Goal: Task Accomplishment & Management: Complete application form

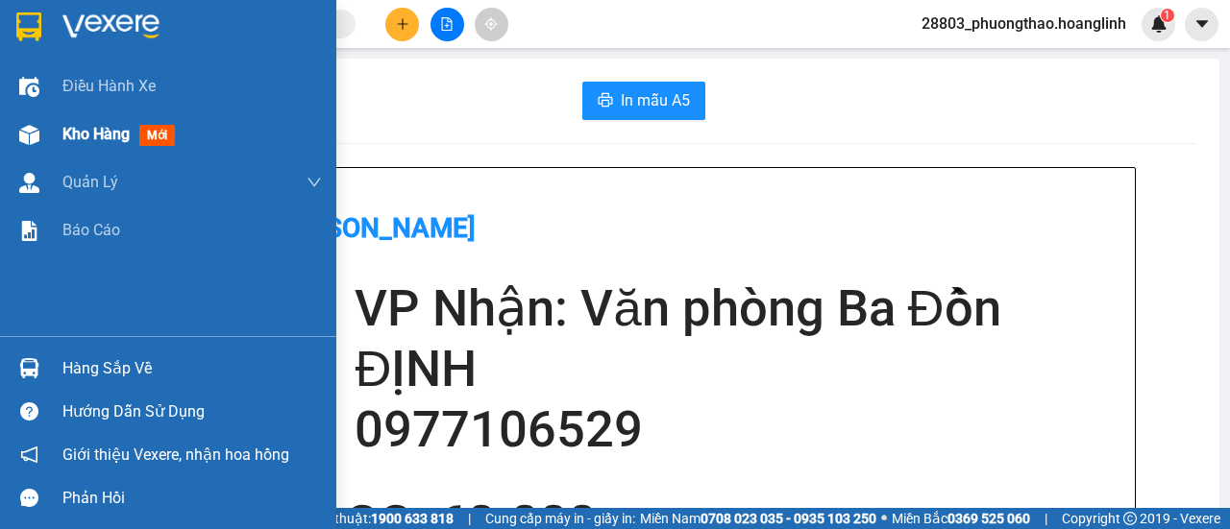
drag, startPoint x: 0, startPoint y: 0, endPoint x: 167, endPoint y: 134, distance: 213.9
click at [51, 134] on div "Kho hàng mới" at bounding box center [168, 134] width 336 height 48
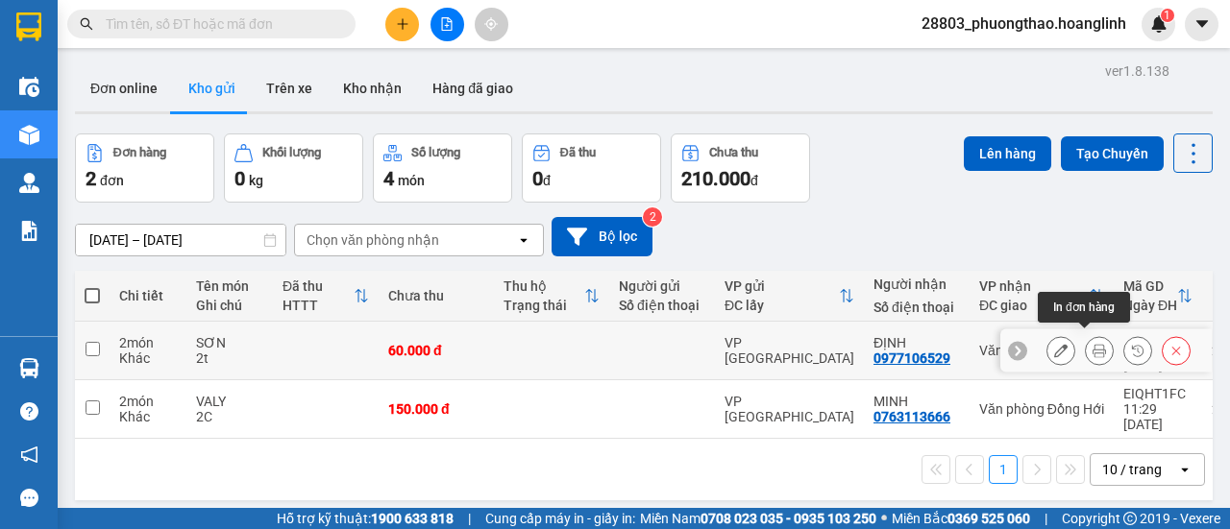
click at [1092, 344] on icon at bounding box center [1098, 350] width 13 height 13
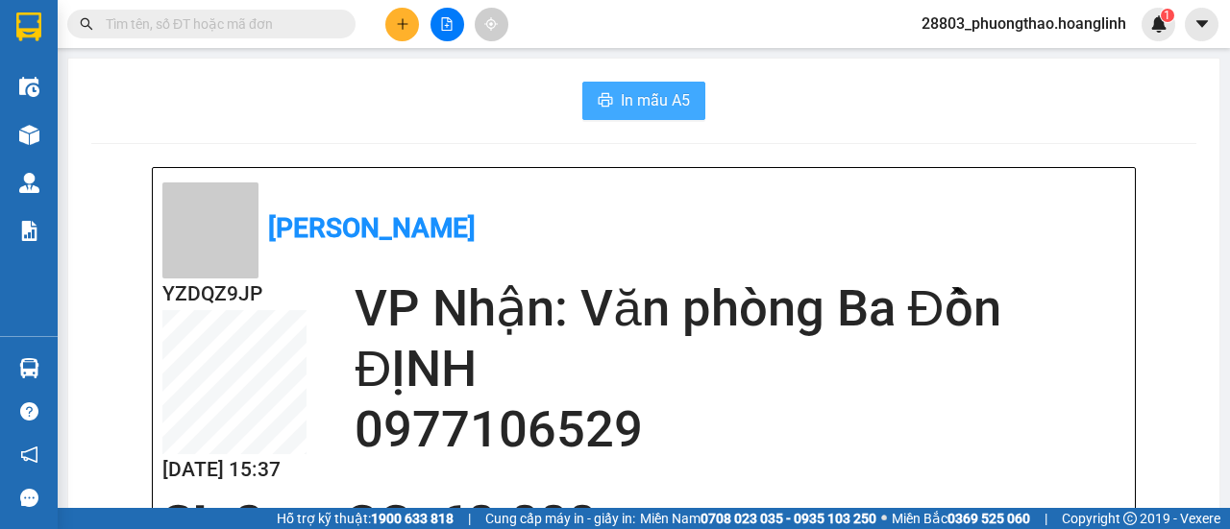
click at [625, 105] on span "In mẫu A5" at bounding box center [655, 100] width 69 height 24
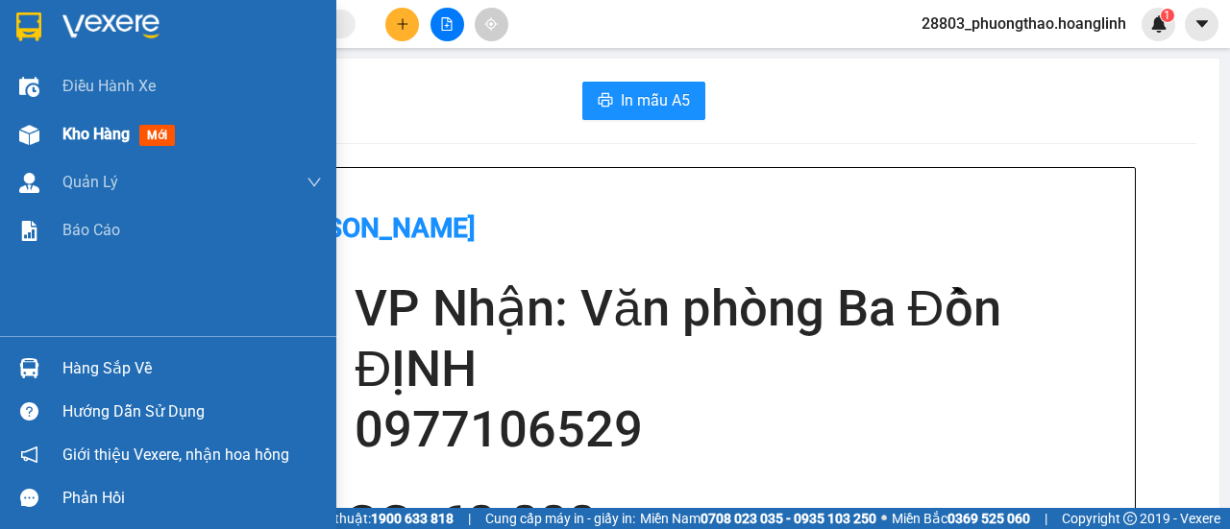
click at [57, 140] on div "Kho hàng mới" at bounding box center [168, 134] width 336 height 48
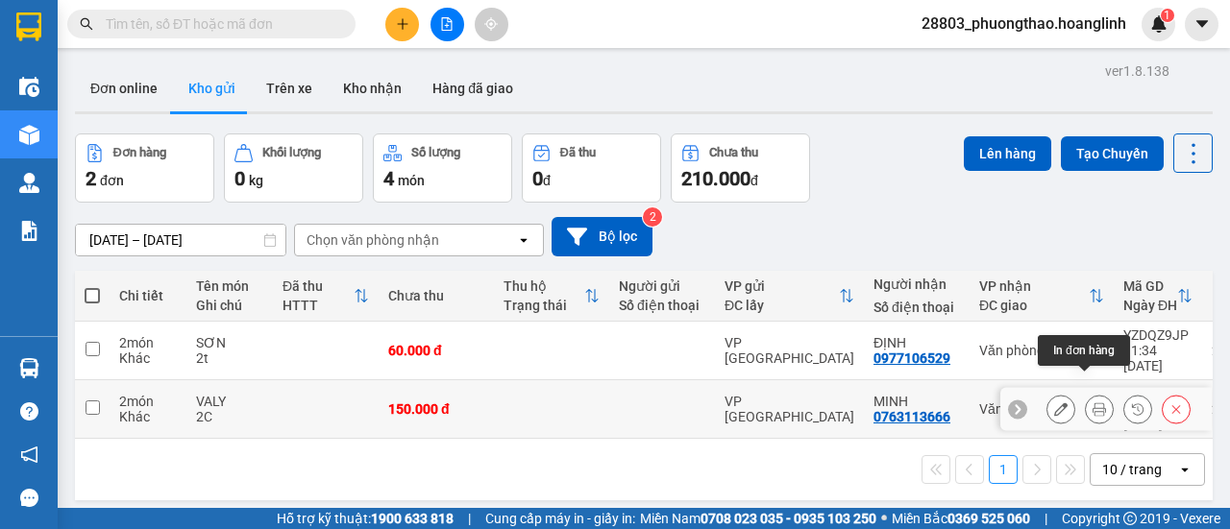
click at [1091, 393] on button at bounding box center [1098, 410] width 27 height 34
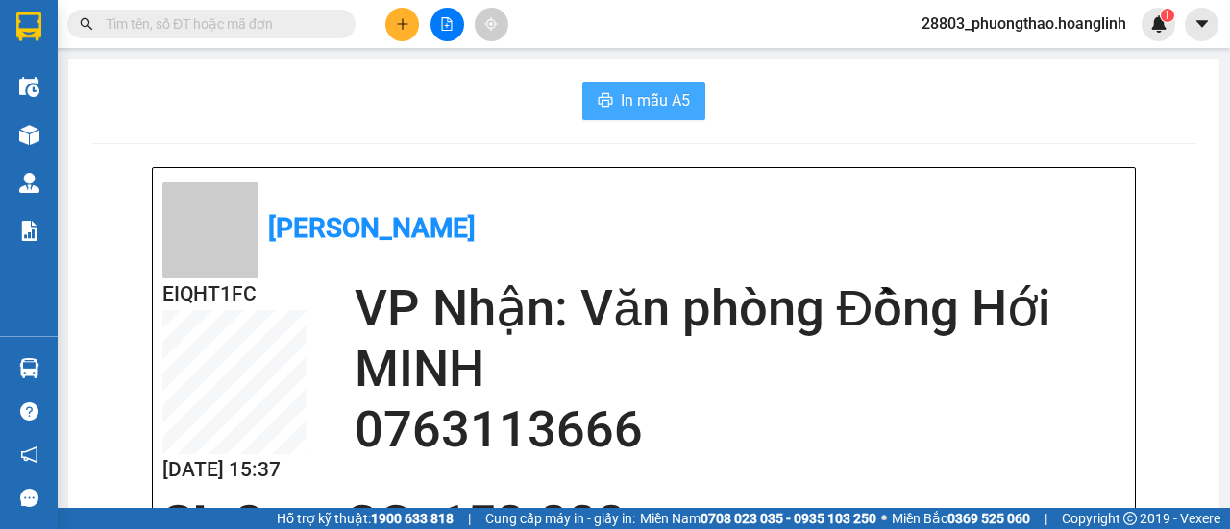
click at [634, 103] on span "In mẫu A5" at bounding box center [655, 100] width 69 height 24
click at [394, 12] on button at bounding box center [402, 25] width 34 height 34
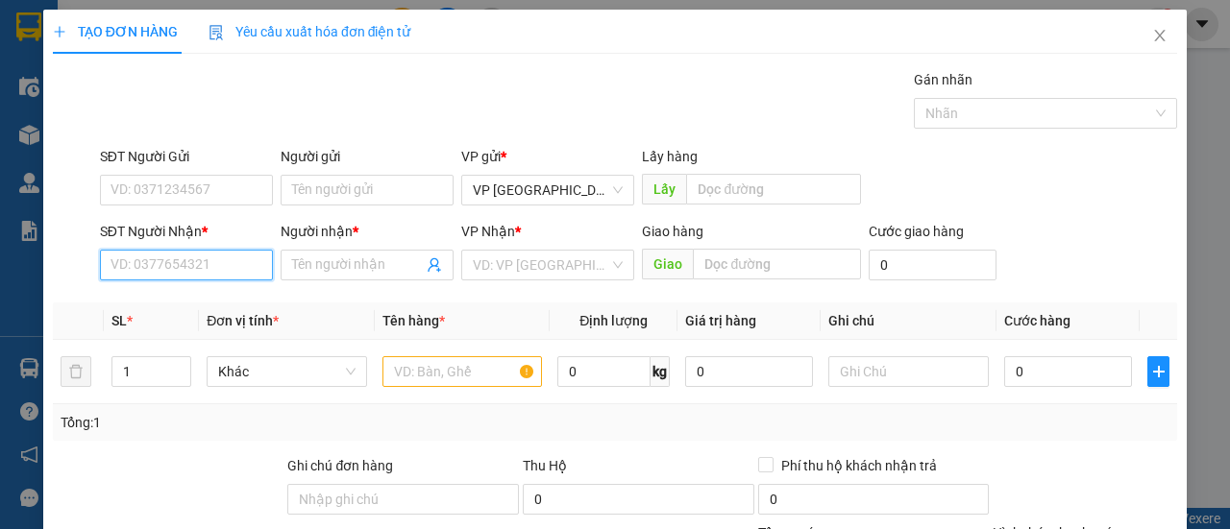
click at [165, 266] on input "SĐT Người Nhận *" at bounding box center [186, 265] width 173 height 31
click at [231, 306] on div "0386003589 - A QUẢ" at bounding box center [184, 302] width 148 height 21
type input "0386003589"
type input "A QUẢ"
type input "50.000"
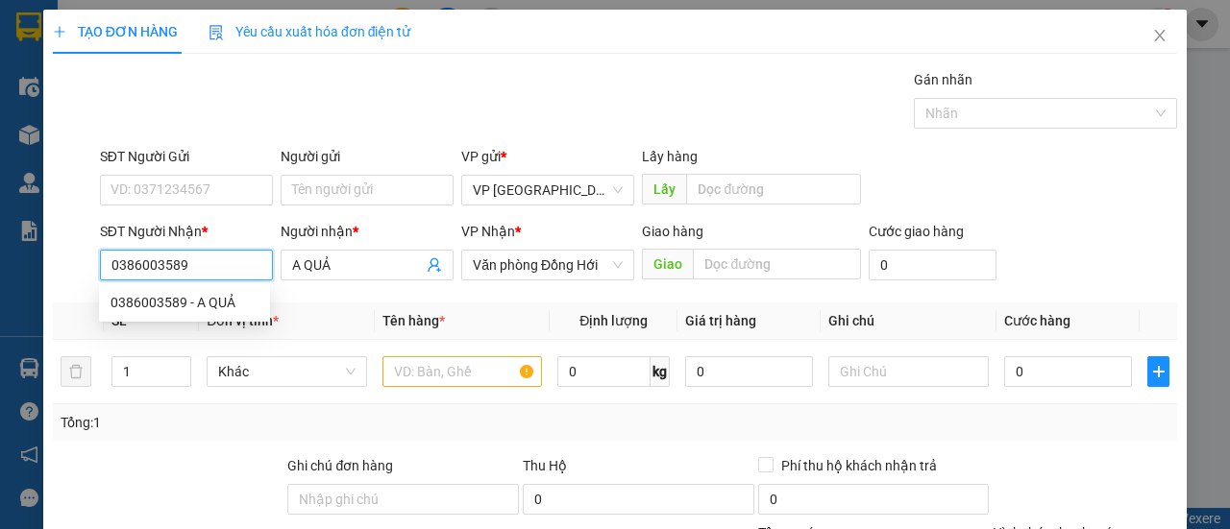
type input "50.000"
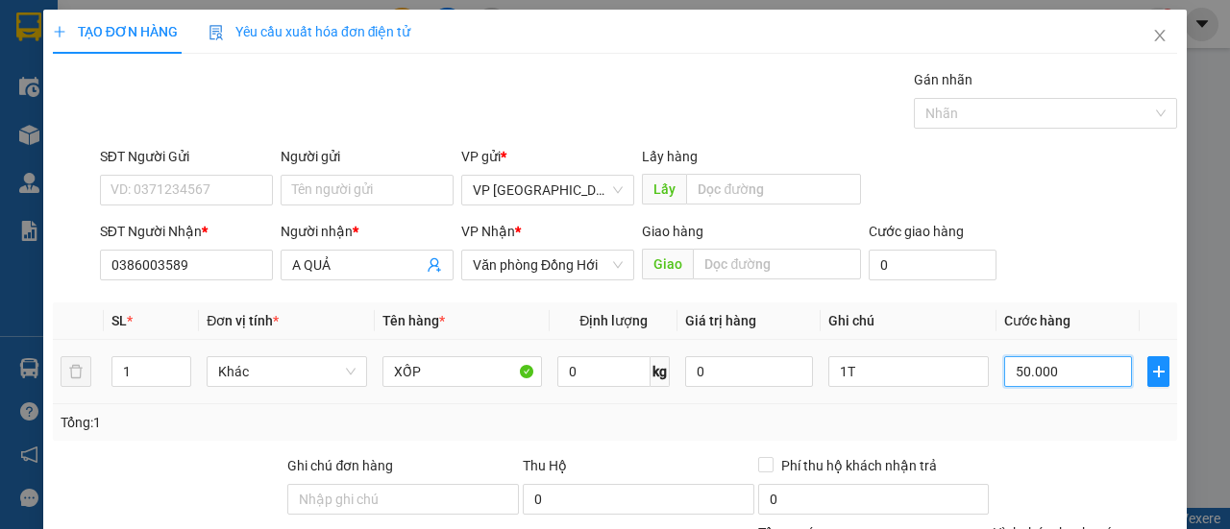
click at [1055, 378] on input "50.000" at bounding box center [1068, 371] width 128 height 31
click at [1059, 412] on div "Tổng: 1" at bounding box center [615, 422] width 1109 height 21
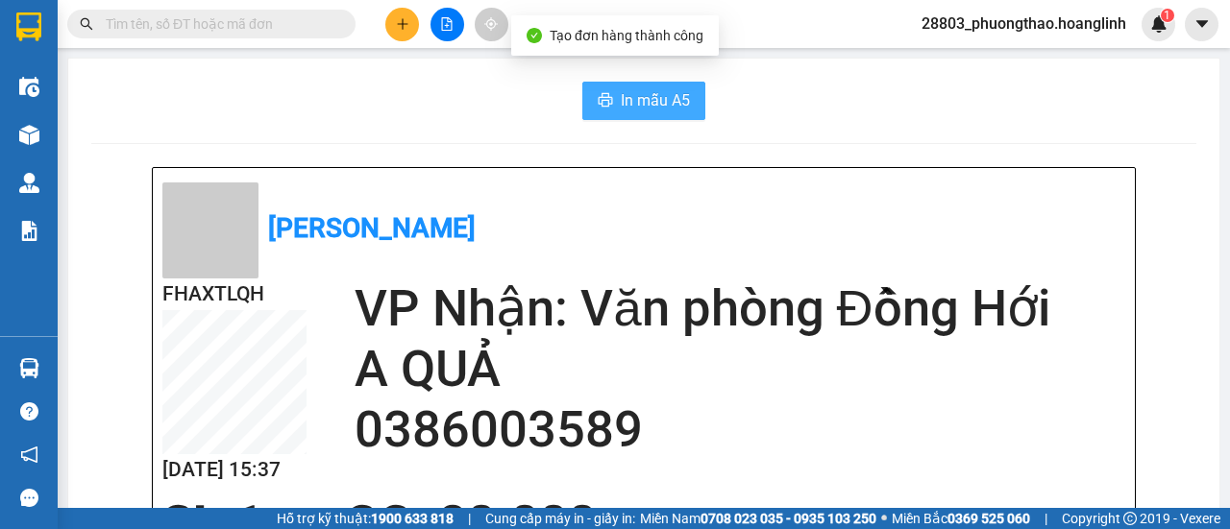
click at [667, 99] on span "In mẫu A5" at bounding box center [655, 100] width 69 height 24
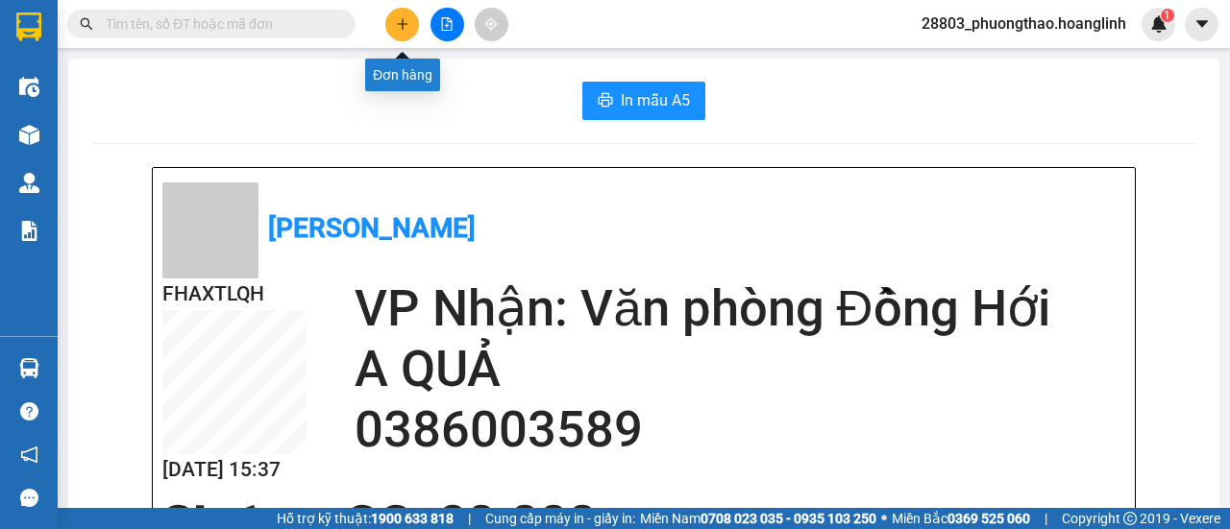
click at [396, 32] on button at bounding box center [402, 25] width 34 height 34
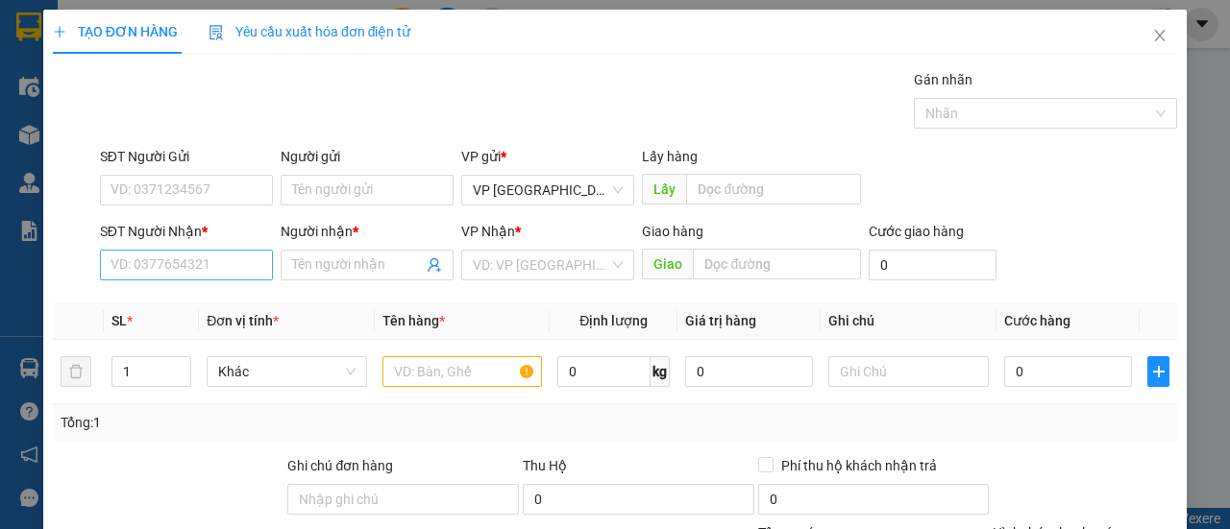
drag, startPoint x: 144, startPoint y: 283, endPoint x: 161, endPoint y: 256, distance: 32.0
click at [144, 280] on div "SĐT Người Nhận * VD: 0377654321" at bounding box center [186, 254] width 173 height 67
click at [163, 255] on input "SĐT Người Nhận *" at bounding box center [186, 265] width 173 height 31
click at [217, 304] on div "0913258979 - C THẾ" at bounding box center [184, 302] width 148 height 21
type input "0913258979"
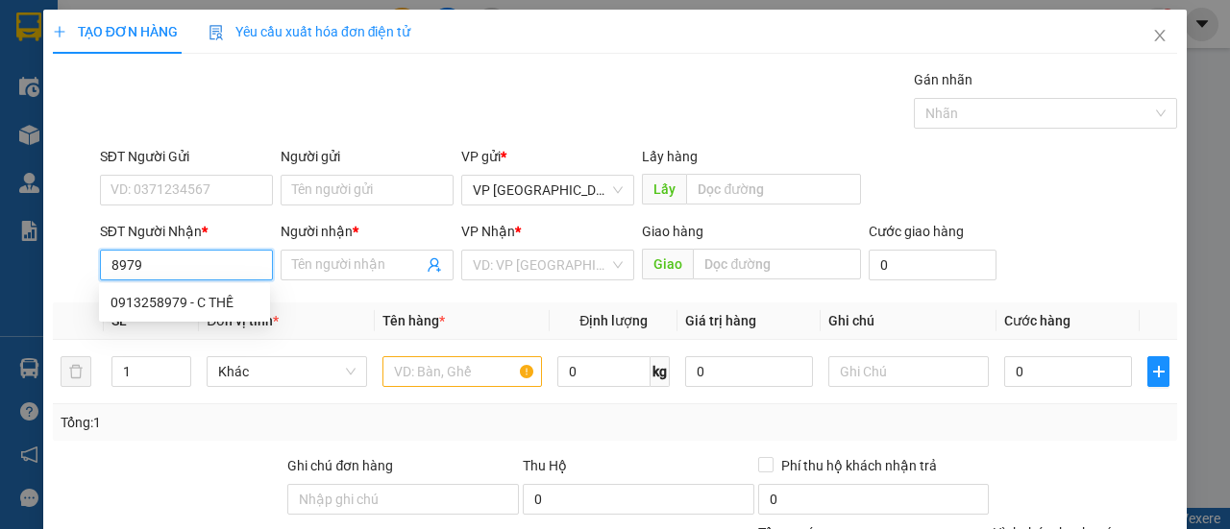
type input "C THẾ"
type input "100.000"
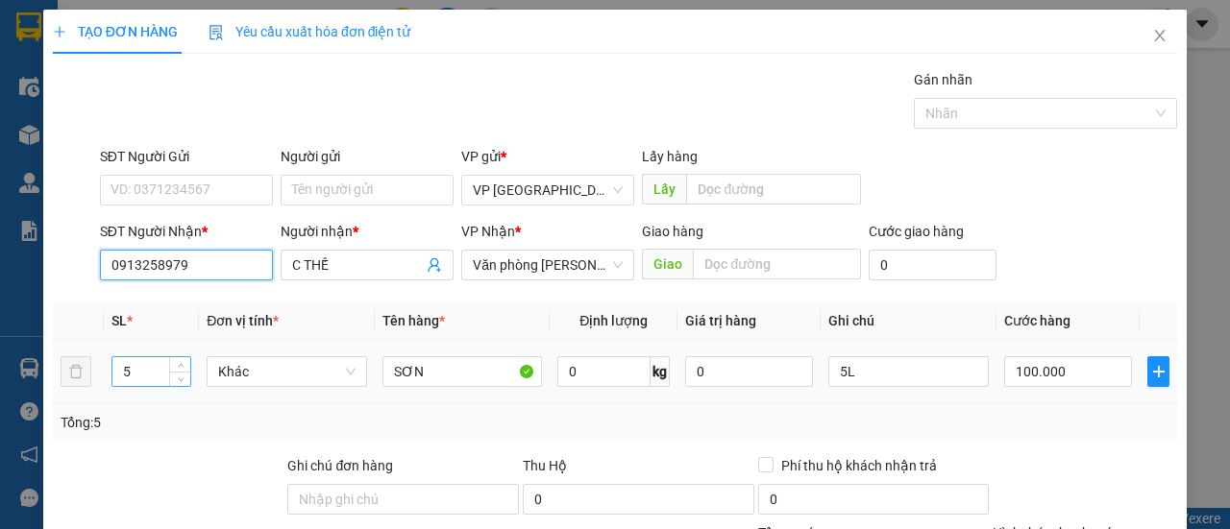
type input "0913258979"
drag, startPoint x: 143, startPoint y: 372, endPoint x: 58, endPoint y: 364, distance: 85.8
click at [58, 364] on tr "5 Khác SƠN 0 kg 0 5L 100.000" at bounding box center [615, 372] width 1124 height 64
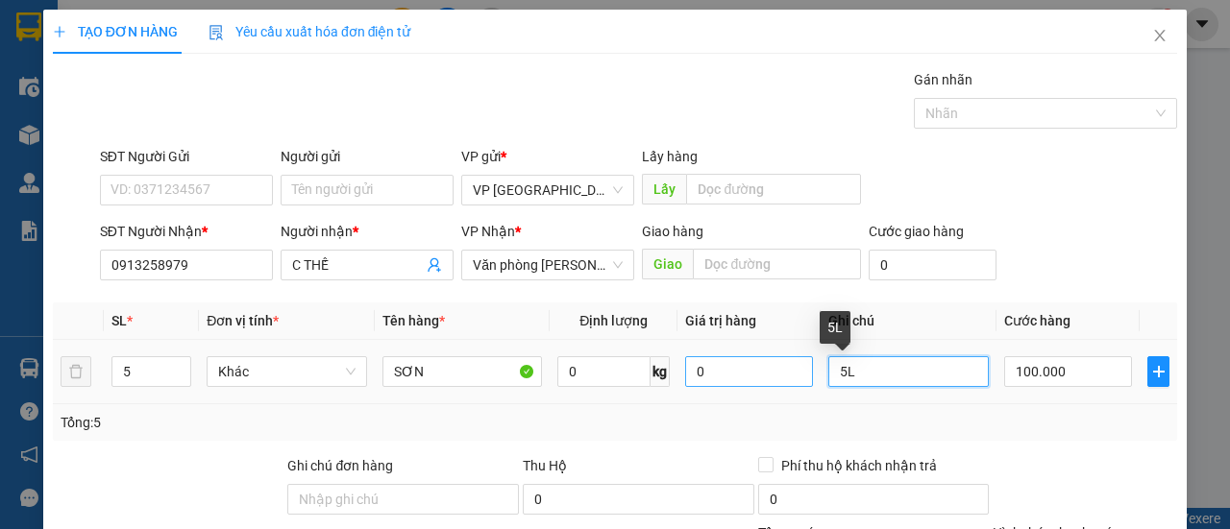
drag, startPoint x: 818, startPoint y: 372, endPoint x: 773, endPoint y: 374, distance: 45.2
click at [780, 374] on tr "5 Khác SƠN 0 kg 0 5L 100.000" at bounding box center [615, 372] width 1124 height 64
type input "4T+1"
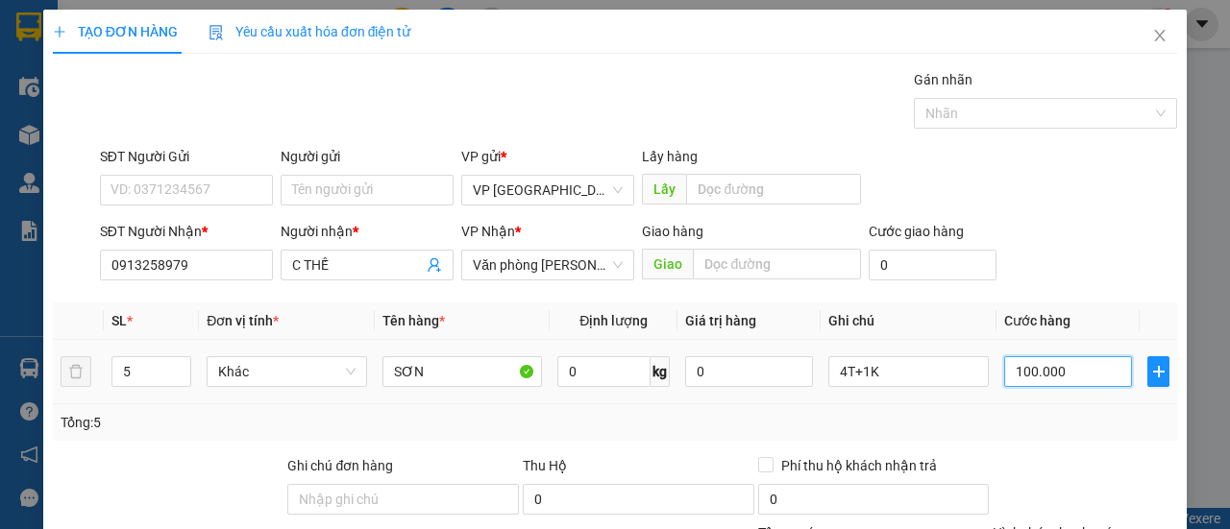
click at [1040, 371] on input "100.000" at bounding box center [1068, 371] width 128 height 31
click at [1021, 428] on div "Tổng: 5" at bounding box center [615, 422] width 1109 height 21
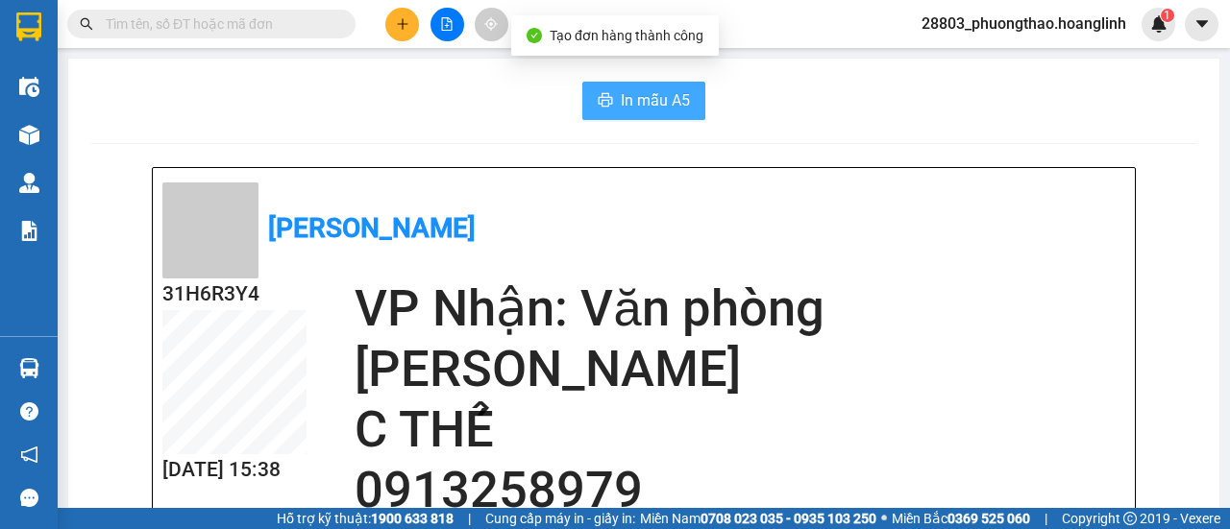
click at [649, 110] on span "In mẫu A5" at bounding box center [655, 100] width 69 height 24
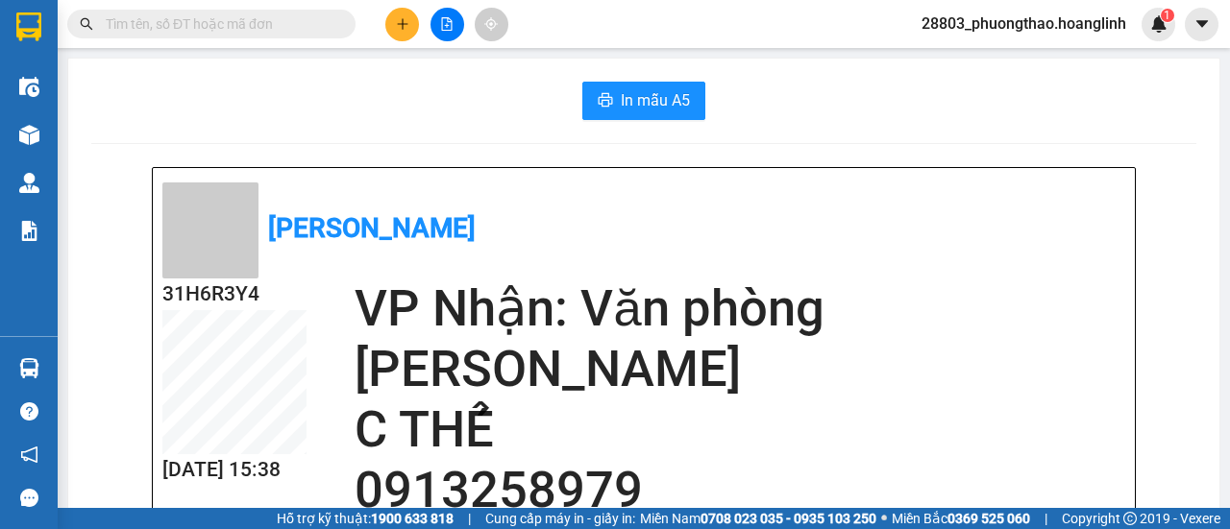
click at [403, 15] on button at bounding box center [402, 25] width 34 height 34
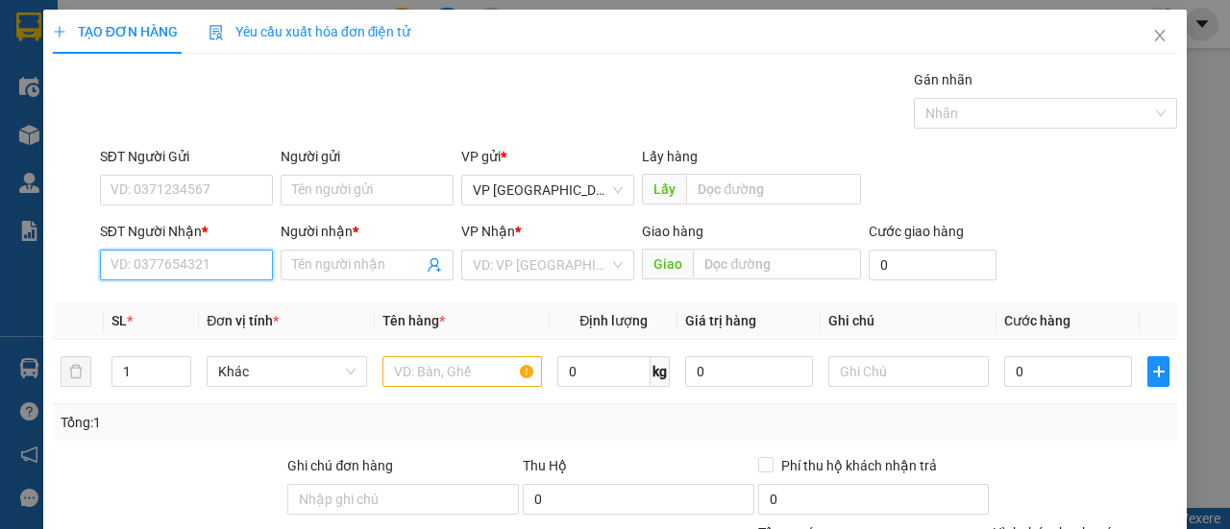
click at [134, 272] on input "SĐT Người Nhận *" at bounding box center [186, 265] width 173 height 31
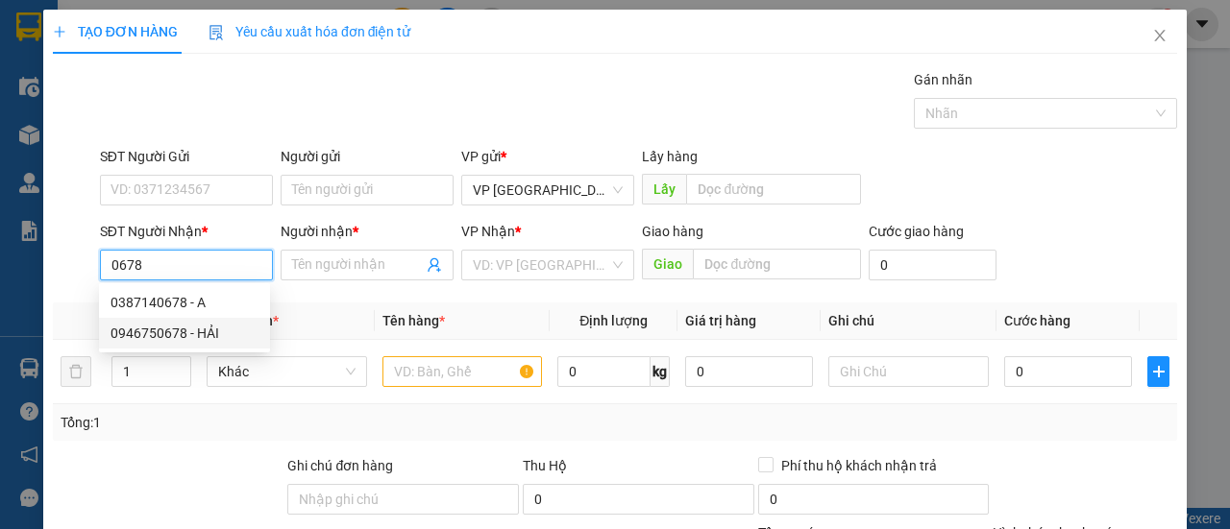
click at [183, 337] on div "0946750678 - HẢI" at bounding box center [184, 333] width 148 height 21
type input "0946750678"
type input "HẢI"
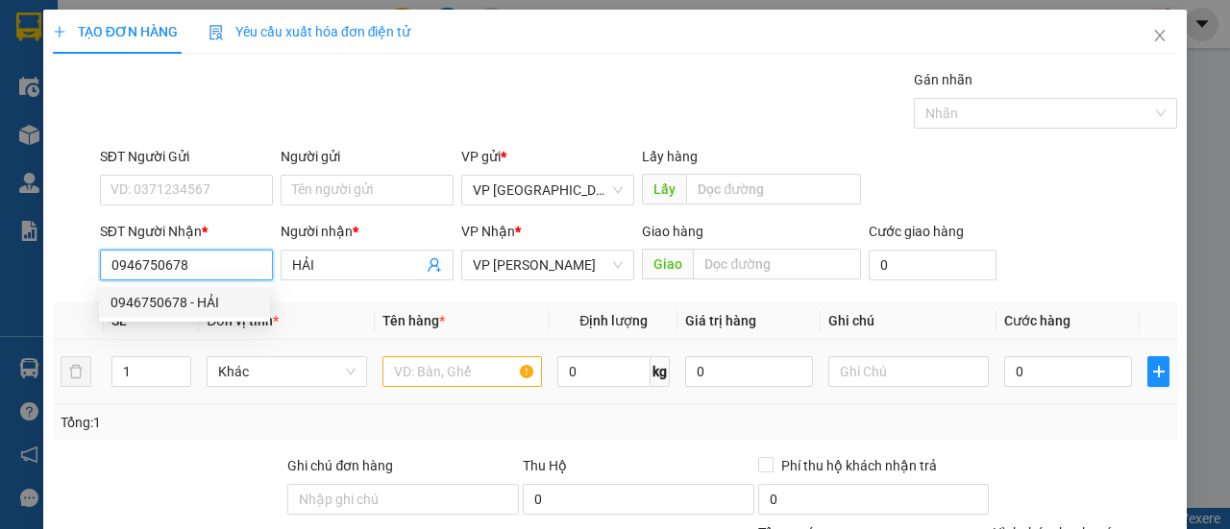
type input "30.000"
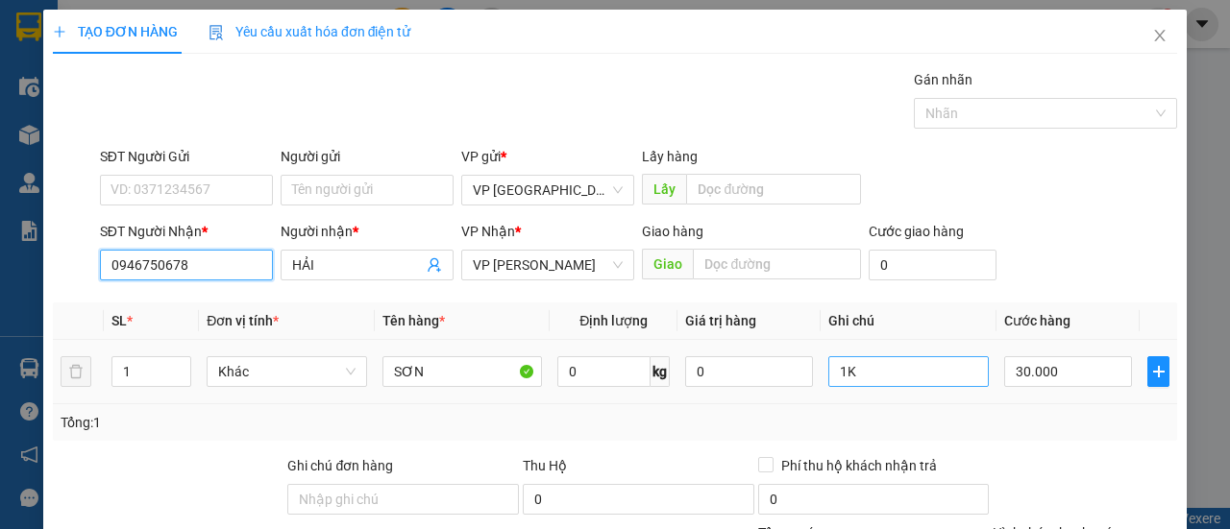
type input "0946750678"
click at [872, 374] on input "1K" at bounding box center [908, 371] width 160 height 31
type input "1"
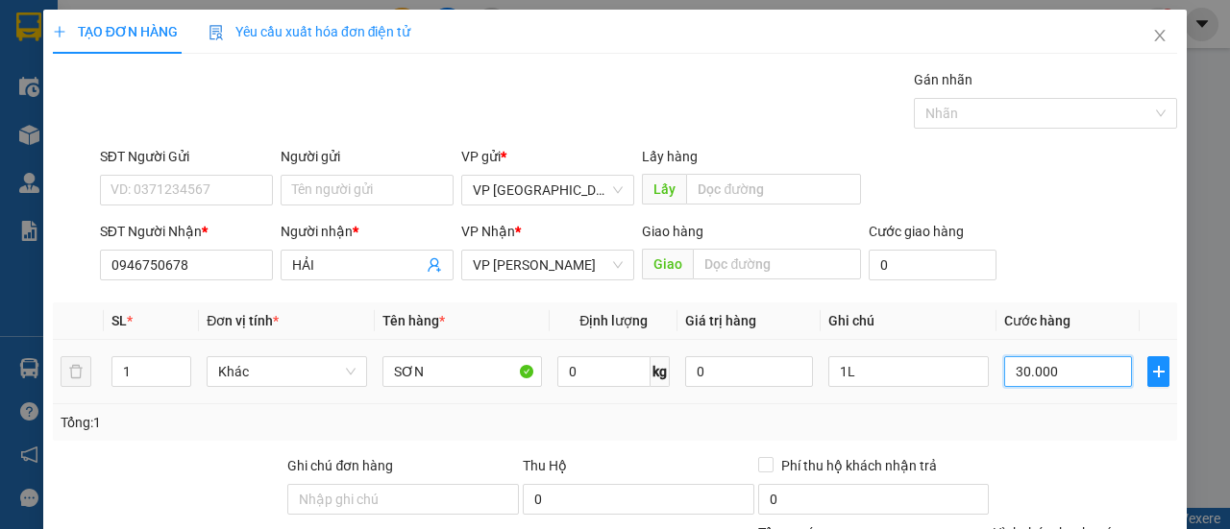
click at [1069, 374] on input "30.000" at bounding box center [1068, 371] width 128 height 31
click at [1066, 428] on div "Tổng: 1" at bounding box center [615, 422] width 1109 height 21
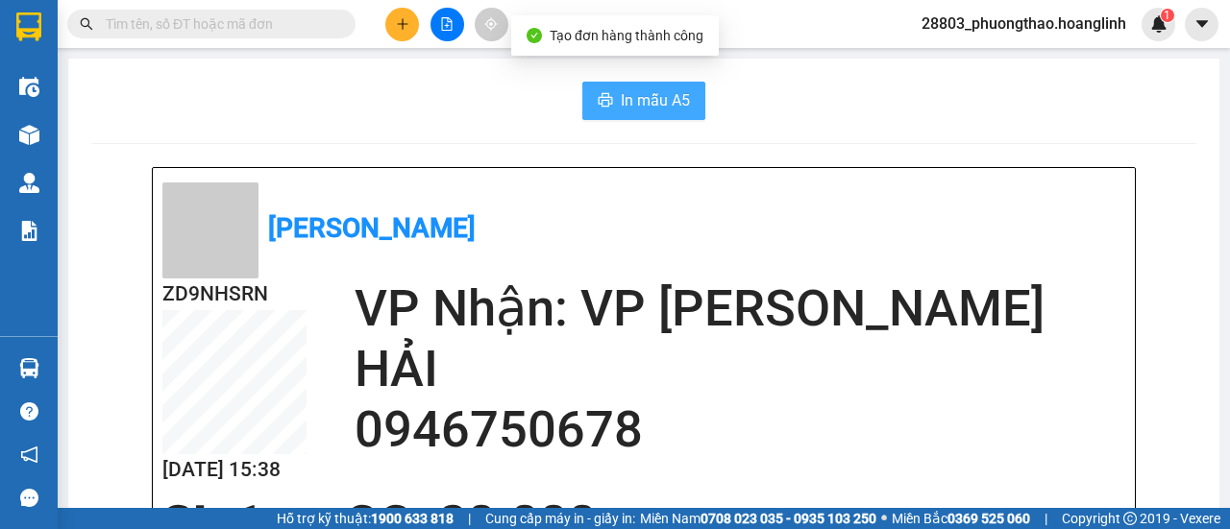
click at [690, 110] on button "In mẫu A5" at bounding box center [643, 101] width 123 height 38
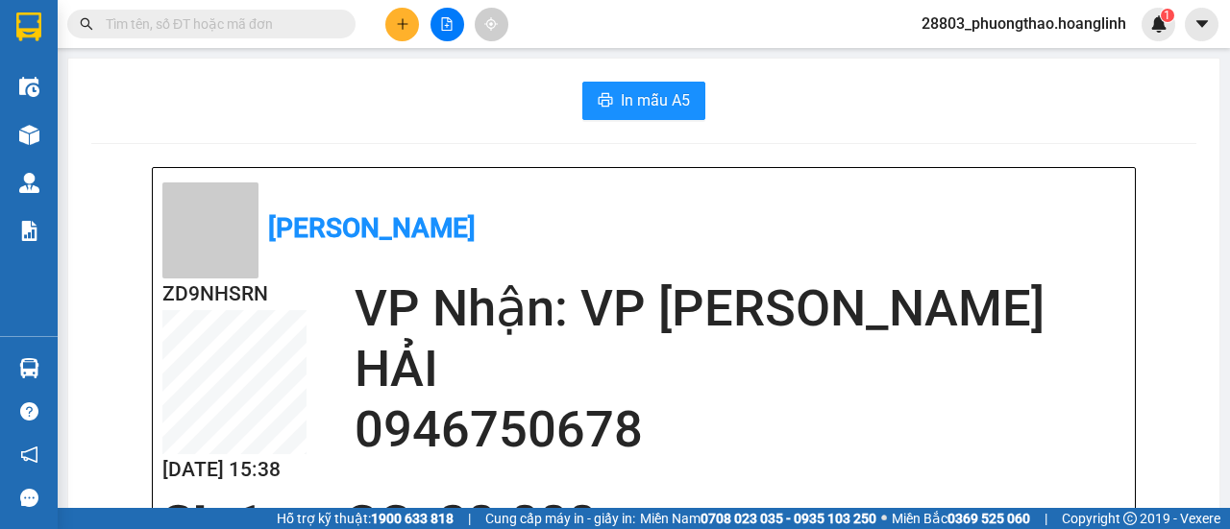
click at [416, 15] on button at bounding box center [402, 25] width 34 height 34
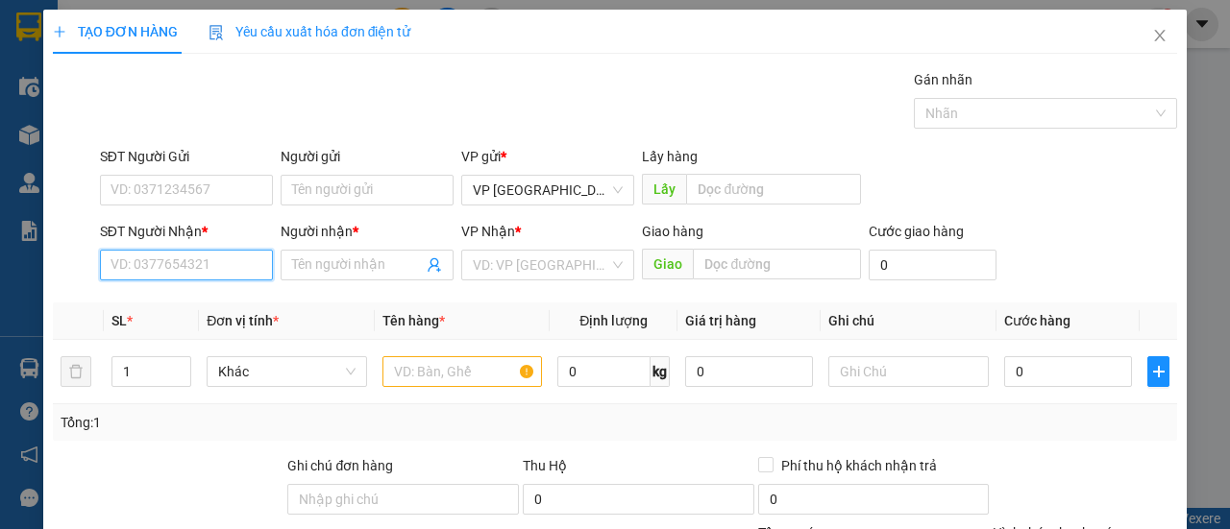
click at [238, 253] on input "SĐT Người Nhận *" at bounding box center [186, 265] width 173 height 31
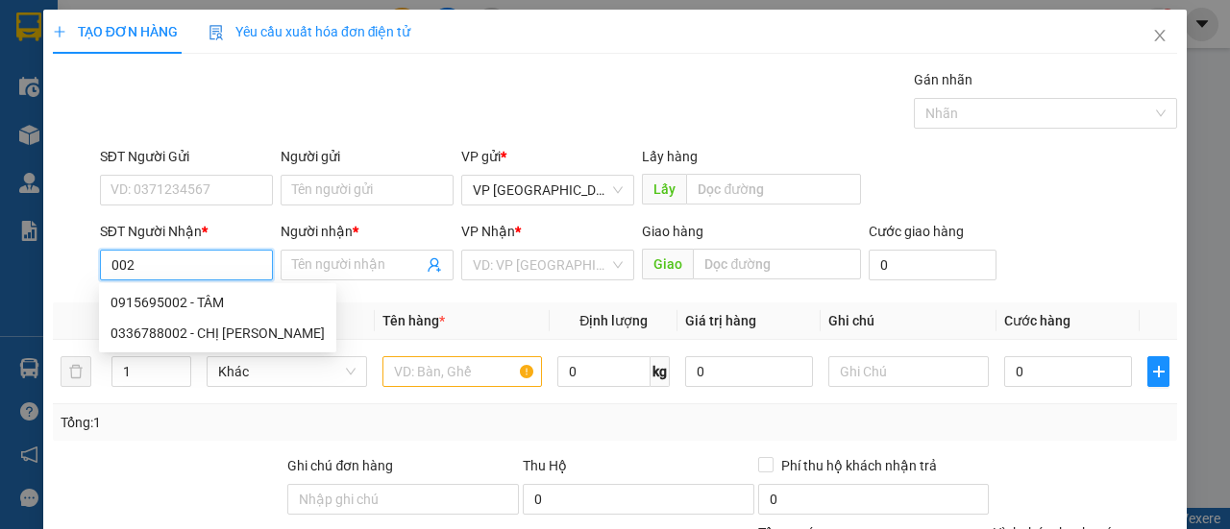
click at [190, 306] on div "0915695002 - TÂM" at bounding box center [217, 302] width 214 height 21
type input "0915695002"
type input "TÂM"
type input "105.000"
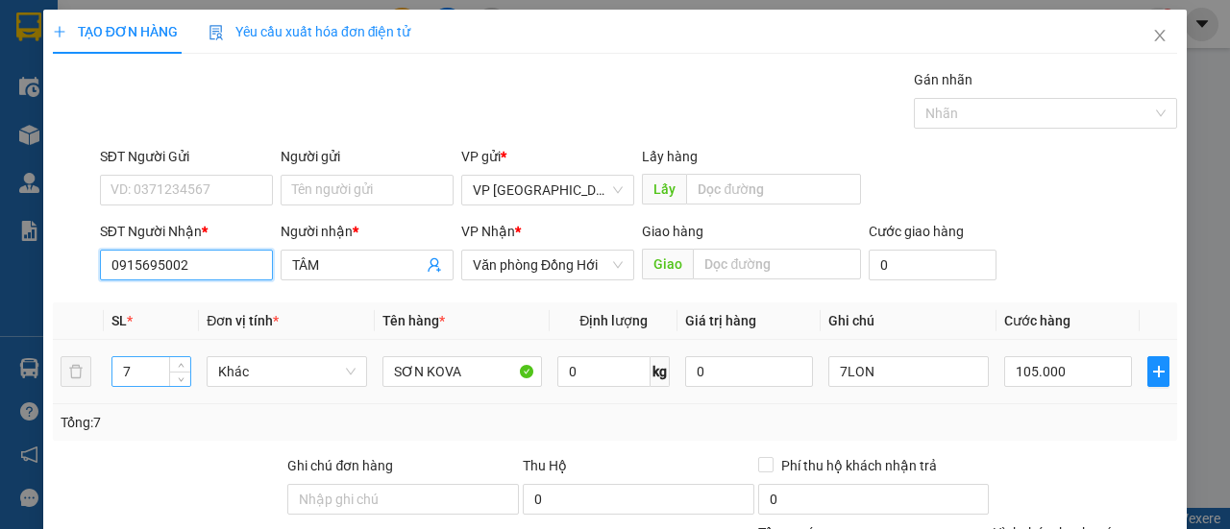
type input "0915695002"
drag, startPoint x: 144, startPoint y: 378, endPoint x: 53, endPoint y: 377, distance: 91.3
click at [49, 375] on div "TẠO ĐƠN HÀNG Yêu cầu xuất hóa đơn điện tử Transit Pickup Surcharge Ids Transit …" at bounding box center [614, 379] width 1143 height 738
type input "9"
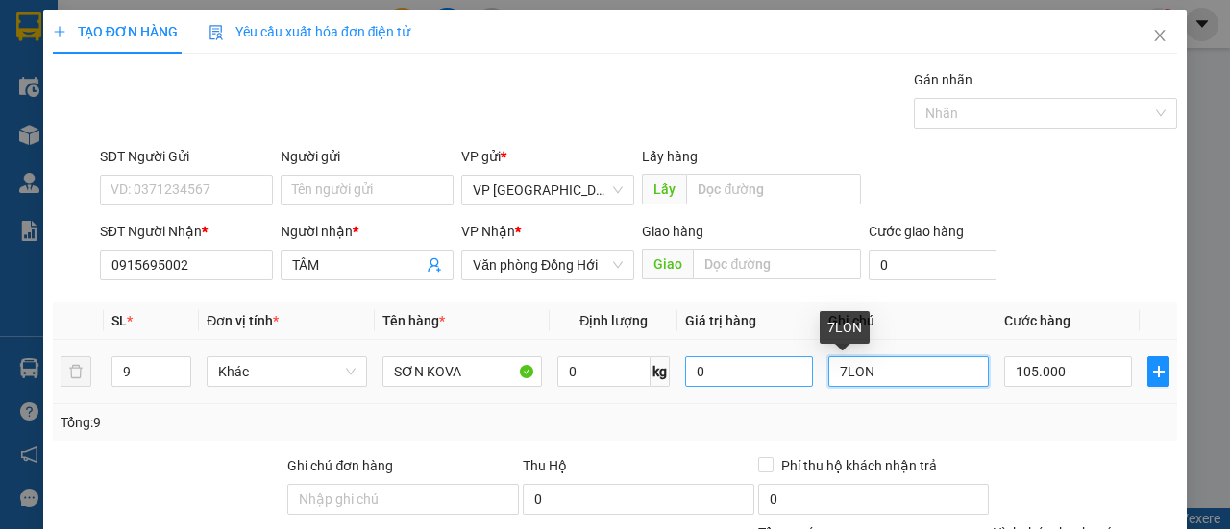
drag, startPoint x: 886, startPoint y: 378, endPoint x: 757, endPoint y: 377, distance: 128.7
click at [757, 377] on tr "9 Khác SƠN KOVA 0 kg 0 7LON 105.000" at bounding box center [615, 372] width 1124 height 64
type input "4T+5L"
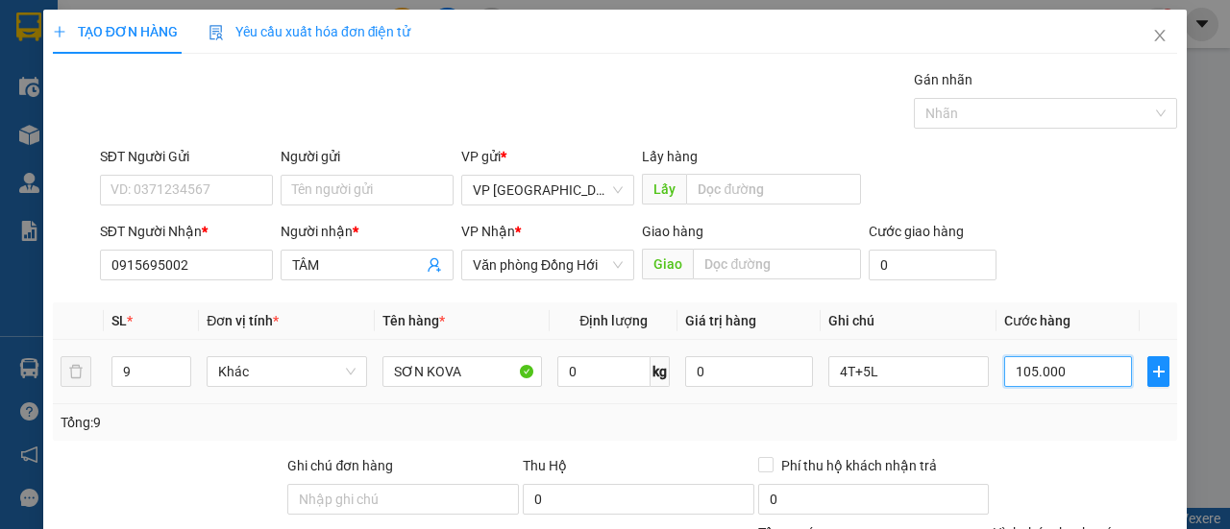
click at [1013, 379] on input "105.000" at bounding box center [1068, 371] width 128 height 31
type input "2"
type input "0.000.020"
type input "20"
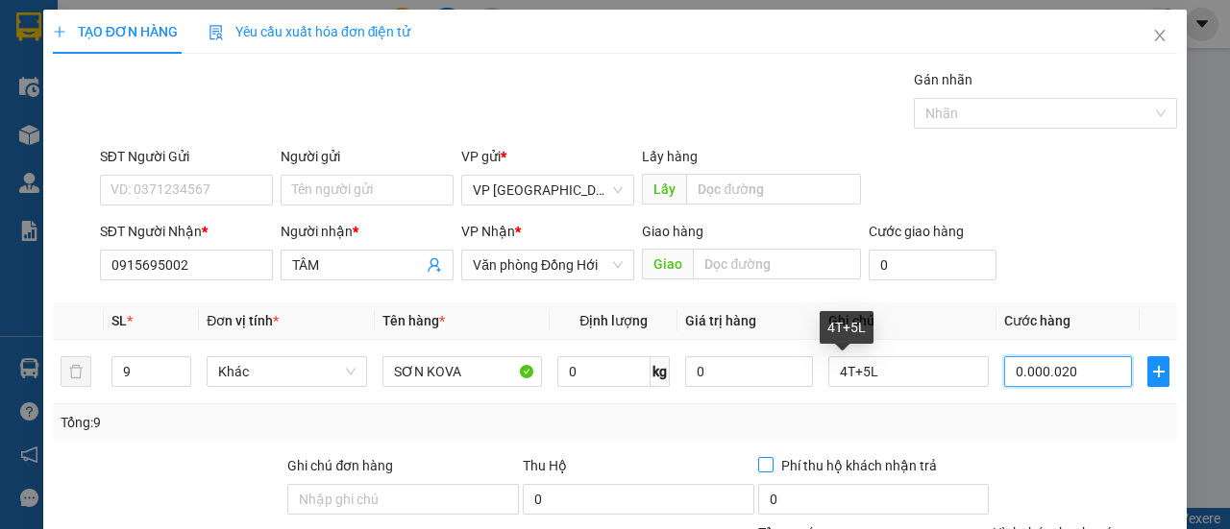
type input "20"
type input "200"
type input "000.000.200"
click at [1103, 404] on div "Tổng: 9" at bounding box center [615, 422] width 1124 height 37
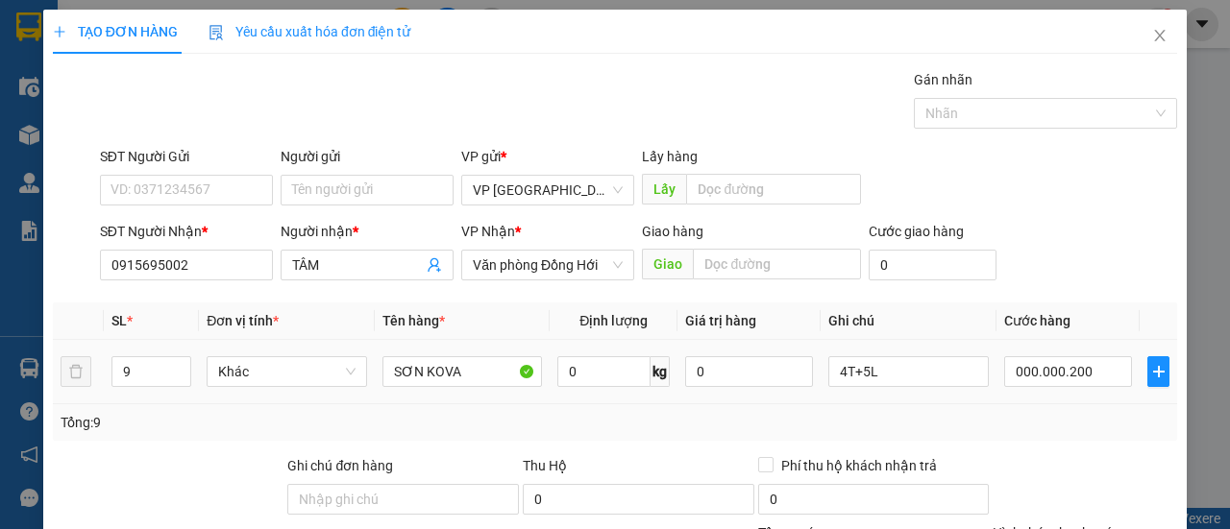
type input "200.000"
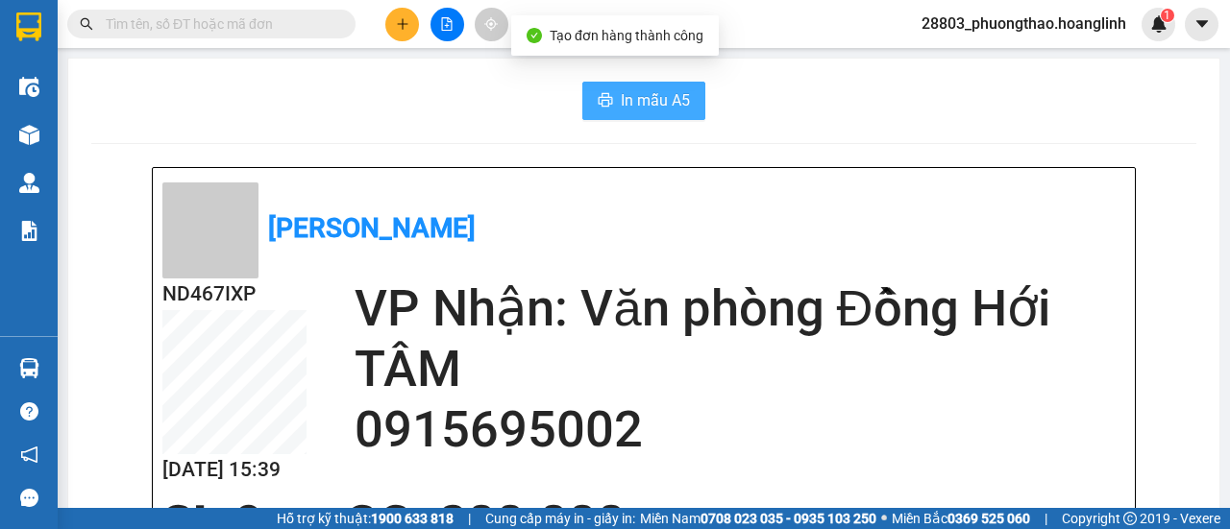
click at [657, 108] on span "In mẫu A5" at bounding box center [655, 100] width 69 height 24
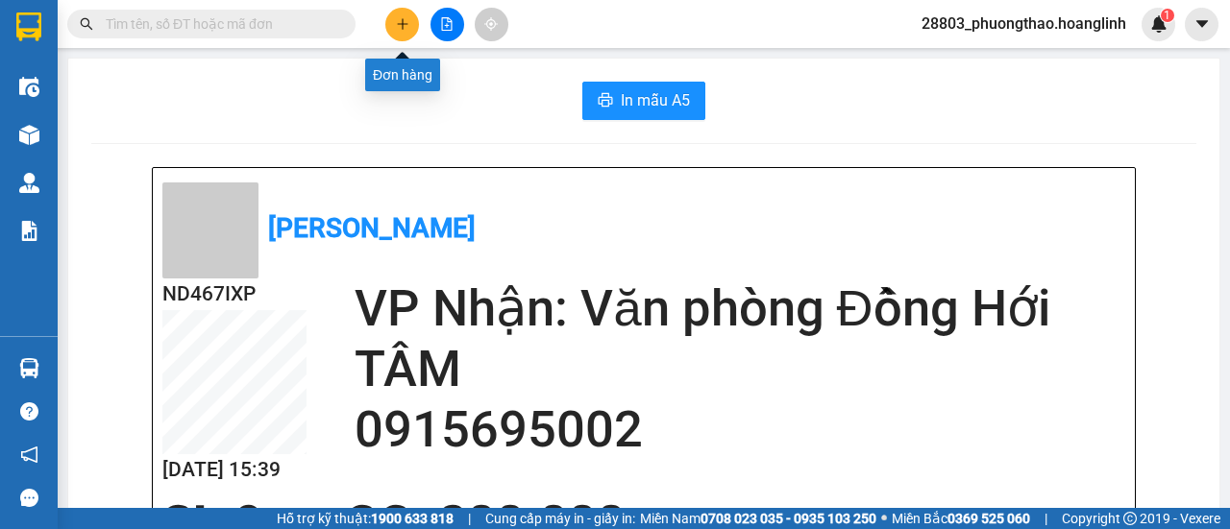
click at [412, 20] on button at bounding box center [402, 25] width 34 height 34
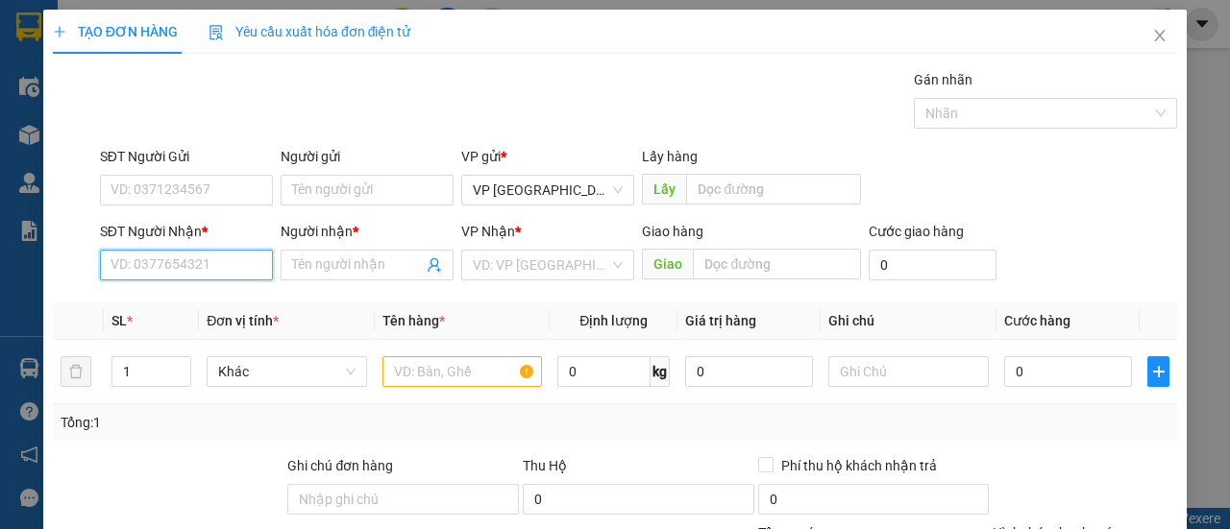
click at [158, 264] on input "SĐT Người Nhận *" at bounding box center [186, 265] width 173 height 31
type input "9"
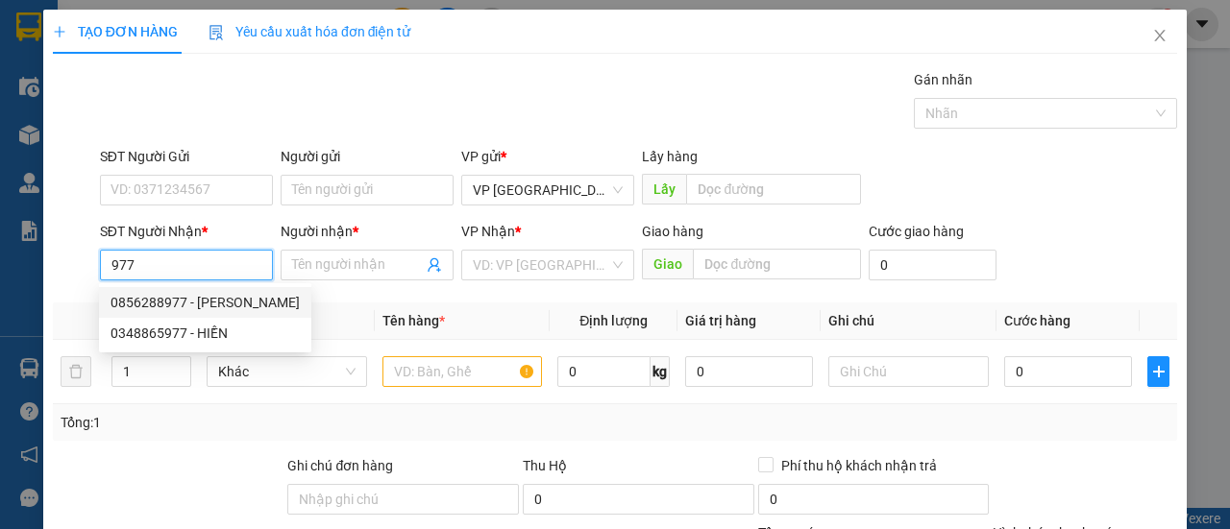
click at [167, 305] on div "0856288977 - [PERSON_NAME]" at bounding box center [204, 302] width 189 height 21
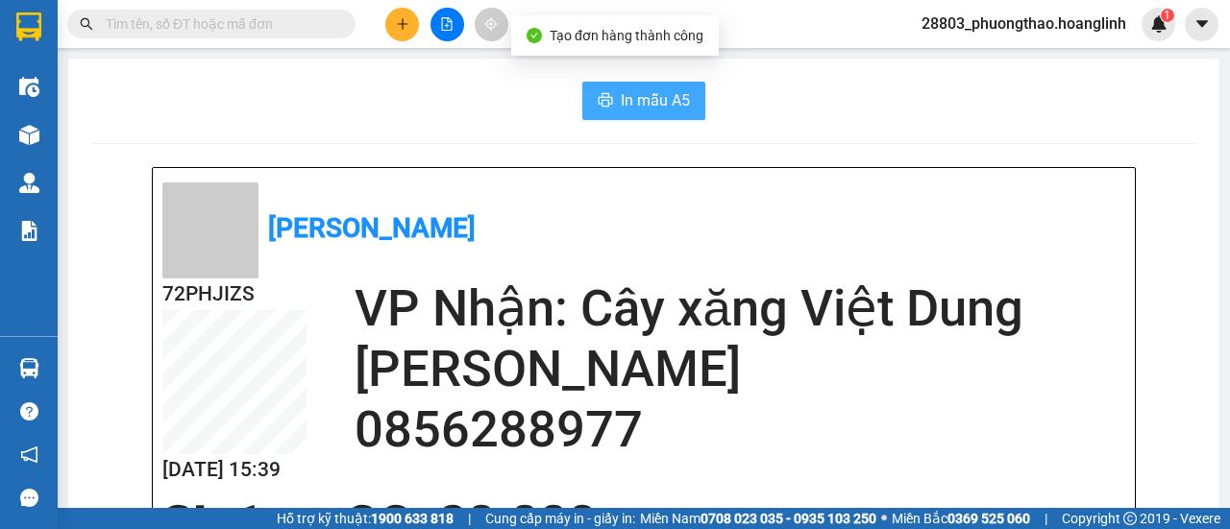
click at [642, 109] on span "In mẫu A5" at bounding box center [655, 100] width 69 height 24
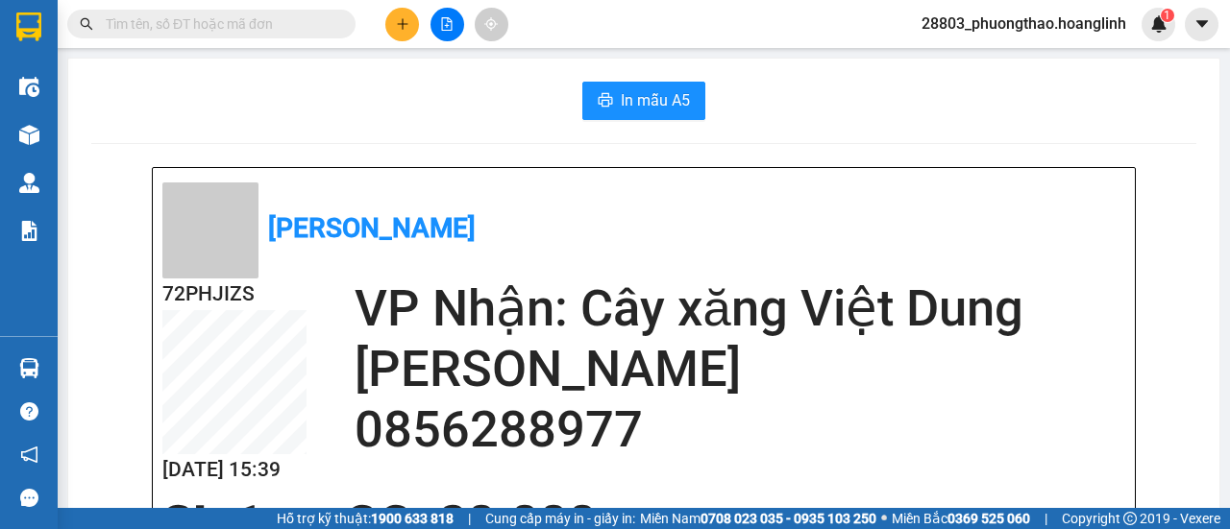
click at [403, 28] on icon "plus" at bounding box center [402, 23] width 13 height 13
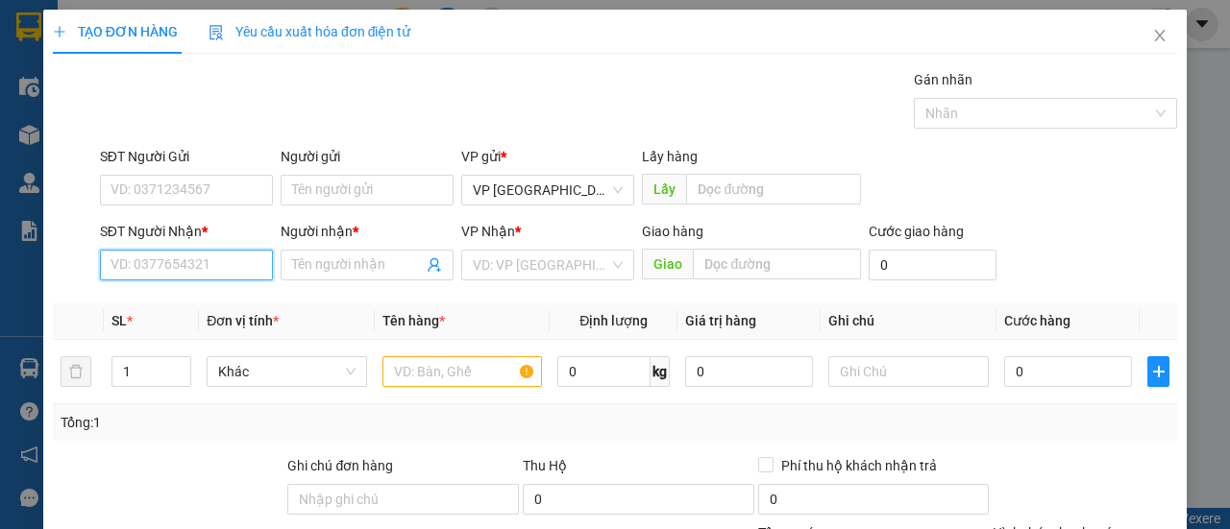
click at [140, 256] on input "SĐT Người Nhận *" at bounding box center [186, 265] width 173 height 31
click at [177, 301] on div "0857110111 - c hương" at bounding box center [184, 302] width 148 height 21
type input "0857110111"
type input "c hương"
type input "50.000"
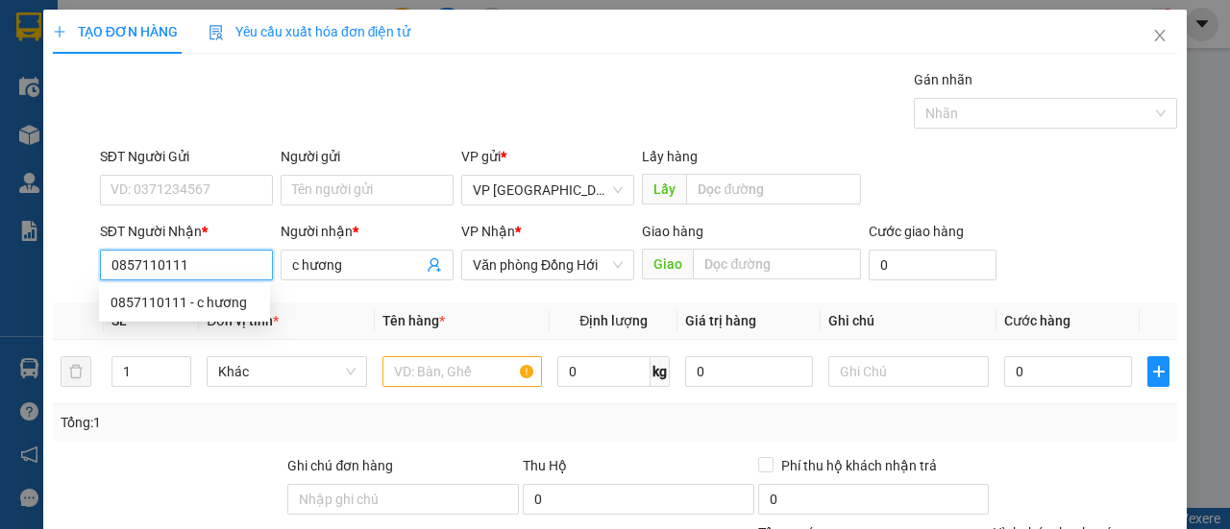
type input "50.000"
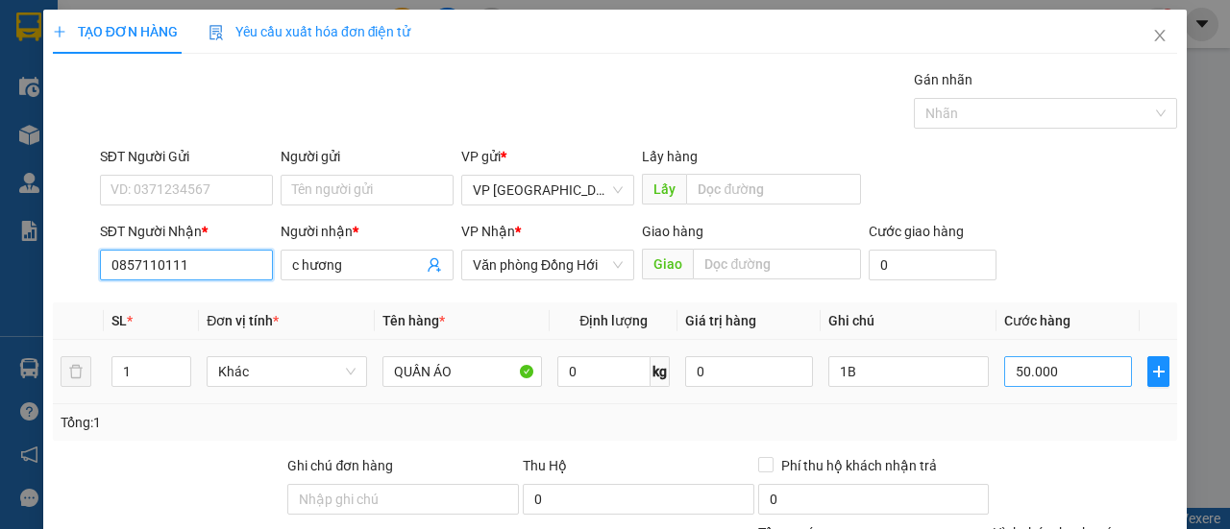
type input "0857110111"
click at [1048, 372] on input "50.000" at bounding box center [1068, 371] width 128 height 31
click at [1017, 422] on div "Tổng: 1" at bounding box center [615, 422] width 1109 height 21
drag, startPoint x: 1021, startPoint y: 420, endPoint x: 1036, endPoint y: 409, distance: 17.9
click at [1022, 420] on div "Tổng: 1" at bounding box center [615, 422] width 1109 height 21
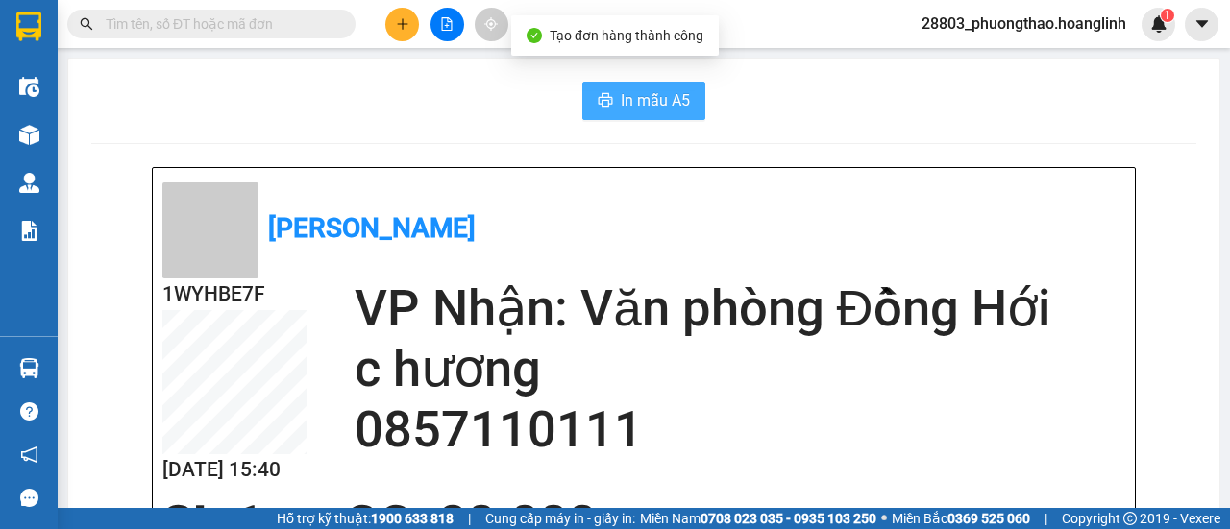
click at [642, 96] on span "In mẫu A5" at bounding box center [655, 100] width 69 height 24
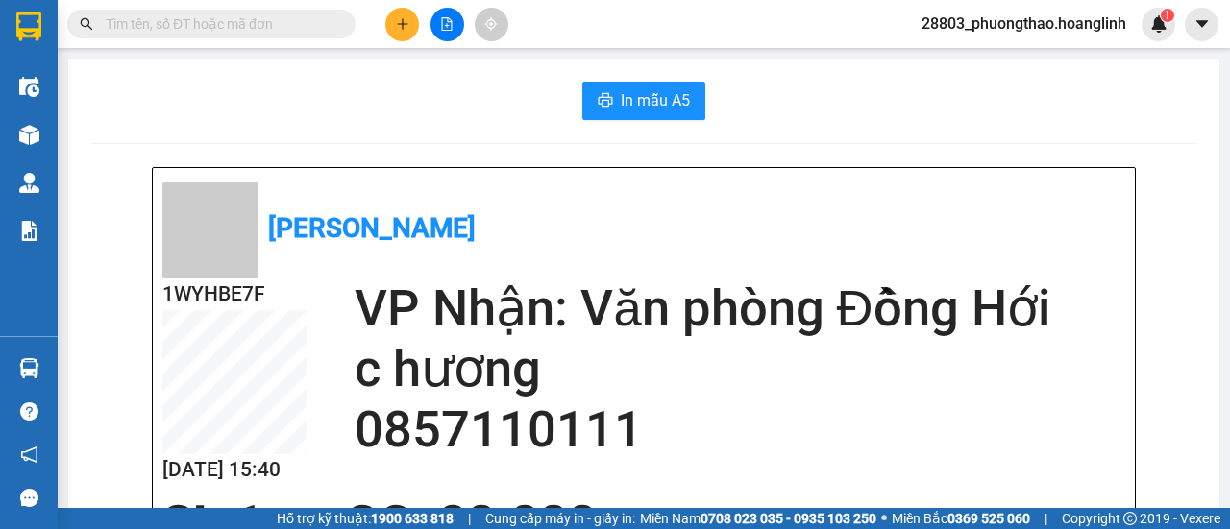
click at [417, 19] on button at bounding box center [402, 25] width 34 height 34
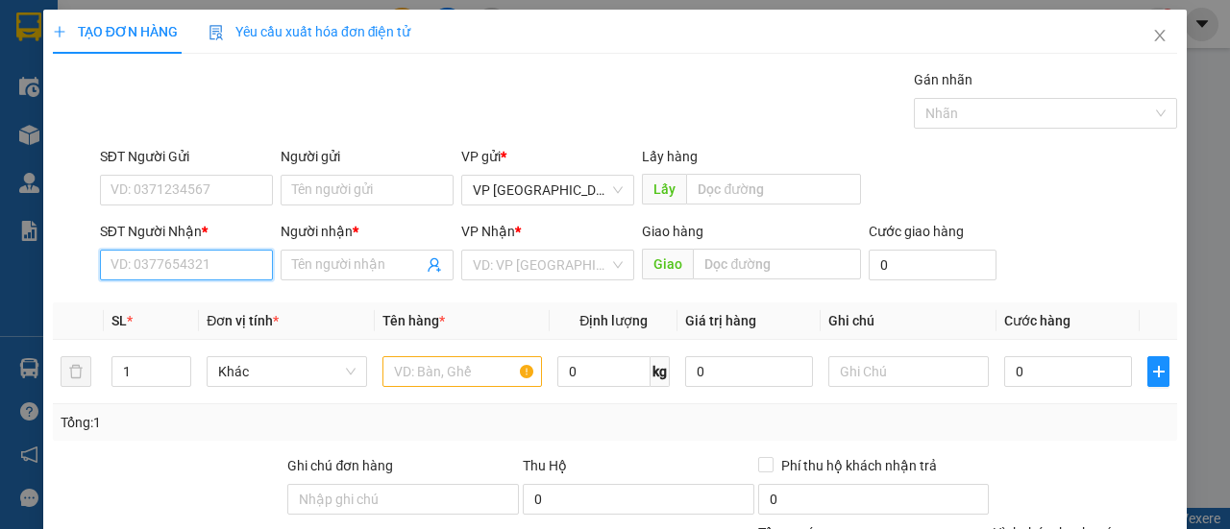
click at [229, 256] on input "SĐT Người Nhận *" at bounding box center [186, 265] width 173 height 31
click at [208, 296] on div "0982556997 - HỒNG" at bounding box center [184, 302] width 148 height 21
type input "0982556997"
type input "HỒNG"
type input "NMXM"
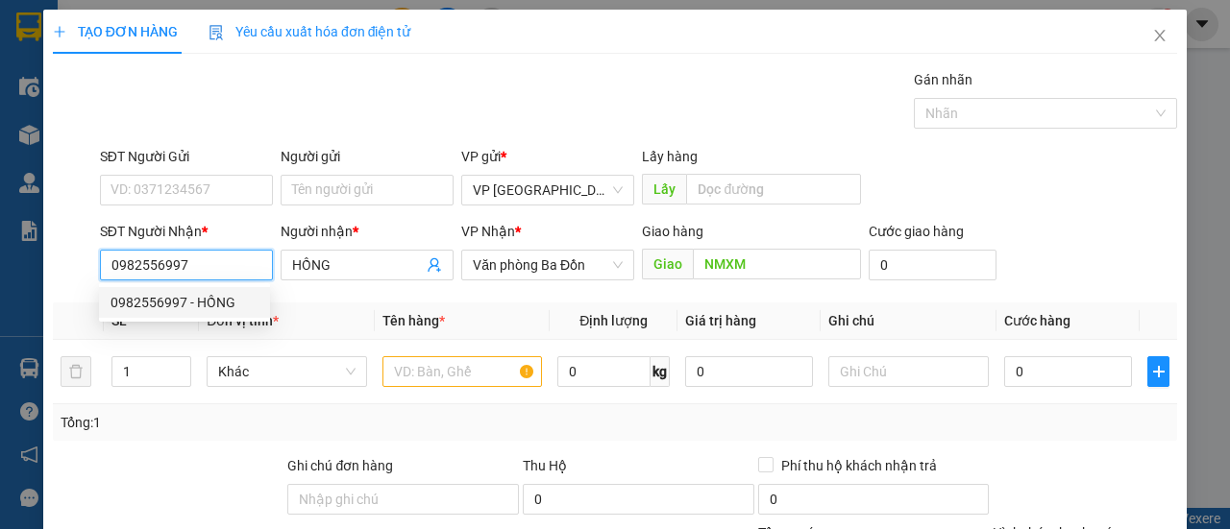
type input "50.000"
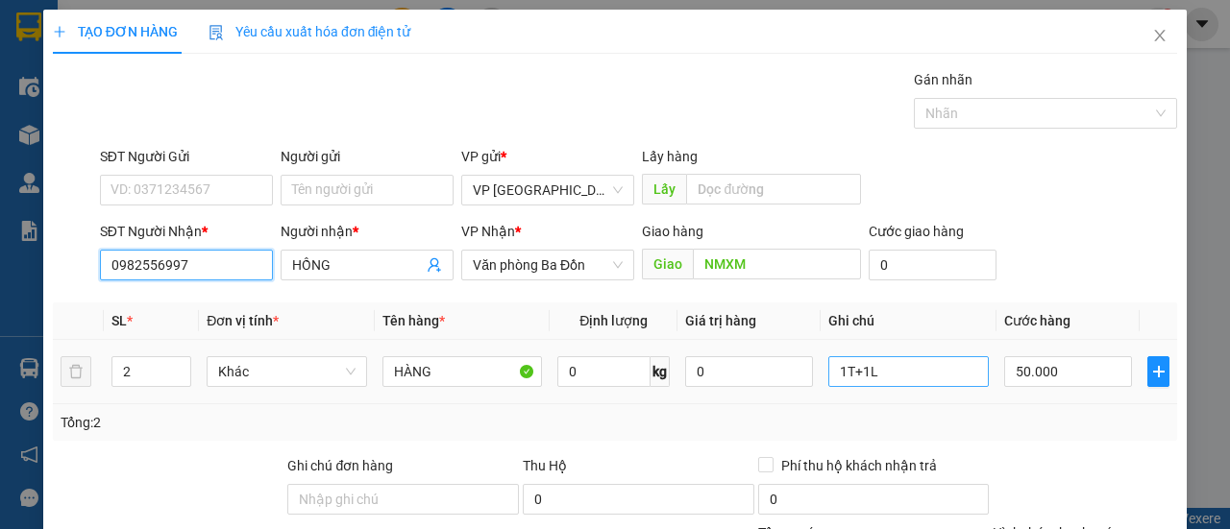
type input "0982556997"
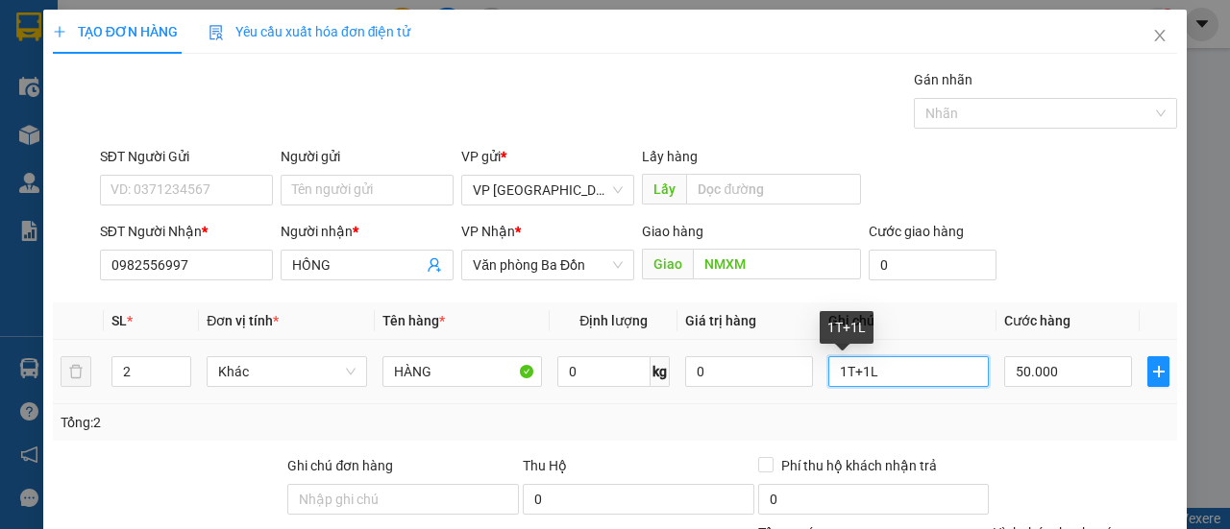
drag, startPoint x: 945, startPoint y: 369, endPoint x: 826, endPoint y: 374, distance: 119.2
click at [828, 373] on input "1T+1L" at bounding box center [908, 371] width 160 height 31
type input "K"
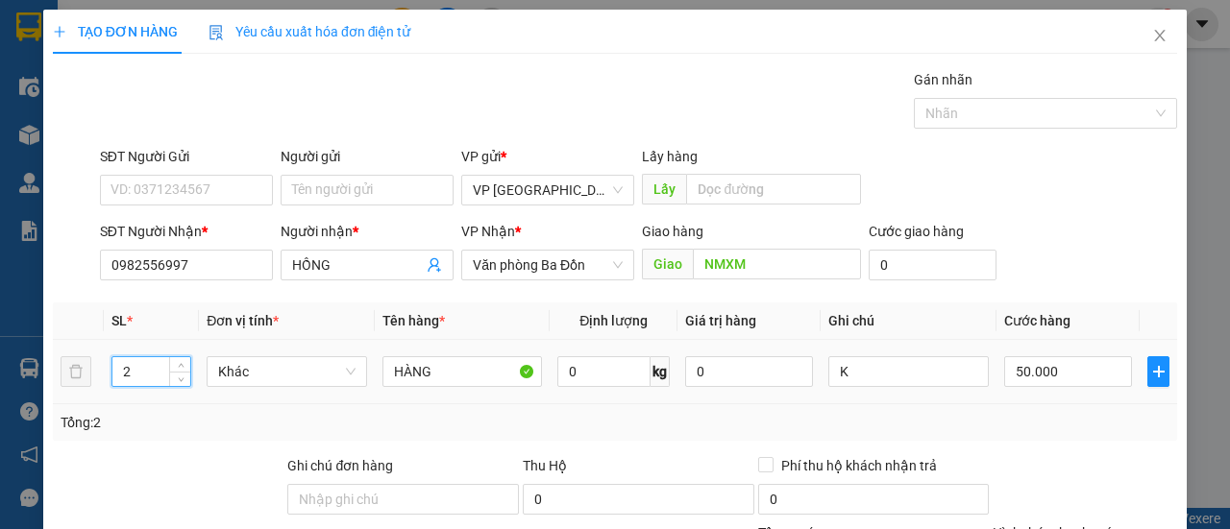
drag, startPoint x: 124, startPoint y: 366, endPoint x: 155, endPoint y: 374, distance: 31.7
click at [157, 379] on input "2" at bounding box center [151, 371] width 79 height 29
type input "1"
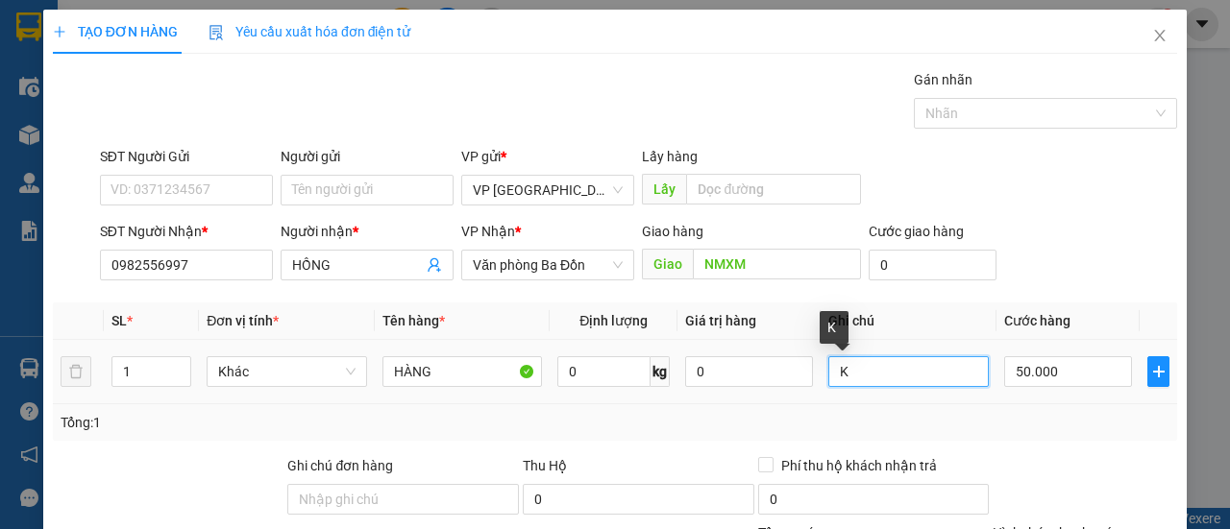
click at [828, 378] on input "K" at bounding box center [908, 371] width 160 height 31
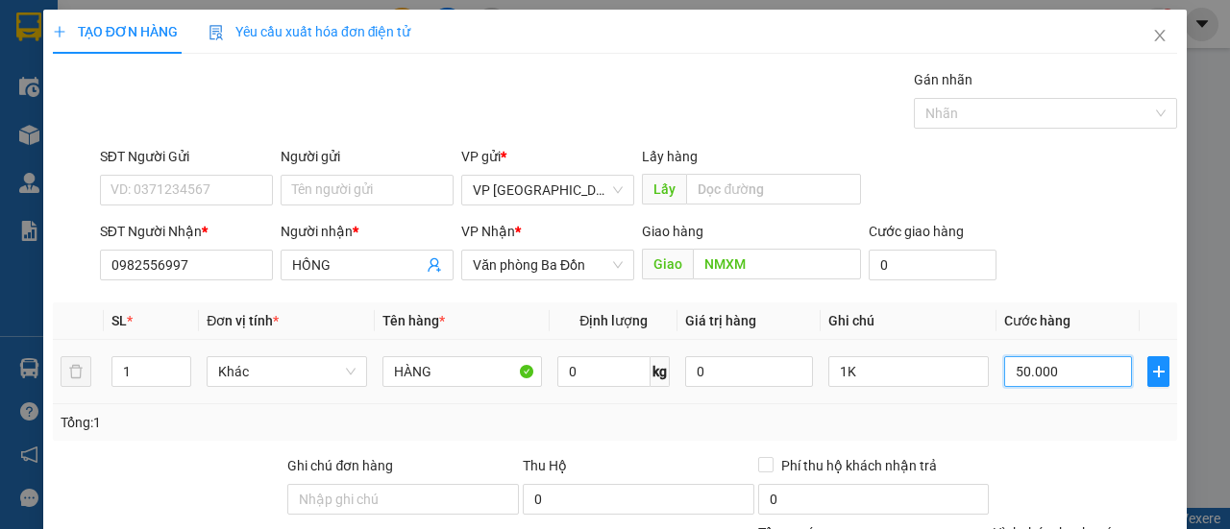
click at [1069, 375] on input "50.000" at bounding box center [1068, 371] width 128 height 31
click at [1072, 405] on div "Tổng: 1" at bounding box center [615, 422] width 1124 height 37
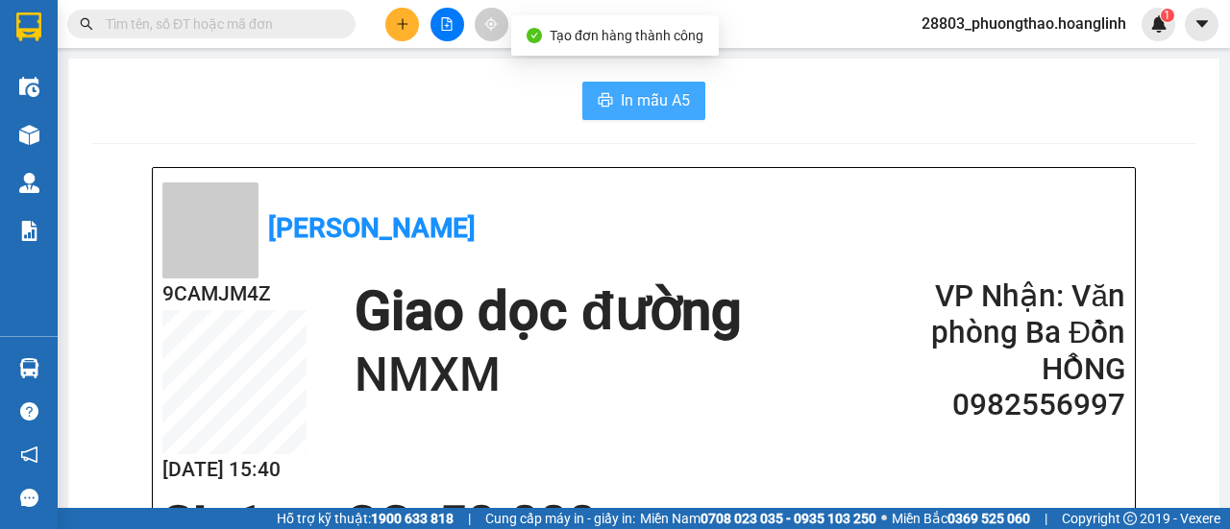
click at [653, 115] on button "In mẫu A5" at bounding box center [643, 101] width 123 height 38
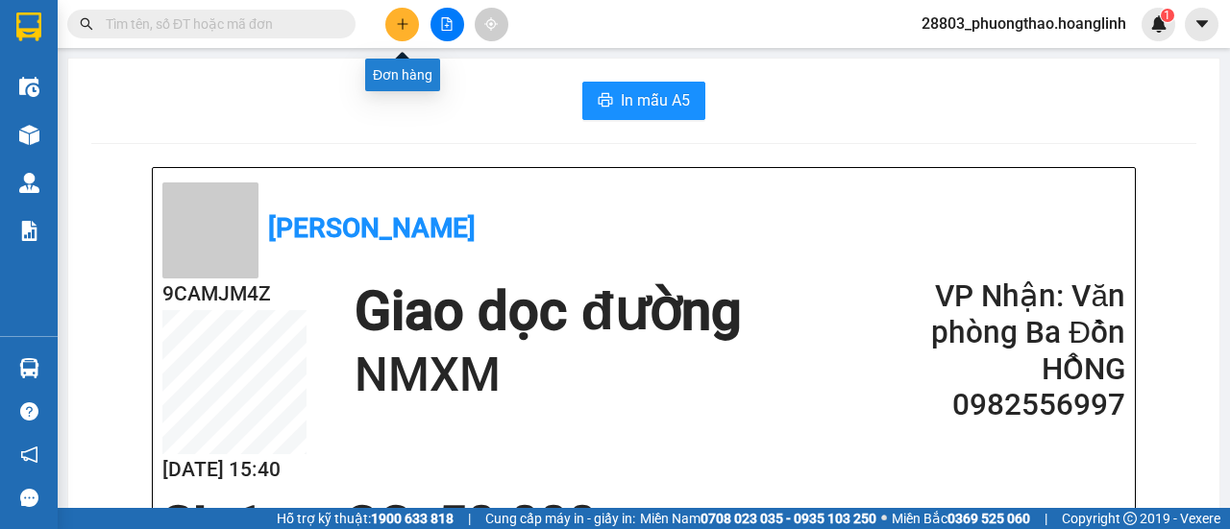
click at [396, 27] on icon "plus" at bounding box center [402, 23] width 13 height 13
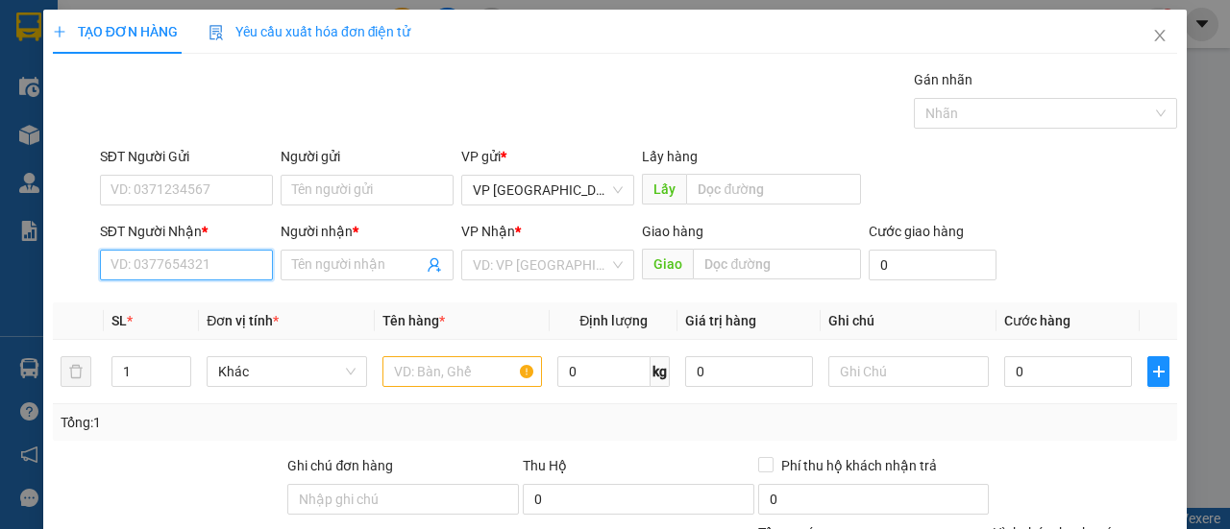
click at [225, 262] on input "SĐT Người Nhận *" at bounding box center [186, 265] width 173 height 31
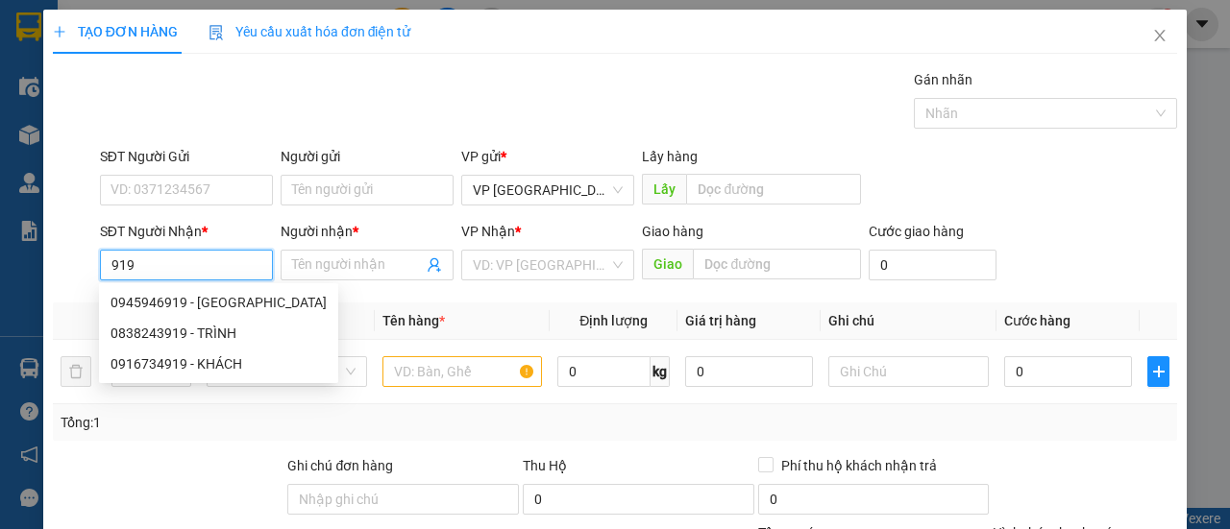
click at [108, 262] on input "919" at bounding box center [186, 265] width 173 height 31
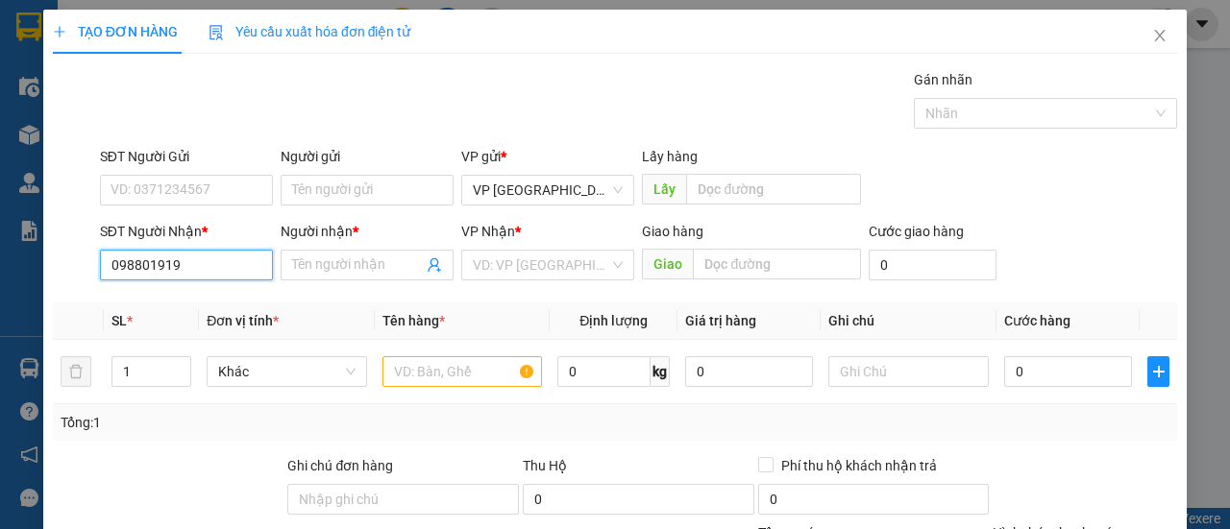
type input "0988017919"
click at [182, 307] on div "0988017919 - SANG" at bounding box center [184, 302] width 148 height 21
type input "SANG"
type input "210.000"
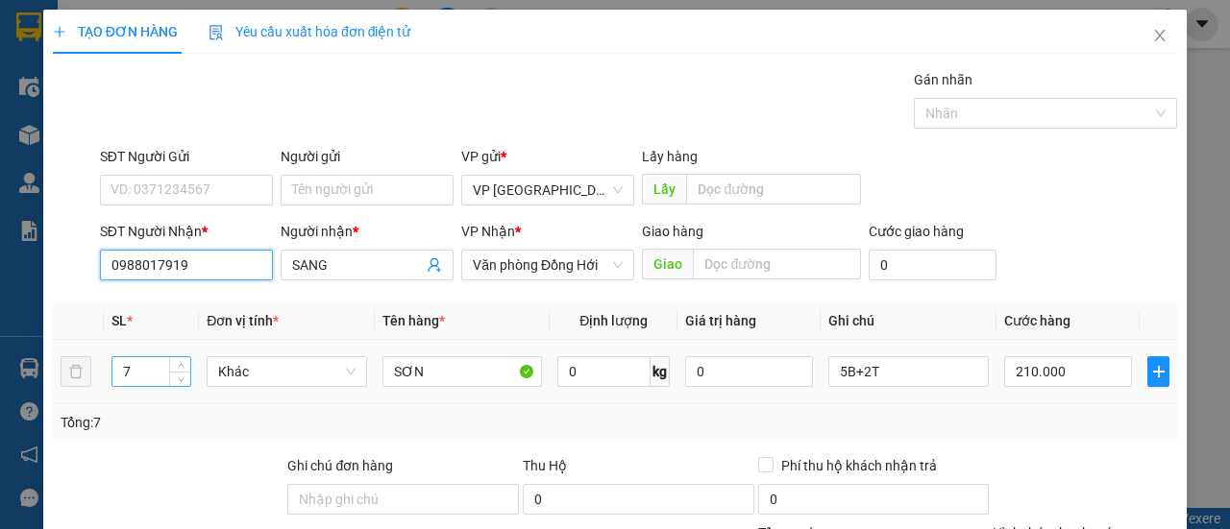
type input "0988017919"
drag, startPoint x: 144, startPoint y: 360, endPoint x: 102, endPoint y: 364, distance: 42.4
click at [104, 364] on td "7" at bounding box center [152, 372] width 96 height 64
type input "54"
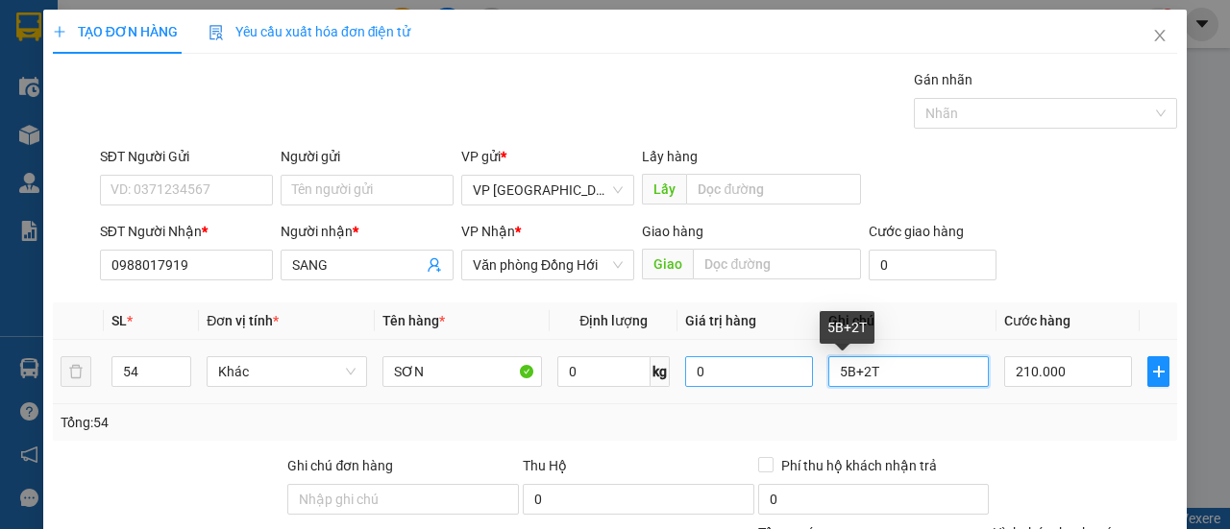
drag, startPoint x: 876, startPoint y: 368, endPoint x: 698, endPoint y: 385, distance: 178.5
click at [698, 385] on tr "54 Khác SƠN 0 kg 0 5B+2T 210.000" at bounding box center [615, 372] width 1124 height 64
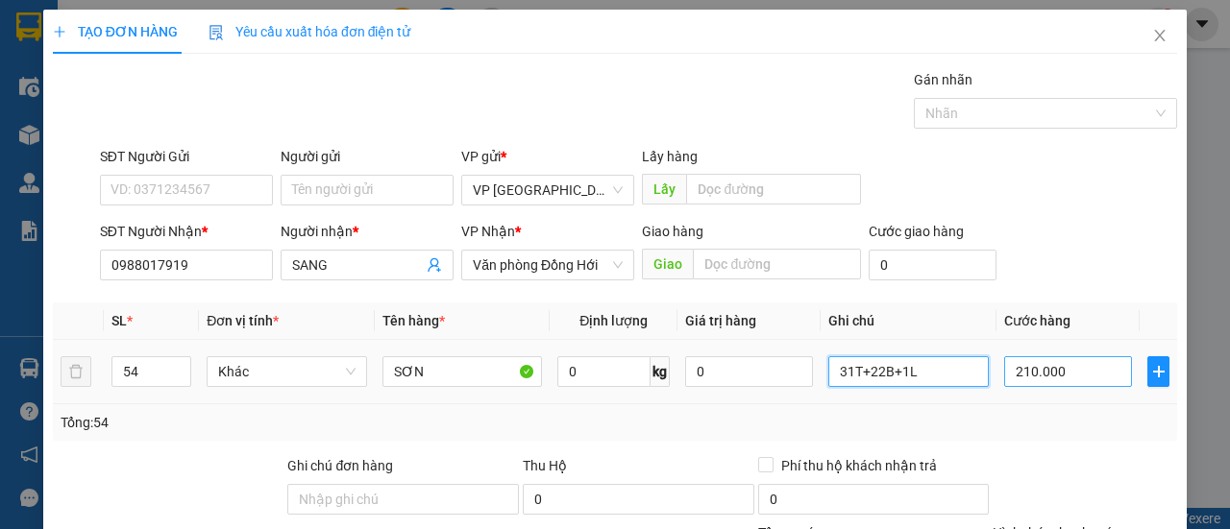
type input "31T+22B+1L"
click at [1031, 373] on input "210.000" at bounding box center [1068, 371] width 128 height 31
type input "00.001"
type input "1"
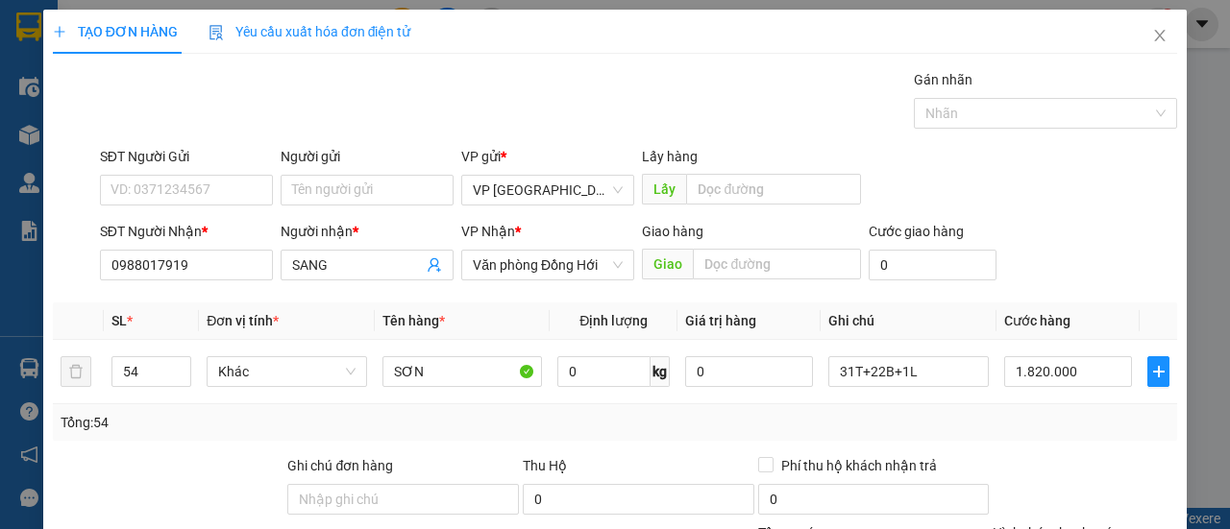
click at [1084, 221] on div "SĐT Người Nhận * 0988017919 Người nhận * SANG VP Nhận * Văn phòng Đồng Hới Giao…" at bounding box center [638, 254] width 1085 height 67
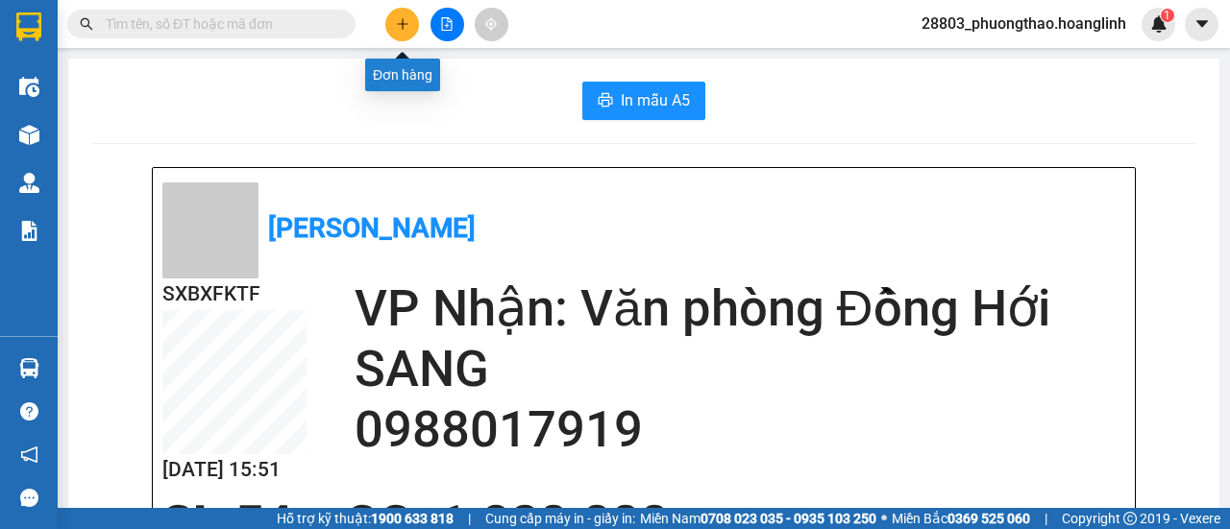
click at [406, 26] on icon "plus" at bounding box center [402, 23] width 13 height 13
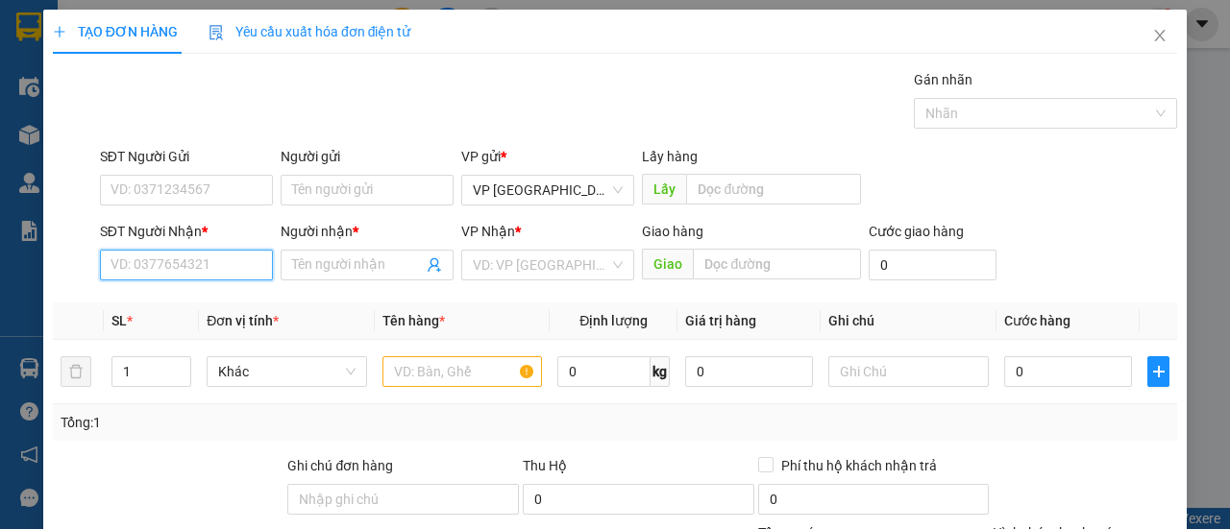
click at [206, 253] on input "SĐT Người Nhận *" at bounding box center [186, 265] width 173 height 31
click at [192, 303] on div "0795105054 - NAM" at bounding box center [184, 302] width 148 height 21
type input "0795105054"
type input "NAM"
type input "QUẢNG TÙNG"
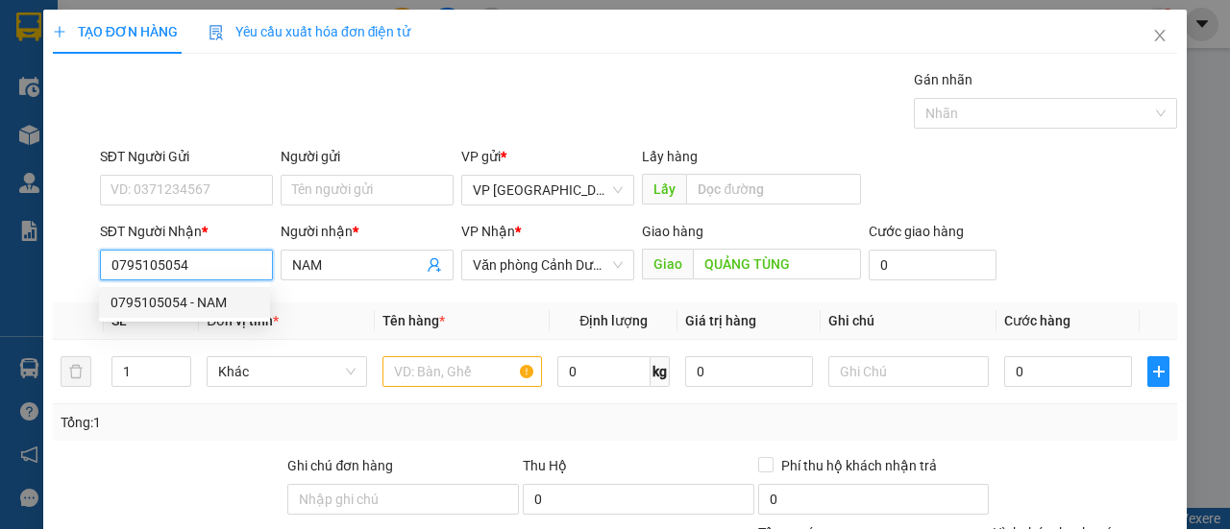
type input "70.000"
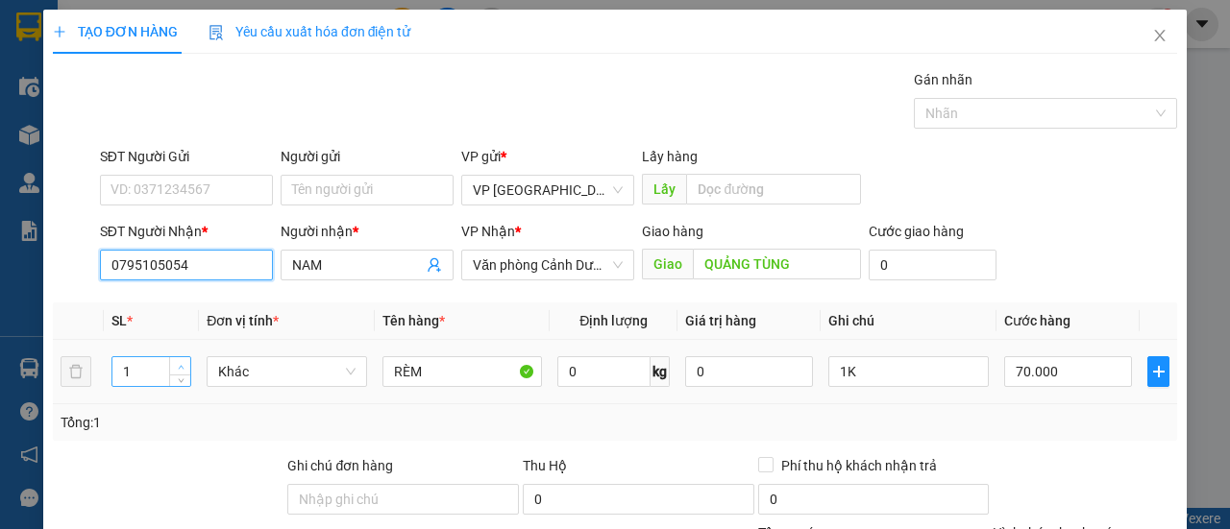
type input "0795105054"
type input "2"
click at [175, 361] on span "up" at bounding box center [181, 367] width 12 height 12
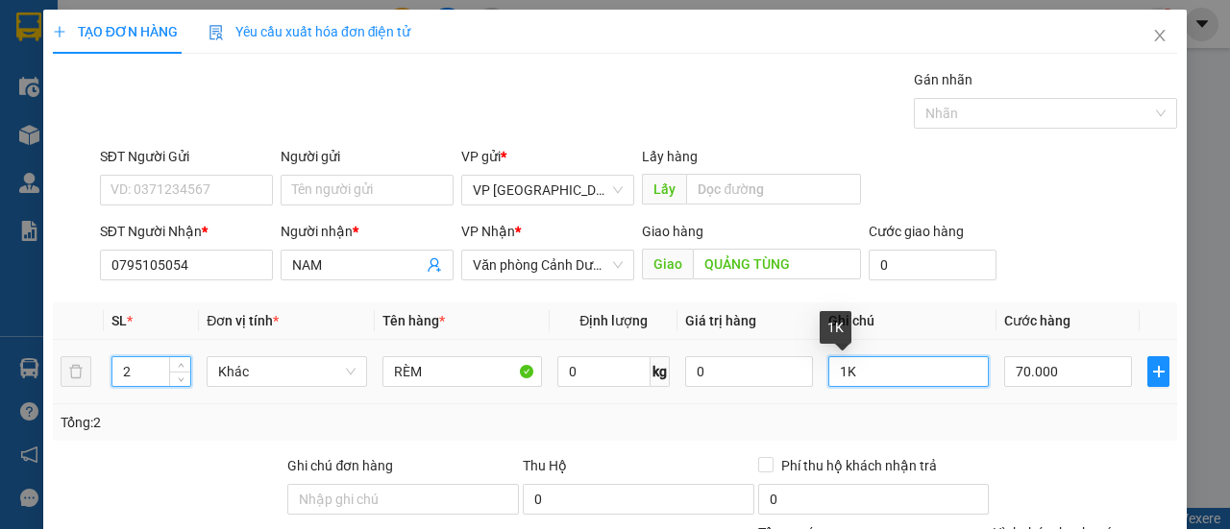
click at [829, 366] on input "1K" at bounding box center [908, 371] width 160 height 31
type input "2K"
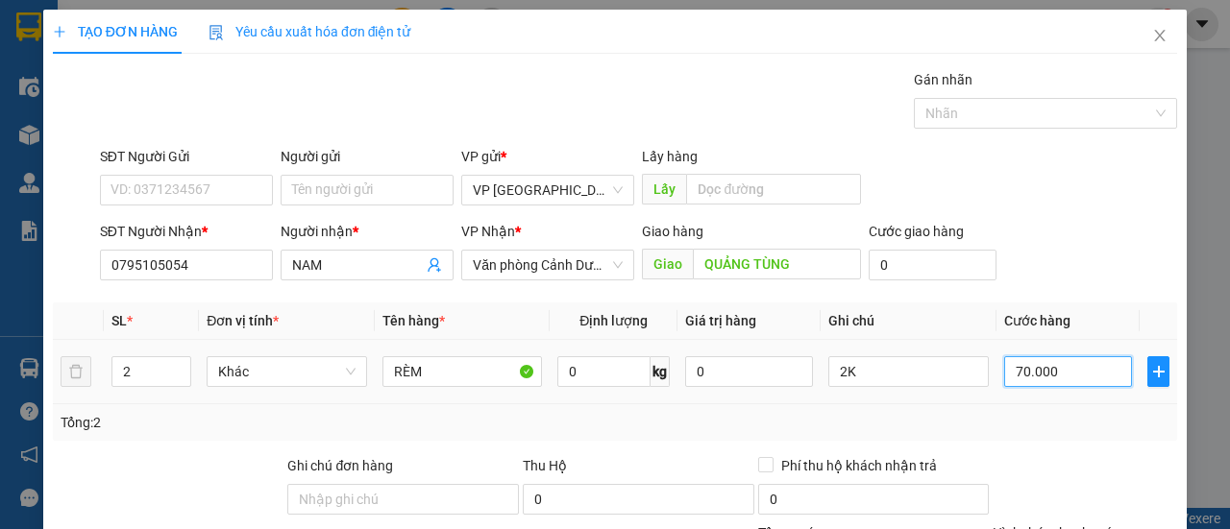
click at [1014, 364] on input "70.000" at bounding box center [1068, 371] width 128 height 31
type input "00.001"
type input "1"
type input "12"
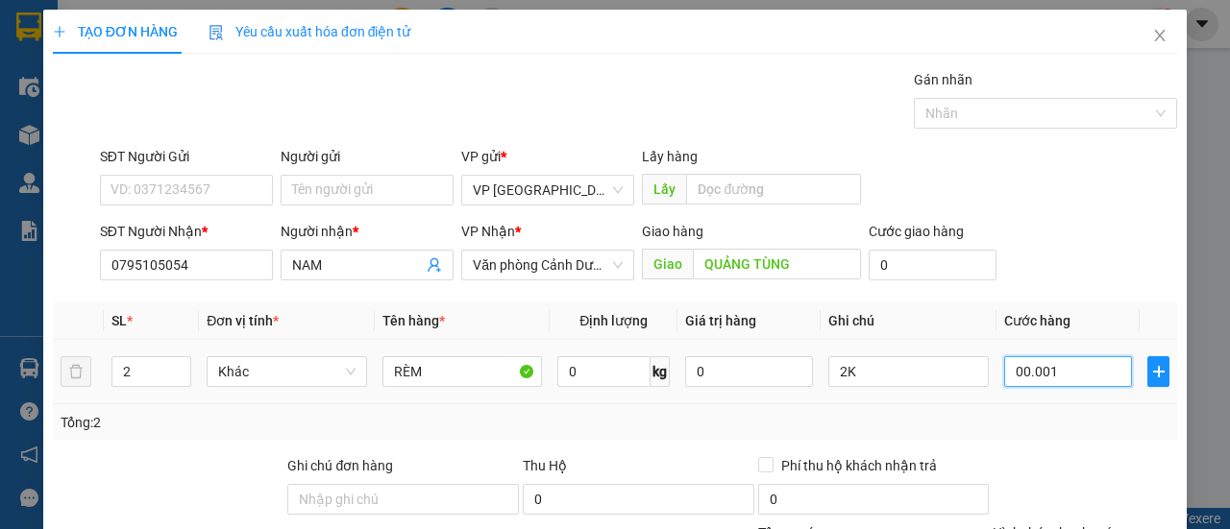
type input "12"
type input "0.000.012"
type input "120"
type input "000.000.120"
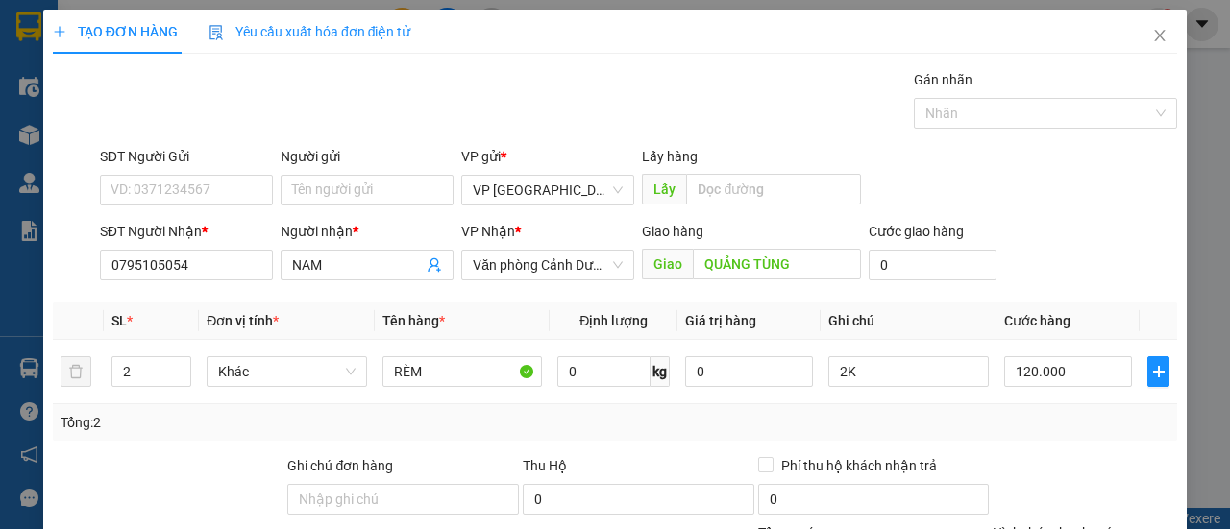
click at [1066, 269] on div "SĐT Người Nhận * 0795105054 Người nhận * NAM VP Nhận * Văn phòng Cảnh [PERSON_N…" at bounding box center [638, 254] width 1085 height 67
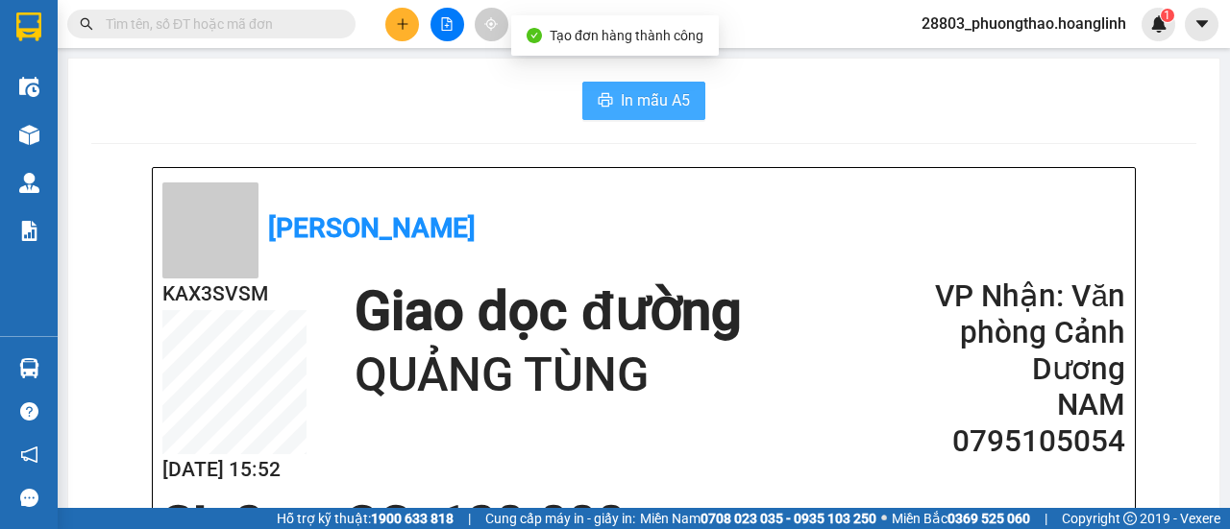
click at [667, 88] on span "In mẫu A5" at bounding box center [655, 100] width 69 height 24
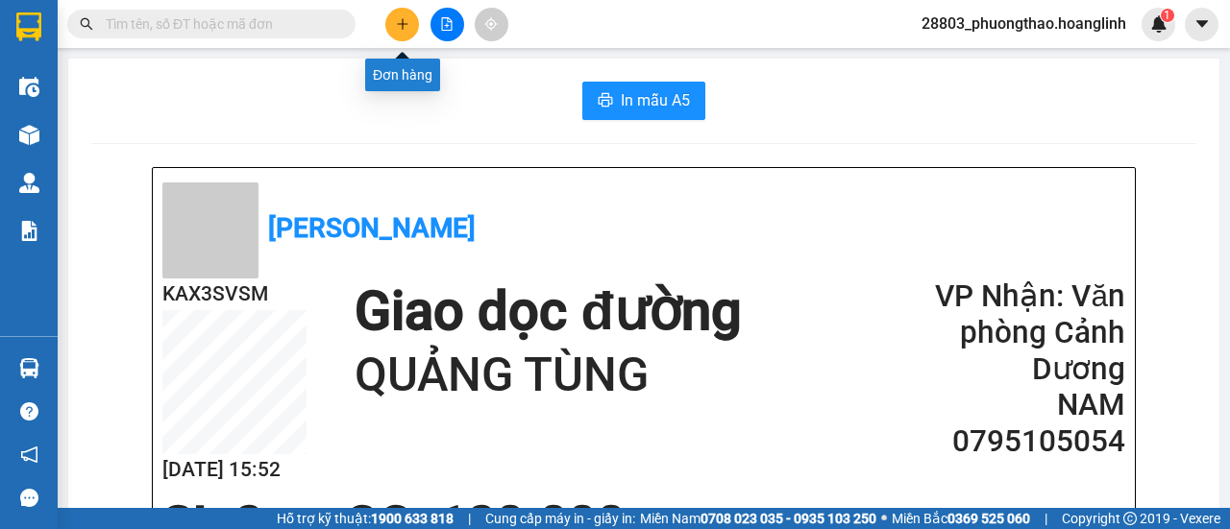
click at [402, 19] on icon "plus" at bounding box center [402, 23] width 13 height 13
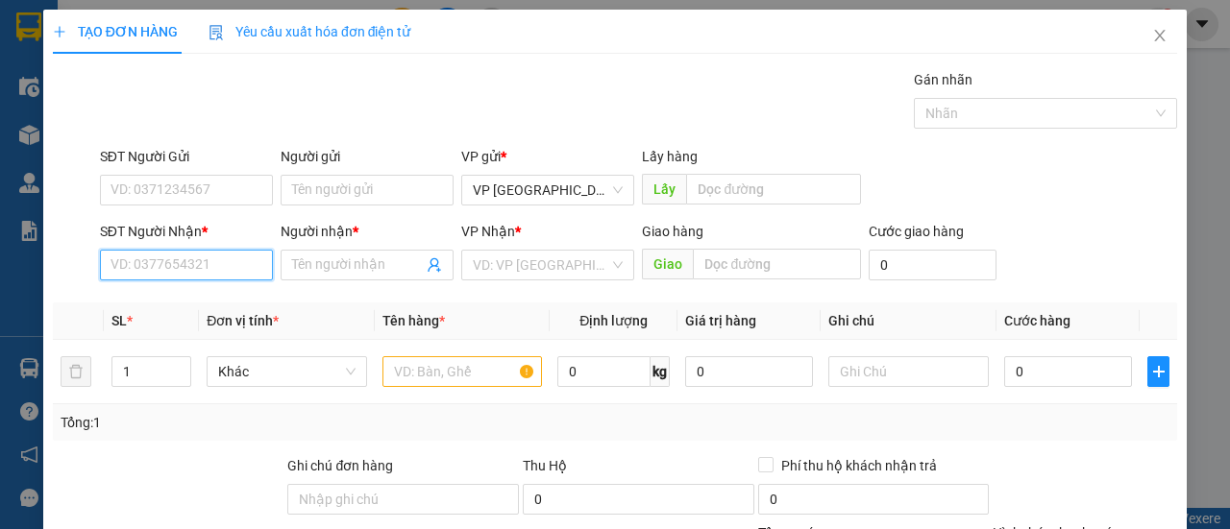
click at [192, 266] on input "SĐT Người Nhận *" at bounding box center [186, 265] width 173 height 31
click at [144, 265] on input "SĐT Người Nhận *" at bounding box center [186, 265] width 173 height 31
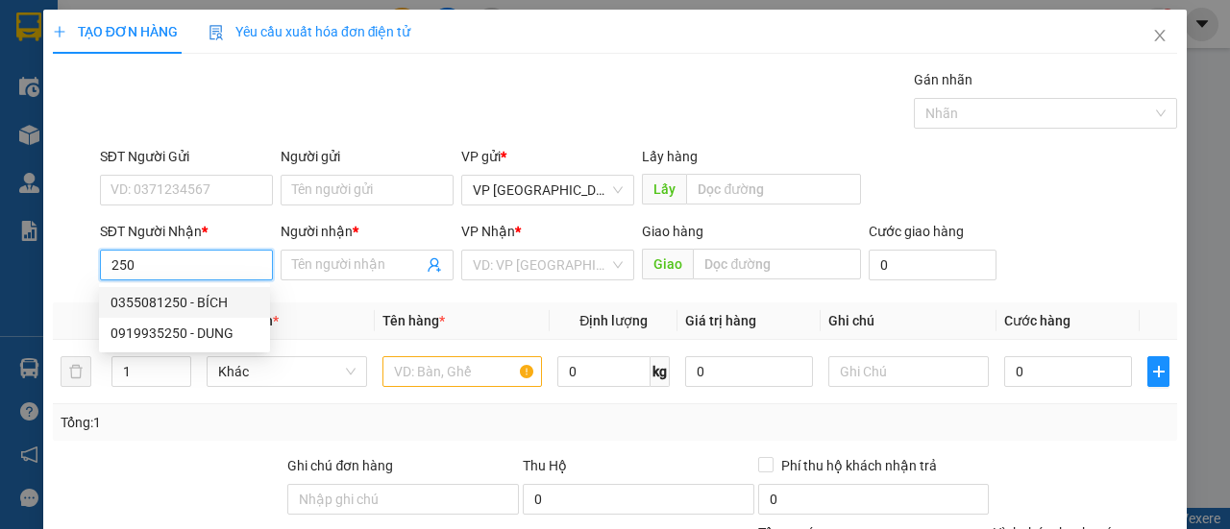
click at [158, 297] on div "0355081250 - BÍCH" at bounding box center [184, 302] width 148 height 21
type input "0355081250"
type input "BÍCH"
type input "LỆ THUỶ"
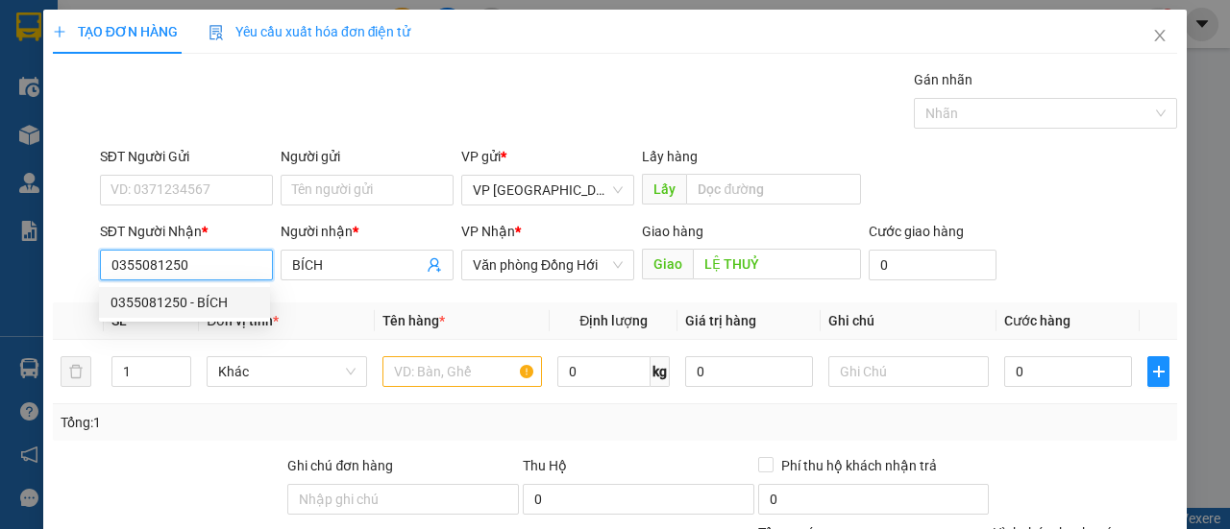
type input "50.000"
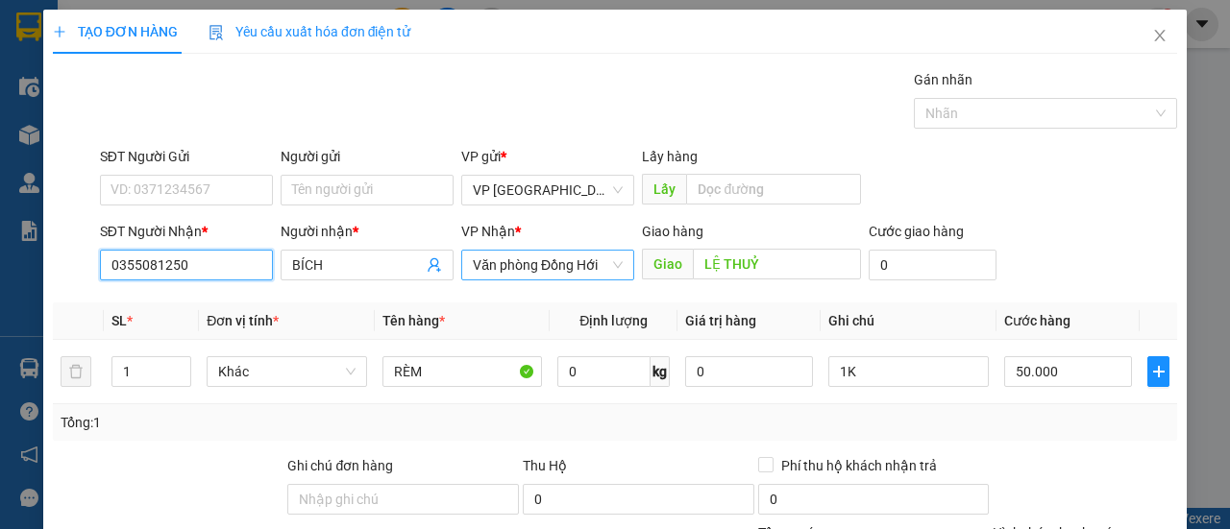
click at [565, 255] on span "Văn phòng Đồng Hới" at bounding box center [548, 265] width 150 height 29
type input "0355081250"
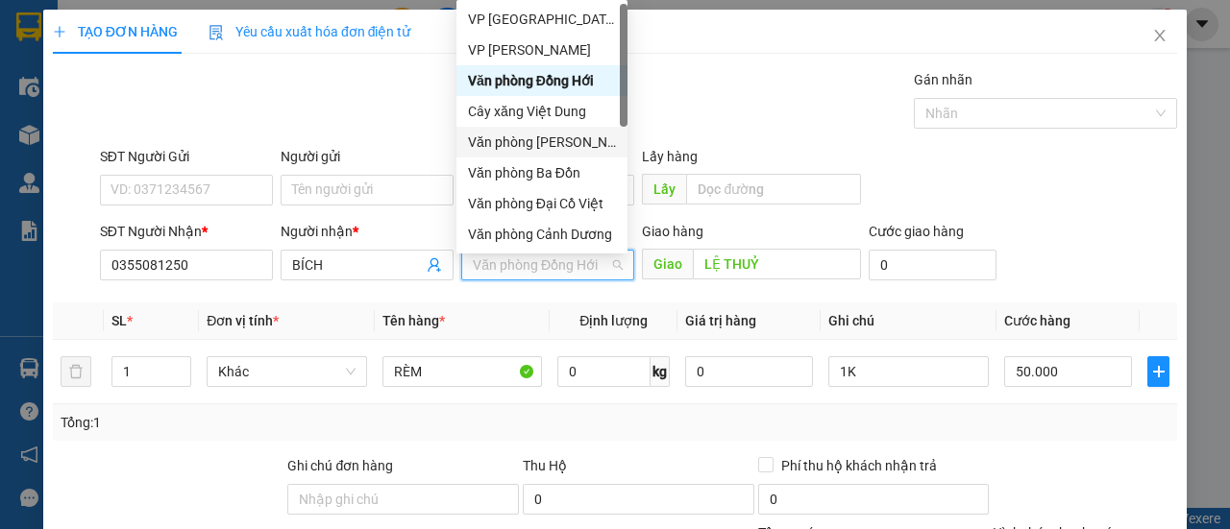
click at [575, 149] on div "Văn phòng [PERSON_NAME]" at bounding box center [542, 142] width 148 height 21
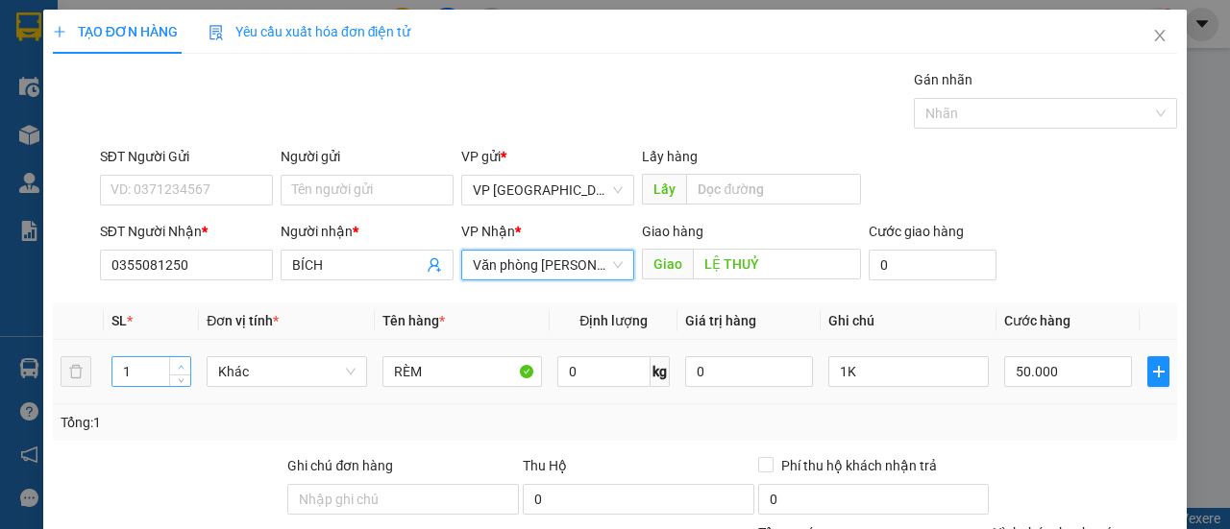
click at [184, 361] on span "up" at bounding box center [181, 367] width 12 height 12
type input "2"
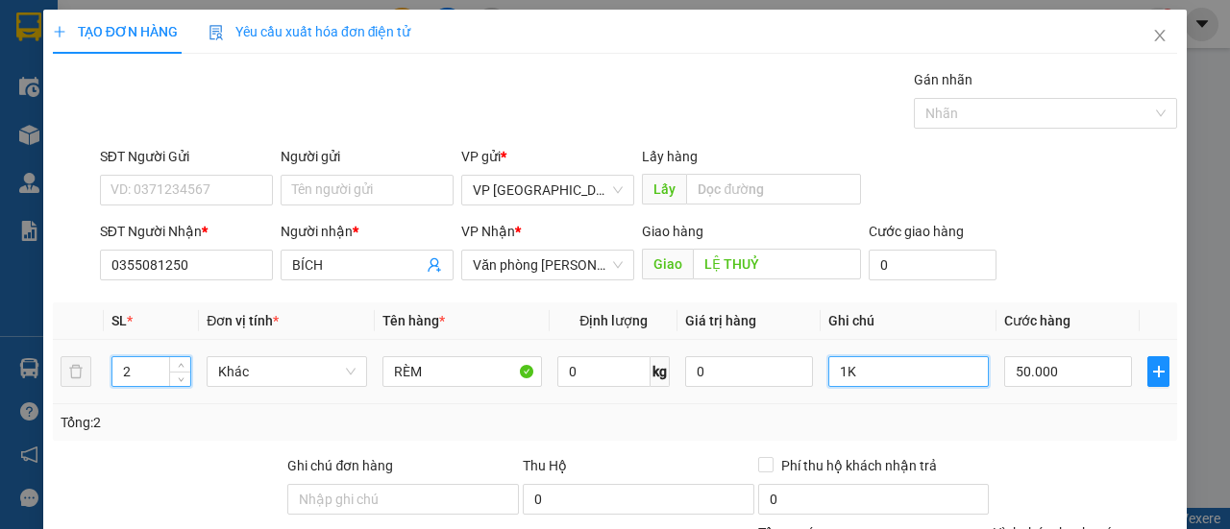
click at [828, 377] on input "1K" at bounding box center [908, 371] width 160 height 31
type input "2K"
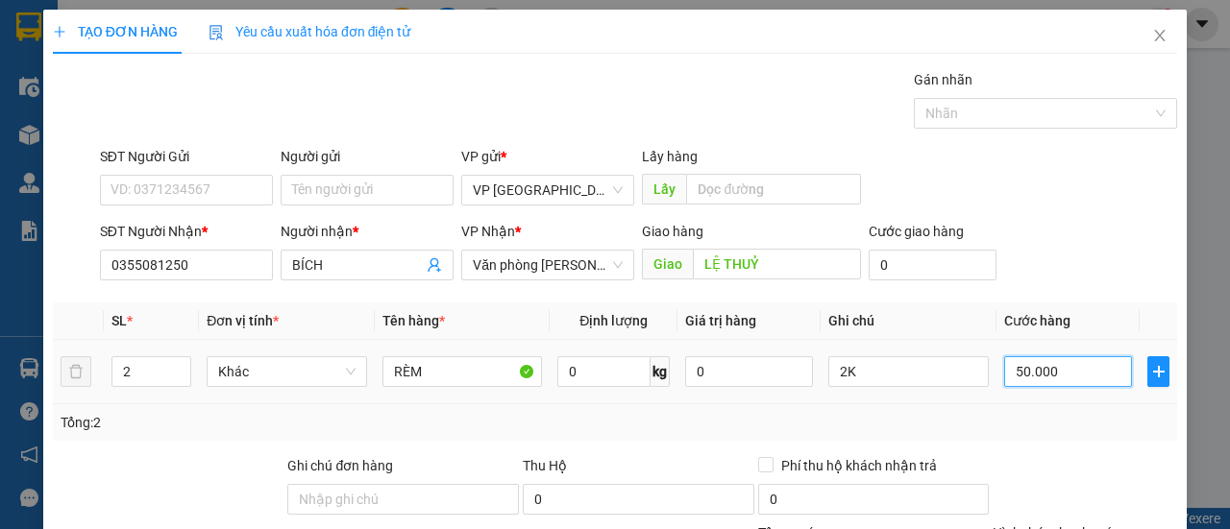
click at [1054, 362] on input "50.000" at bounding box center [1068, 371] width 128 height 31
type input "00.001"
type input "1"
type input "0.000.010"
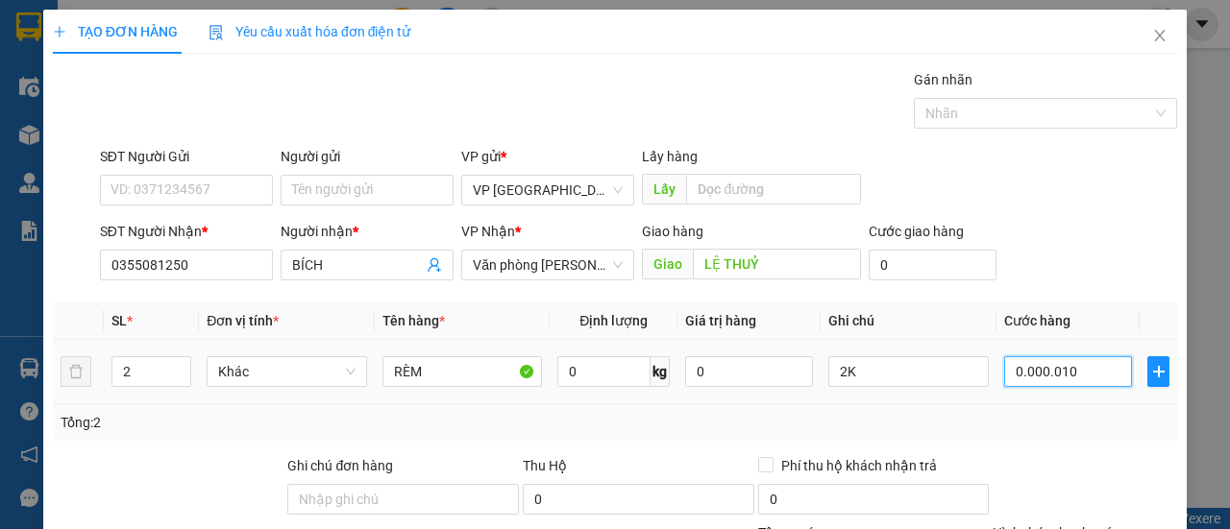
type input "10"
click at [1076, 288] on div "Transit Pickup Surcharge Ids Transit Deliver Surcharge Ids Transit Deliver Surc…" at bounding box center [615, 401] width 1124 height 664
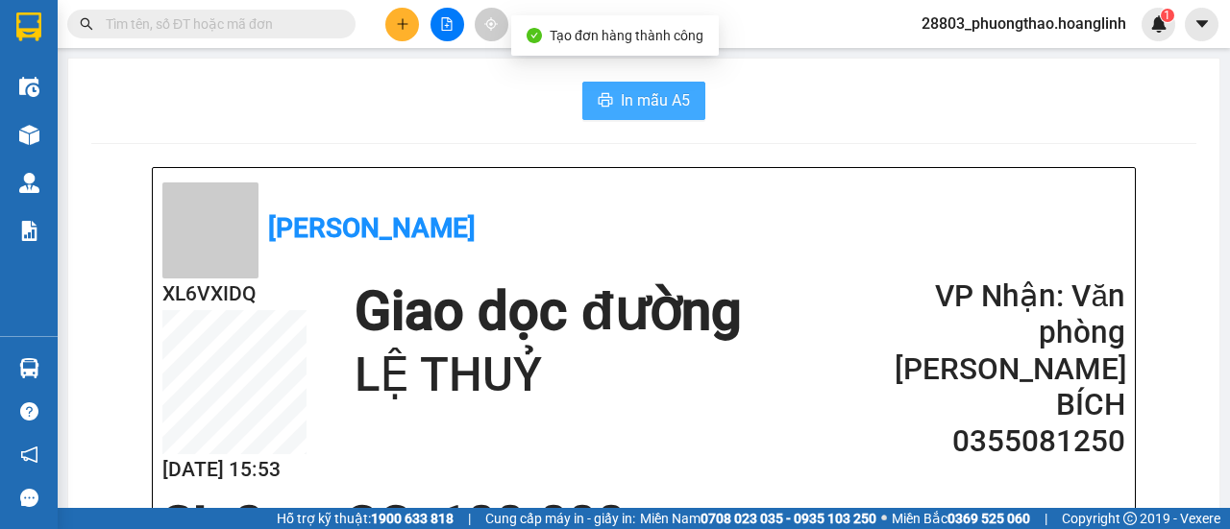
drag, startPoint x: 628, startPoint y: 128, endPoint x: 628, endPoint y: 99, distance: 28.8
click at [629, 96] on span "In mẫu A5" at bounding box center [655, 100] width 69 height 24
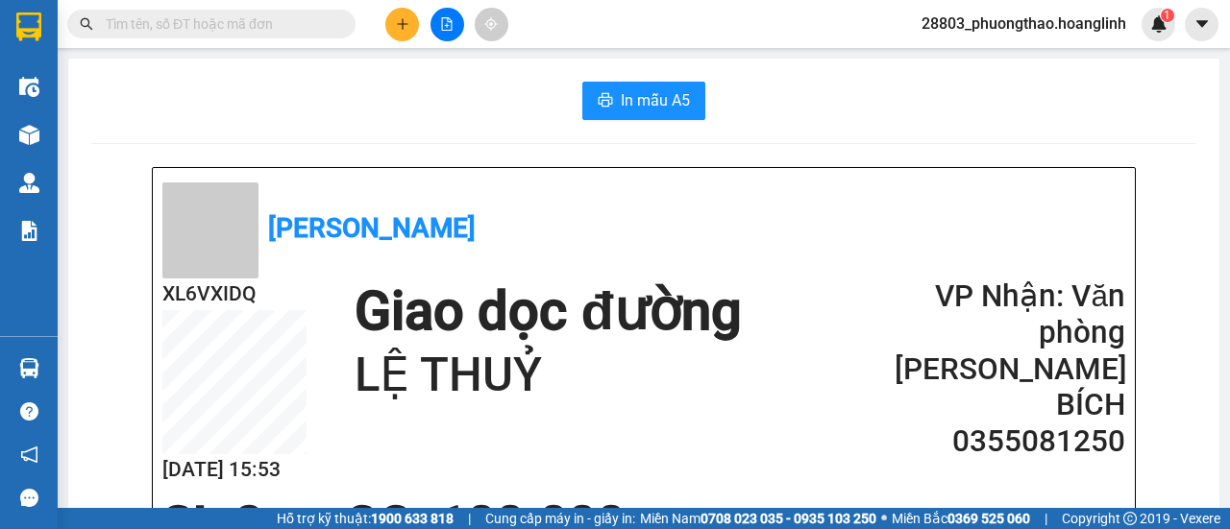
click at [404, 31] on button at bounding box center [402, 25] width 34 height 34
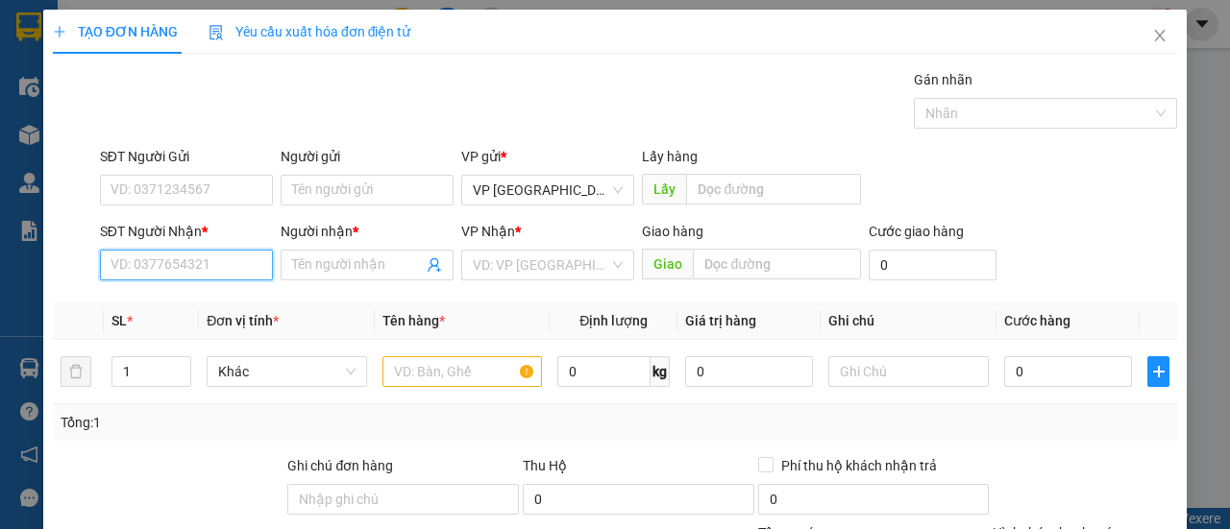
click at [177, 259] on input "SĐT Người Nhận *" at bounding box center [186, 265] width 173 height 31
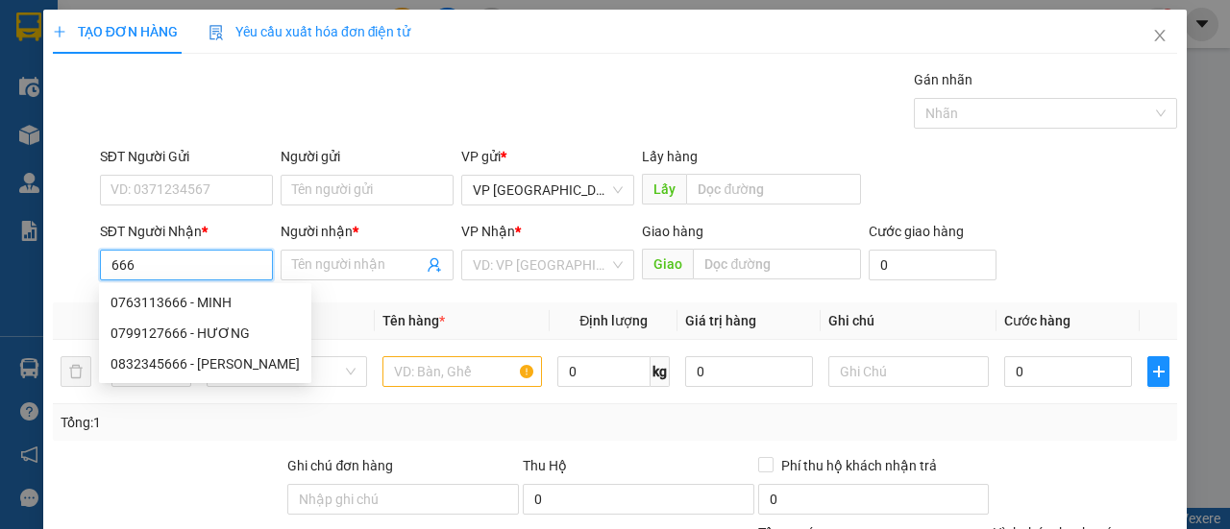
click at [104, 260] on input "666" at bounding box center [186, 265] width 173 height 31
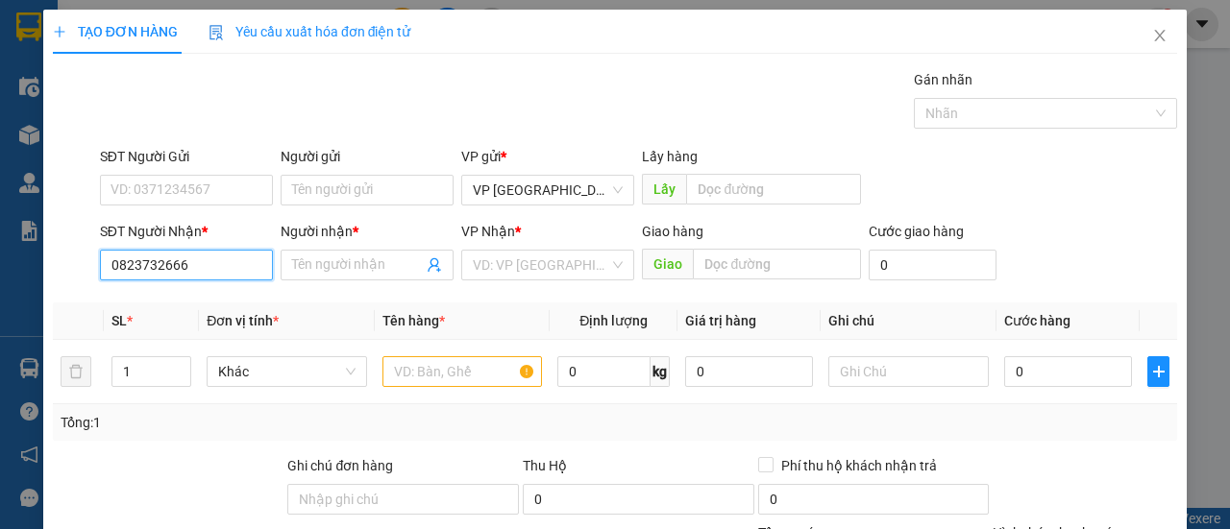
click at [215, 265] on input "0823732666" at bounding box center [186, 265] width 173 height 31
type input "0823732666"
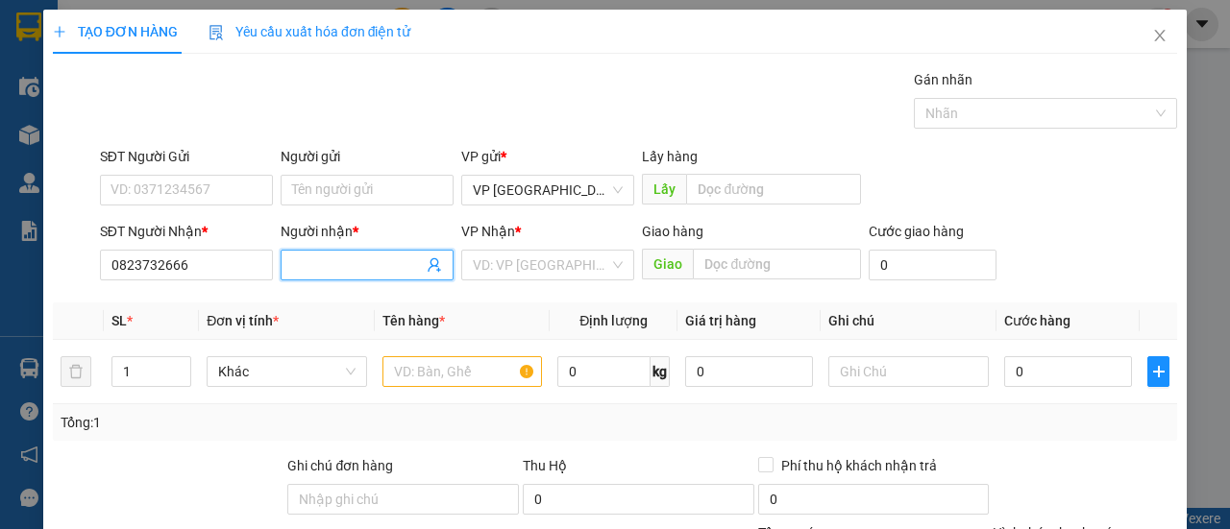
click at [380, 255] on input "Người nhận *" at bounding box center [357, 265] width 131 height 21
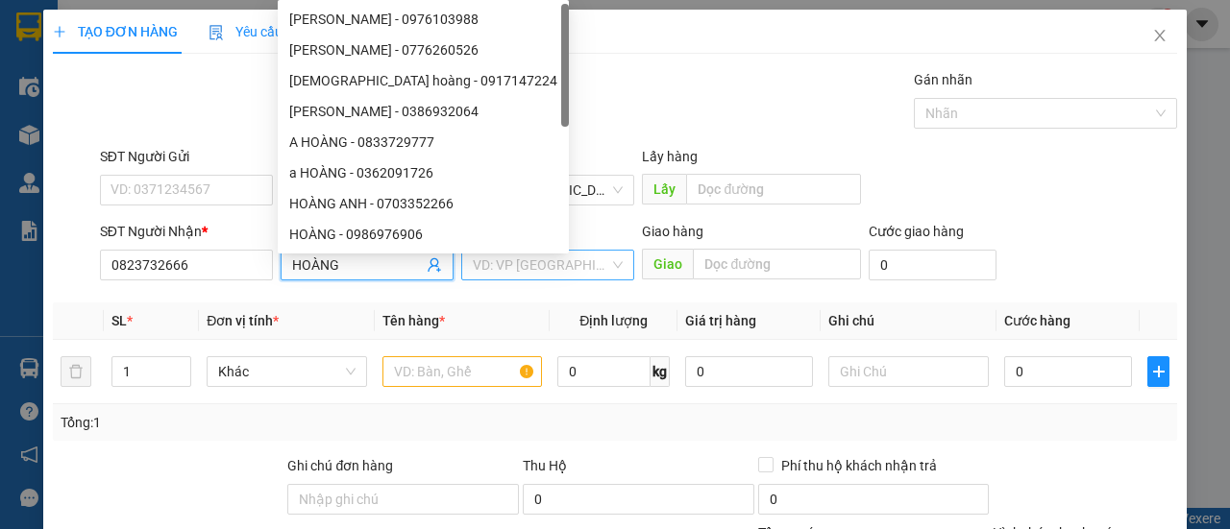
type input "HOÀNG"
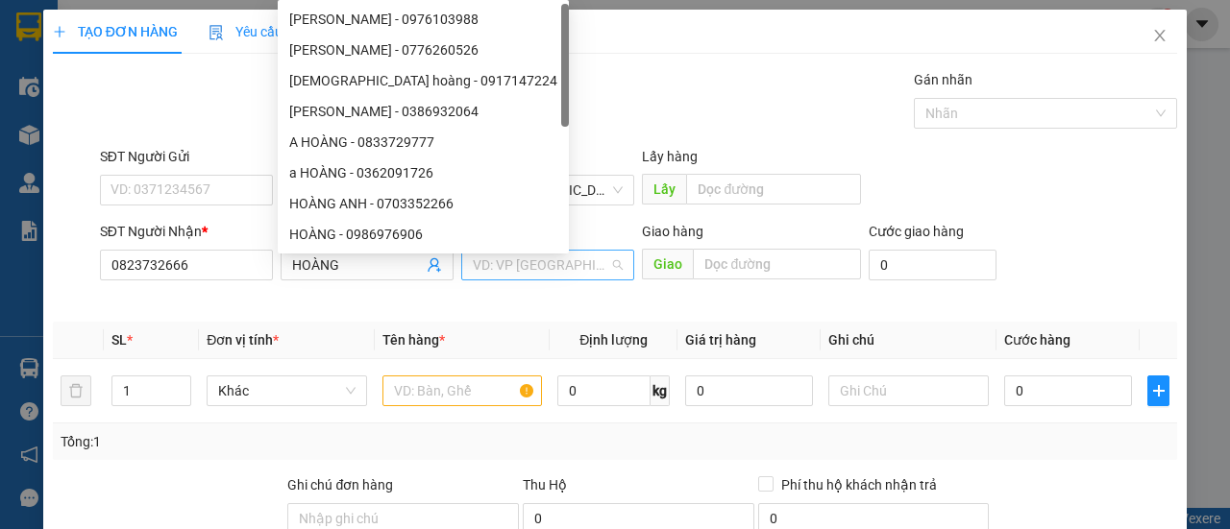
click at [549, 264] on input "search" at bounding box center [541, 265] width 136 height 29
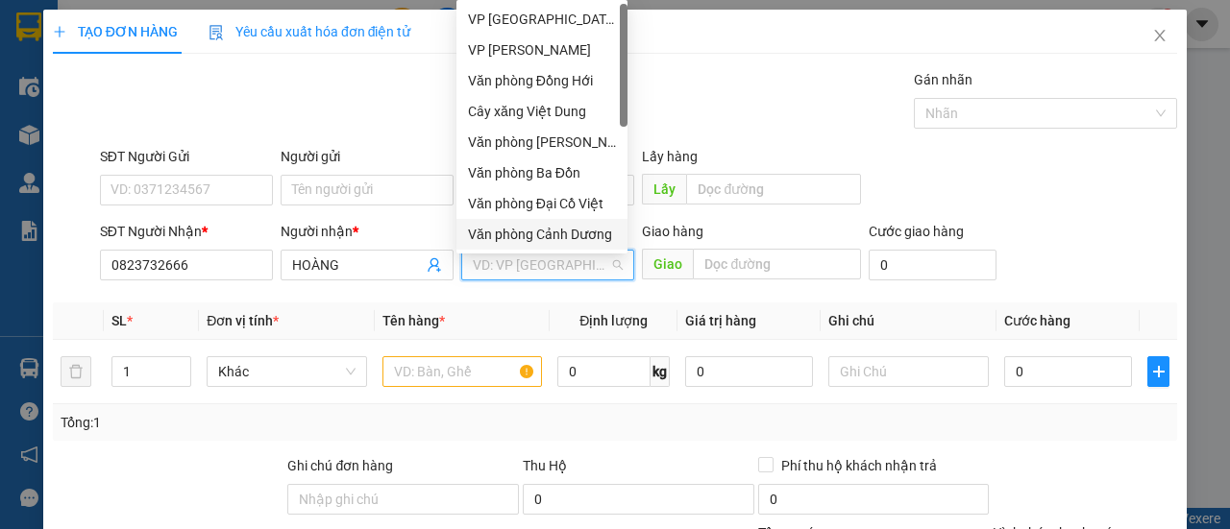
click at [533, 234] on div "Văn phòng Cảnh Dương" at bounding box center [542, 234] width 148 height 21
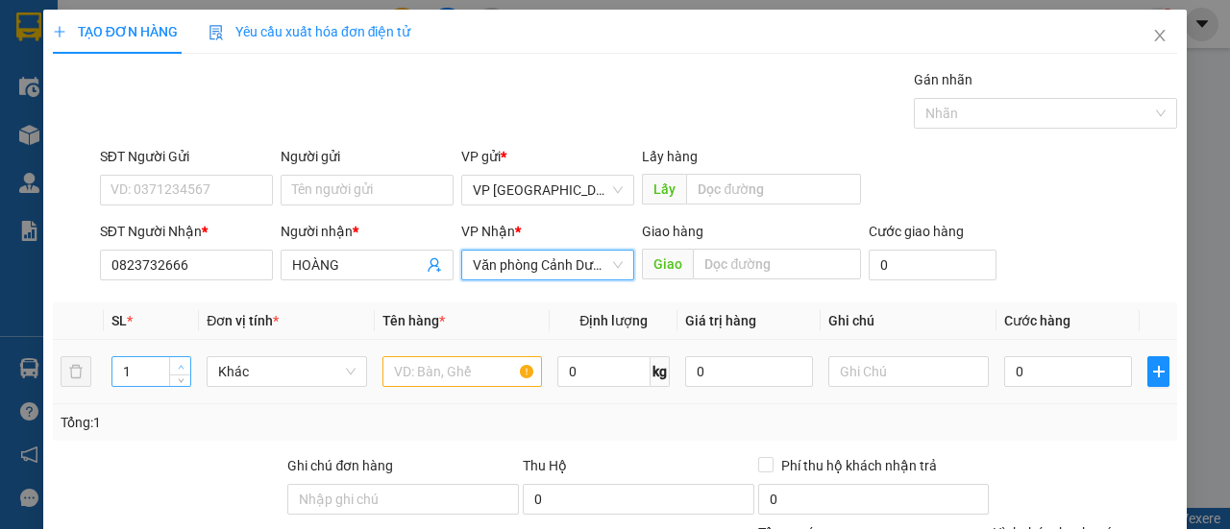
type input "2"
drag, startPoint x: 183, startPoint y: 364, endPoint x: 289, endPoint y: 381, distance: 108.0
click at [183, 363] on span "up" at bounding box center [181, 366] width 12 height 12
click at [421, 384] on input "text" at bounding box center [462, 371] width 160 height 31
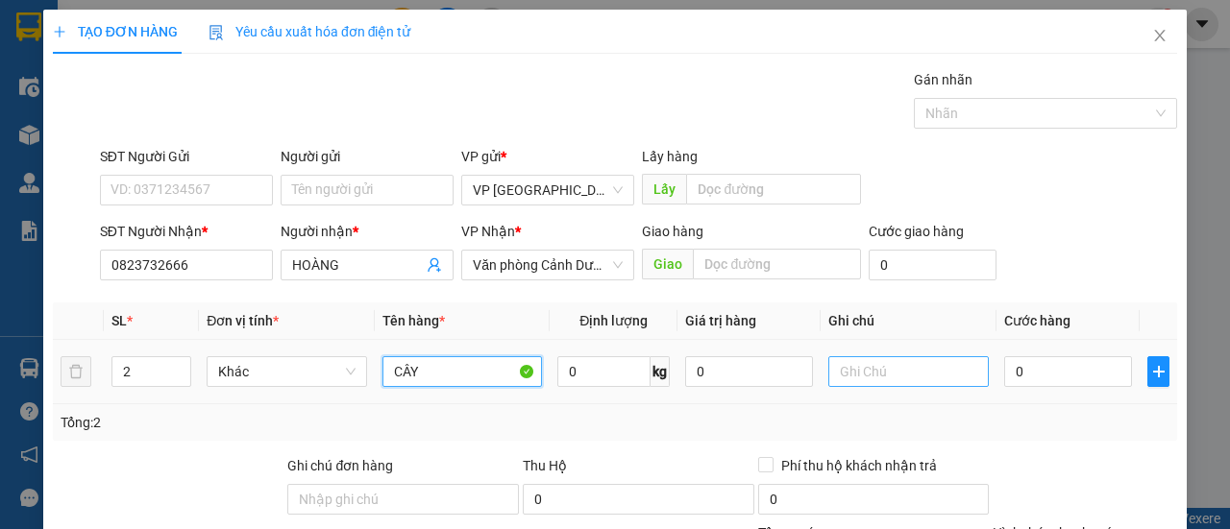
type input "CÂY"
click at [890, 364] on input "text" at bounding box center [908, 371] width 160 height 31
type input "2C"
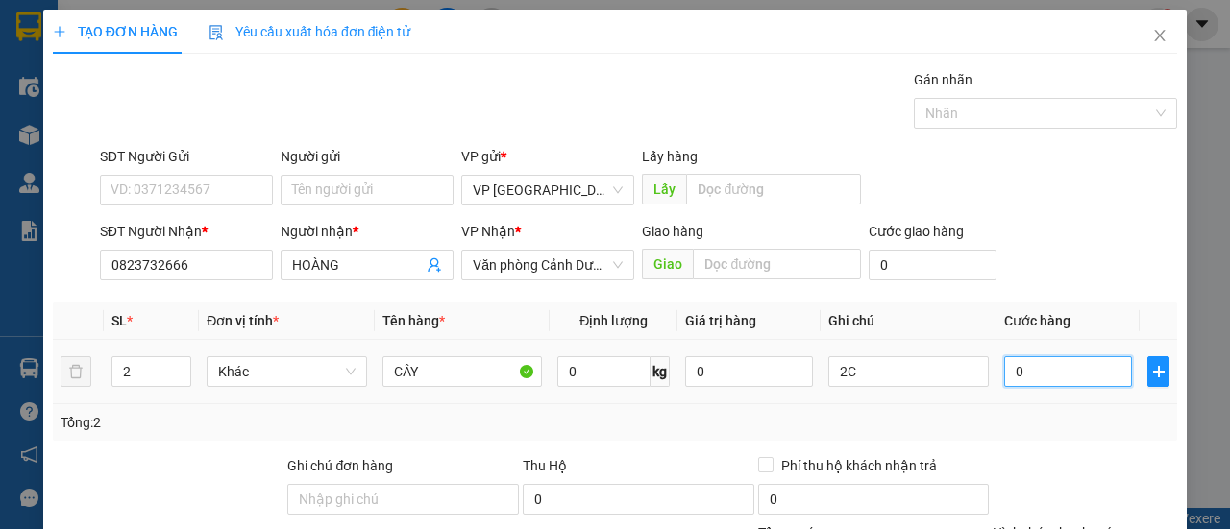
click at [1057, 376] on input "0" at bounding box center [1068, 371] width 128 height 31
type input "001"
type input "1"
type input "0.015"
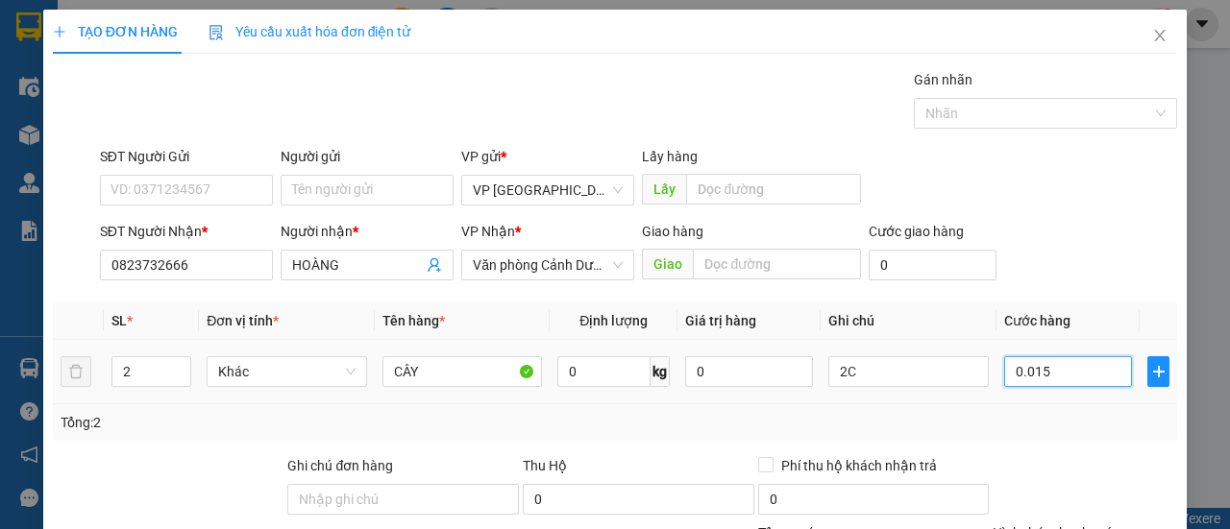
type input "15"
type input "00.150"
type input "150"
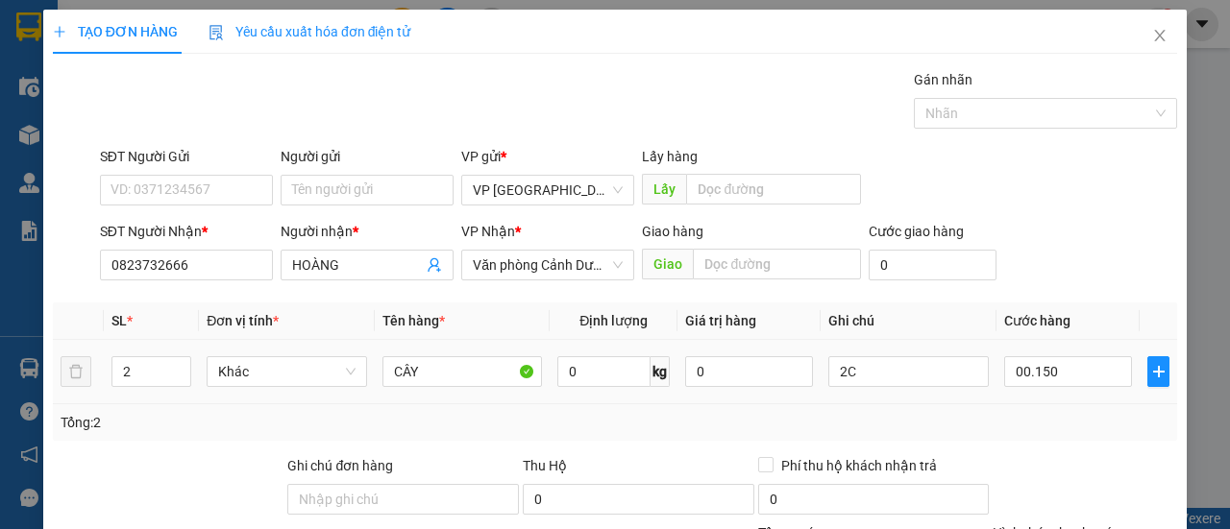
click at [1055, 262] on div "SĐT Người Nhận * 0823732666 Người nhận * HOÀNG VP Nhận * Văn phòng Cảnh [PERSON…" at bounding box center [638, 254] width 1085 height 67
drag, startPoint x: 1088, startPoint y: 479, endPoint x: 1043, endPoint y: 450, distance: 54.1
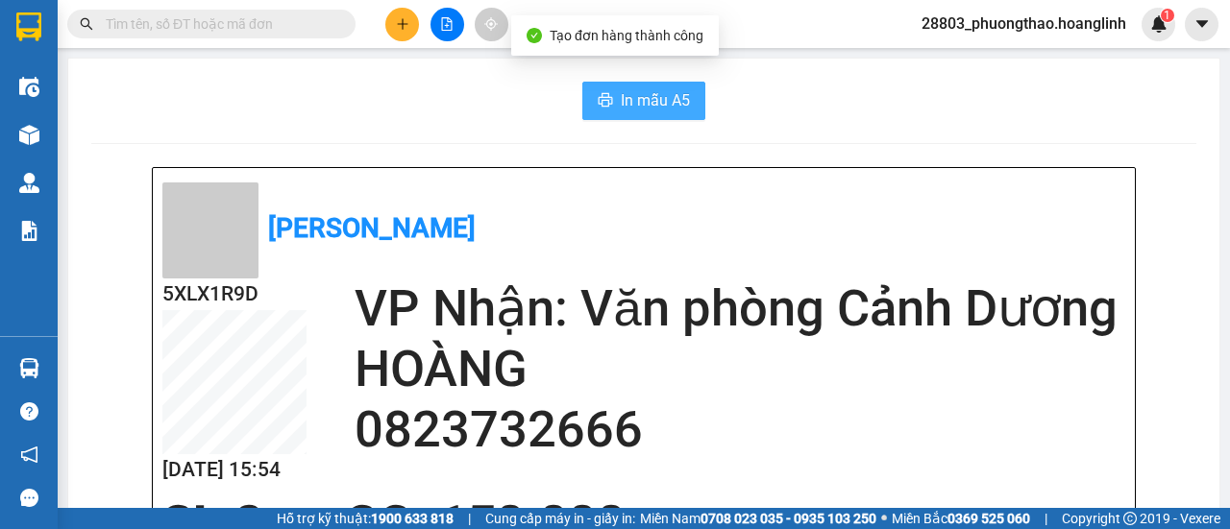
click at [665, 107] on span "In mẫu A5" at bounding box center [655, 100] width 69 height 24
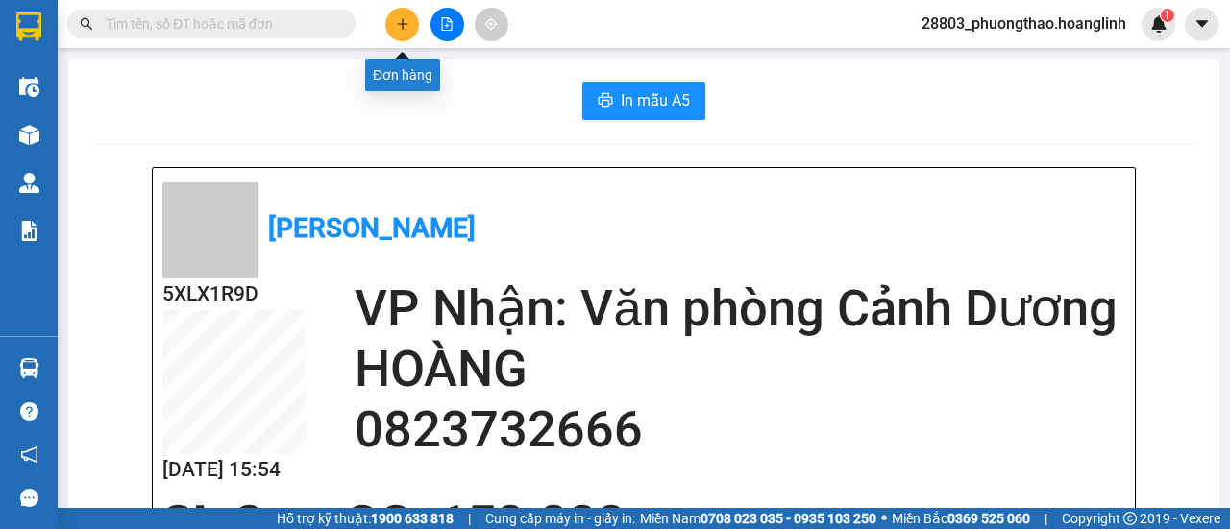
click at [402, 27] on icon "plus" at bounding box center [402, 23] width 13 height 13
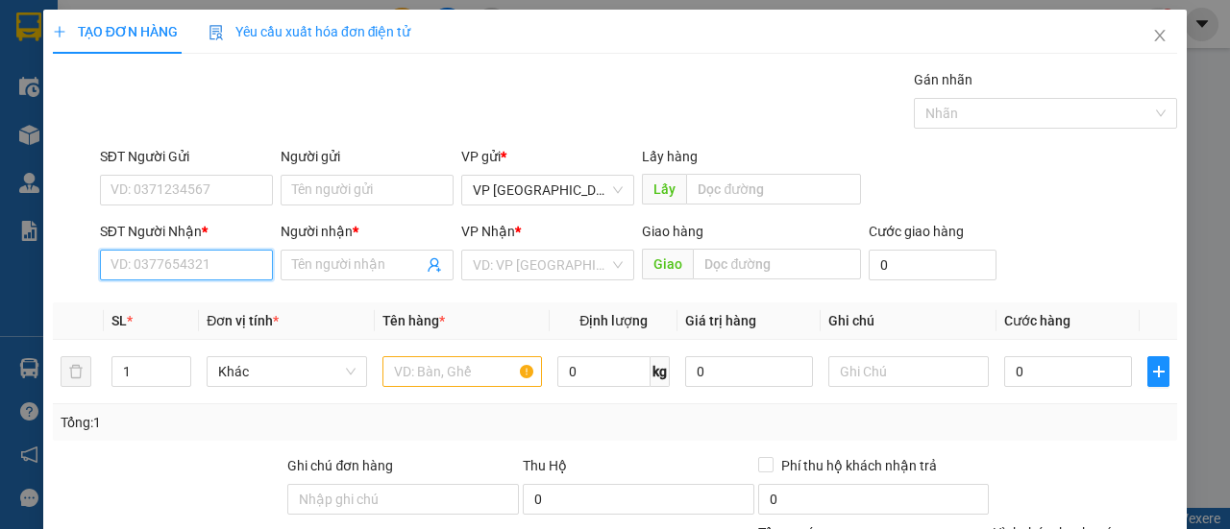
click at [165, 251] on input "SĐT Người Nhận *" at bounding box center [186, 265] width 173 height 31
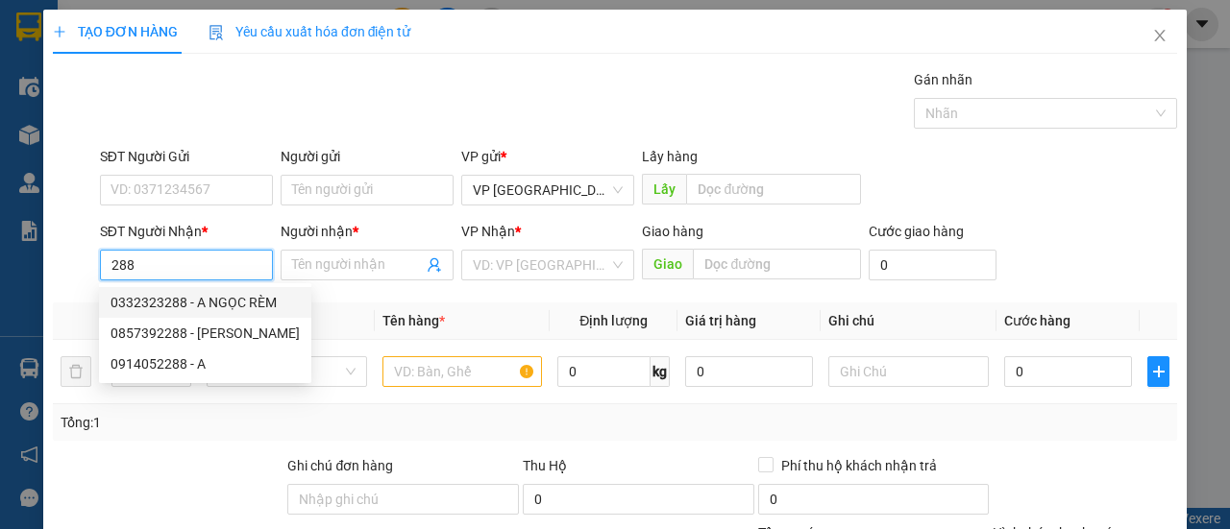
click at [179, 294] on div "0332323288 - A NGỌC RÈM" at bounding box center [204, 302] width 189 height 21
type input "0332323288"
type input "A NGỌC RÈM"
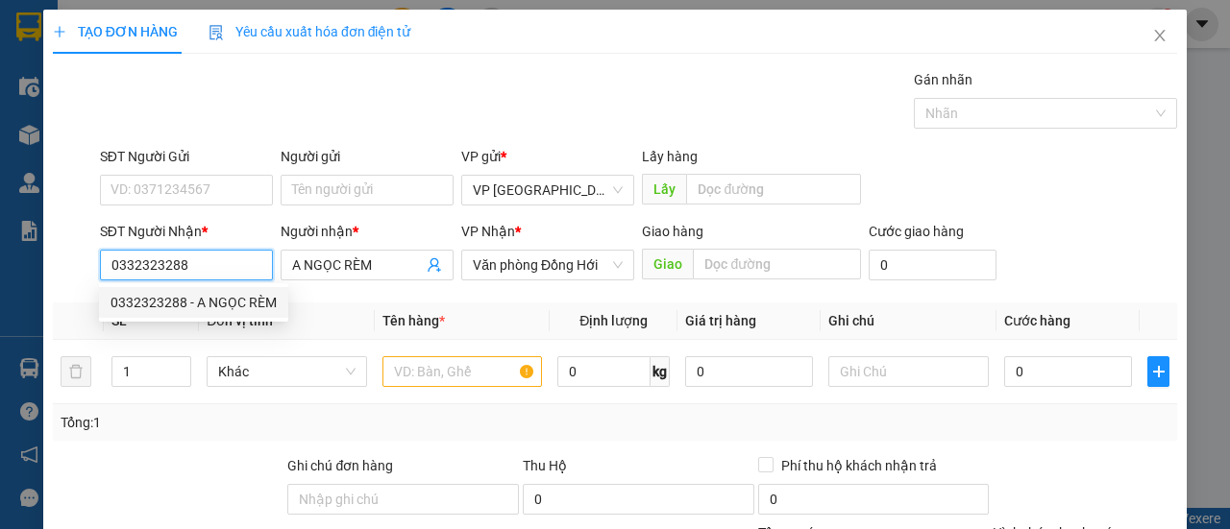
type input "100.000"
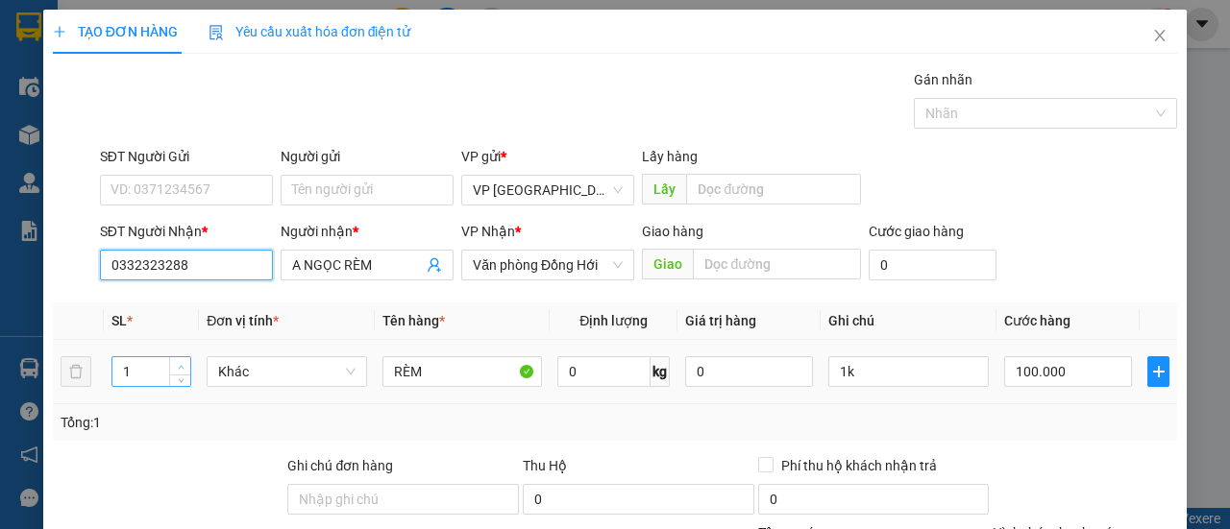
type input "0332323288"
type input "2"
click at [186, 362] on span "Increase Value" at bounding box center [179, 365] width 21 height 17
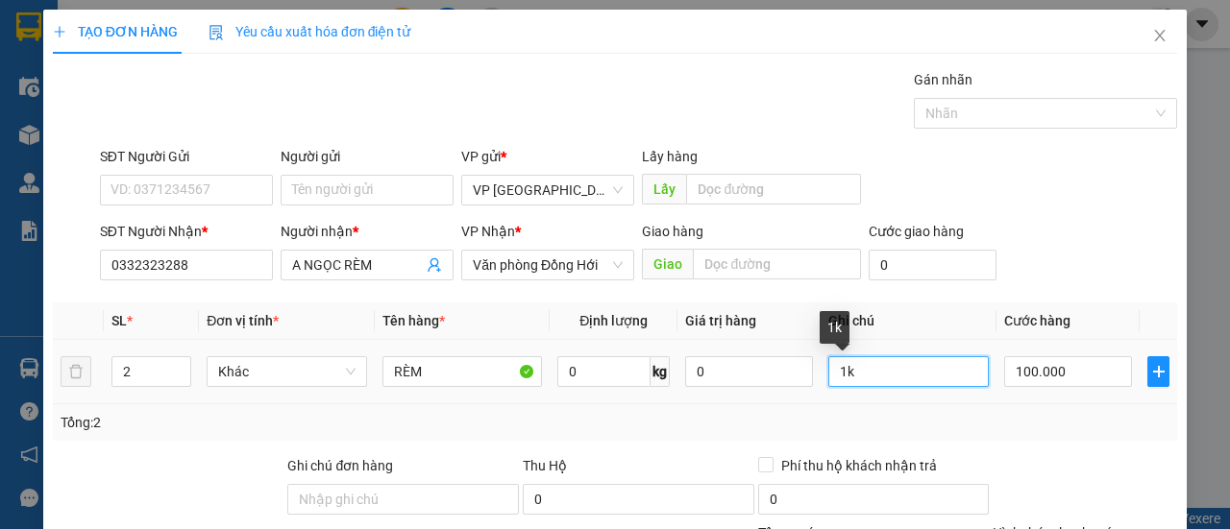
click at [832, 366] on input "1k" at bounding box center [908, 371] width 160 height 31
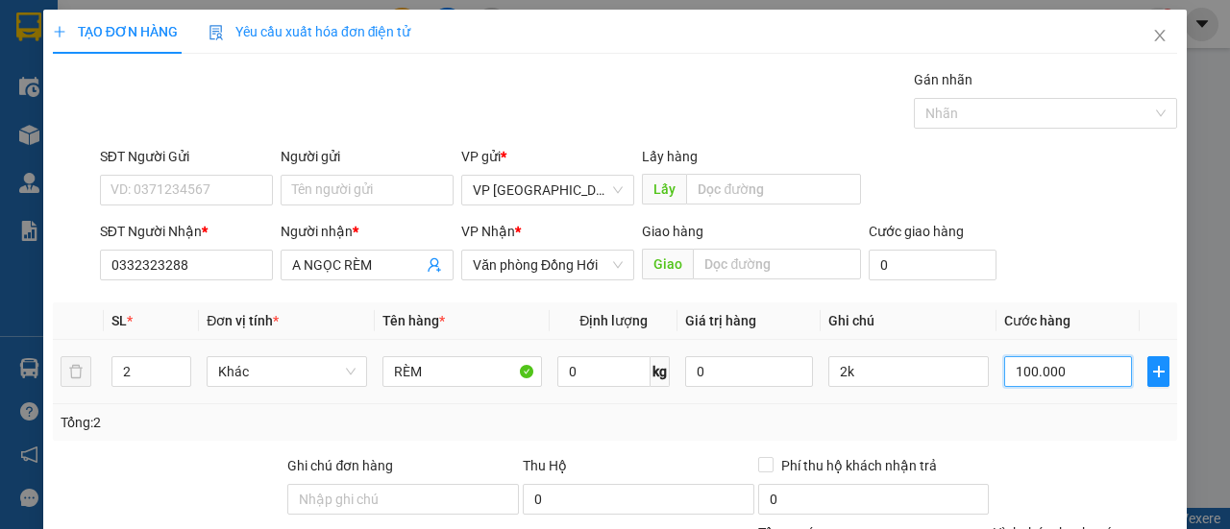
click at [1066, 378] on input "100.000" at bounding box center [1068, 371] width 128 height 31
click at [1053, 255] on div "SĐT Người Nhận * 0332323288 Người nhận * A NGỌC RÈM VP Nhận * Văn phòng Đồng Hớ…" at bounding box center [638, 254] width 1085 height 67
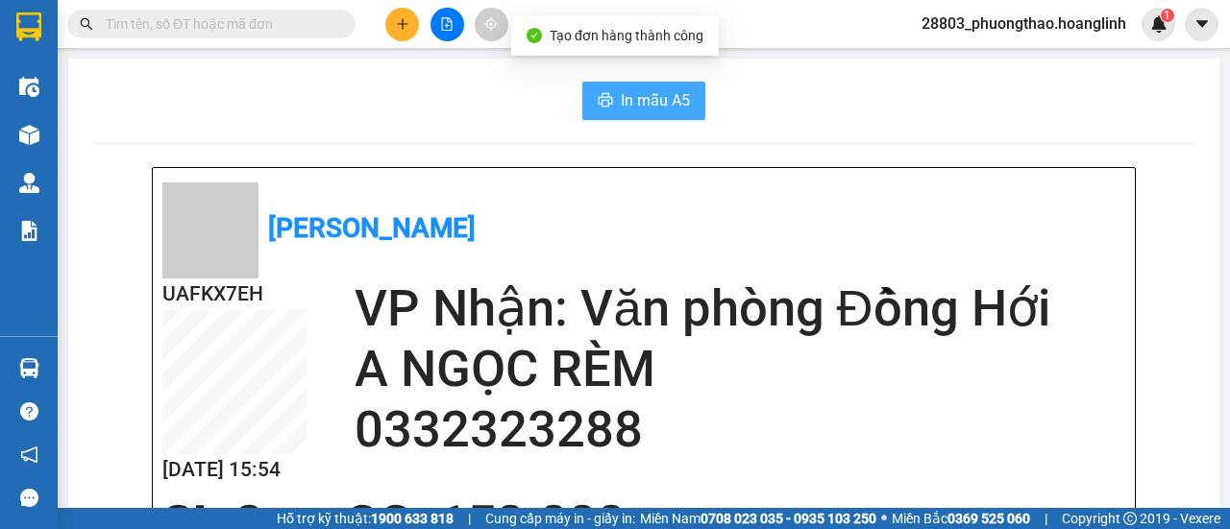
click at [597, 91] on button "In mẫu A5" at bounding box center [643, 101] width 123 height 38
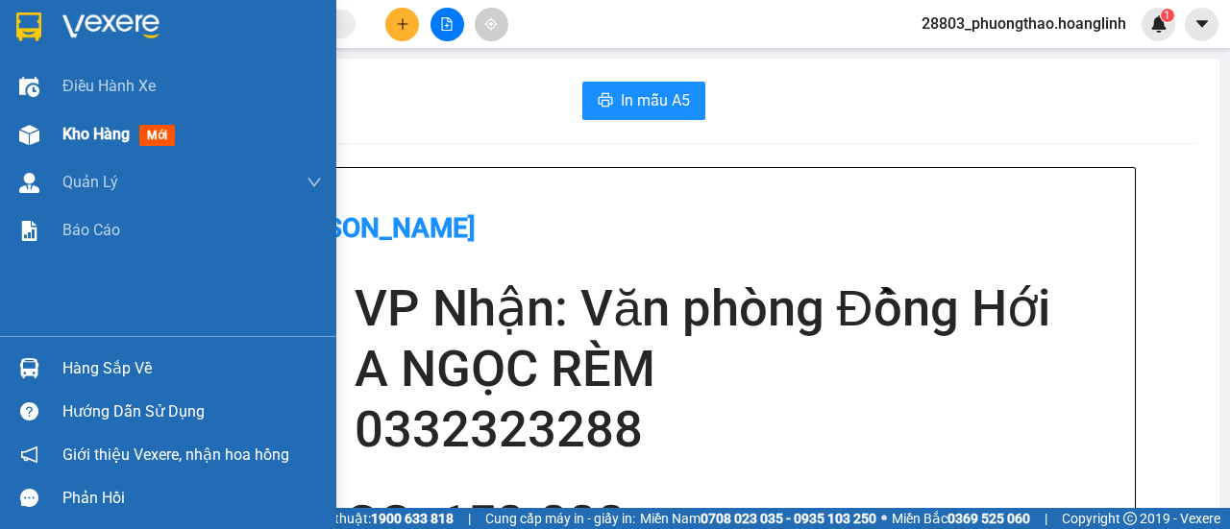
click at [13, 134] on div at bounding box center [29, 135] width 34 height 34
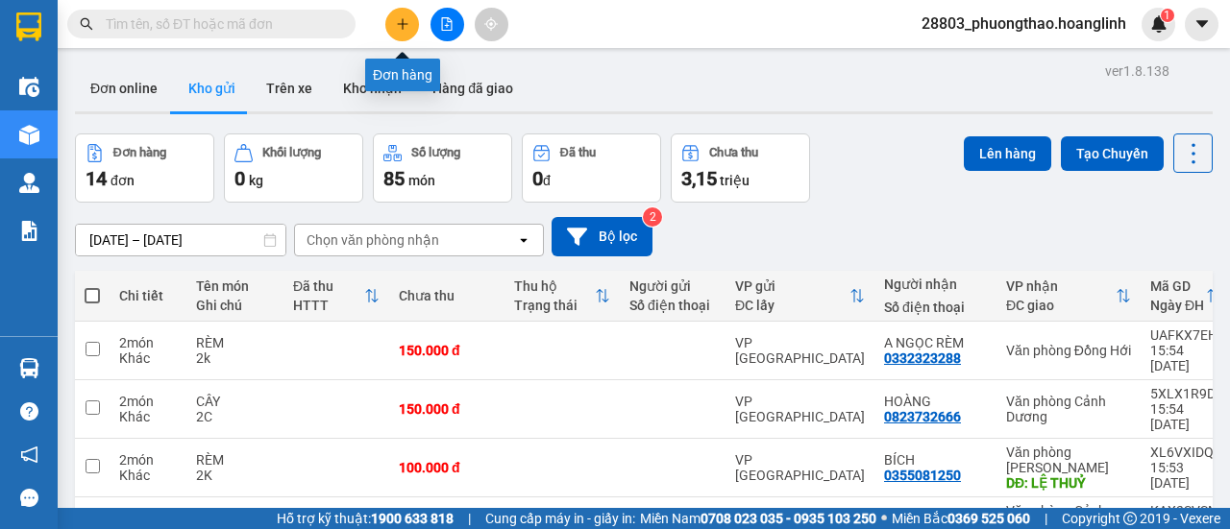
click at [402, 15] on button at bounding box center [402, 25] width 34 height 34
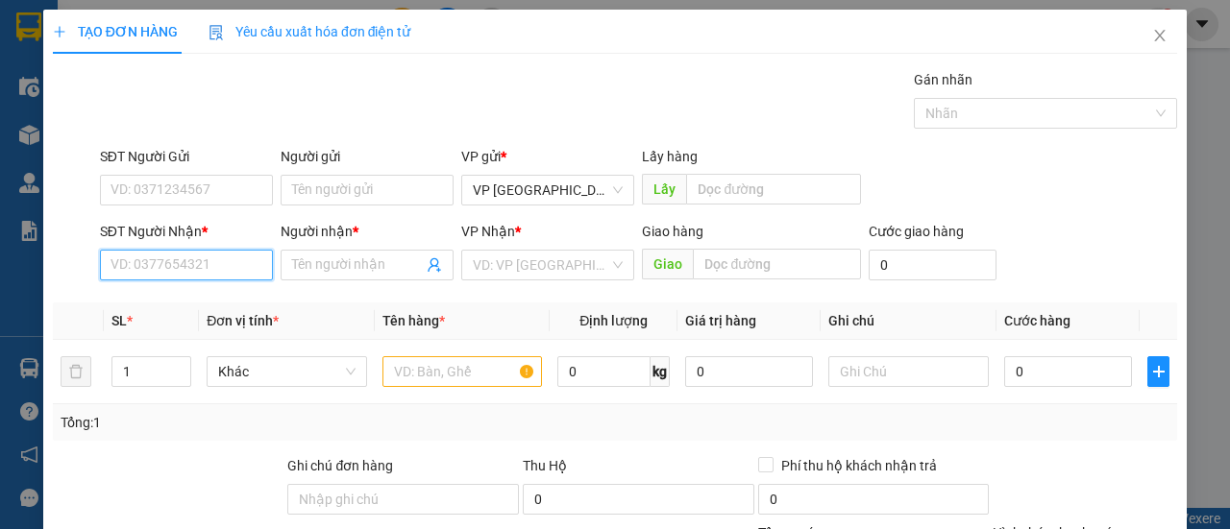
click at [194, 260] on input "SĐT Người Nhận *" at bounding box center [186, 265] width 173 height 31
type input "0"
click at [110, 264] on input "0103" at bounding box center [186, 265] width 173 height 31
type input "0365440103"
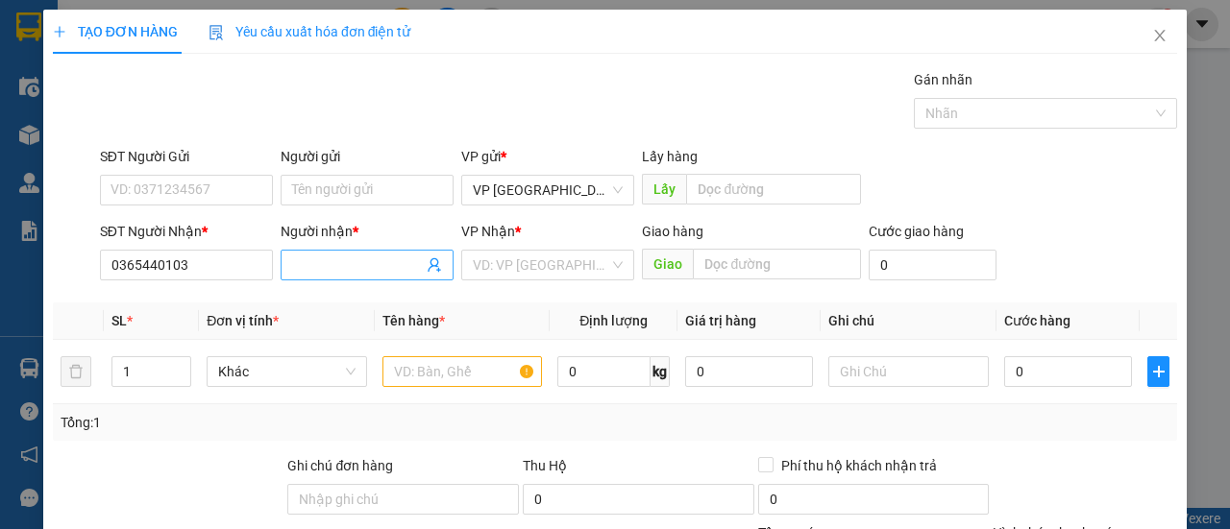
click at [325, 264] on input "Người nhận *" at bounding box center [357, 265] width 131 height 21
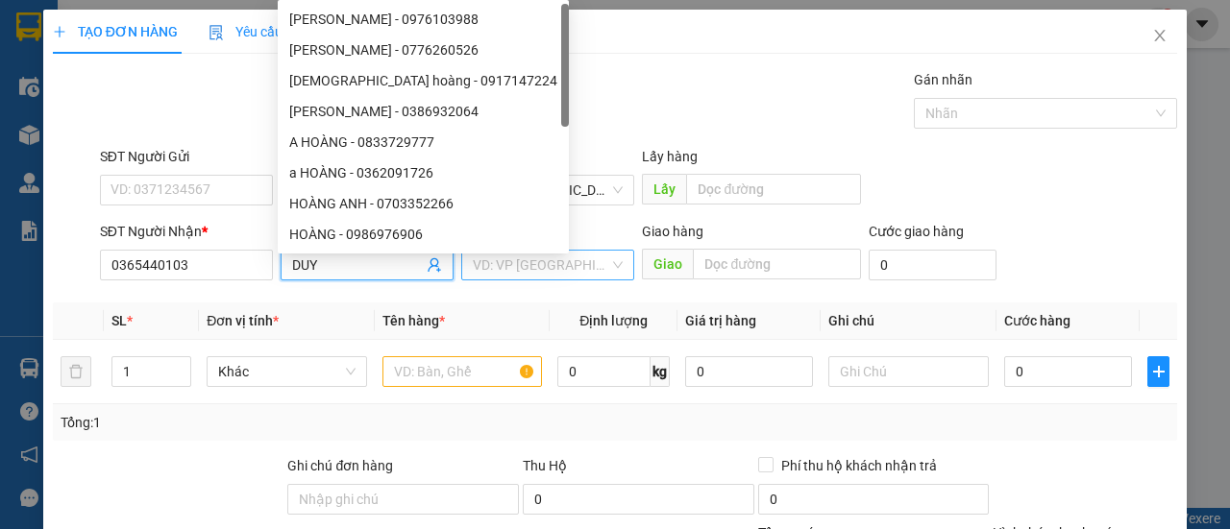
type input "DUY"
click at [540, 266] on input "search" at bounding box center [541, 265] width 136 height 29
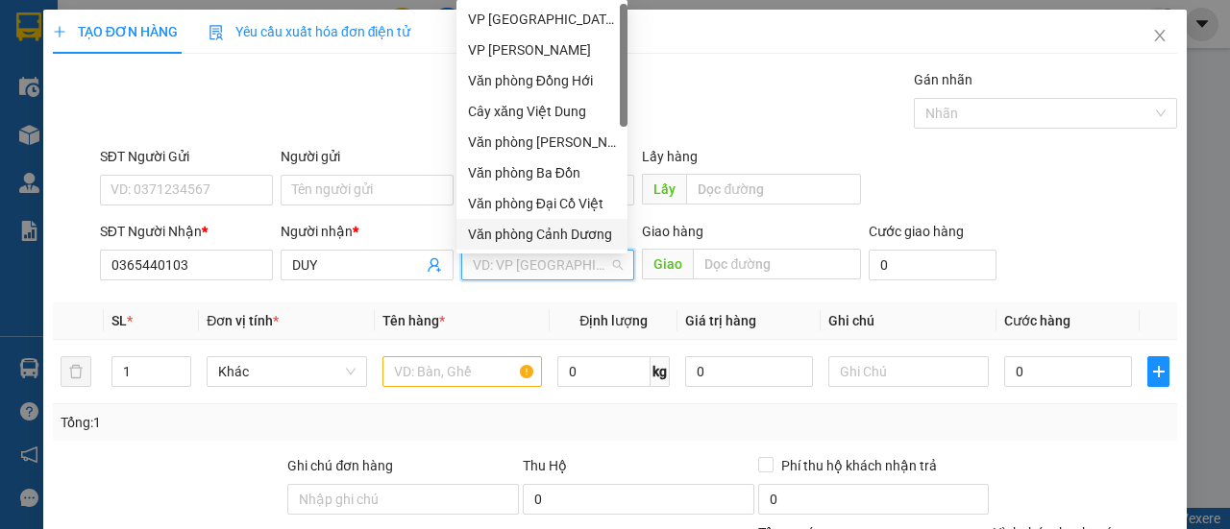
click at [546, 243] on div "Văn phòng Cảnh Dương" at bounding box center [542, 234] width 148 height 21
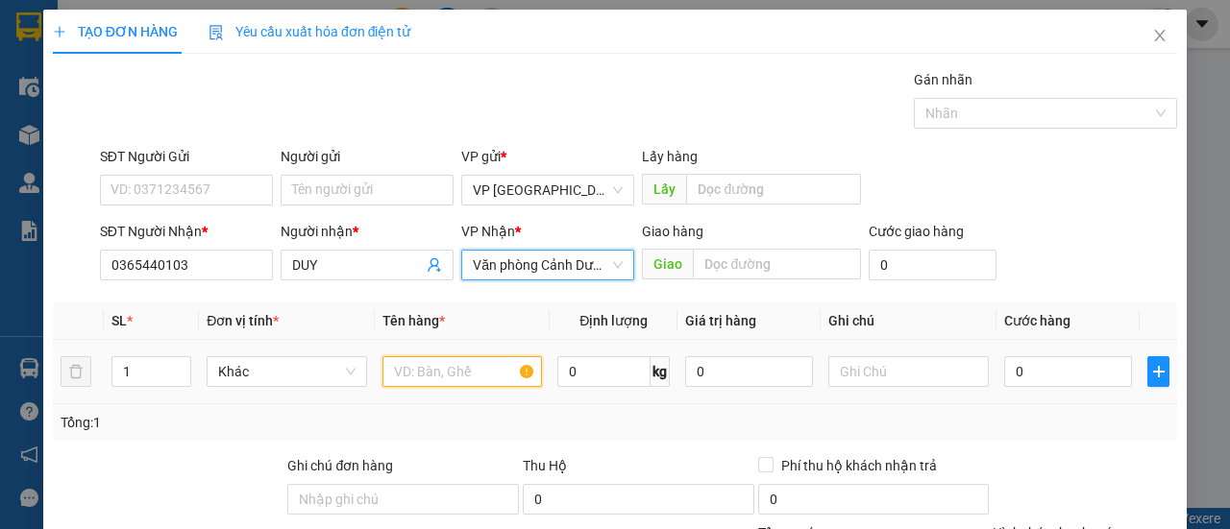
click at [427, 377] on input "text" at bounding box center [462, 371] width 160 height 31
type input "2"
click at [181, 361] on span "up" at bounding box center [181, 367] width 12 height 12
click at [436, 372] on input "text" at bounding box center [462, 371] width 160 height 31
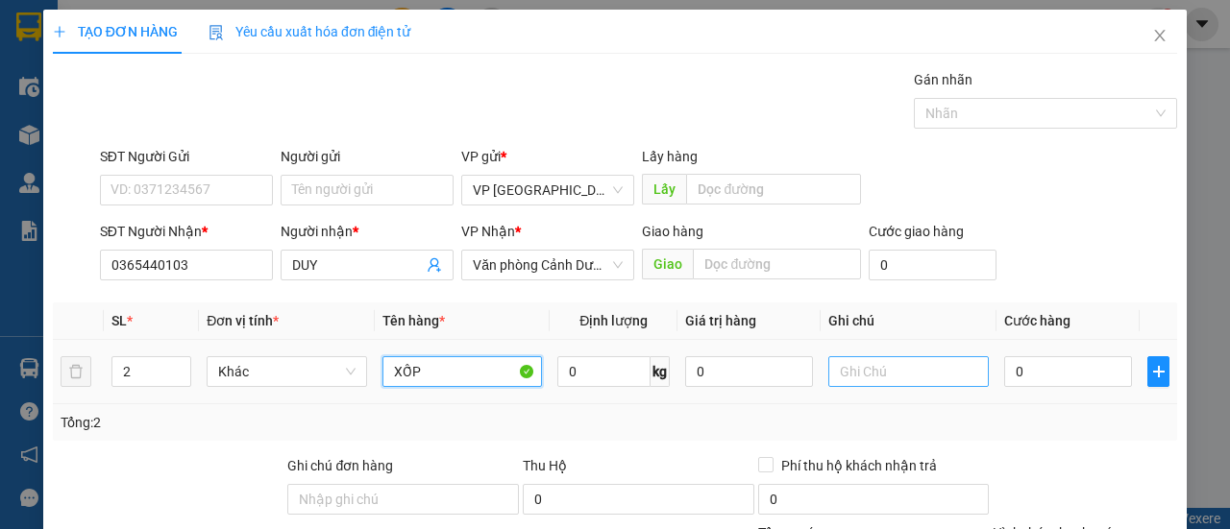
type input "XỐP"
click at [865, 371] on input "text" at bounding box center [908, 371] width 160 height 31
type input "2T"
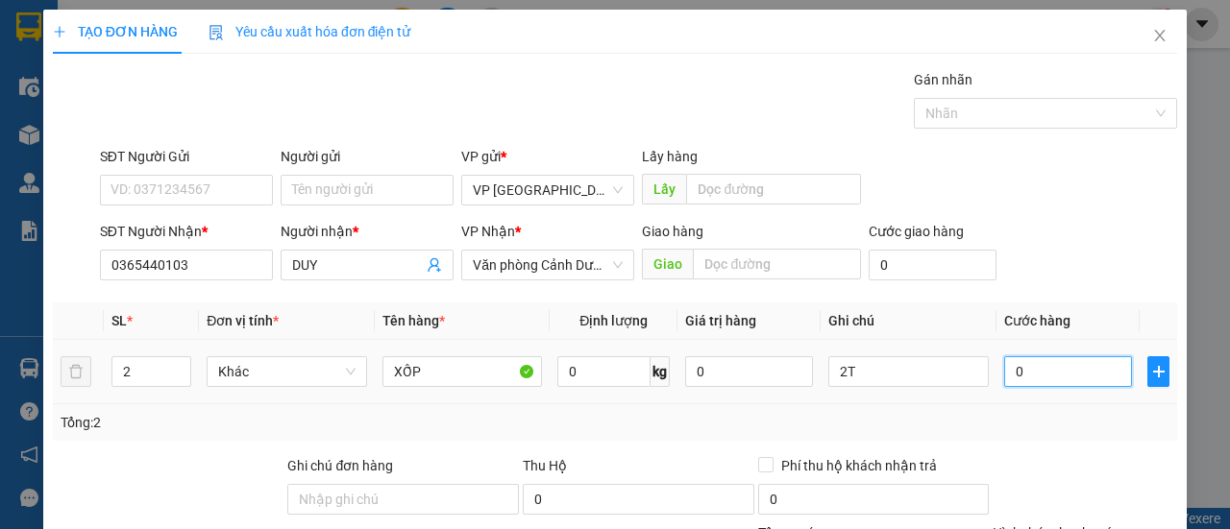
click at [1031, 369] on input "0" at bounding box center [1068, 371] width 128 height 31
type input "001"
type input "1"
type input "0.015"
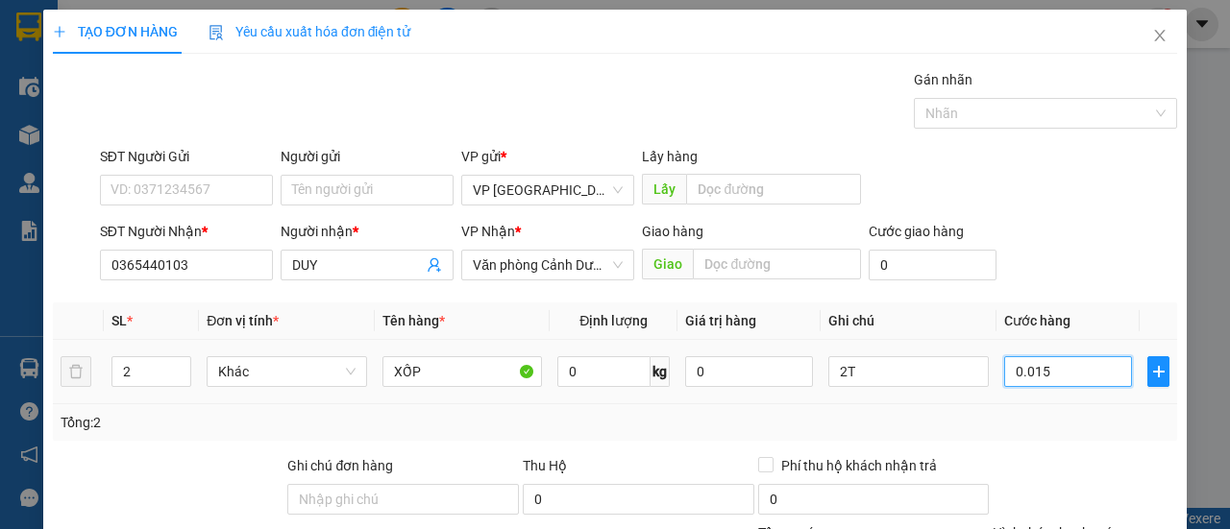
type input "15"
type input "00.150"
type input "150"
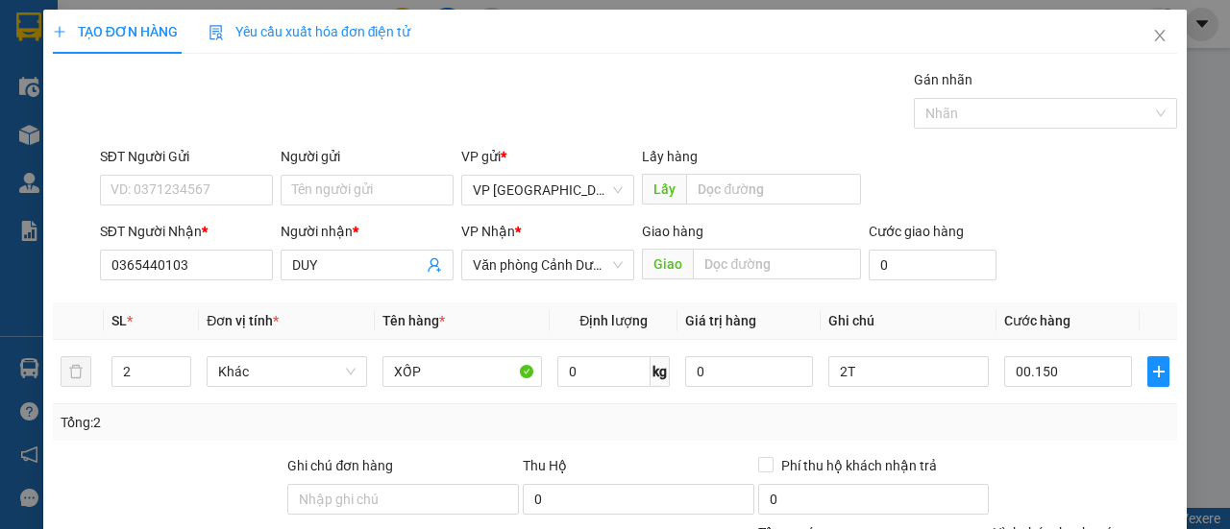
click at [1033, 284] on div "SĐT Người Nhận * 0365440103 Người nhận * DUY VP Nhận * Văn phòng Cảnh [PERSON_N…" at bounding box center [638, 254] width 1085 height 67
type input "150.000"
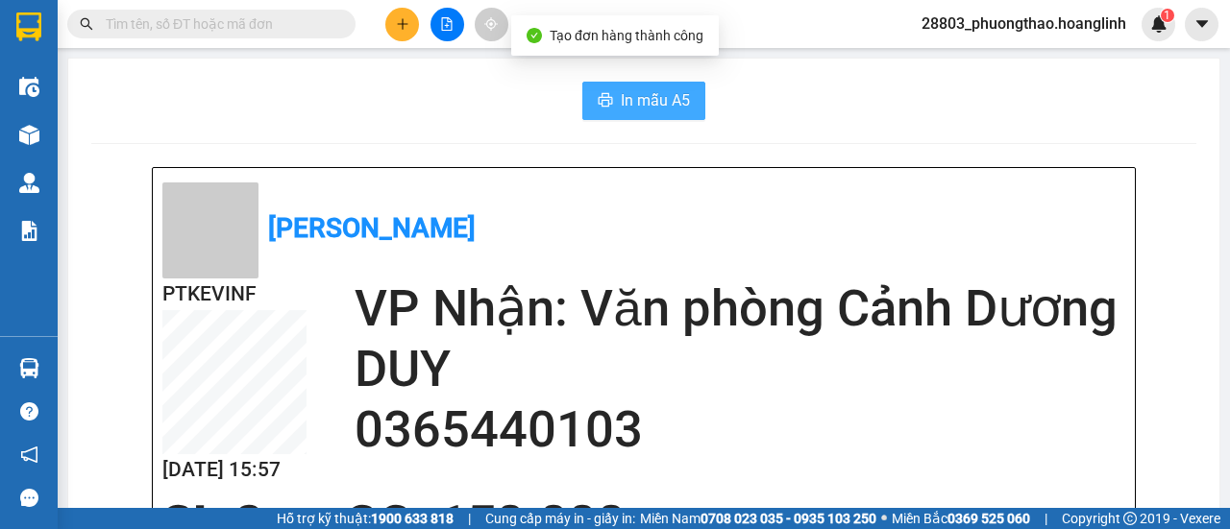
click at [647, 93] on span "In mẫu A5" at bounding box center [655, 100] width 69 height 24
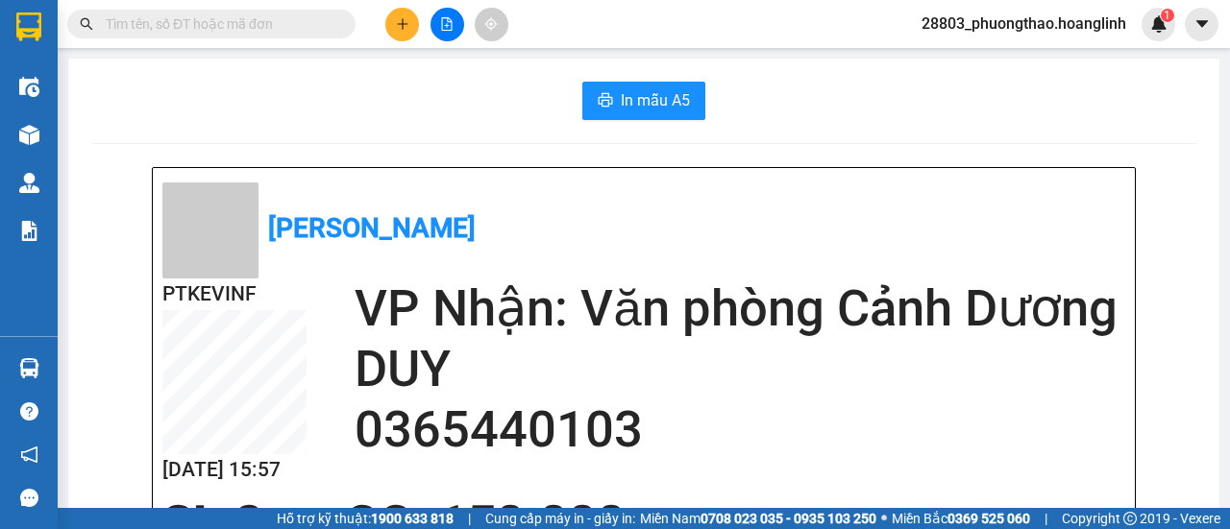
click at [412, 22] on button at bounding box center [402, 25] width 34 height 34
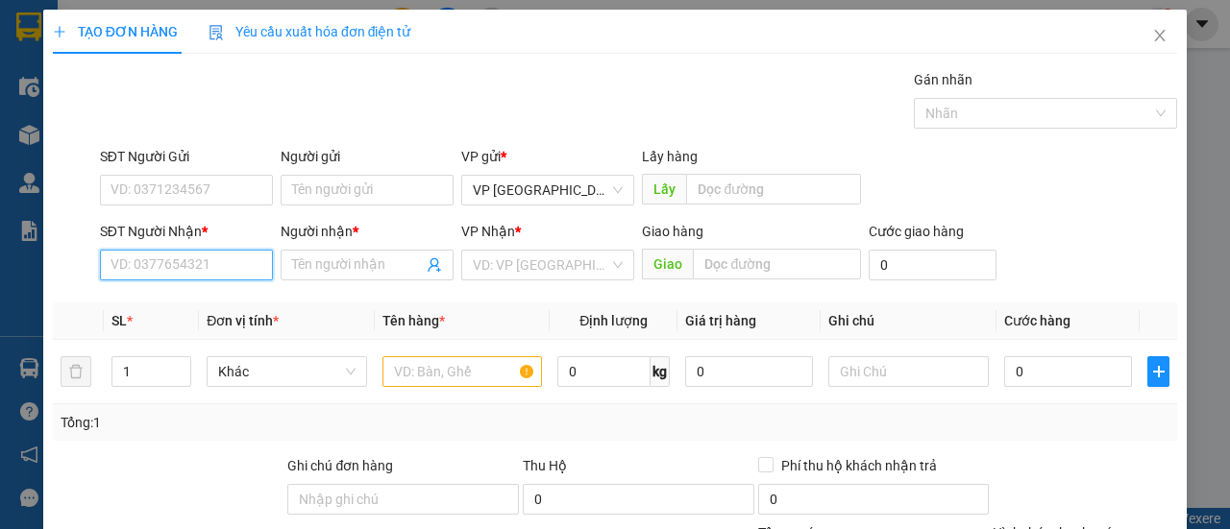
drag, startPoint x: 219, startPoint y: 260, endPoint x: 207, endPoint y: 254, distance: 13.3
click at [217, 260] on input "SĐT Người Nhận *" at bounding box center [186, 265] width 173 height 31
click at [154, 270] on input "SĐT Người Nhận *" at bounding box center [186, 265] width 173 height 31
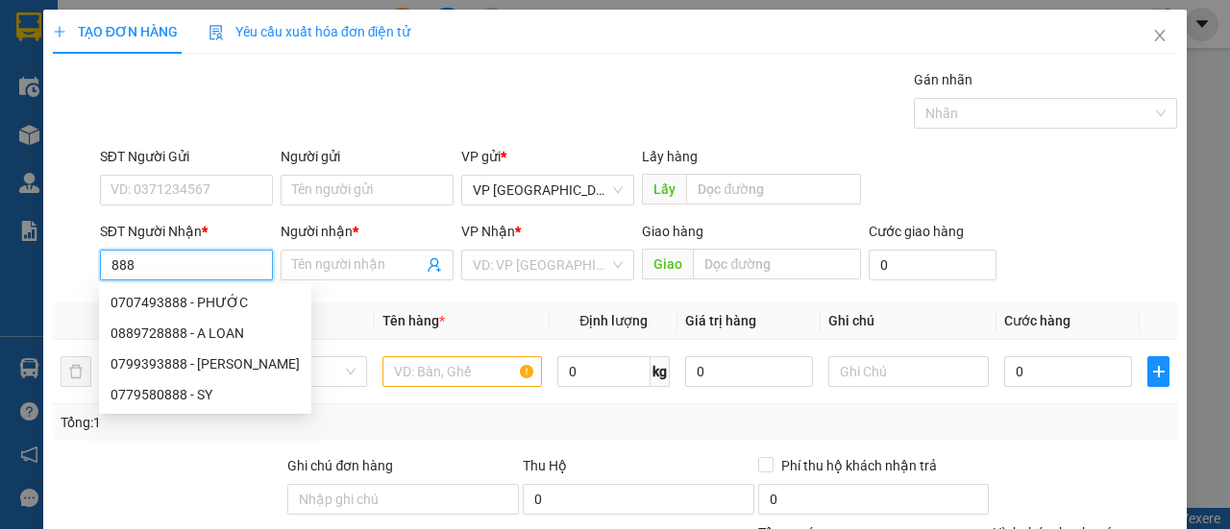
click at [105, 261] on input "888" at bounding box center [186, 265] width 173 height 31
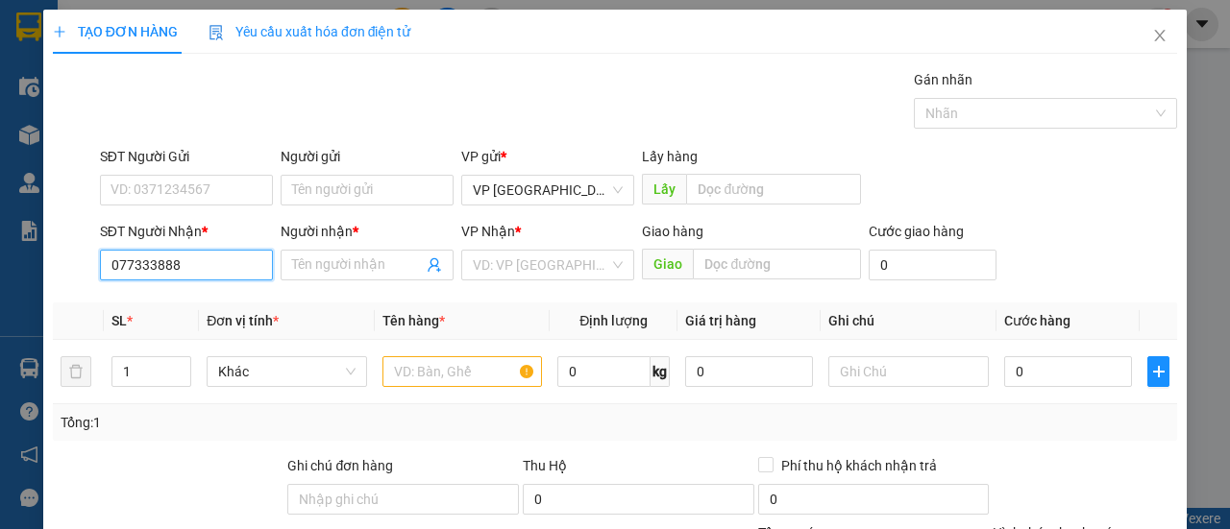
type input "0773331888"
click at [240, 295] on div "0773331888 - [PERSON_NAME]" at bounding box center [204, 302] width 189 height 21
type input "[PERSON_NAME]"
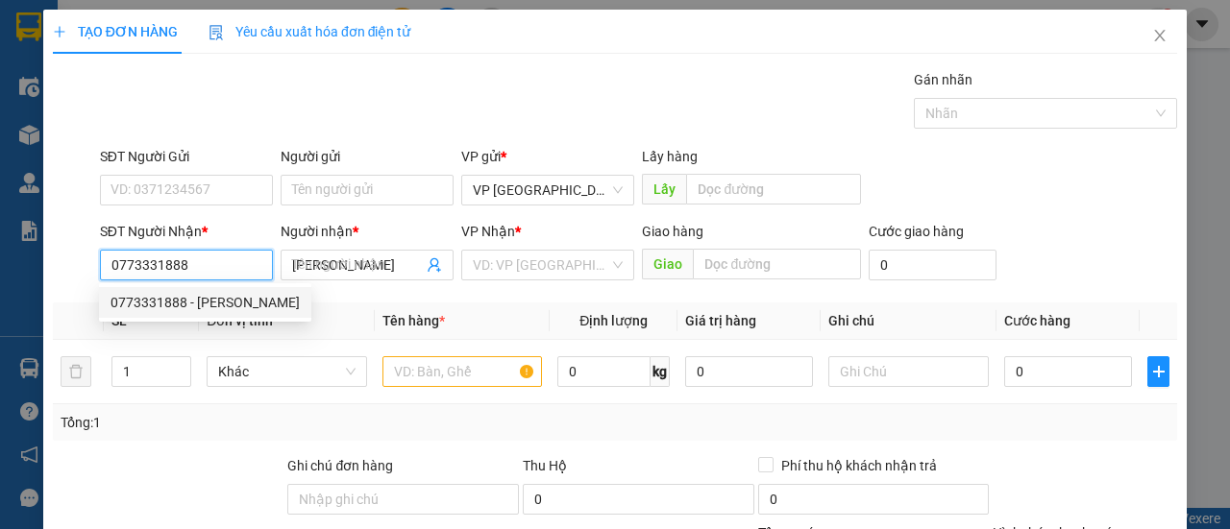
type input "160.000"
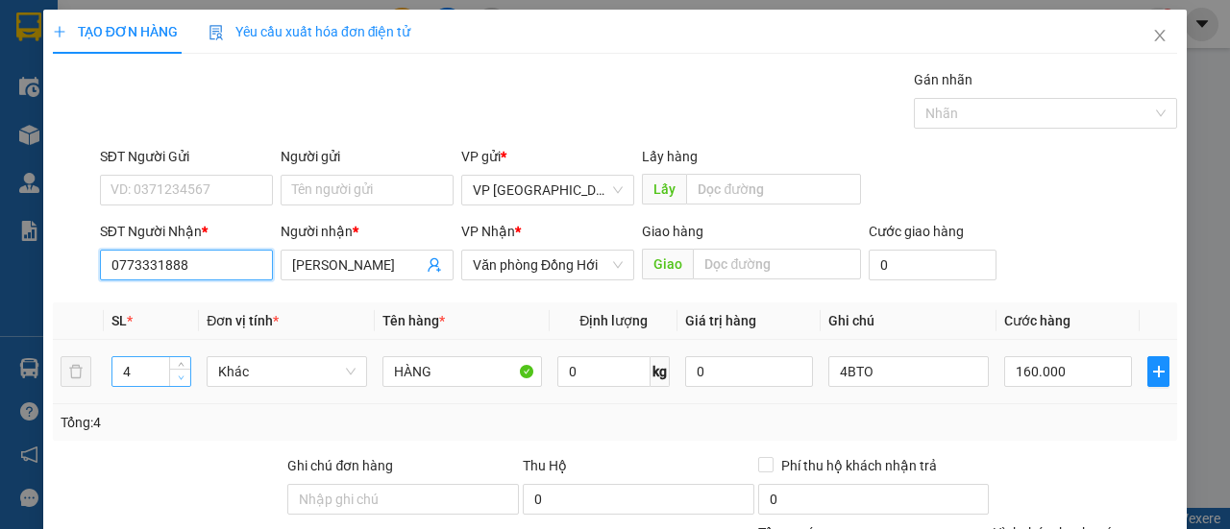
type input "0773331888"
click at [175, 381] on span "down" at bounding box center [181, 379] width 12 height 12
type input "2"
click at [175, 381] on span "down" at bounding box center [181, 379] width 12 height 12
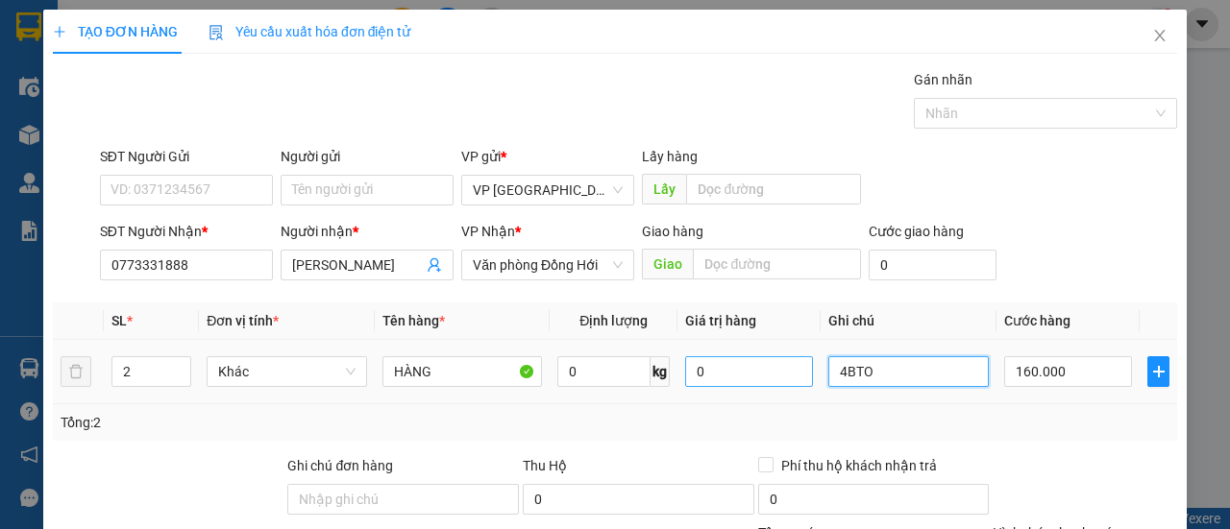
drag, startPoint x: 872, startPoint y: 182, endPoint x: 755, endPoint y: 182, distance: 117.2
click at [755, 340] on tr "2 Khác HÀNG 0 kg 0 4BTO 160.000" at bounding box center [615, 372] width 1124 height 64
type input "2B"
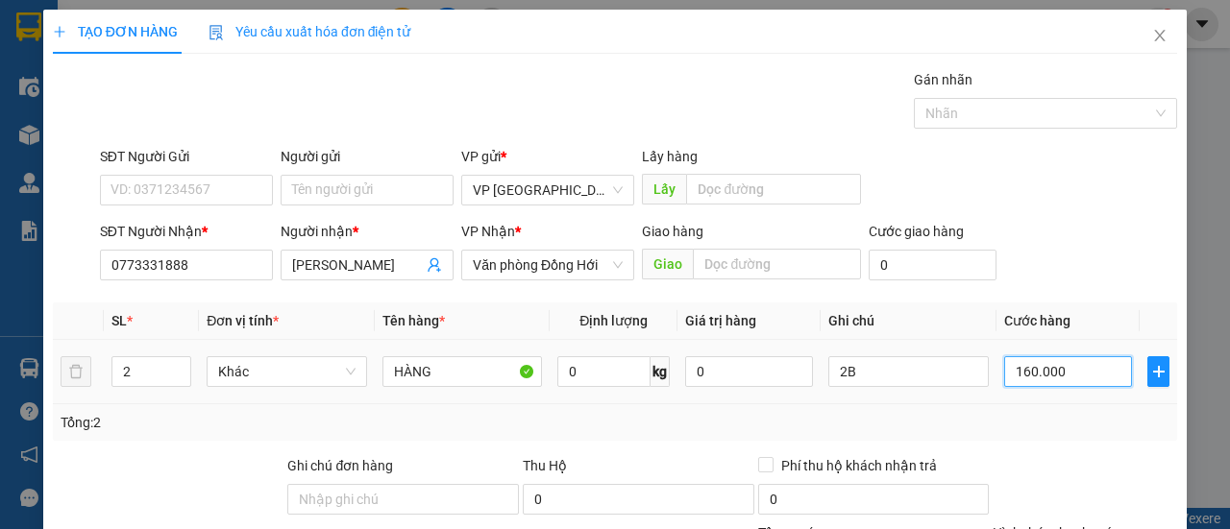
click at [1037, 356] on input "160.000" at bounding box center [1068, 371] width 128 height 31
type input "00.008"
type input "8"
type input "0.000.080"
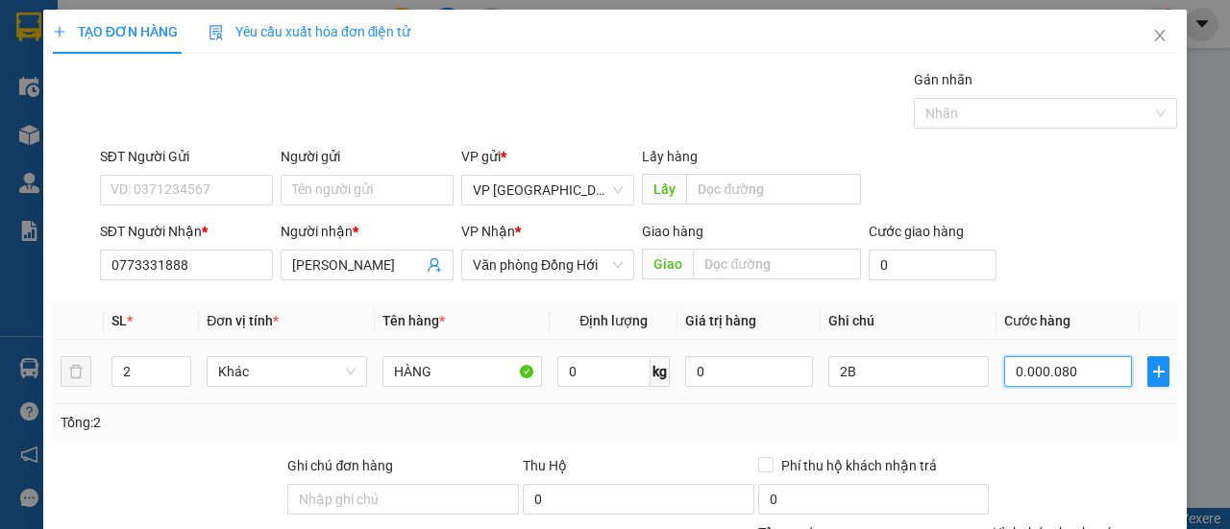
type input "80"
type input "00.000.080"
type input "80.000"
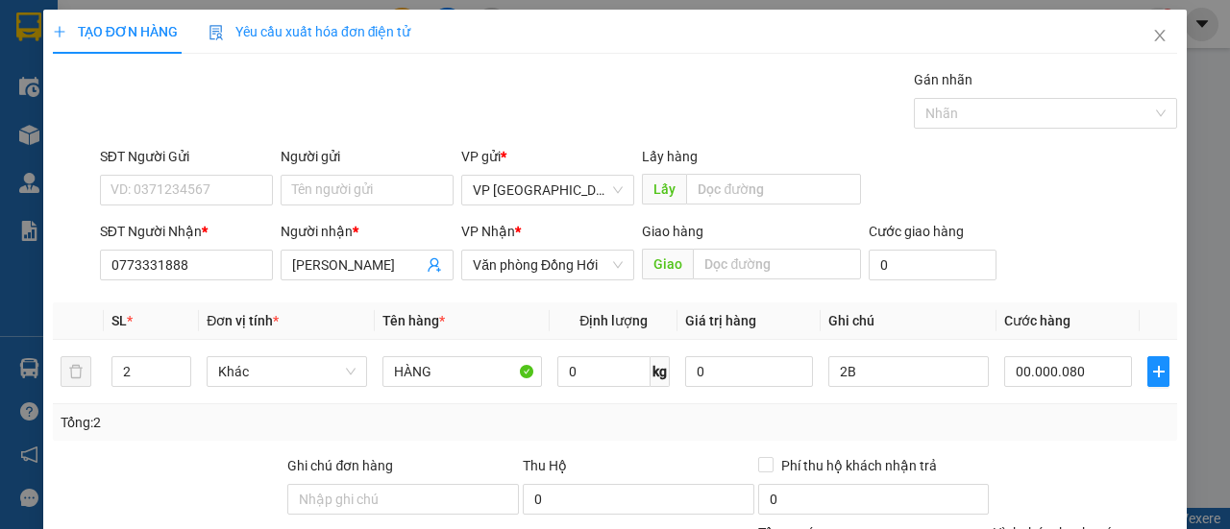
type input "80.000"
click at [1073, 221] on div "SĐT Người Nhận * 0773331888 Người nhận * ANH LINH VP Nhận * Văn phòng Đồng Hới …" at bounding box center [638, 254] width 1085 height 67
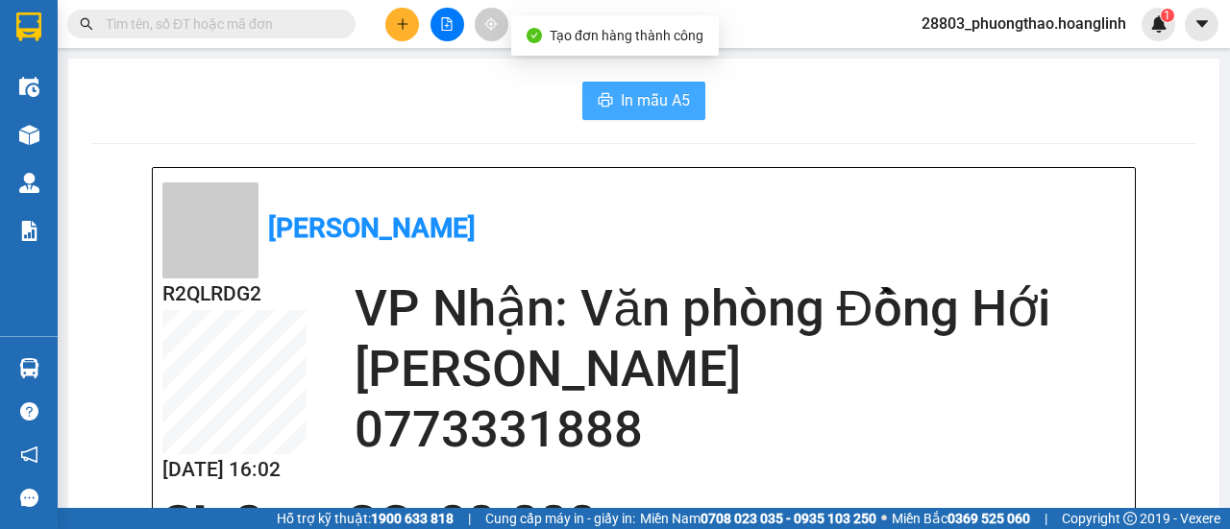
click at [621, 101] on span "In mẫu A5" at bounding box center [655, 100] width 69 height 24
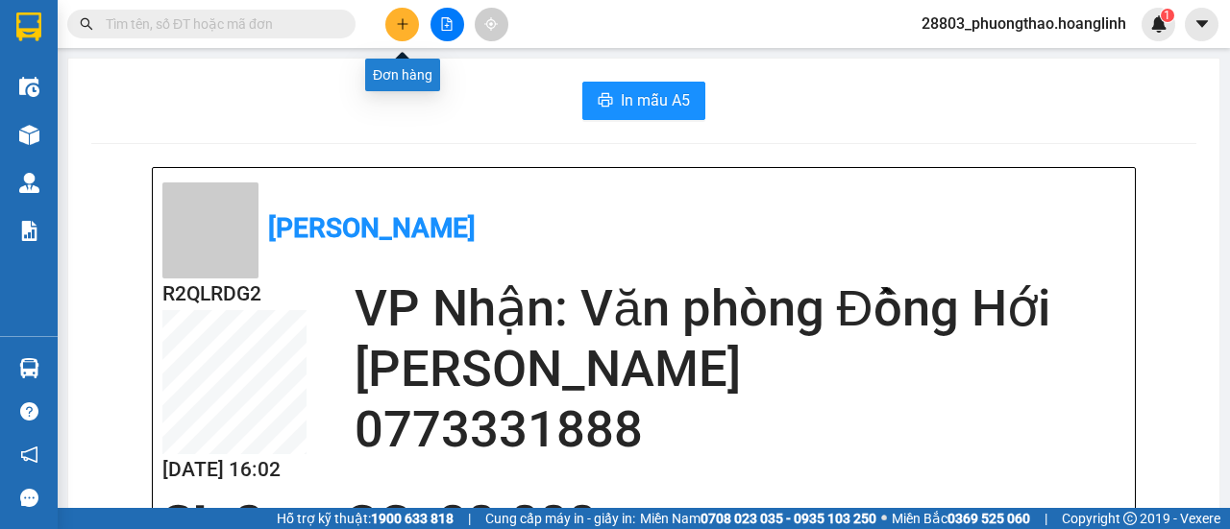
click at [406, 24] on icon "plus" at bounding box center [402, 23] width 13 height 13
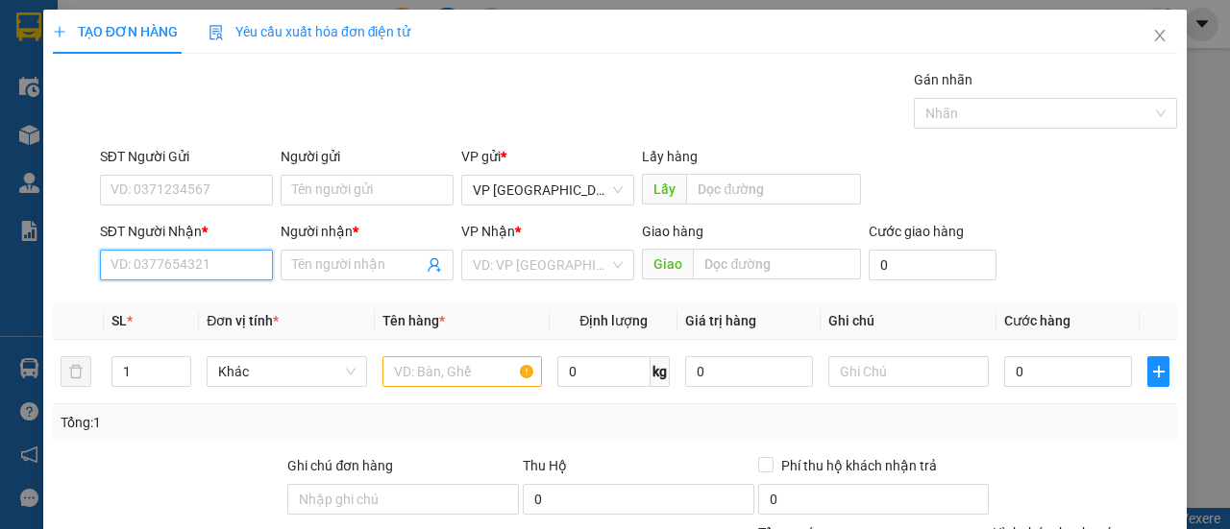
click at [209, 259] on input "SĐT Người Nhận *" at bounding box center [186, 265] width 173 height 31
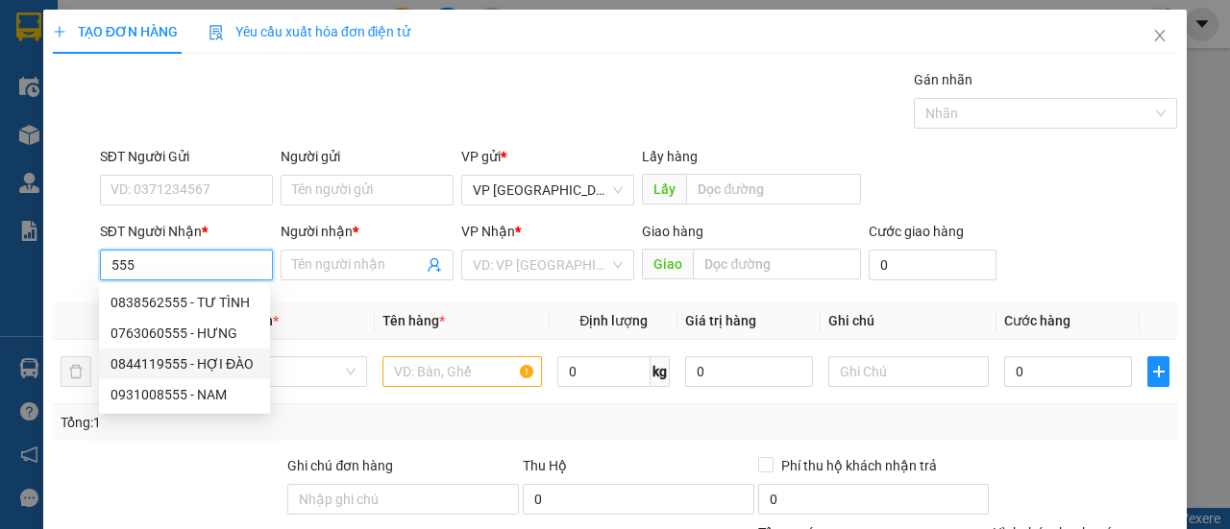
click at [217, 366] on div "0844119555 - HỢI ĐÀO" at bounding box center [184, 363] width 148 height 21
type input "0844119555"
type input "HỢI ĐÀO"
type input "PHONG HOÁ"
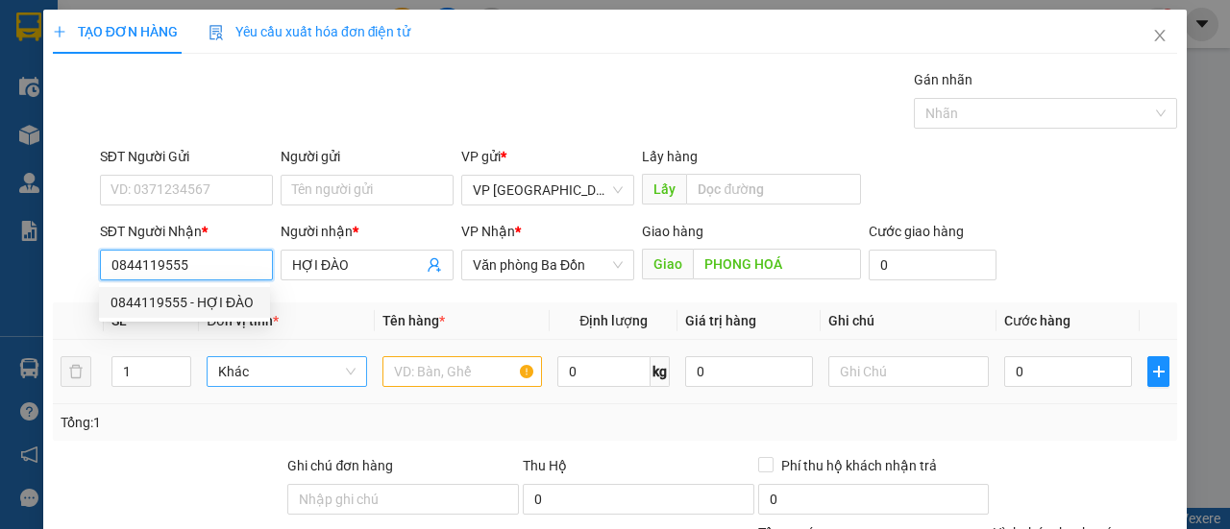
type input "180.000"
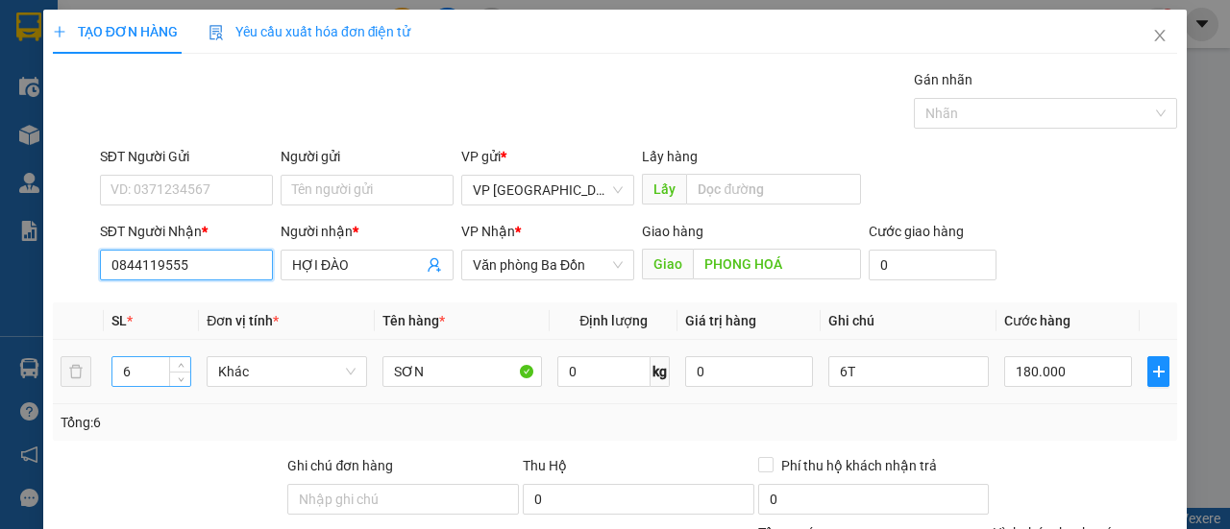
type input "0844119555"
click at [145, 366] on input "6" at bounding box center [151, 371] width 79 height 29
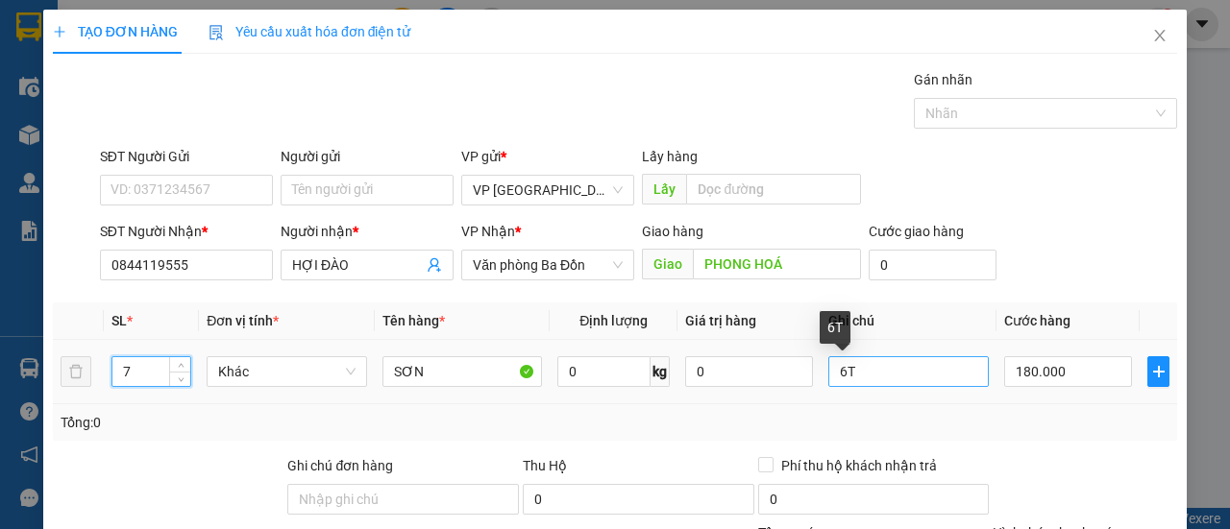
type input "7"
click at [829, 376] on input "6T" at bounding box center [908, 371] width 160 height 31
click at [873, 364] on input "5T" at bounding box center [908, 371] width 160 height 31
type input "5T+2L"
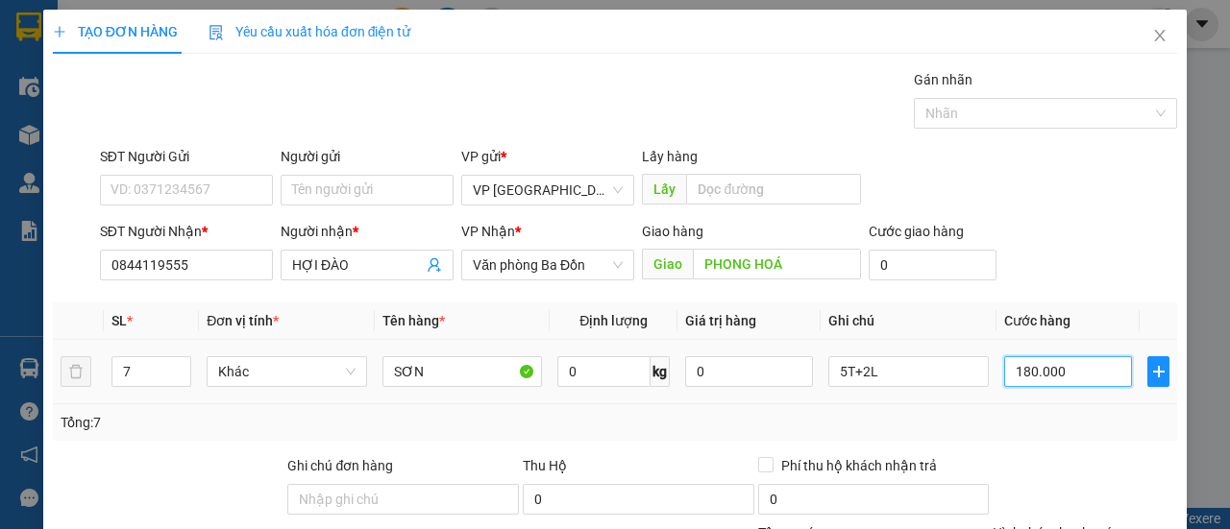
click at [1045, 372] on input "180.000" at bounding box center [1068, 371] width 128 height 31
type input "1"
type input "00.001"
click at [1041, 256] on div "SĐT Người Nhận * 0844119555 Người nhận * HỢI ĐÀO VP Nhận * Văn phòng Ba Đồn Gia…" at bounding box center [638, 254] width 1085 height 67
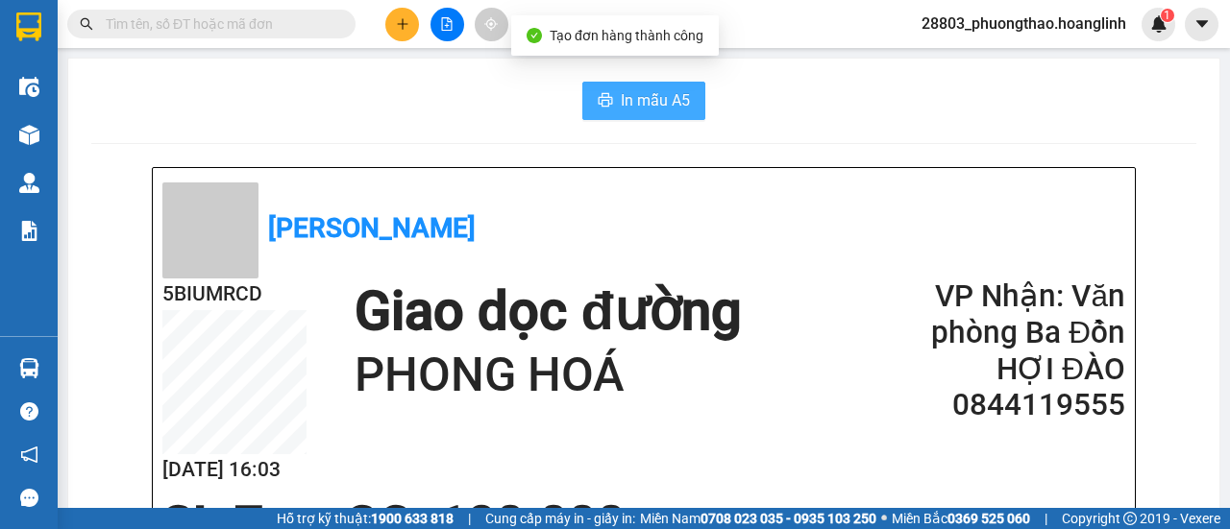
click at [653, 100] on span "In mẫu A5" at bounding box center [655, 100] width 69 height 24
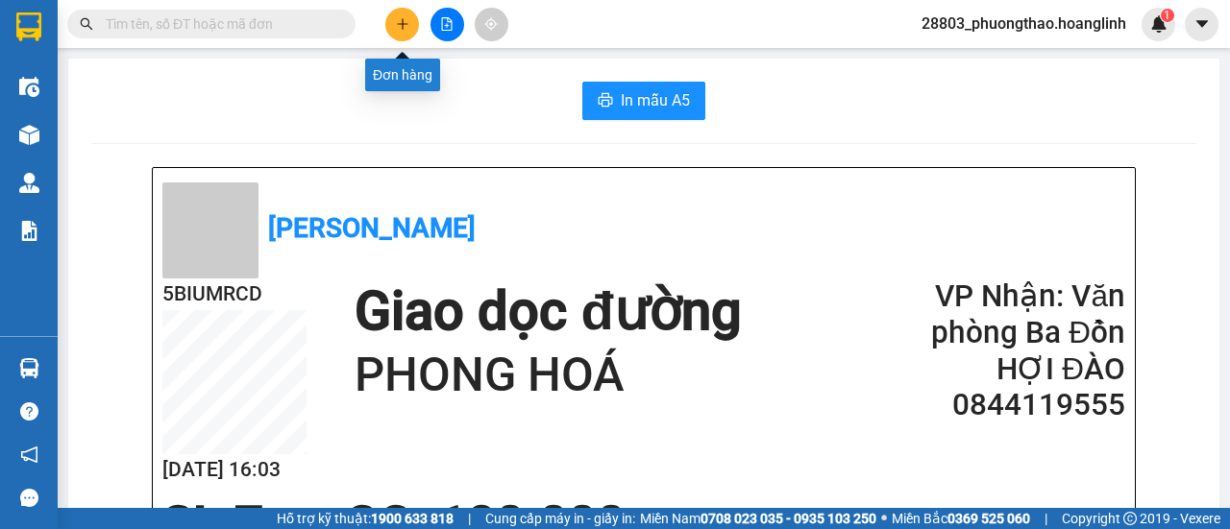
click at [397, 22] on icon "plus" at bounding box center [402, 23] width 13 height 13
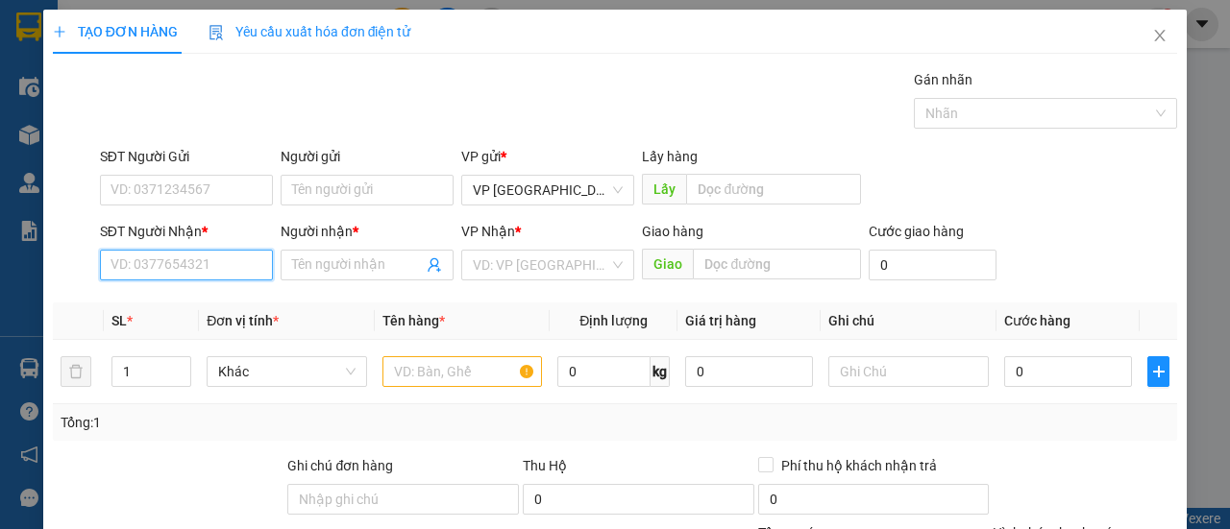
click at [223, 261] on input "SĐT Người Nhận *" at bounding box center [186, 265] width 173 height 31
click at [221, 266] on input "0977850193" at bounding box center [186, 265] width 173 height 31
type input "0977850193"
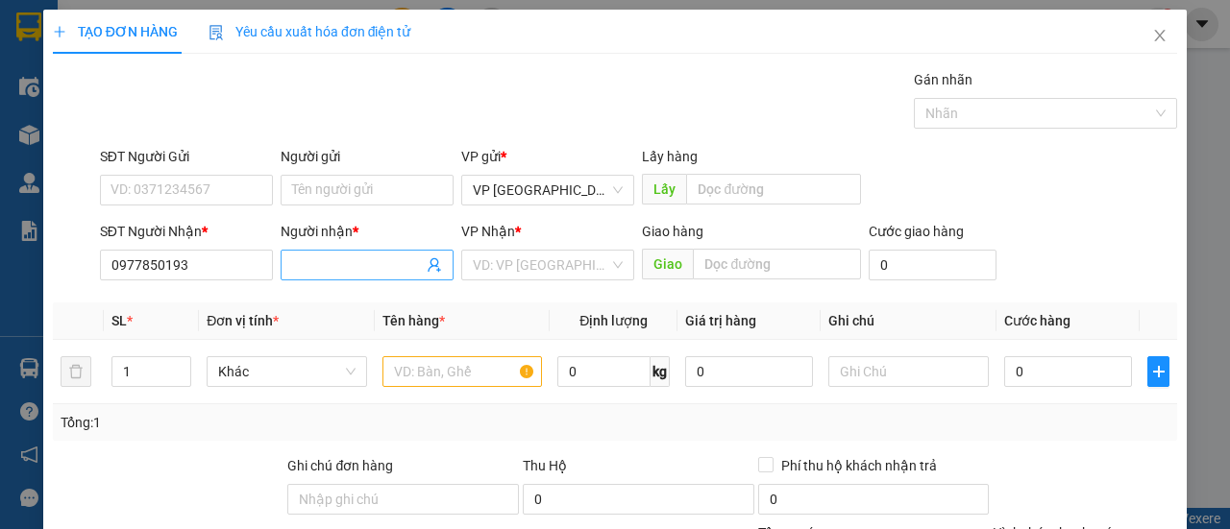
click at [293, 267] on input "Người nhận *" at bounding box center [357, 265] width 131 height 21
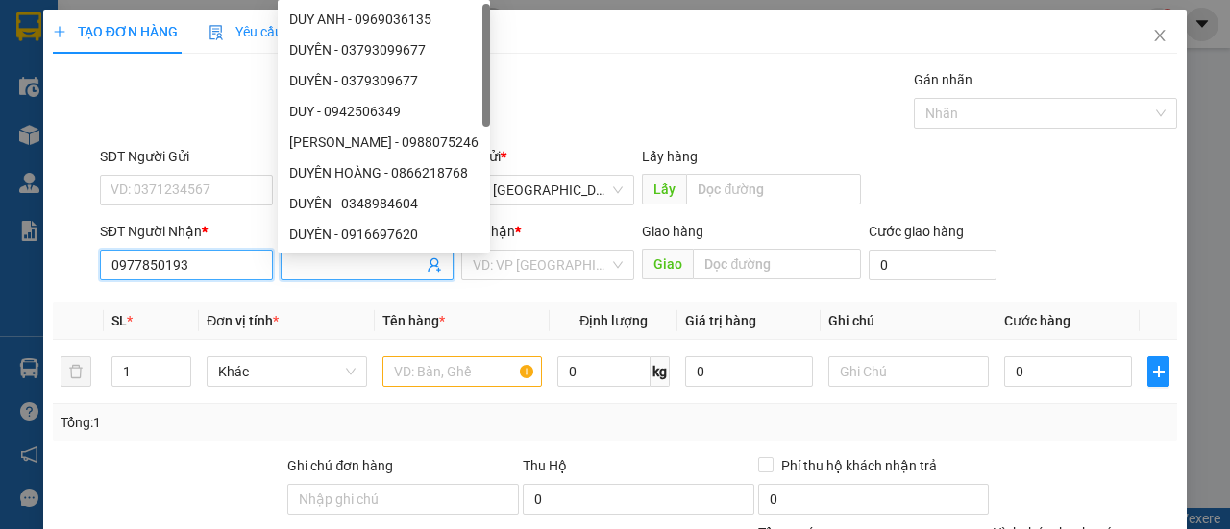
click at [201, 267] on input "0977850193" at bounding box center [186, 265] width 173 height 31
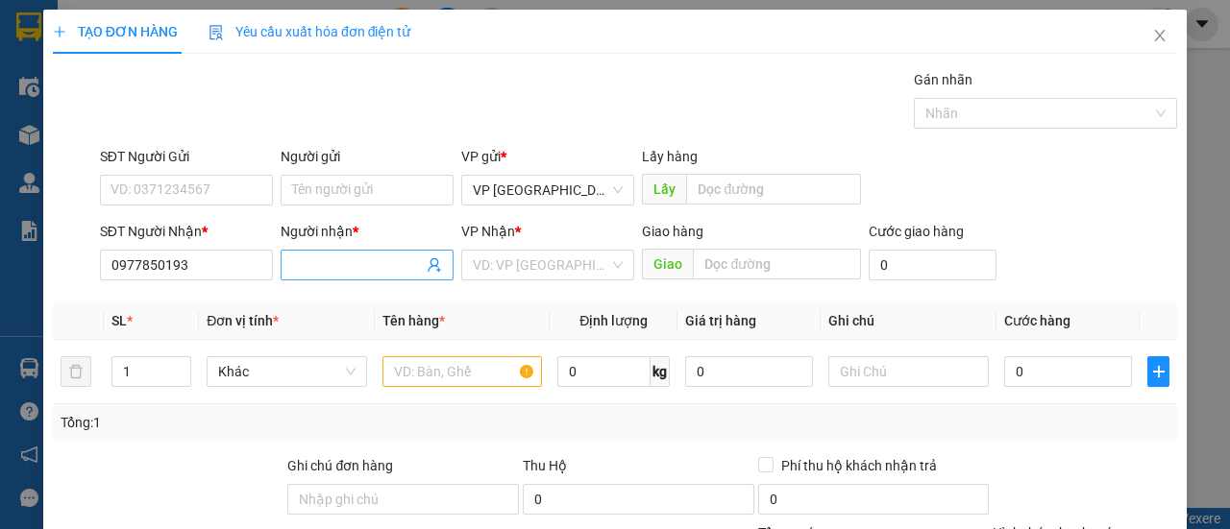
click at [323, 264] on input "Người nhận *" at bounding box center [357, 265] width 131 height 21
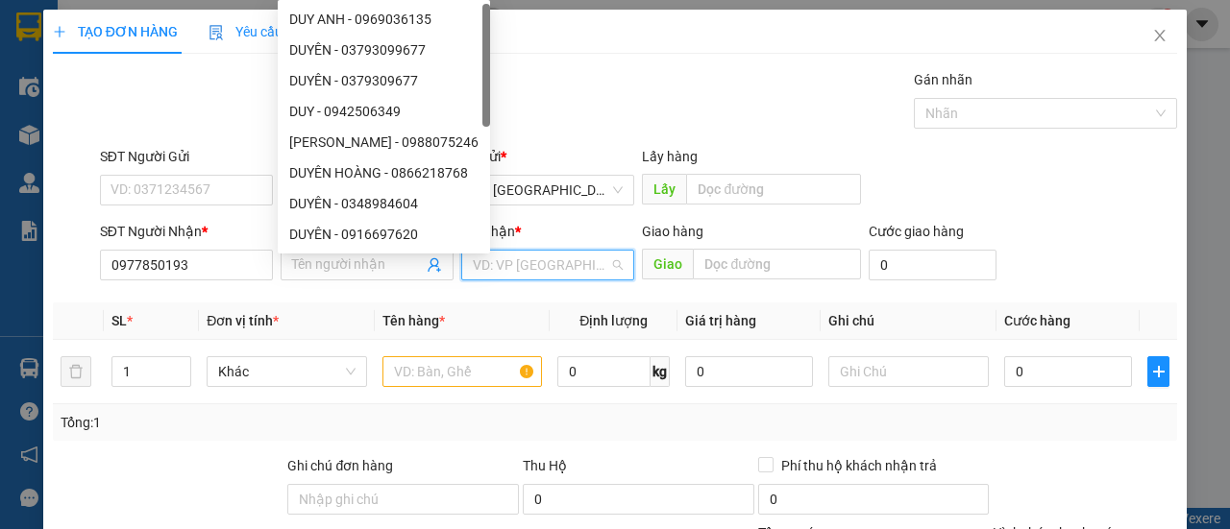
click at [529, 278] on input "search" at bounding box center [541, 265] width 136 height 29
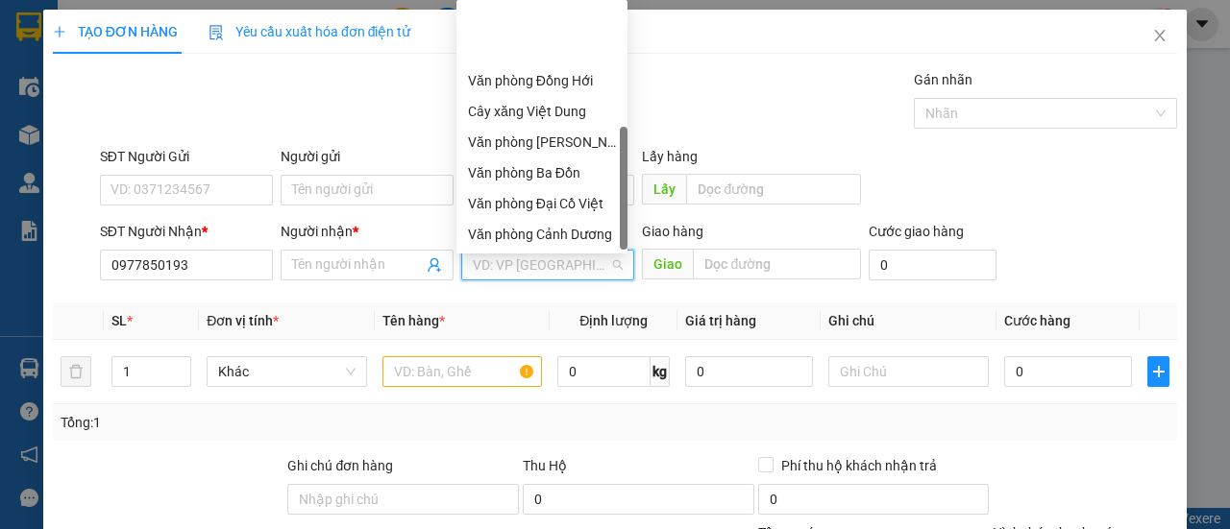
click at [564, 285] on div "Văn phòng Hoàn Lão" at bounding box center [542, 295] width 148 height 21
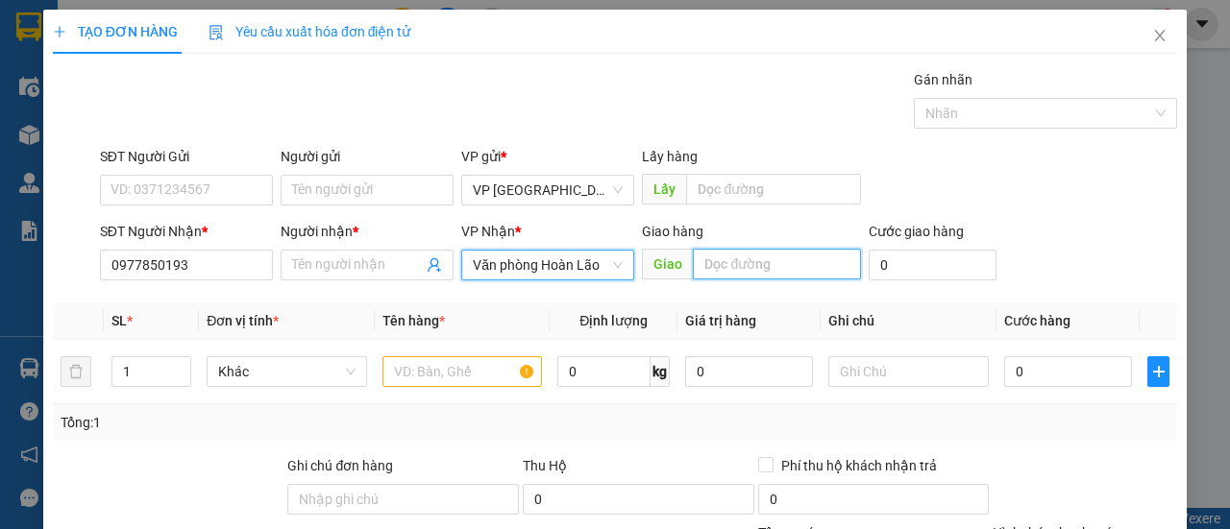
click at [728, 270] on input "text" at bounding box center [776, 264] width 167 height 31
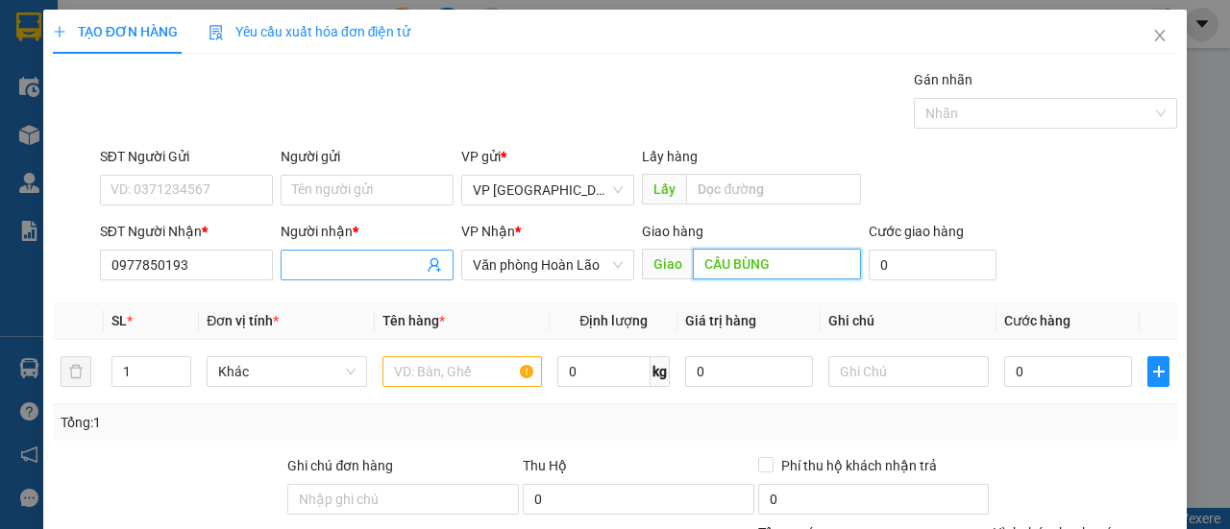
type input "CẦU BÙNG"
click at [402, 260] on input "Người nhận *" at bounding box center [357, 265] width 131 height 21
type input "NHÃN"
click at [194, 362] on td "1" at bounding box center [152, 372] width 96 height 64
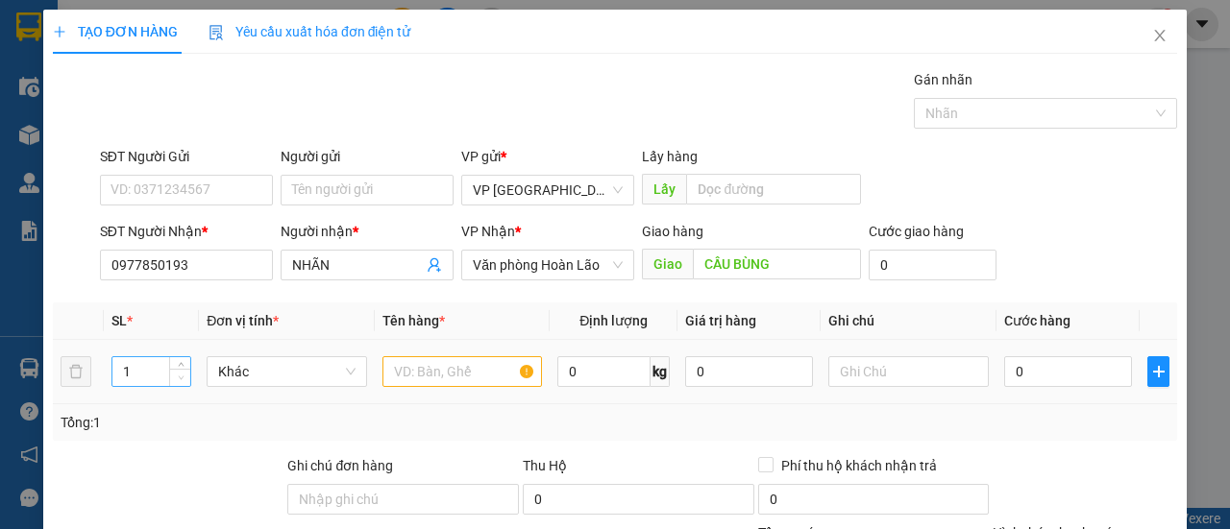
click at [181, 383] on span "Decrease Value" at bounding box center [179, 377] width 21 height 17
type input "2"
click at [179, 366] on icon "up" at bounding box center [181, 367] width 7 height 7
click at [417, 375] on input "text" at bounding box center [462, 371] width 160 height 31
type input "TRÁI CÂY"
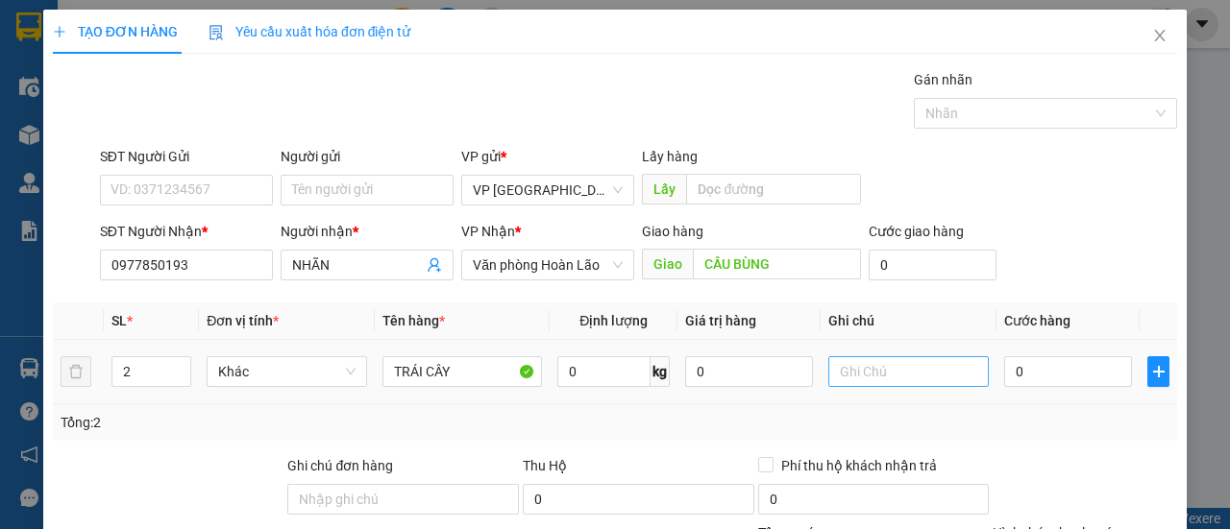
drag, startPoint x: 817, startPoint y: 347, endPoint x: 826, endPoint y: 358, distance: 14.4
click at [820, 352] on td at bounding box center [908, 372] width 176 height 64
click at [836, 364] on input "text" at bounding box center [908, 371] width 160 height 31
type input "2T"
drag, startPoint x: 1038, startPoint y: 344, endPoint x: 1054, endPoint y: 356, distance: 19.8
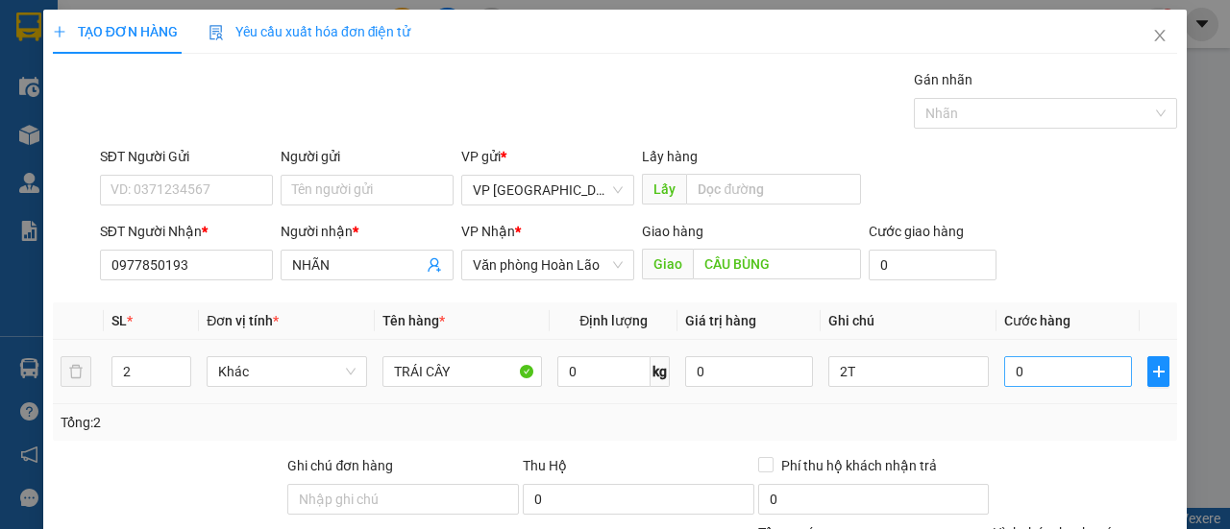
click at [1054, 356] on td "0" at bounding box center [1067, 372] width 143 height 64
click at [1074, 365] on input "0" at bounding box center [1068, 371] width 128 height 31
click at [1067, 230] on div "SĐT Người Nhận * 0977850193 Người nhận * NHÃN VP Nhận * Văn phòng Hoàn Lão Giao…" at bounding box center [638, 254] width 1085 height 67
drag, startPoint x: 1080, startPoint y: 477, endPoint x: 1081, endPoint y: 461, distance: 16.4
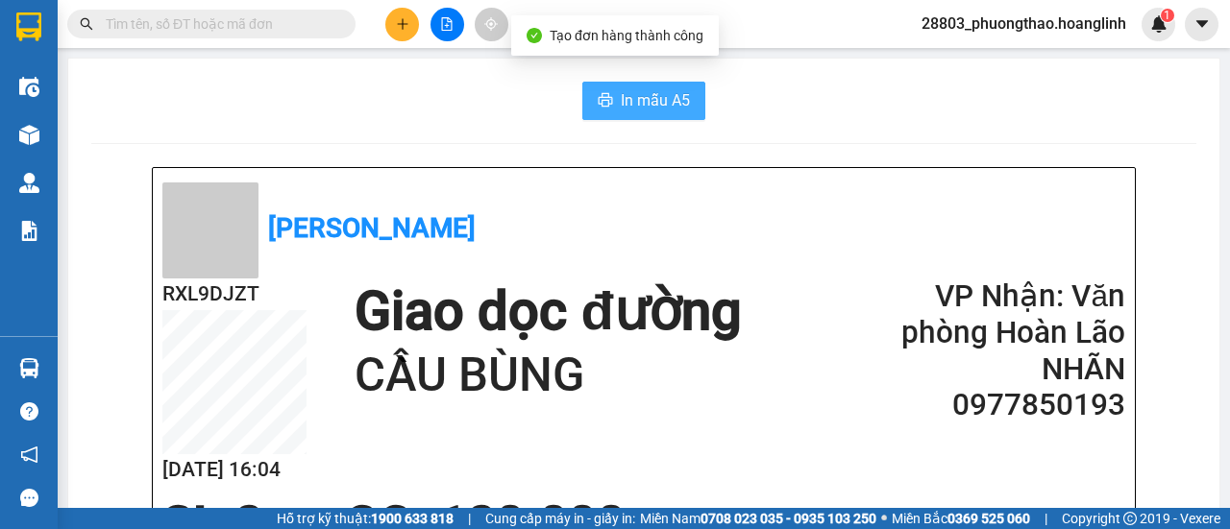
click at [653, 101] on span "In mẫu A5" at bounding box center [655, 100] width 69 height 24
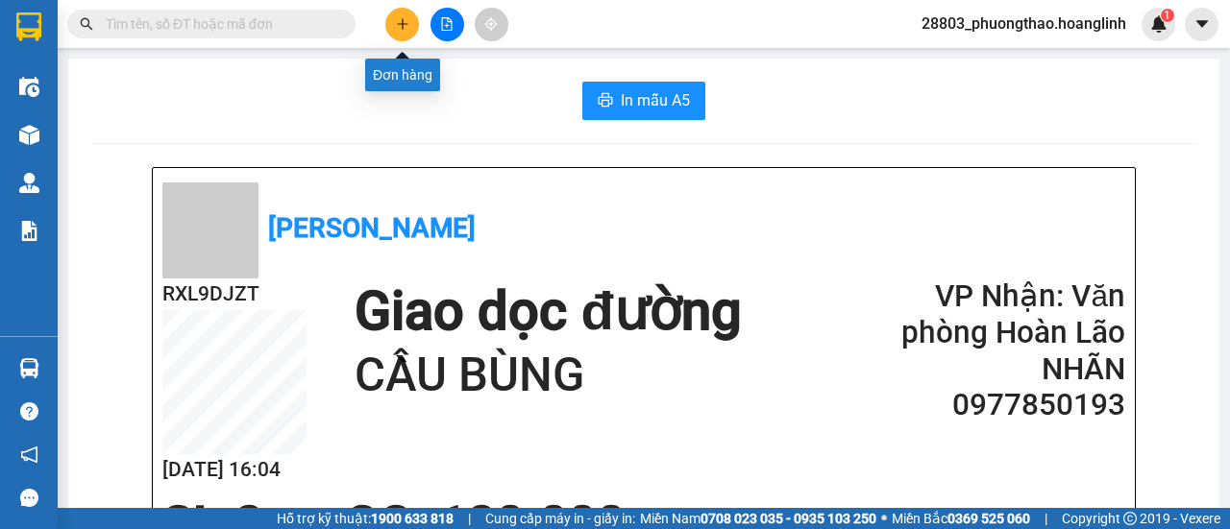
click at [408, 26] on icon "plus" at bounding box center [402, 23] width 13 height 13
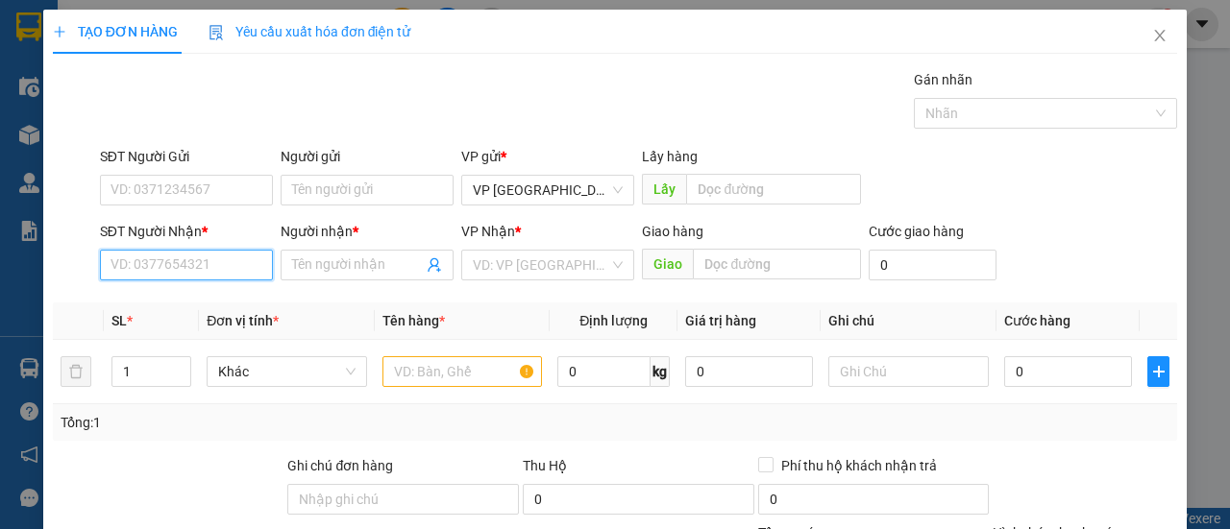
click at [196, 264] on input "SĐT Người Nhận *" at bounding box center [186, 265] width 173 height 31
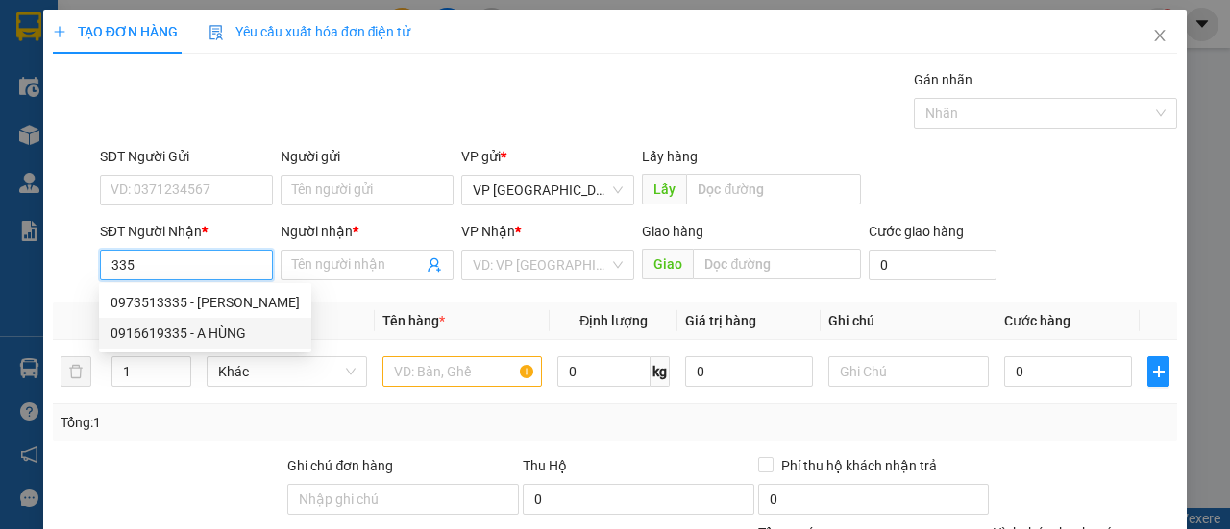
click at [228, 331] on div "0916619335 - A HÙNG" at bounding box center [204, 333] width 189 height 21
type input "0916619335"
type input "A HÙNG"
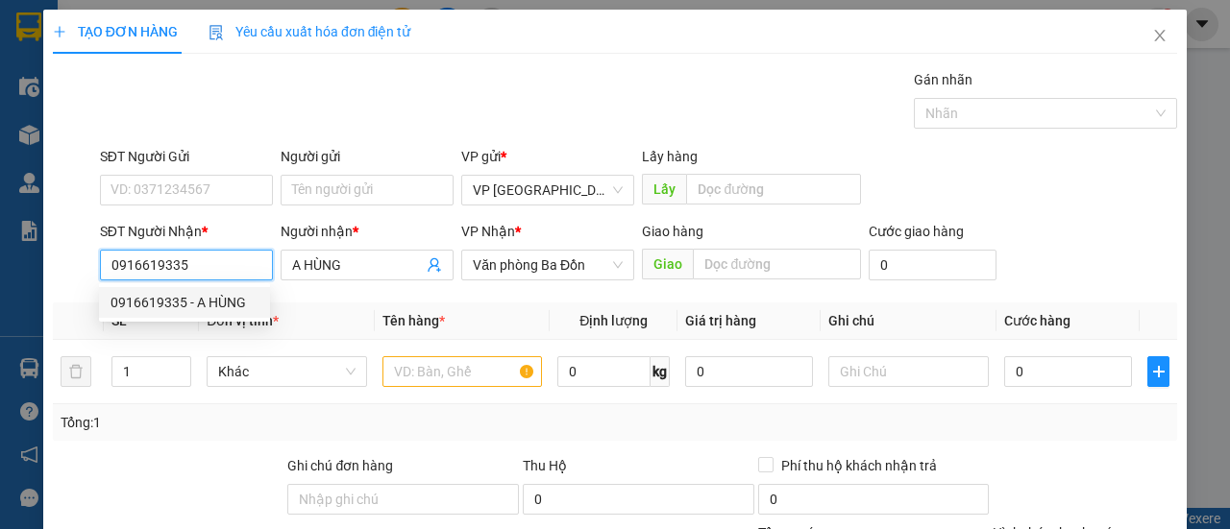
type input "90.000"
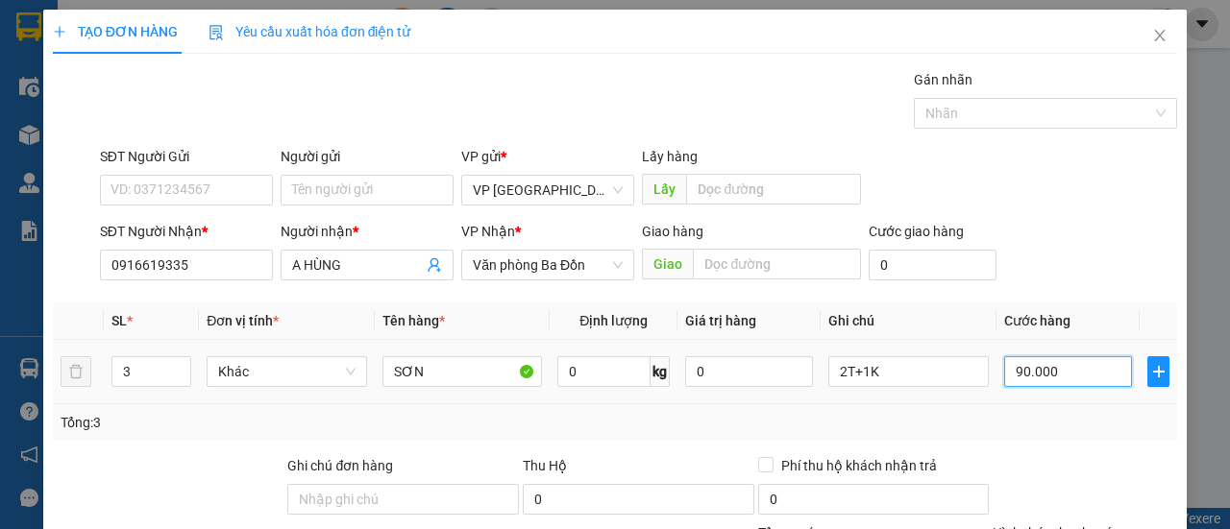
click at [1070, 370] on input "90.000" at bounding box center [1068, 371] width 128 height 31
drag, startPoint x: 1085, startPoint y: 469, endPoint x: 1071, endPoint y: 470, distance: 13.5
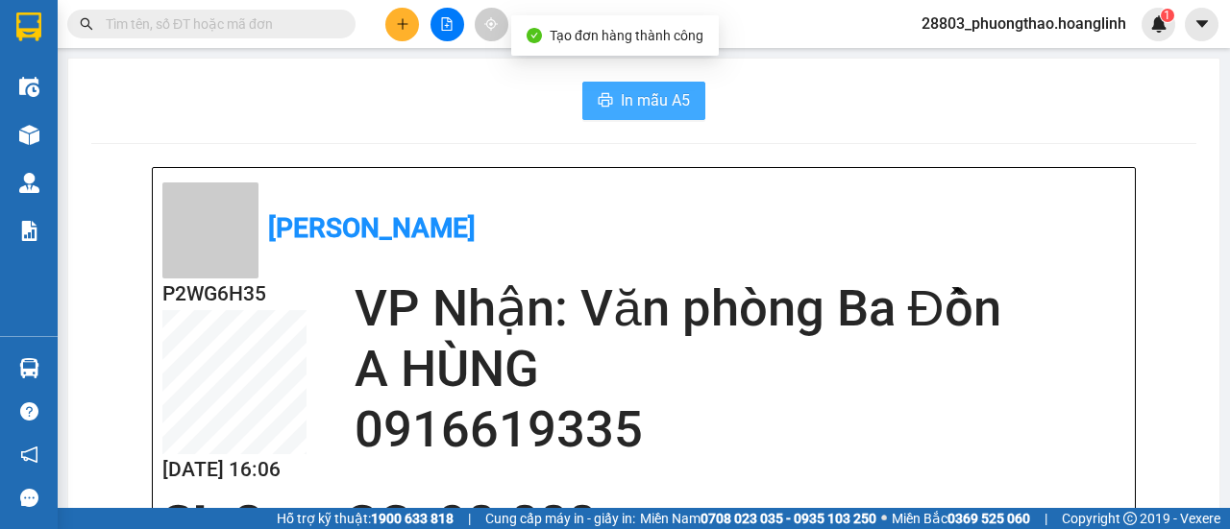
click at [674, 93] on span "In mẫu A5" at bounding box center [655, 100] width 69 height 24
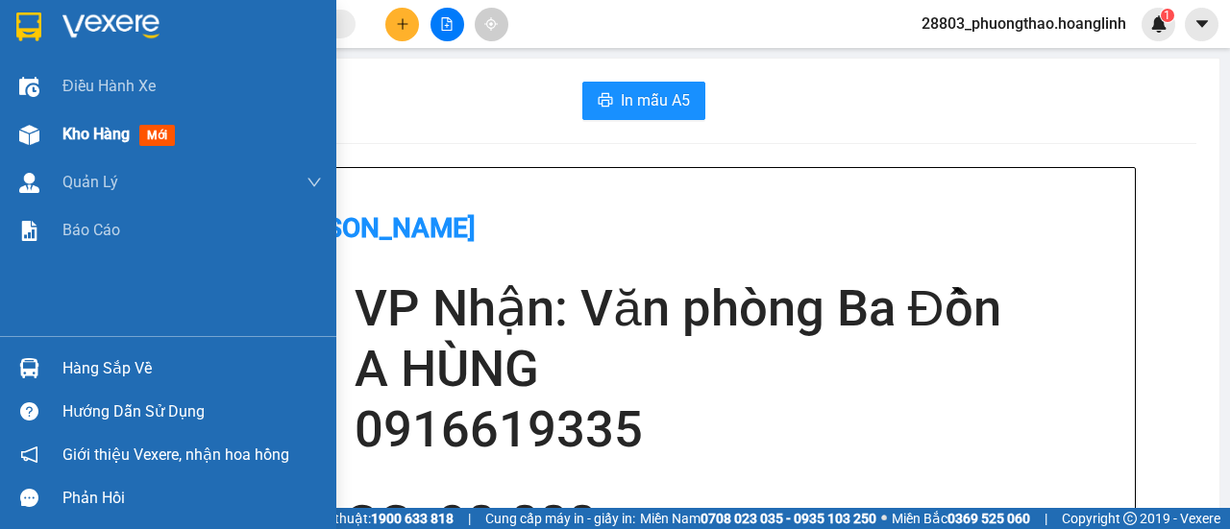
drag, startPoint x: 110, startPoint y: 134, endPoint x: 0, endPoint y: 7, distance: 168.2
click at [111, 134] on span "Kho hàng" at bounding box center [95, 134] width 67 height 18
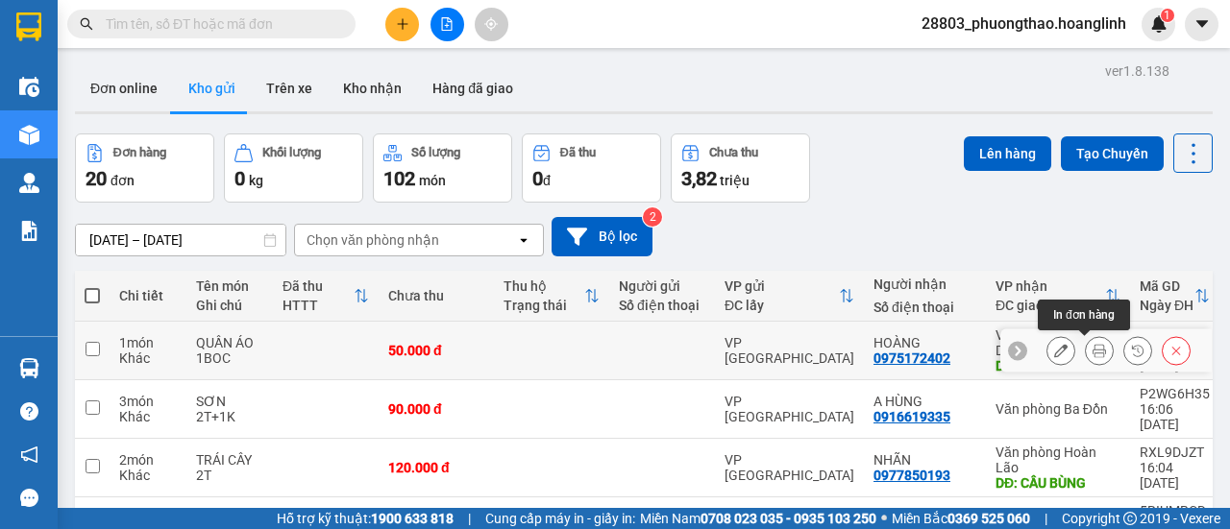
click at [1092, 334] on button at bounding box center [1098, 351] width 27 height 34
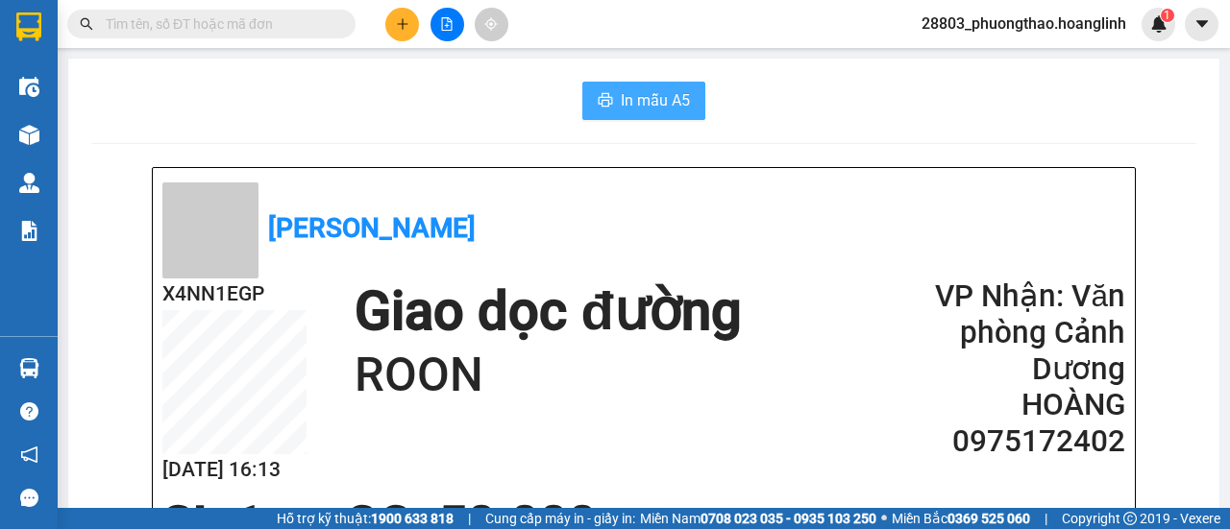
drag, startPoint x: 619, startPoint y: 104, endPoint x: 634, endPoint y: 104, distance: 15.4
click at [621, 104] on span "In mẫu A5" at bounding box center [655, 100] width 69 height 24
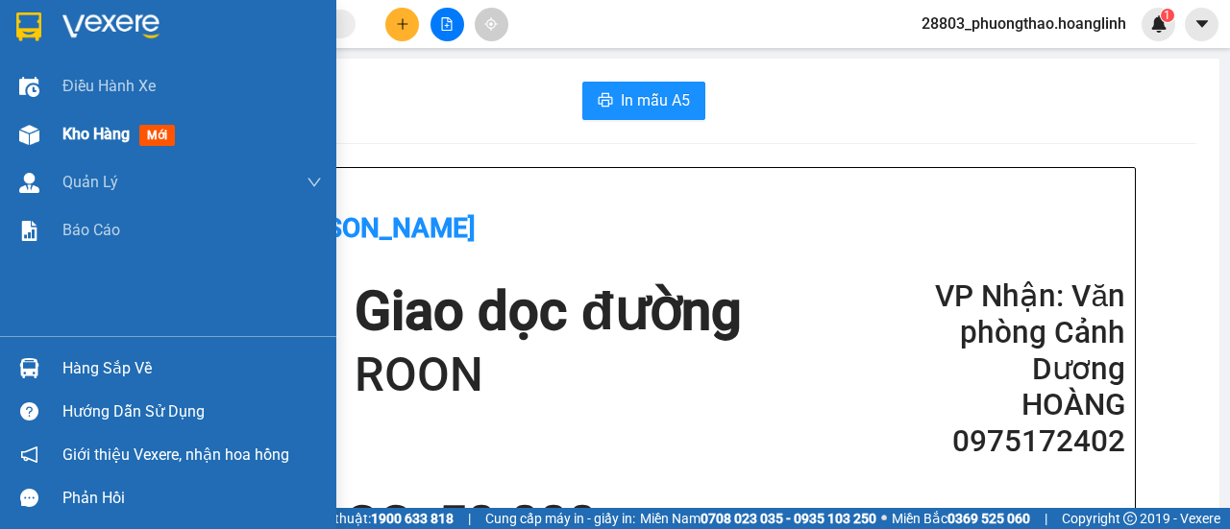
drag, startPoint x: 98, startPoint y: 135, endPoint x: 287, endPoint y: 154, distance: 190.1
click at [99, 135] on span "Kho hàng" at bounding box center [95, 134] width 67 height 18
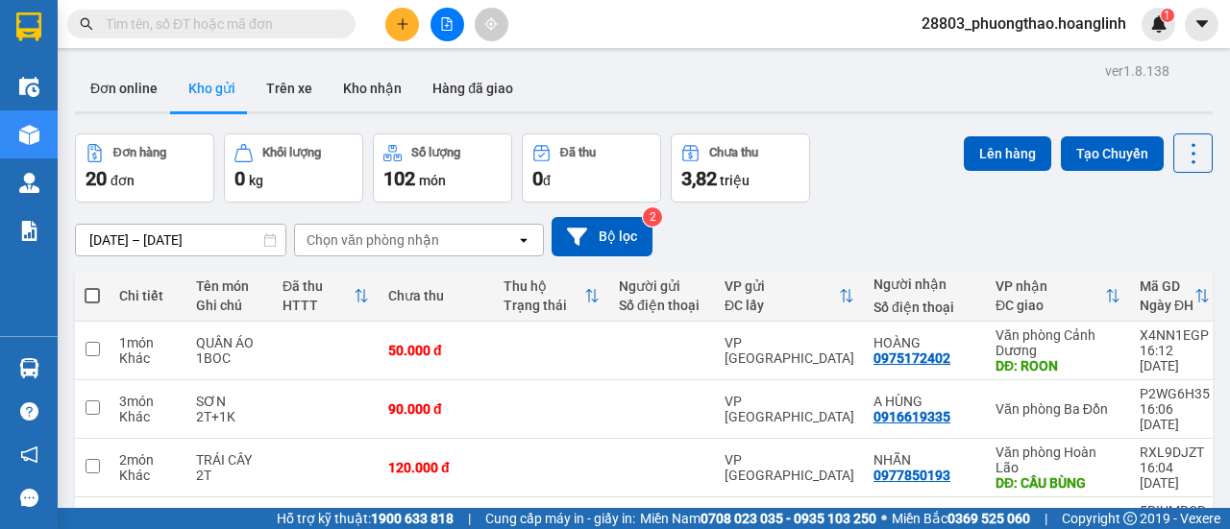
click at [395, 36] on button at bounding box center [402, 25] width 34 height 34
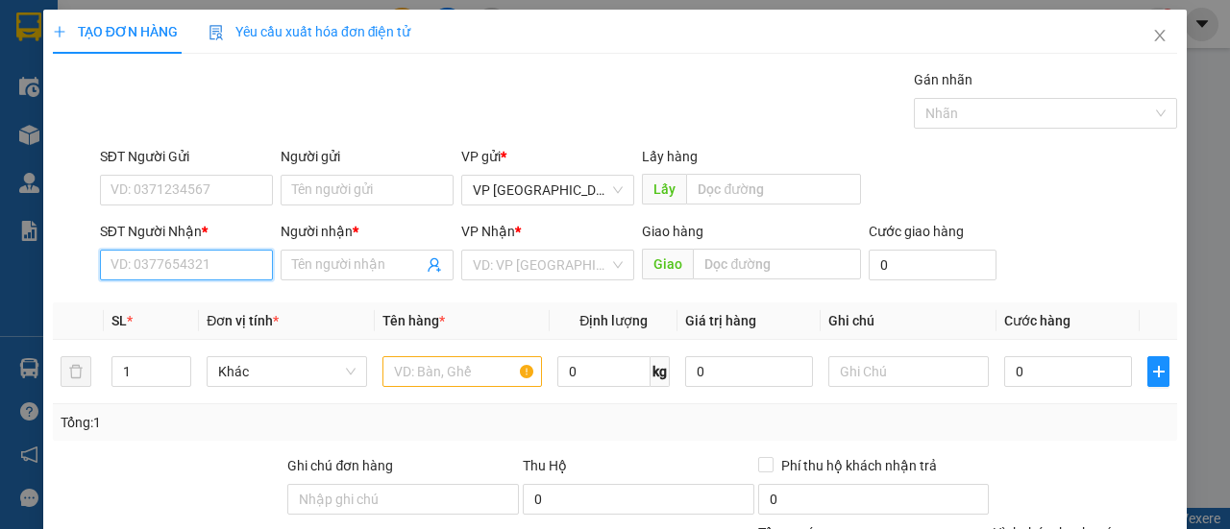
click at [147, 269] on input "SĐT Người Nhận *" at bounding box center [186, 265] width 173 height 31
click at [196, 299] on div "0914699544 - A VĂN" at bounding box center [184, 302] width 148 height 21
type input "0914699544"
type input "A VĂN"
type input "250.000"
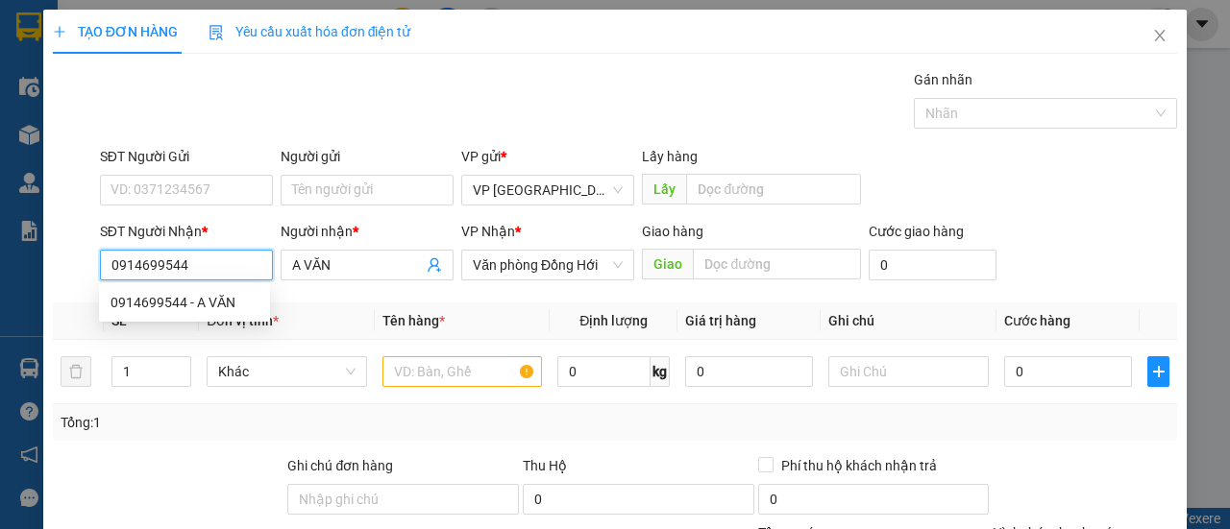
type input "250.000"
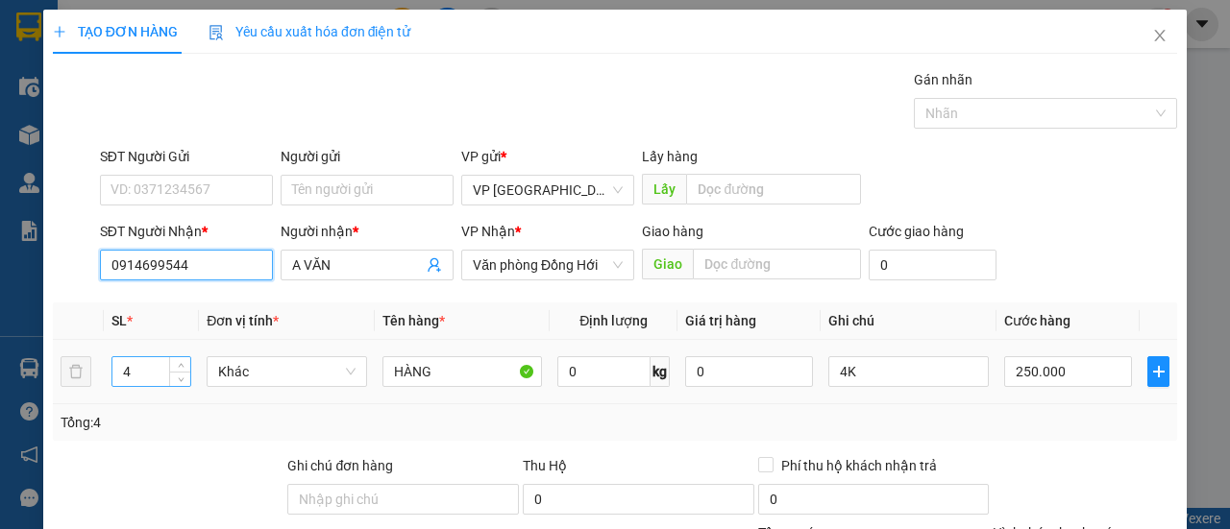
type input "0914699544"
click at [144, 368] on input "4" at bounding box center [151, 371] width 79 height 29
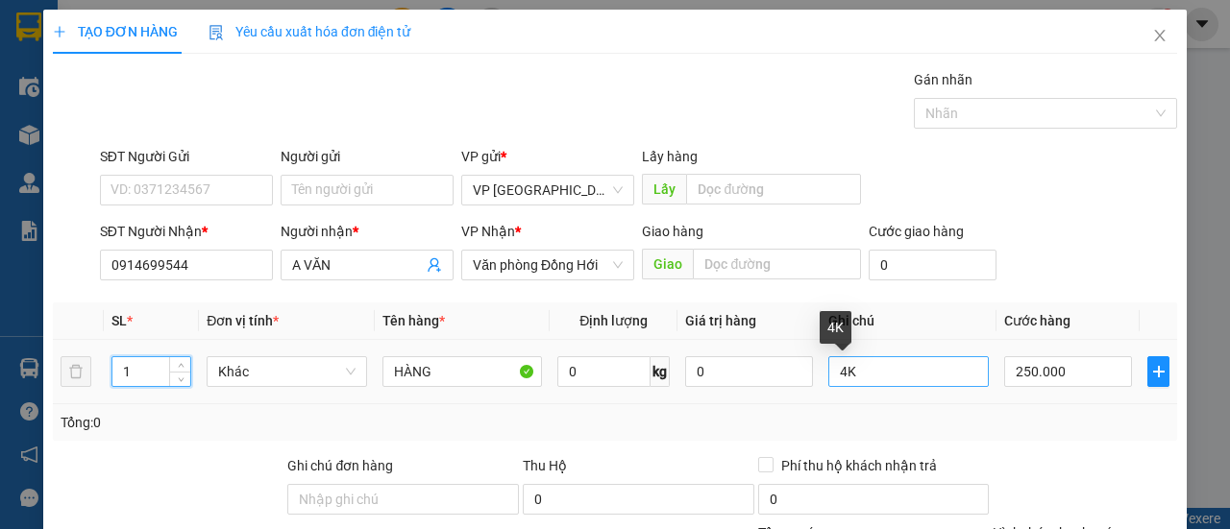
type input "1"
click at [897, 367] on input "4K" at bounding box center [908, 371] width 160 height 31
type input "1K"
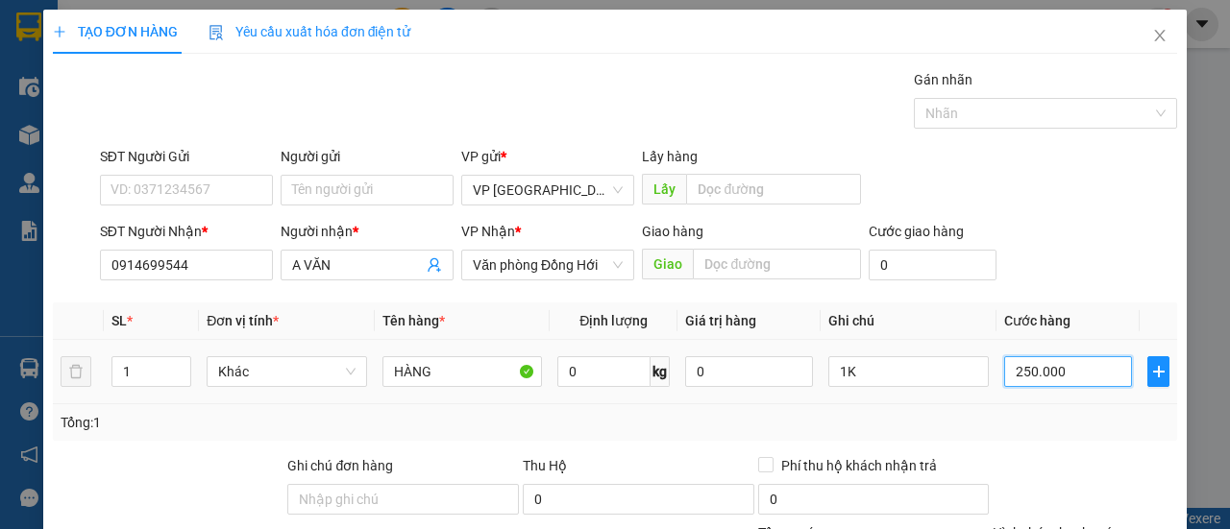
click at [1062, 364] on input "250.000" at bounding box center [1068, 371] width 128 height 31
type input "00.001"
type input "1"
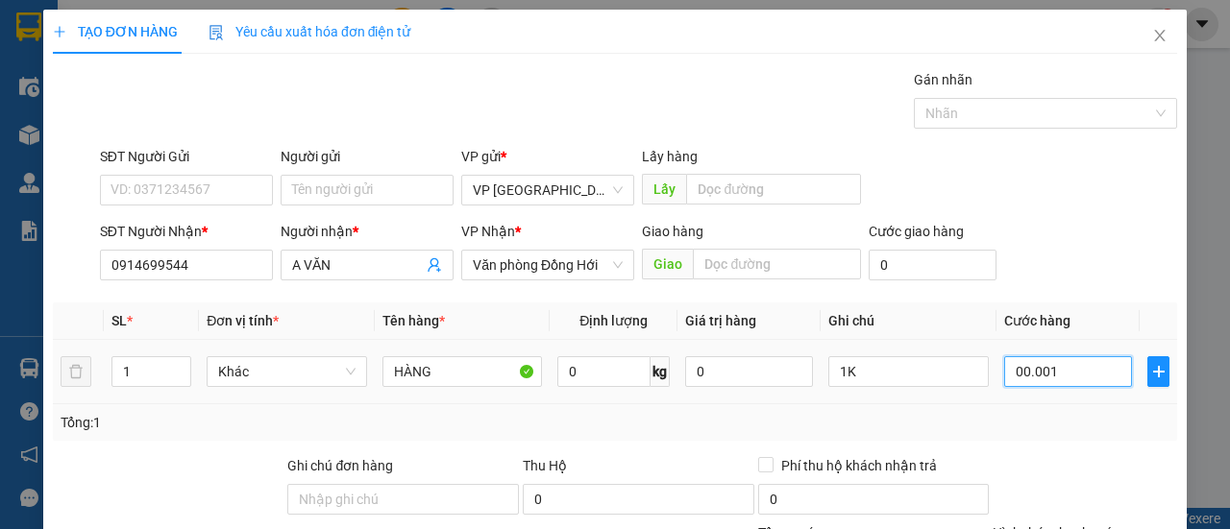
type input "0.000.010"
type input "10"
type input "0.000.000.100"
type input "100"
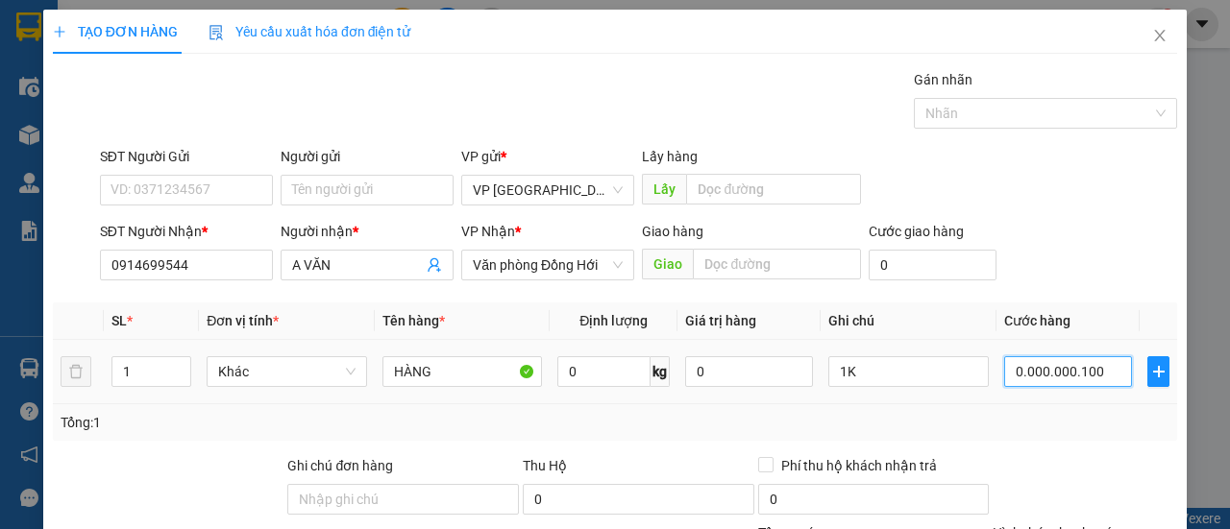
type input "100"
type input "0.000.000.100"
type input "100.000"
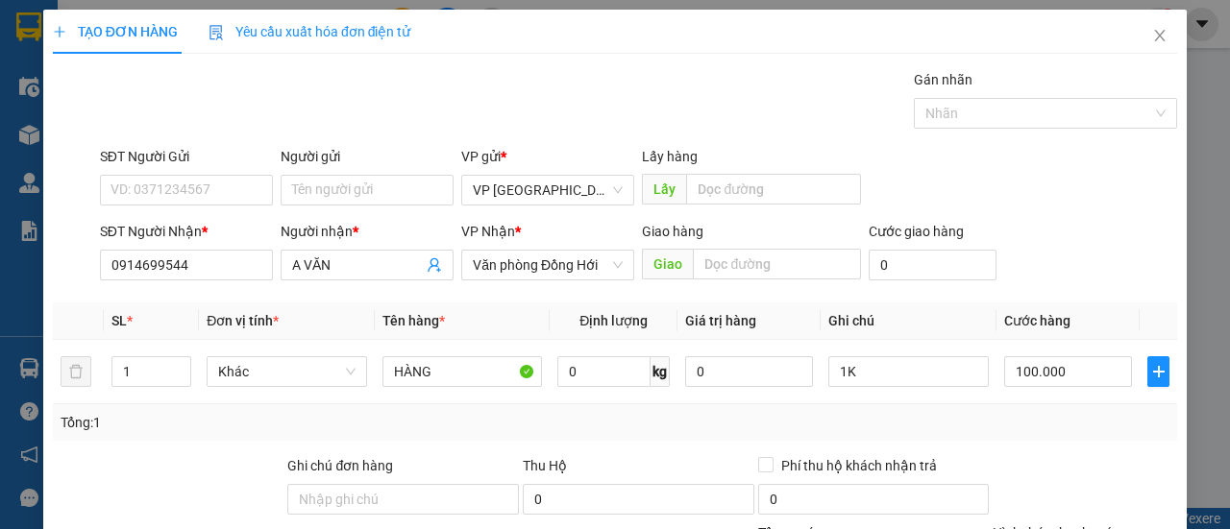
click at [1003, 413] on div "Tổng: 1" at bounding box center [615, 422] width 1109 height 21
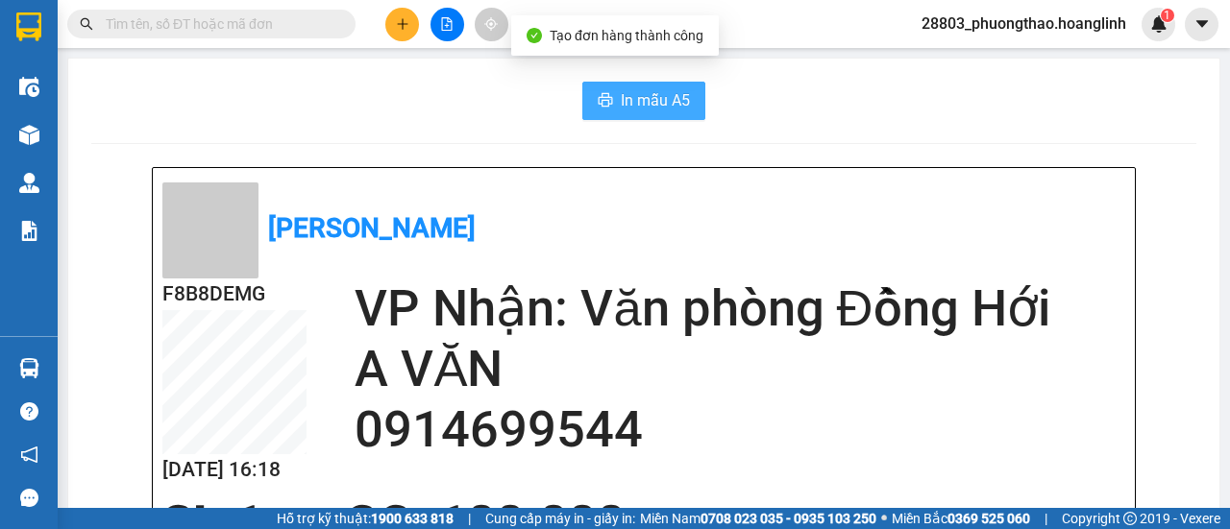
click at [640, 97] on span "In mẫu A5" at bounding box center [655, 100] width 69 height 24
click at [675, 98] on span "In mẫu A5" at bounding box center [655, 100] width 69 height 24
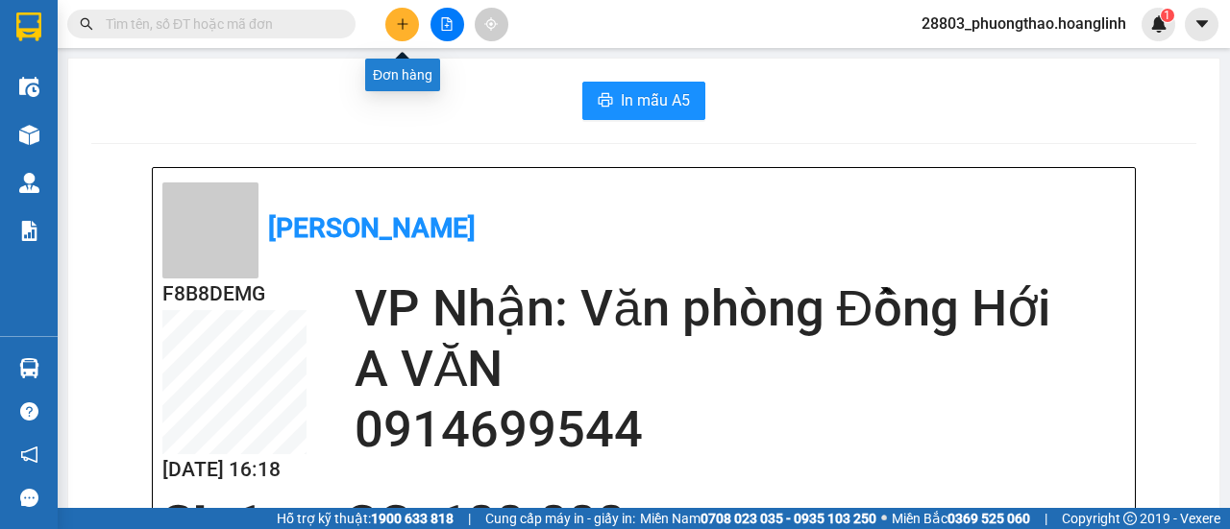
click at [402, 20] on icon "plus" at bounding box center [402, 23] width 1 height 11
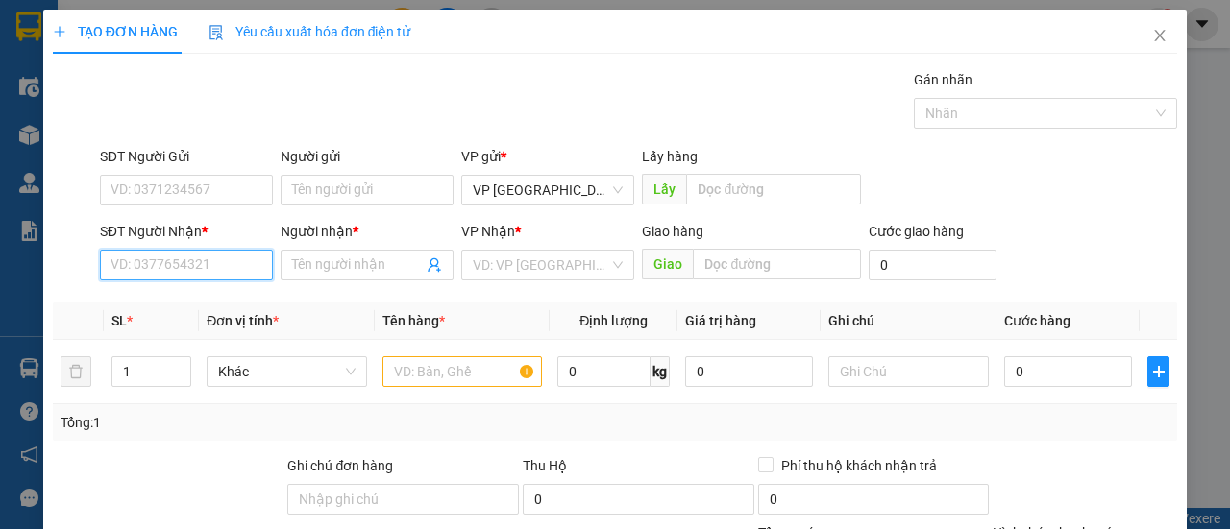
click at [222, 271] on input "SĐT Người Nhận *" at bounding box center [186, 265] width 173 height 31
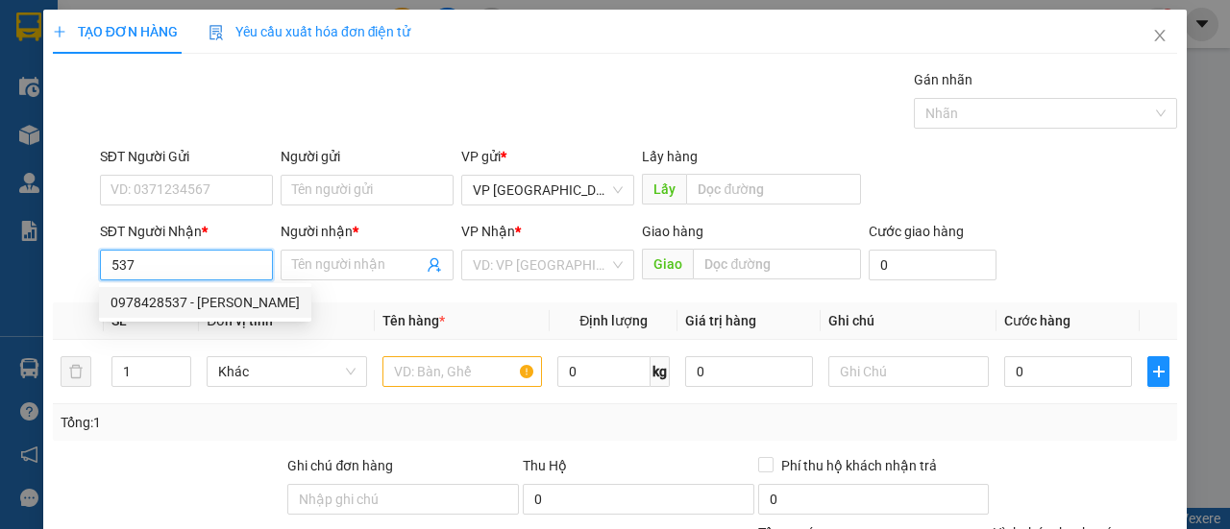
click at [204, 301] on div "0978428537 - [PERSON_NAME]" at bounding box center [204, 302] width 189 height 21
type input "0978428537"
type input "[PERSON_NAME]"
type input "140.000"
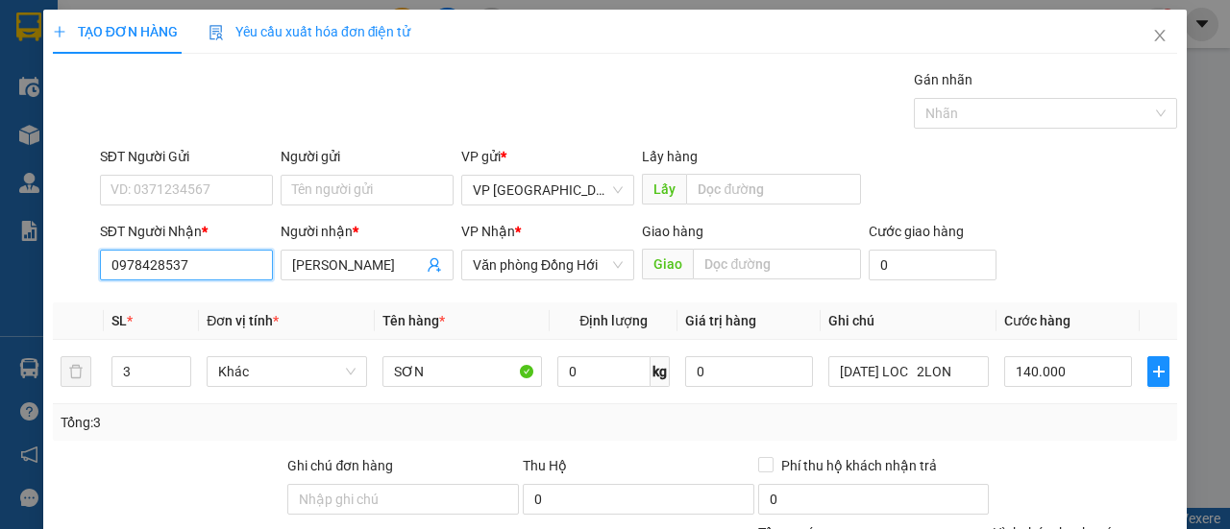
type input "0978428537"
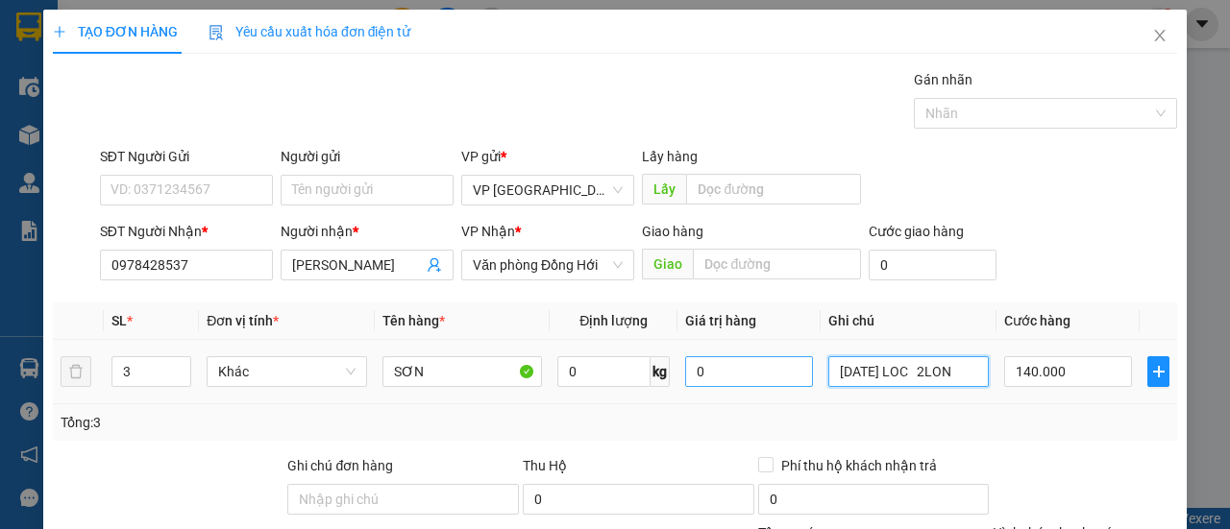
drag, startPoint x: 950, startPoint y: 375, endPoint x: 777, endPoint y: 373, distance: 172.9
click at [777, 373] on tr "3 Khác SƠN 0 kg 0 [DATE] LOC 2LON 140.000" at bounding box center [615, 372] width 1124 height 64
type input "3T"
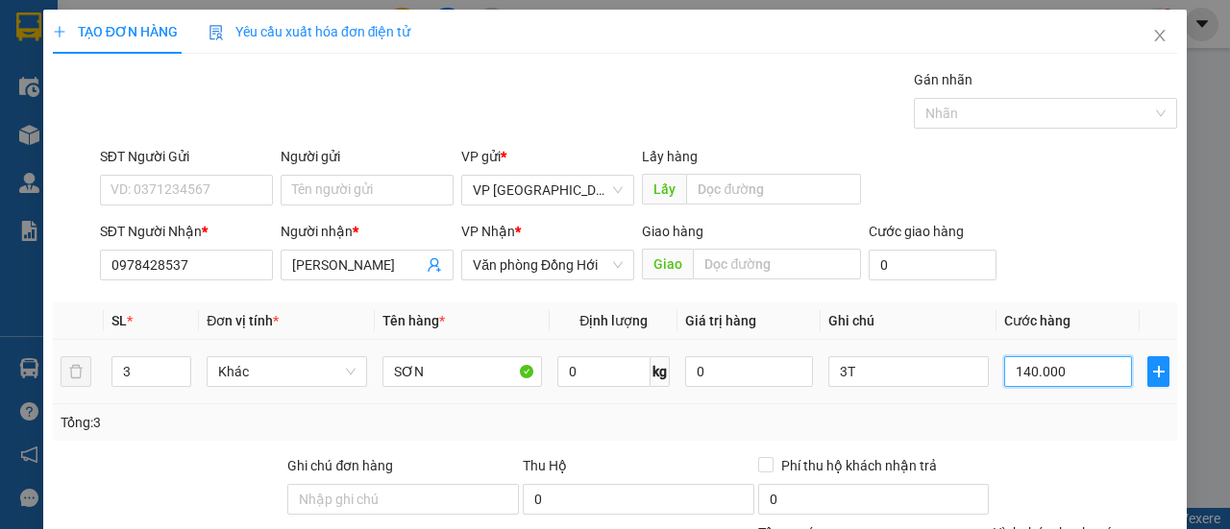
click at [1074, 374] on input "140.000" at bounding box center [1068, 371] width 128 height 31
type input "000.009"
type input "9"
type input "0.000.090"
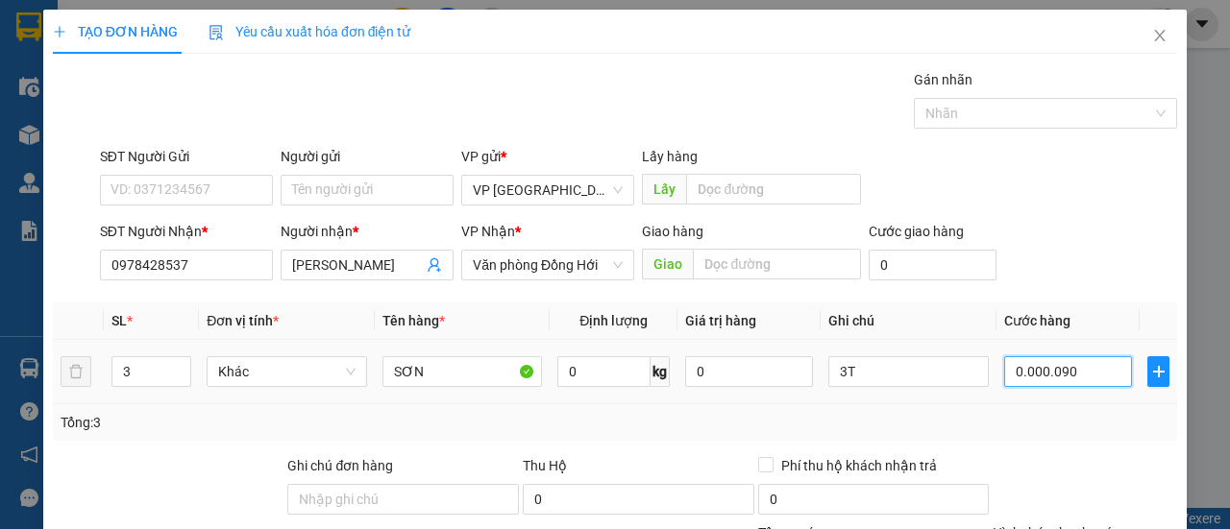
type input "90"
type input "0.000.090"
type input "90.000"
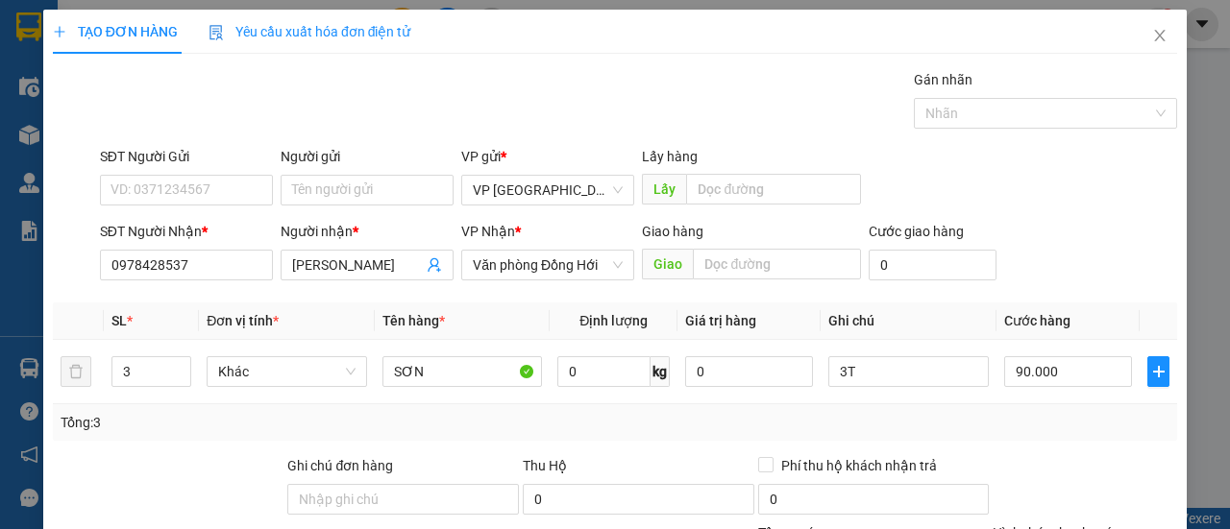
click at [1081, 289] on div "Transit Pickup Surcharge Ids Transit Deliver Surcharge Ids Transit Deliver Surc…" at bounding box center [615, 401] width 1124 height 664
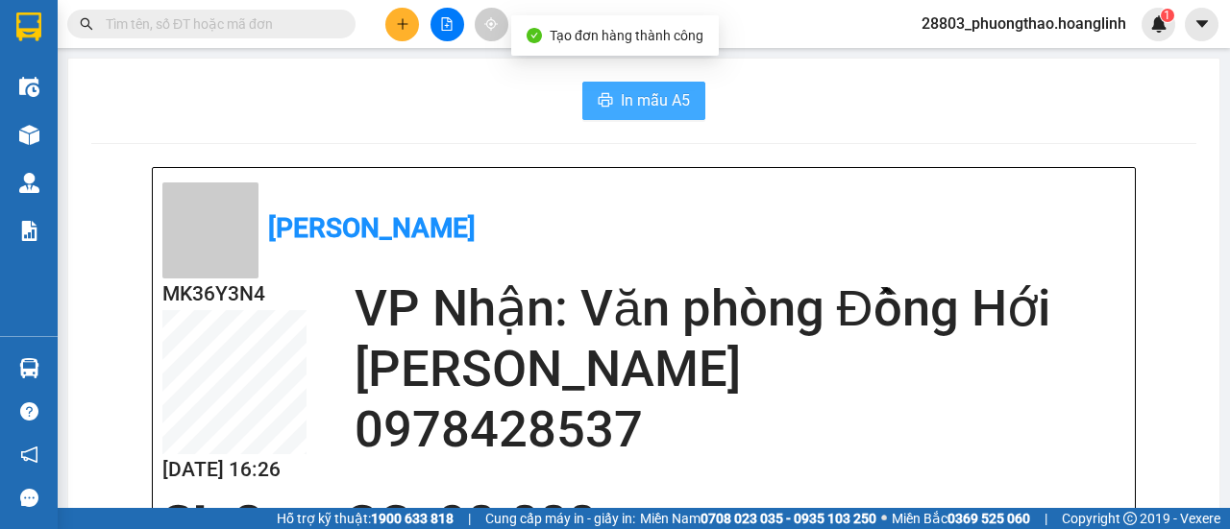
click at [637, 105] on span "In mẫu A5" at bounding box center [655, 100] width 69 height 24
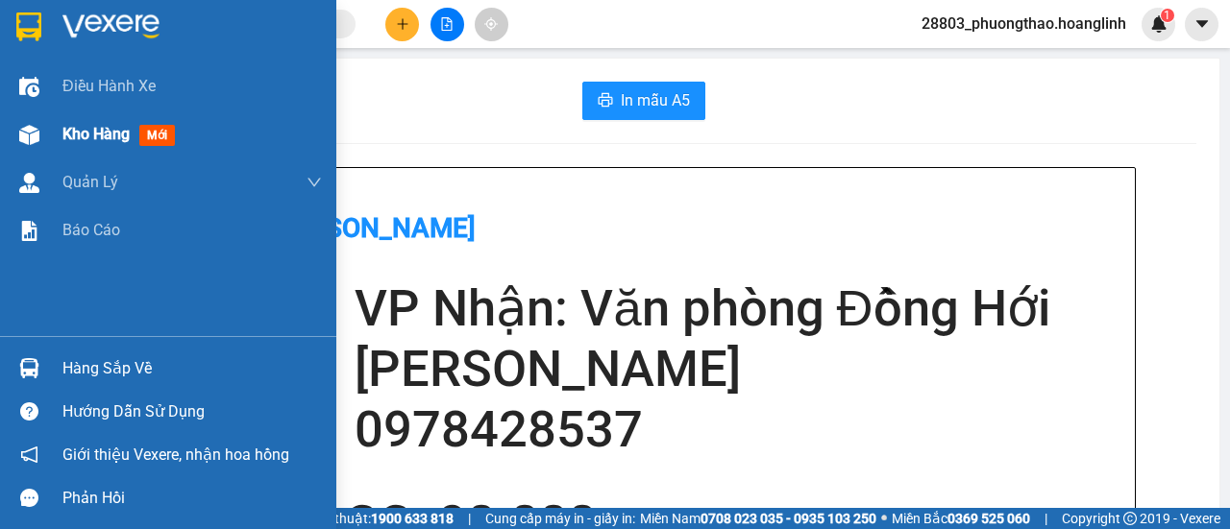
click at [44, 130] on div at bounding box center [29, 135] width 34 height 34
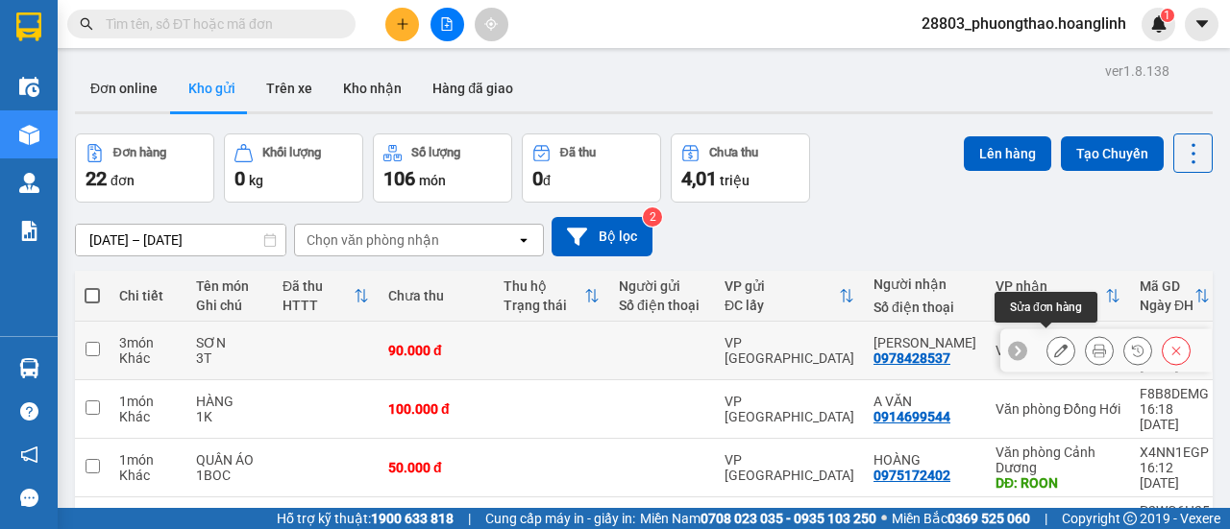
click at [1054, 344] on icon at bounding box center [1060, 350] width 13 height 13
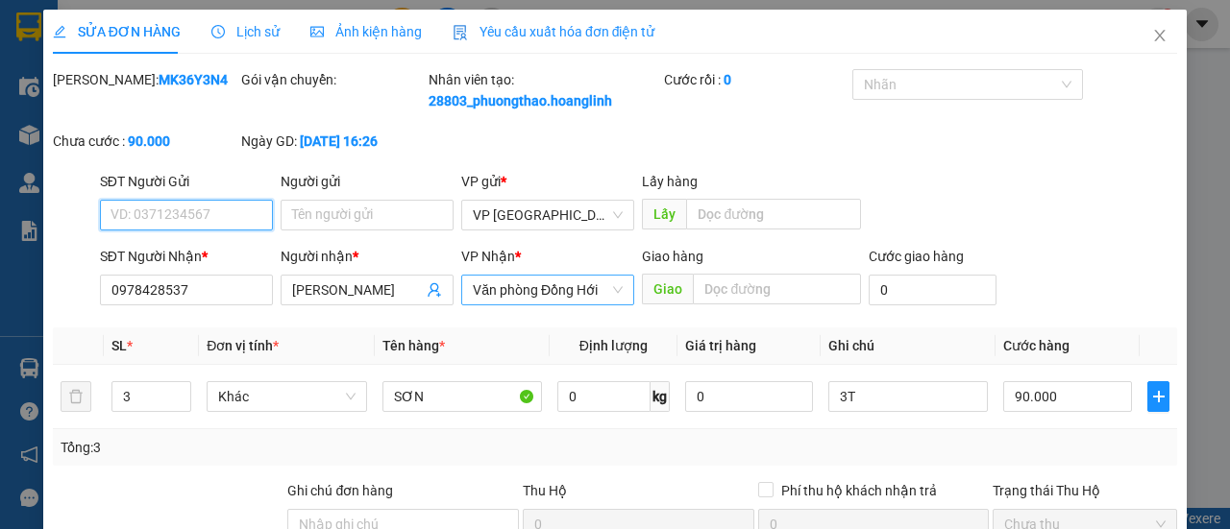
click at [594, 305] on span "Văn phòng Đồng Hới" at bounding box center [548, 290] width 150 height 29
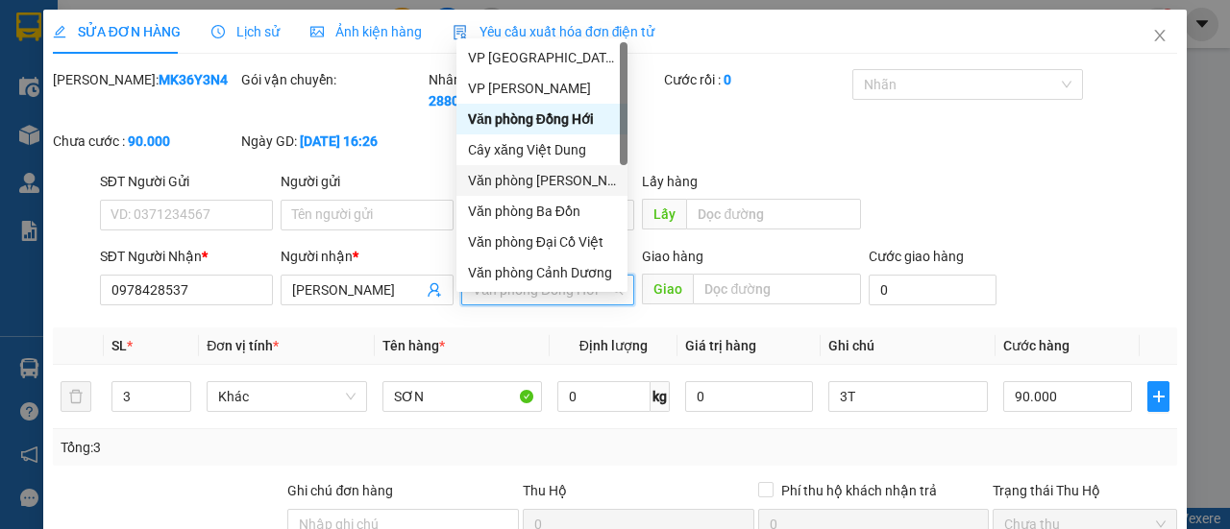
click at [573, 184] on div "Văn phòng [PERSON_NAME]" at bounding box center [542, 180] width 148 height 21
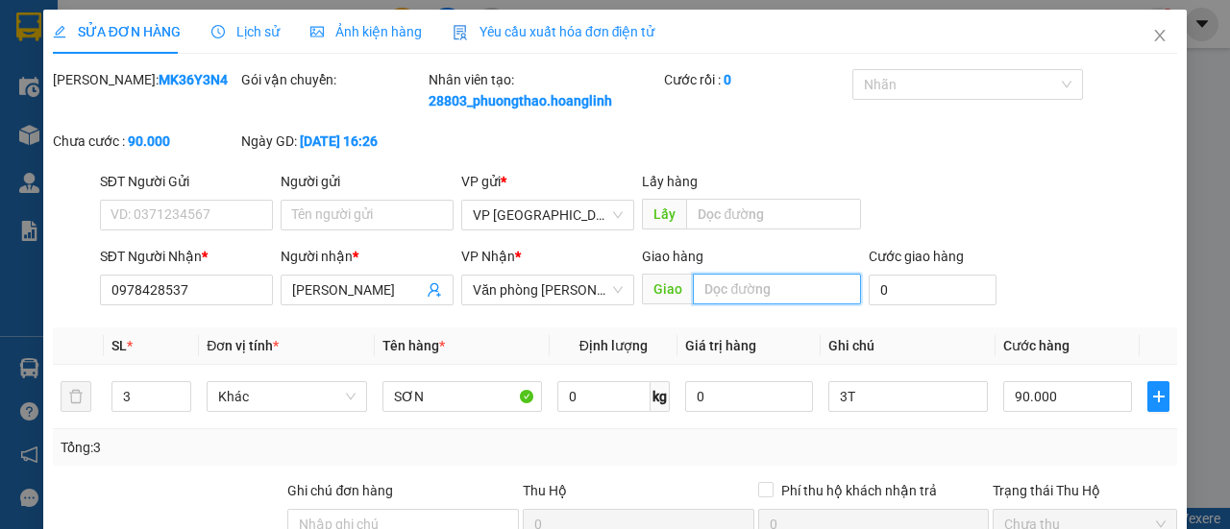
click at [734, 305] on input "text" at bounding box center [776, 289] width 167 height 31
click at [951, 171] on div "[PERSON_NAME]: MK36Y3N4 Gói vận chuyển: Nhân viên tạo: 28803_phuongthao.hoangli…" at bounding box center [615, 120] width 1128 height 102
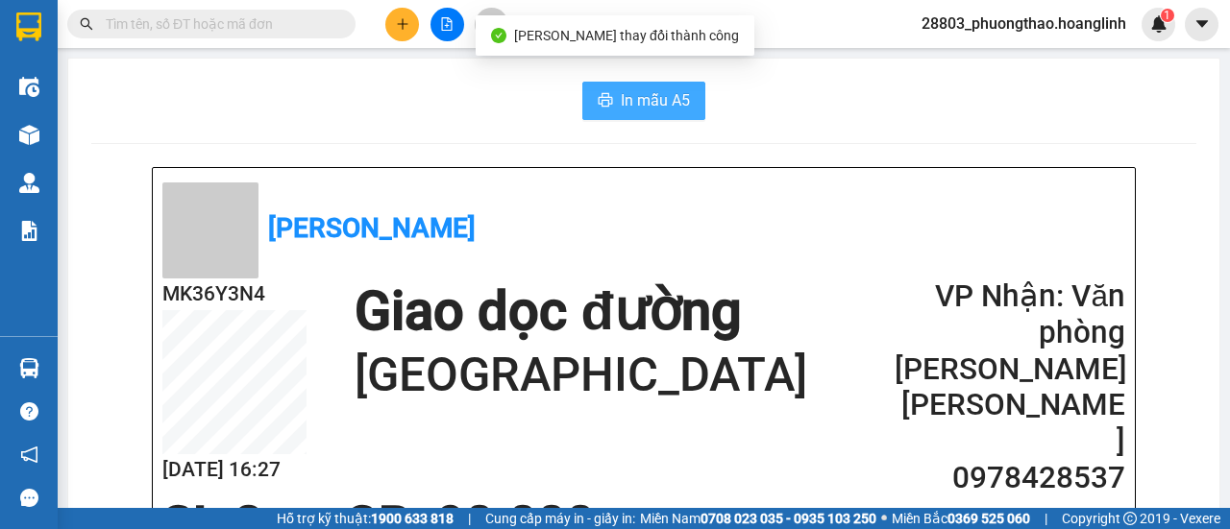
click at [634, 106] on span "In mẫu A5" at bounding box center [655, 100] width 69 height 24
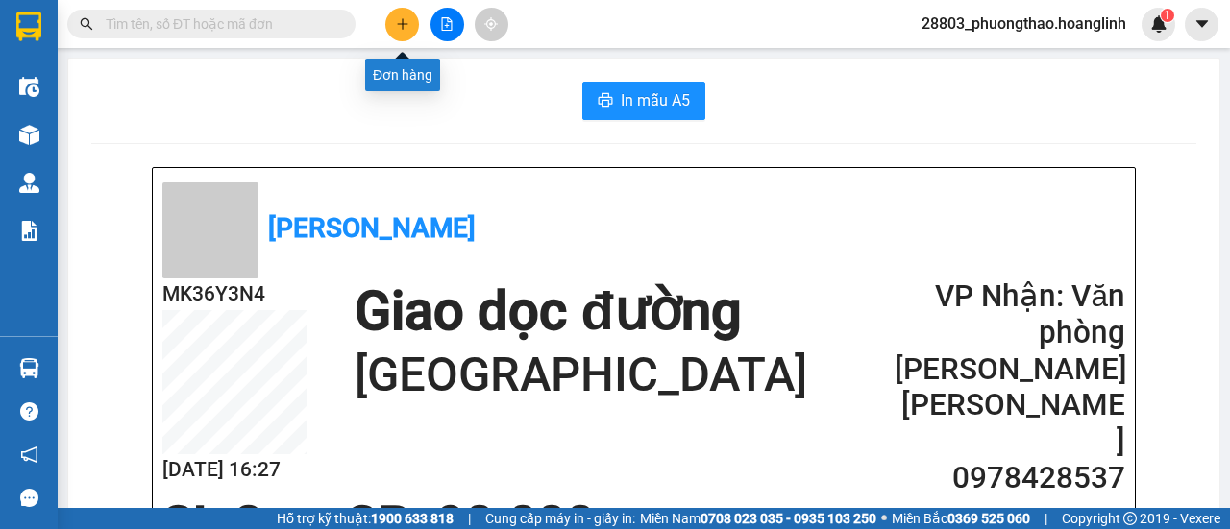
click at [399, 26] on icon "plus" at bounding box center [402, 23] width 13 height 13
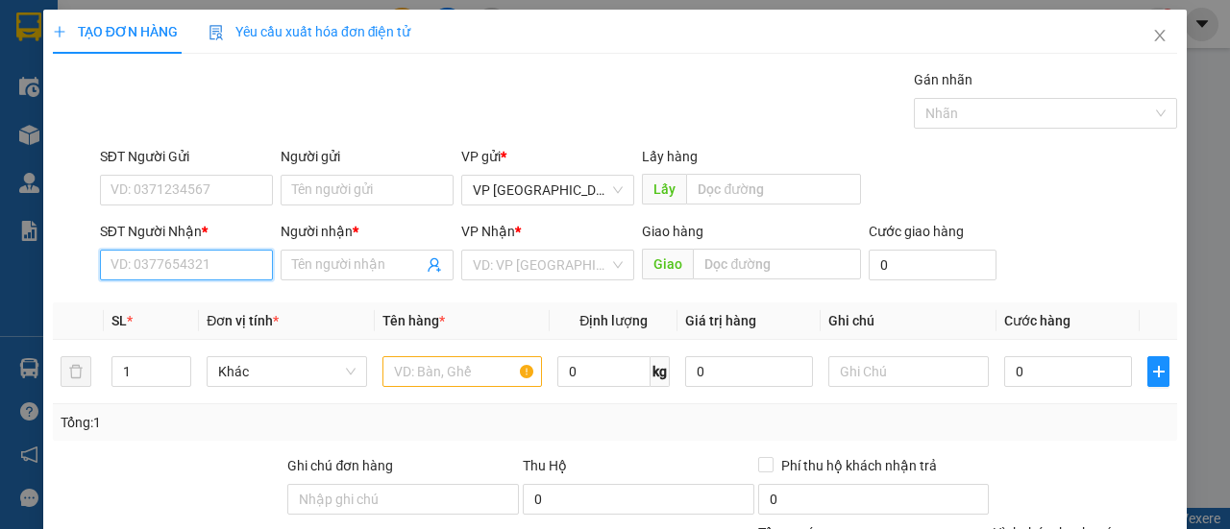
click at [237, 258] on input "SĐT Người Nhận *" at bounding box center [186, 265] width 173 height 31
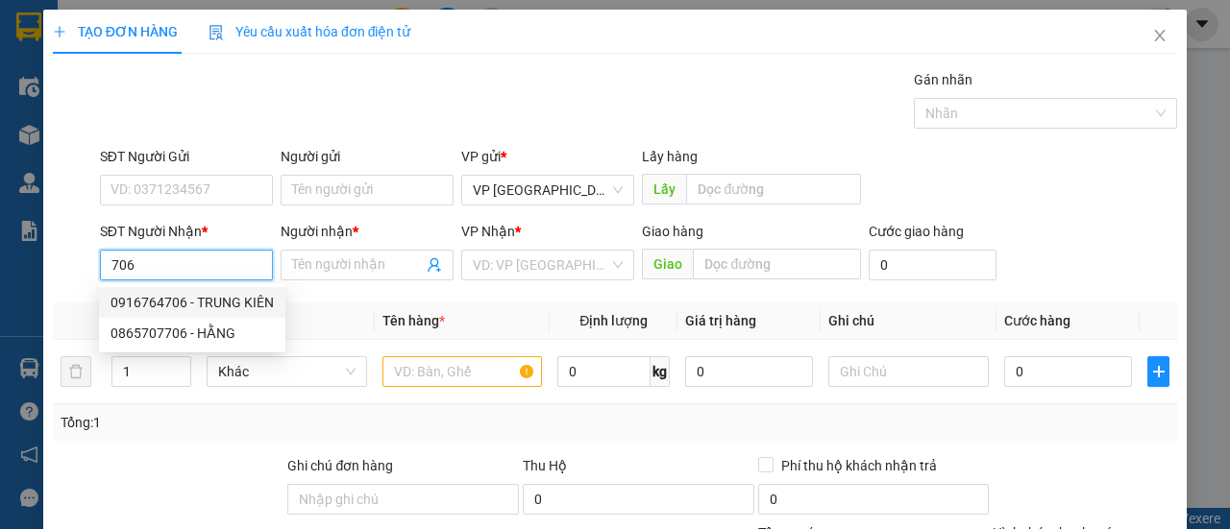
click at [267, 301] on div "0916764706 - TRUNG KIÊN" at bounding box center [191, 302] width 163 height 21
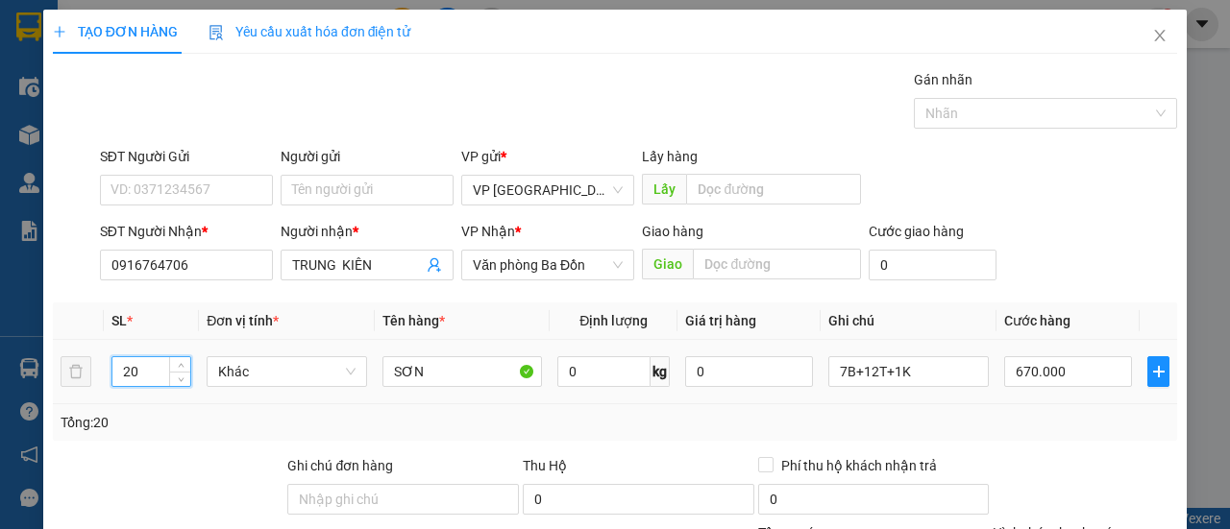
drag, startPoint x: 154, startPoint y: 359, endPoint x: 100, endPoint y: 382, distance: 58.5
click at [100, 382] on tr "20 Khác SƠN 0 kg 0 7B+12T+1K 670.000" at bounding box center [615, 372] width 1124 height 64
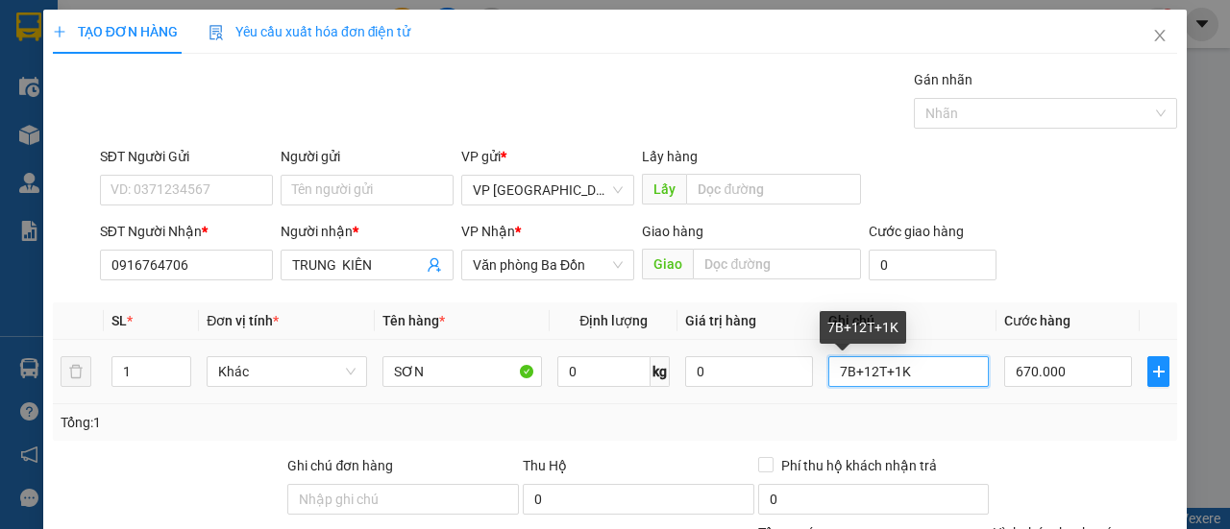
drag, startPoint x: 868, startPoint y: 372, endPoint x: 803, endPoint y: 384, distance: 66.5
click at [803, 384] on tr "1 Khác SƠN 0 kg 0 7B+12T+1K 670.000" at bounding box center [615, 372] width 1124 height 64
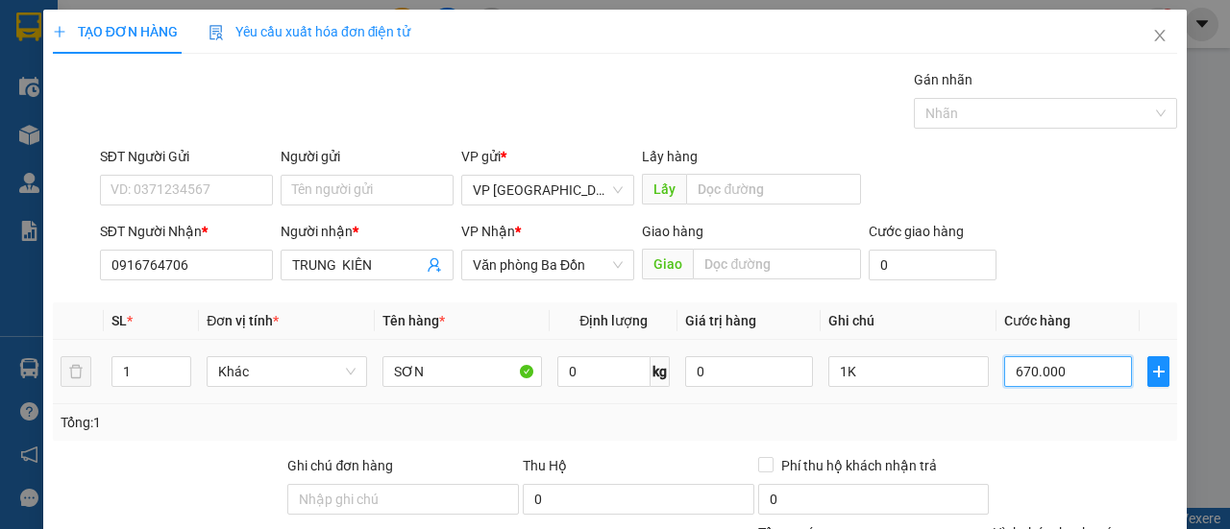
drag, startPoint x: 1024, startPoint y: 366, endPoint x: 1023, endPoint y: 351, distance: 15.4
click at [1025, 365] on input "670.000" at bounding box center [1068, 371] width 128 height 31
click at [1068, 255] on div "SĐT Người Nhận * 0916764706 Người nhận * TRUNG KIÊN VP Nhận * Văn phòng Ba Đồn …" at bounding box center [638, 254] width 1085 height 67
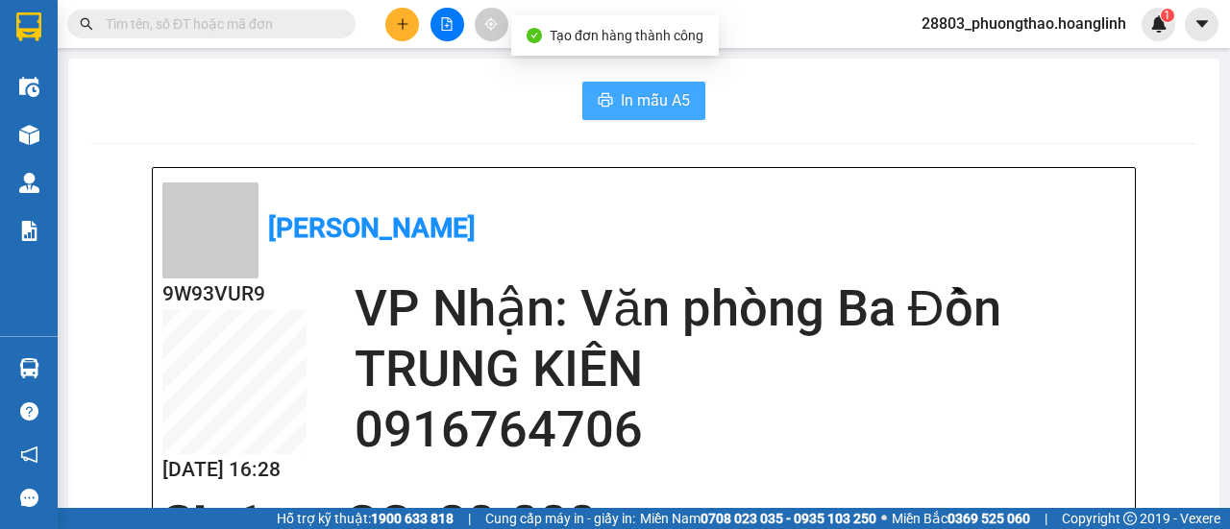
click at [597, 102] on icon "printer" at bounding box center [604, 99] width 15 height 15
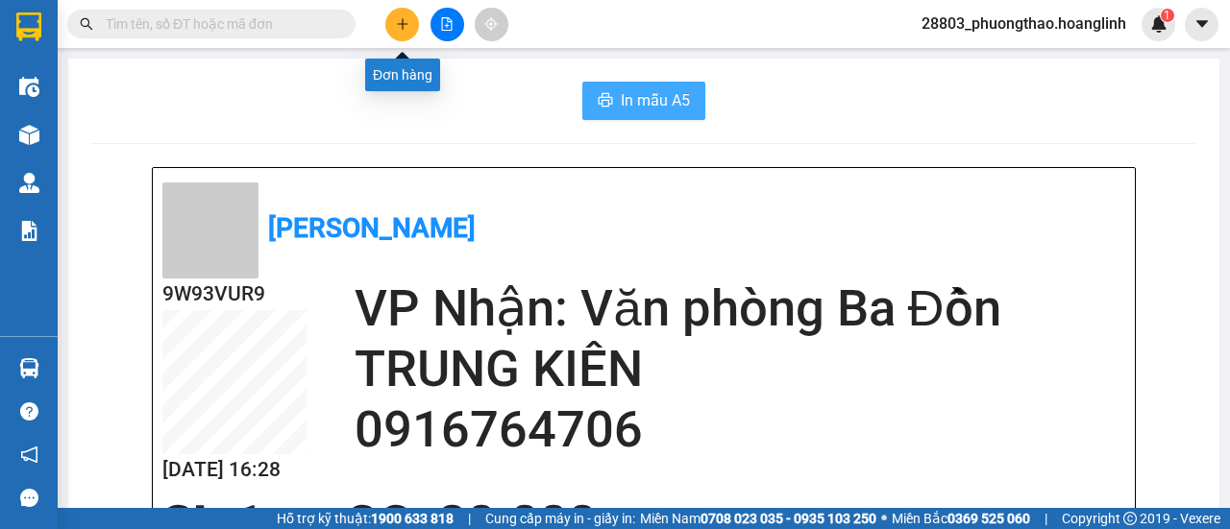
click at [404, 26] on icon "plus" at bounding box center [402, 23] width 13 height 13
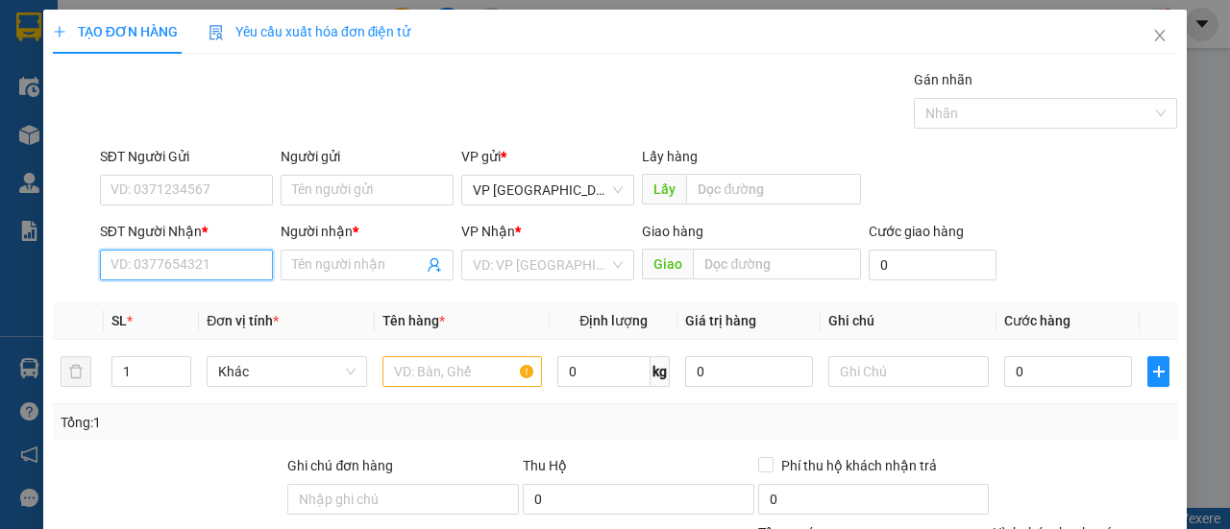
click at [166, 270] on input "SĐT Người Nhận *" at bounding box center [186, 265] width 173 height 31
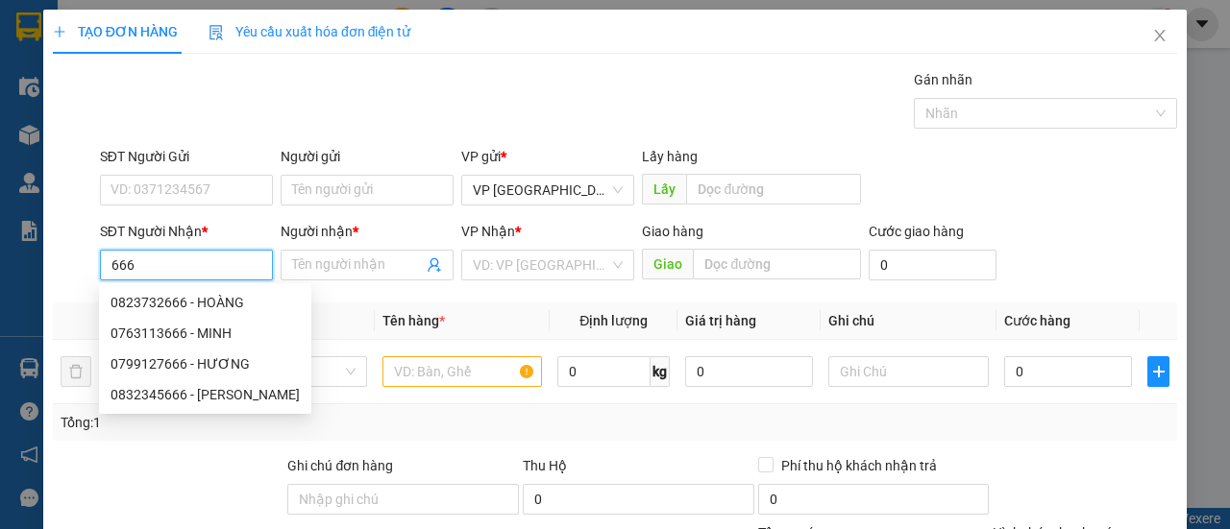
click at [104, 256] on input "666" at bounding box center [186, 265] width 173 height 31
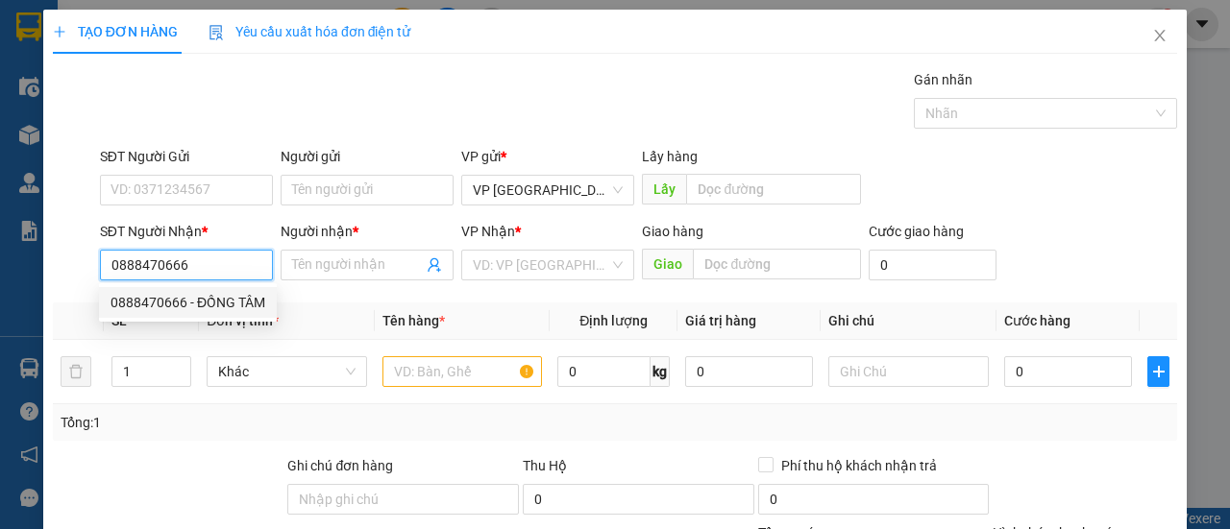
click at [180, 303] on div "0888470666 - ĐỒNG TÂM" at bounding box center [187, 302] width 155 height 21
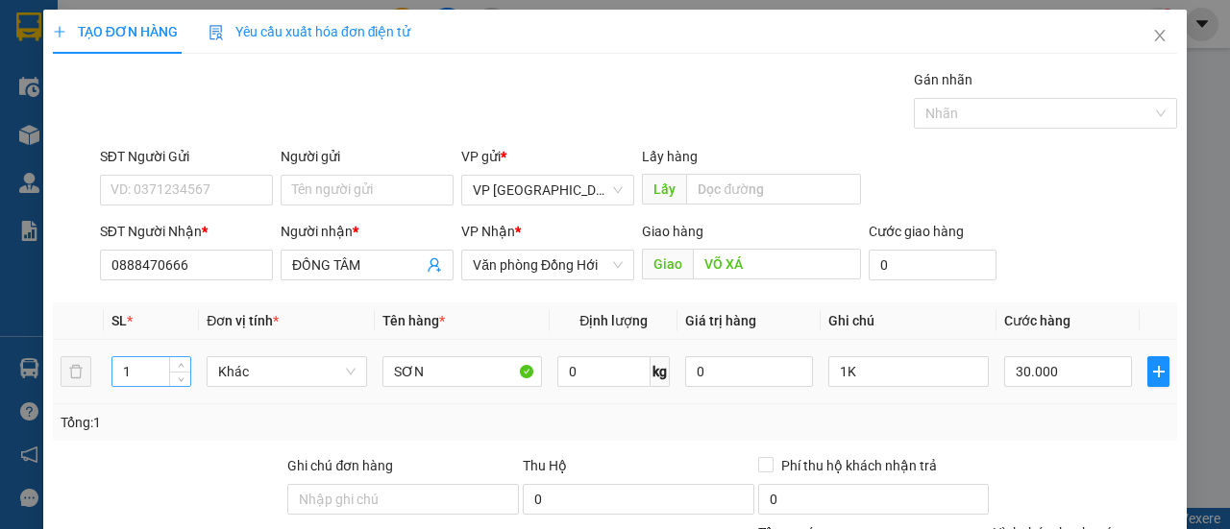
click at [145, 368] on input "1" at bounding box center [151, 371] width 79 height 29
drag, startPoint x: 825, startPoint y: 372, endPoint x: 751, endPoint y: 374, distance: 74.0
click at [751, 374] on tr "8 Khác SƠN 0 kg 0 1K 30.000" at bounding box center [615, 372] width 1124 height 64
click at [1049, 378] on input "30.000" at bounding box center [1068, 371] width 128 height 31
click at [1095, 290] on div "Transit Pickup Surcharge Ids Transit Deliver Surcharge Ids Transit Deliver Surc…" at bounding box center [615, 401] width 1124 height 664
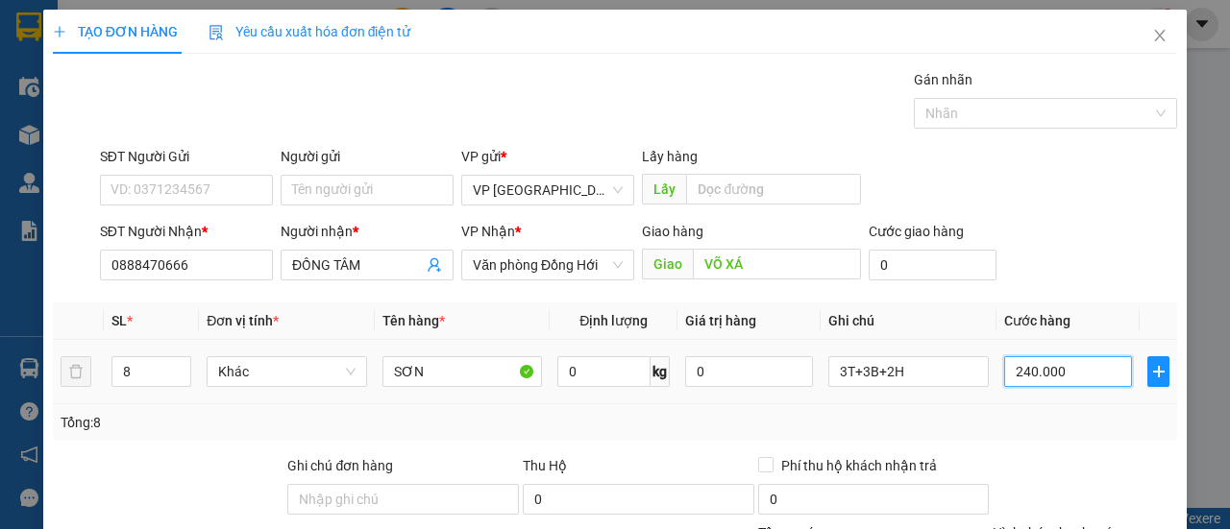
click at [1055, 356] on input "240.000" at bounding box center [1068, 371] width 128 height 31
click at [1087, 303] on th "Cước hàng" at bounding box center [1067, 321] width 143 height 37
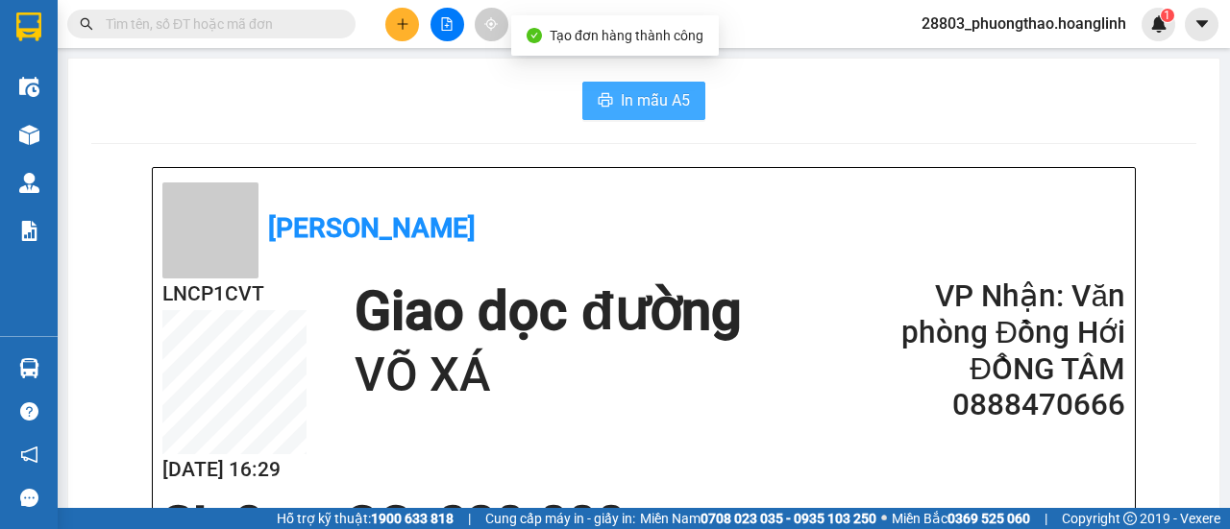
click at [669, 112] on button "In mẫu A5" at bounding box center [643, 101] width 123 height 38
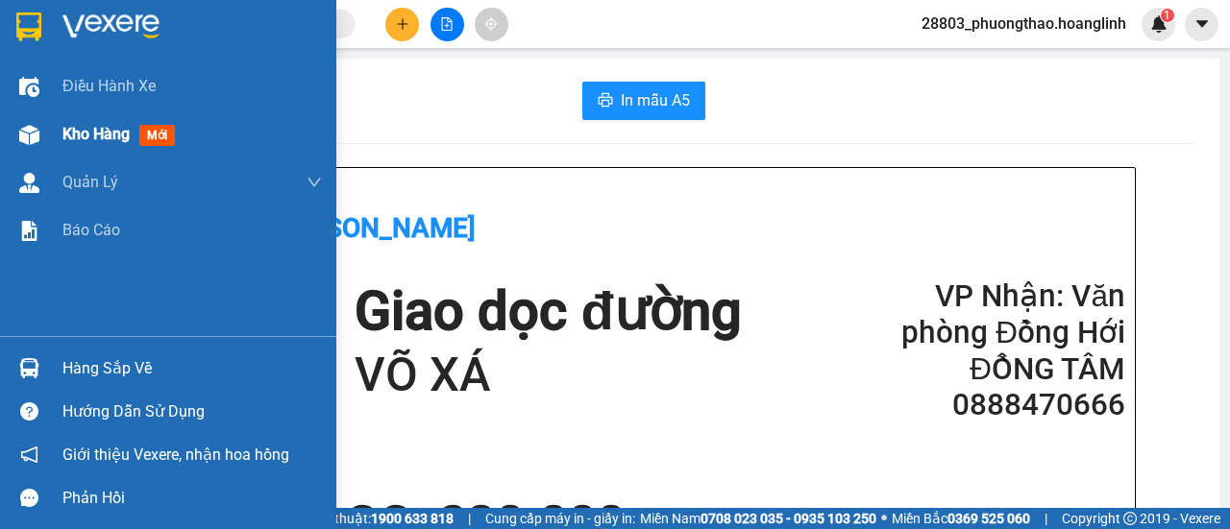
click at [51, 138] on div "Kho hàng mới" at bounding box center [168, 134] width 336 height 48
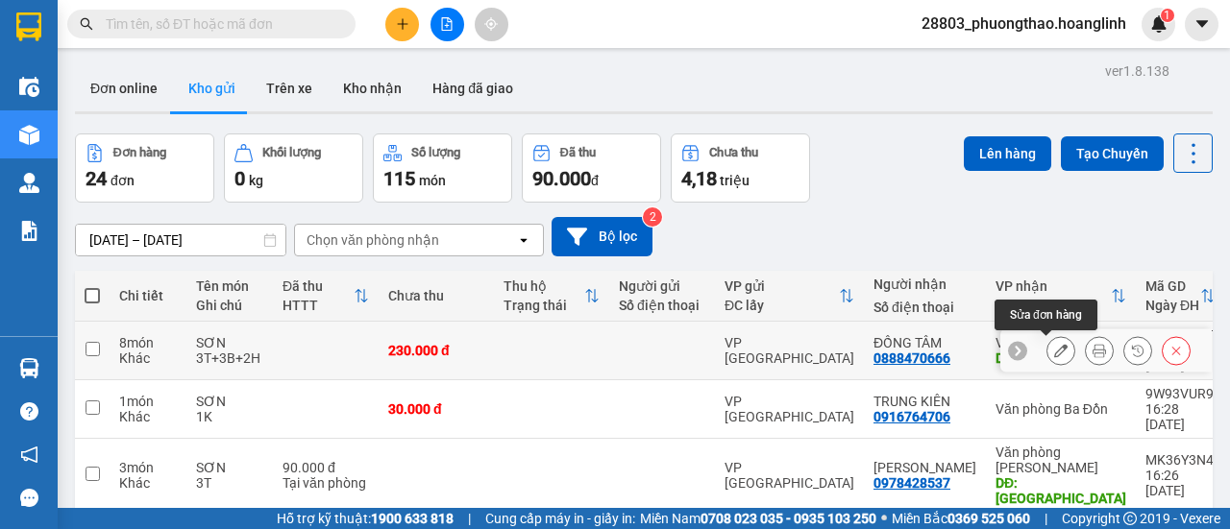
click at [1054, 351] on icon at bounding box center [1060, 350] width 13 height 13
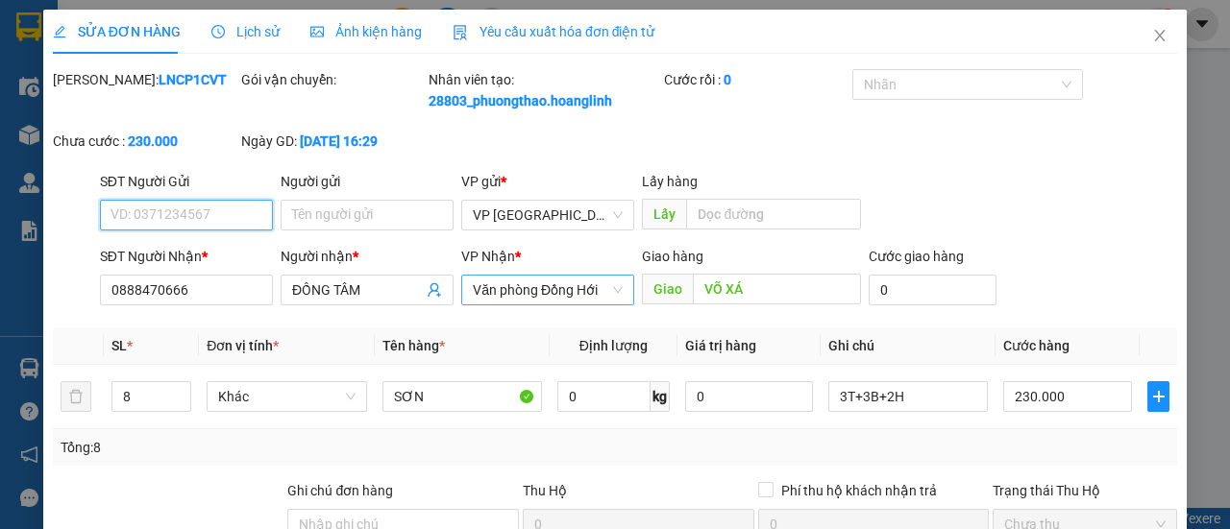
click at [578, 305] on span "Văn phòng Đồng Hới" at bounding box center [548, 290] width 150 height 29
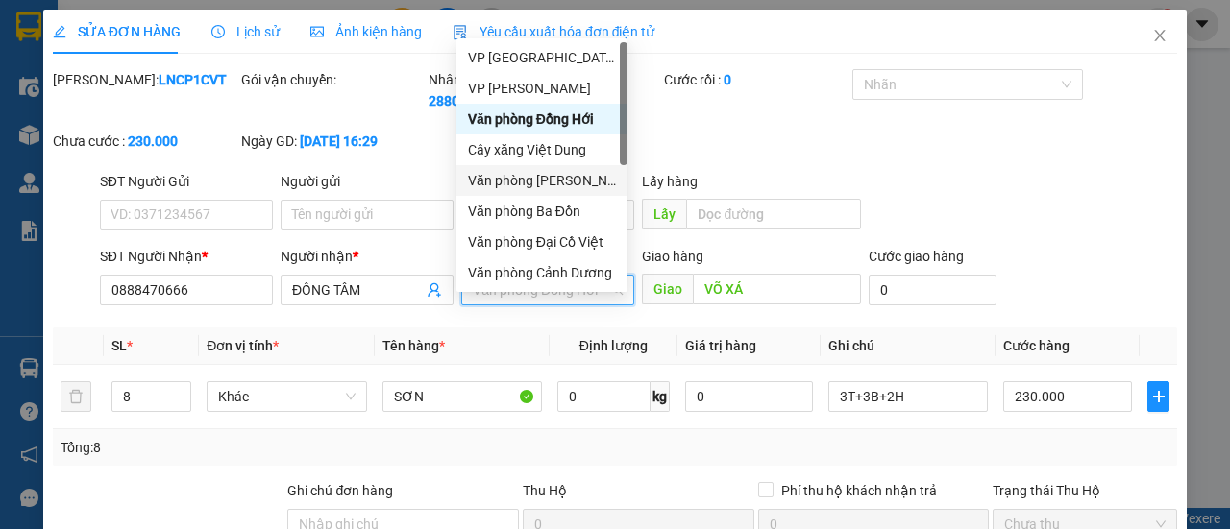
click at [579, 185] on div "Văn phòng [PERSON_NAME]" at bounding box center [542, 180] width 148 height 21
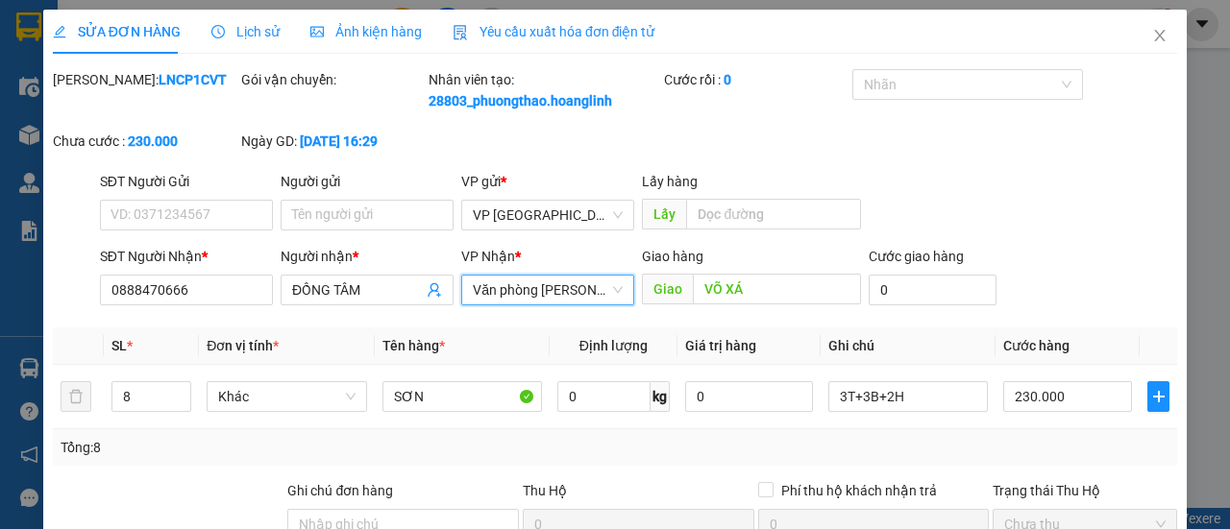
click at [806, 151] on div "Mã ĐH: LNCP1CVT Gói vận chuyển: Nhân viên tạo: 28803_phuongthao.hoanglinh Cước …" at bounding box center [615, 120] width 1128 height 102
drag, startPoint x: 1080, startPoint y: 466, endPoint x: 1061, endPoint y: 450, distance: 24.5
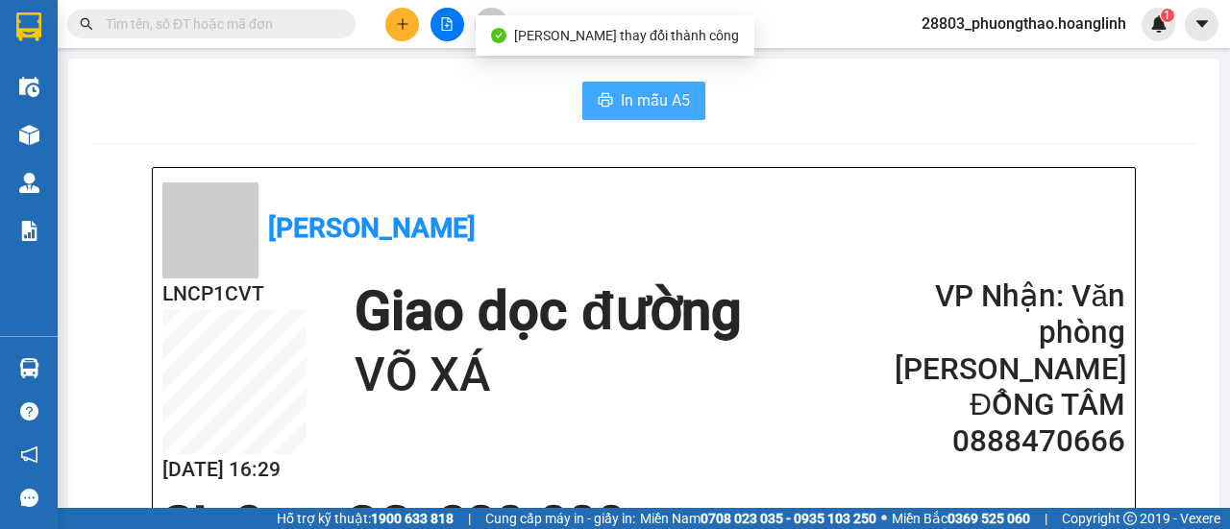
click at [638, 98] on span "In mẫu A5" at bounding box center [655, 100] width 69 height 24
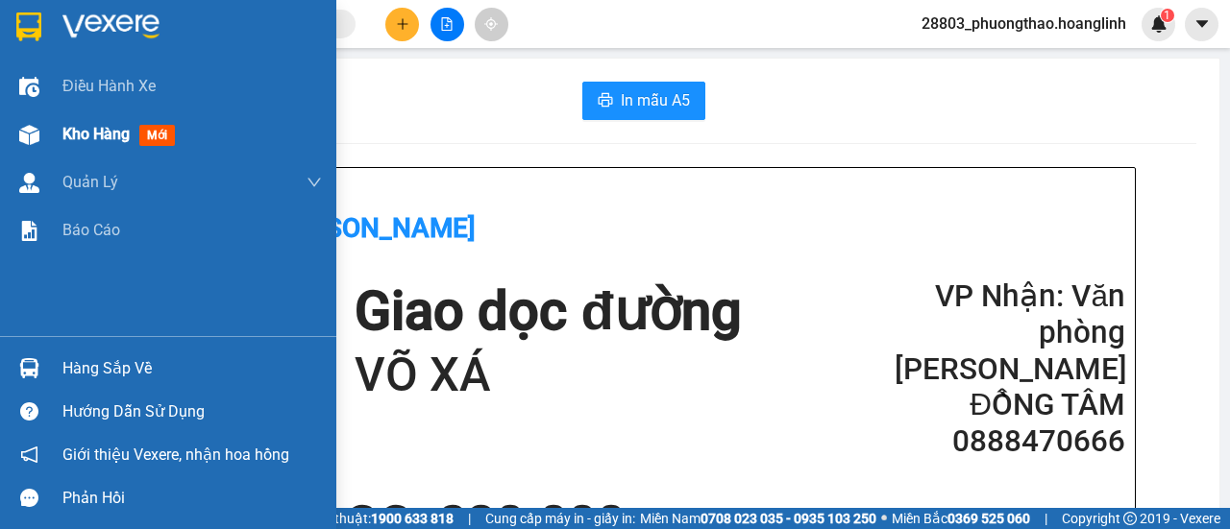
drag, startPoint x: 48, startPoint y: 126, endPoint x: 140, endPoint y: 135, distance: 92.7
click at [48, 127] on div "Kho hàng mới" at bounding box center [168, 134] width 336 height 48
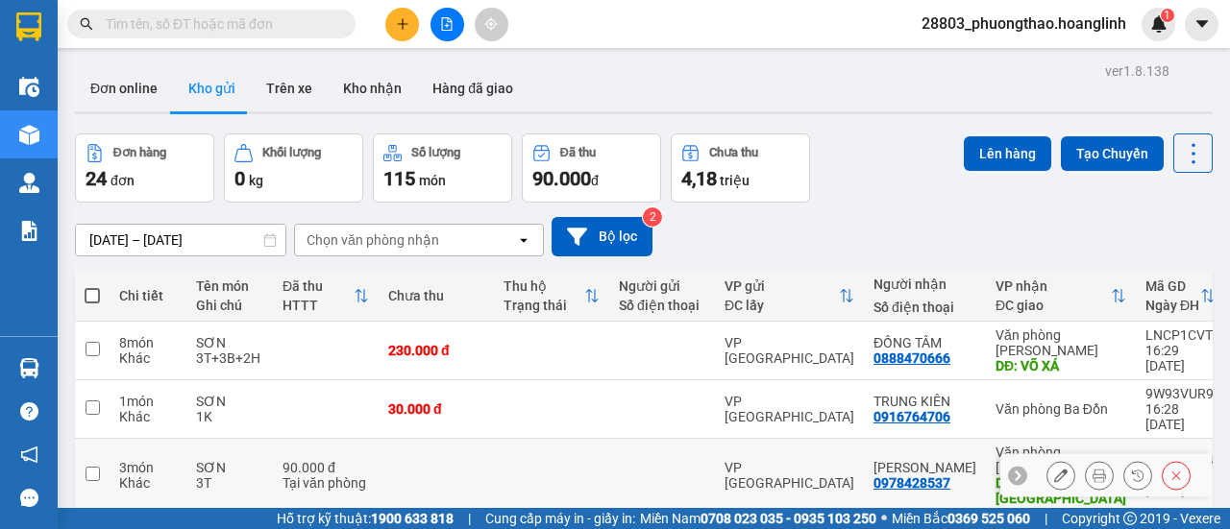
click at [1054, 469] on icon at bounding box center [1060, 475] width 13 height 13
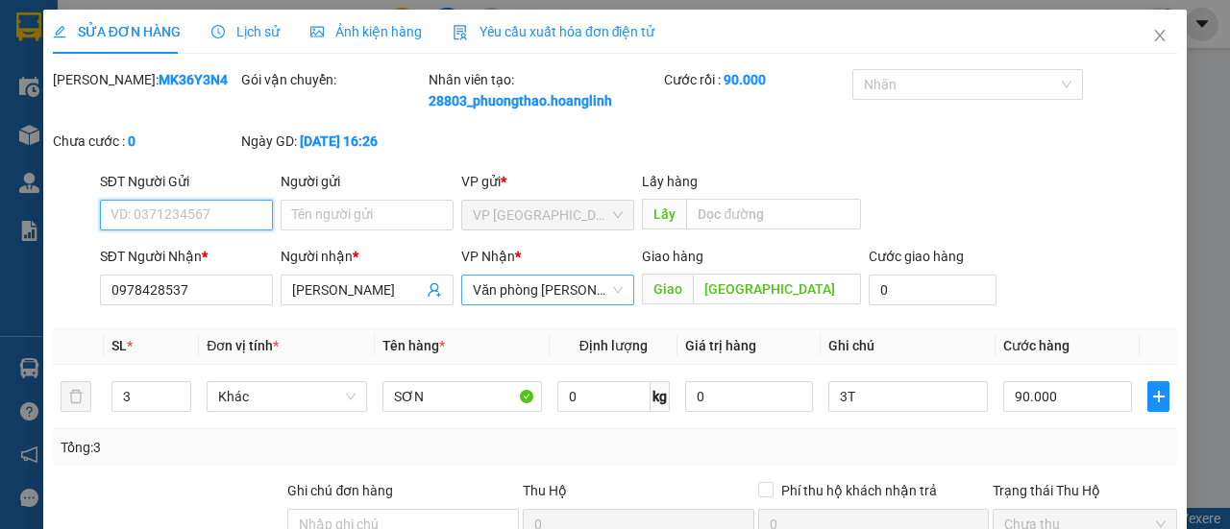
click at [608, 305] on span "Văn phòng [PERSON_NAME]" at bounding box center [548, 290] width 150 height 29
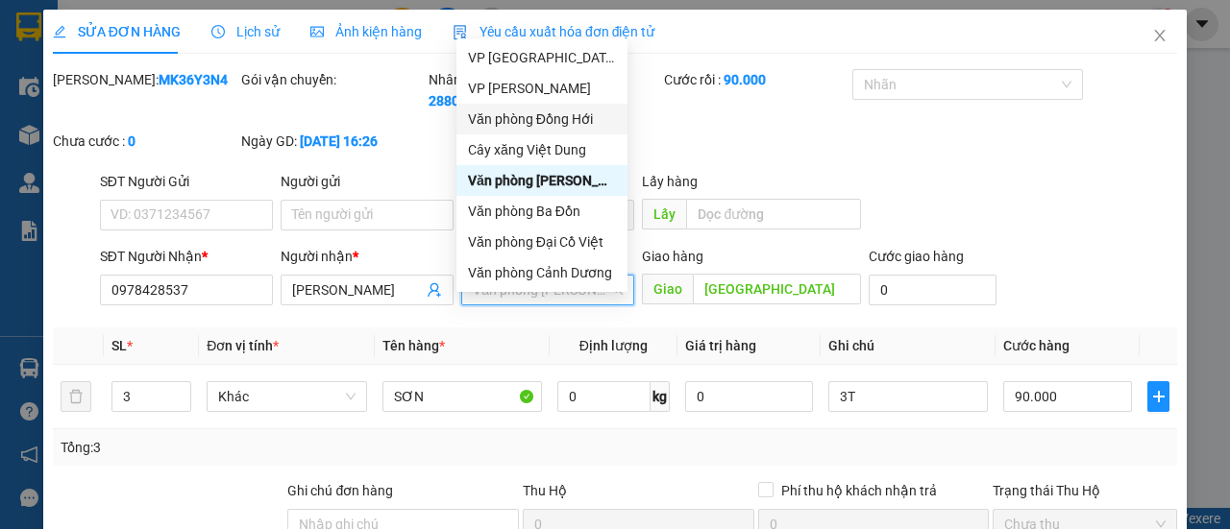
click at [578, 122] on div "Văn phòng Đồng Hới" at bounding box center [542, 119] width 148 height 21
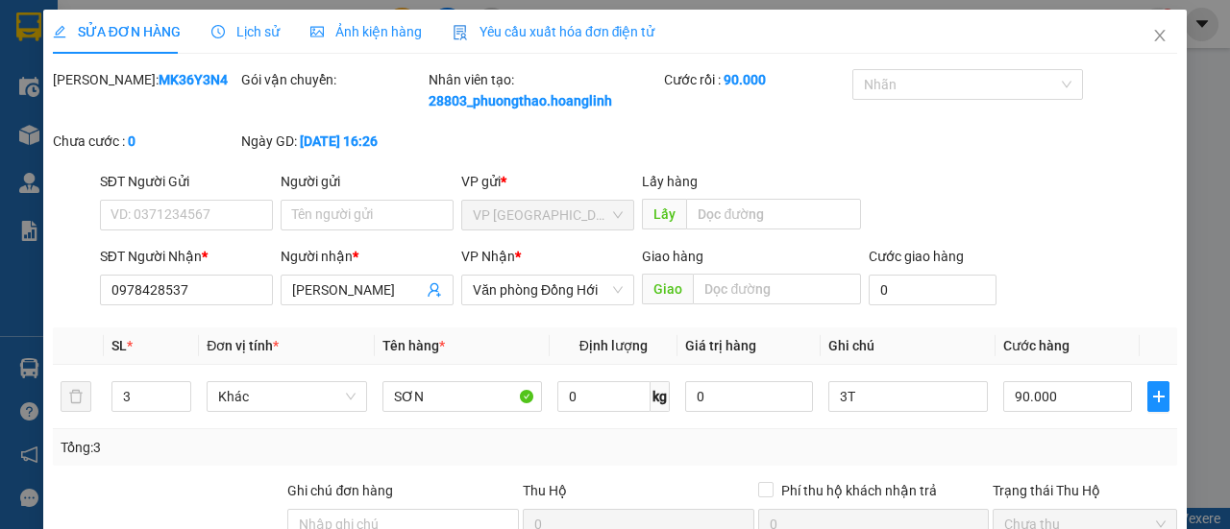
click at [1036, 165] on div "[PERSON_NAME]: MK36Y3N4 Gói vận chuyển: Nhân viên tạo: 28803_phuongthao.hoangli…" at bounding box center [615, 120] width 1128 height 102
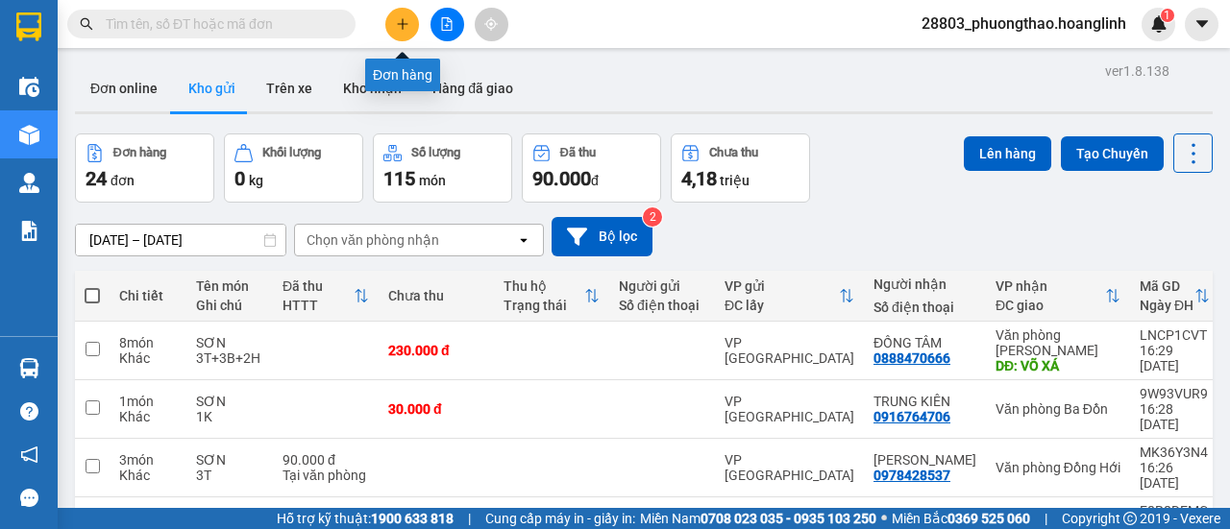
click at [394, 28] on button at bounding box center [402, 25] width 34 height 34
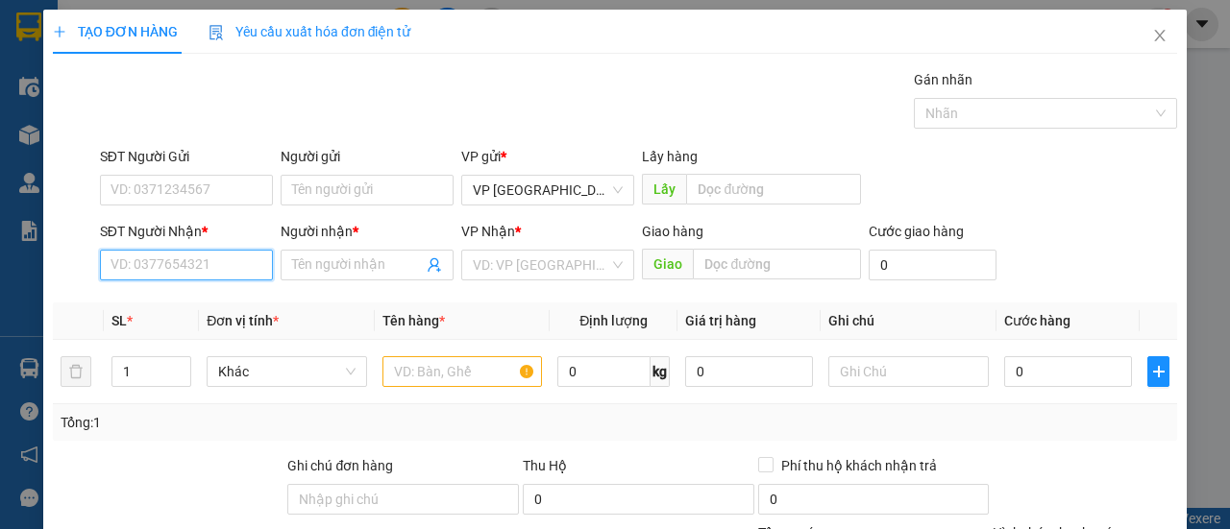
click at [129, 255] on input "SĐT Người Nhận *" at bounding box center [186, 265] width 173 height 31
click at [168, 299] on div "0973112226 - A THẮNG" at bounding box center [184, 302] width 148 height 21
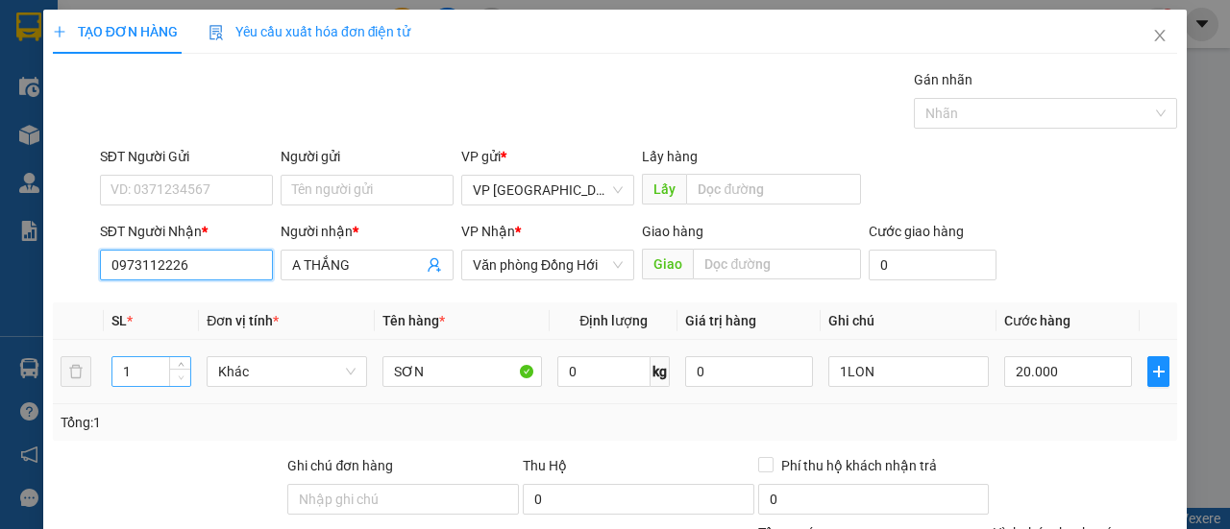
click at [181, 369] on span "Decrease Value" at bounding box center [179, 377] width 21 height 17
click at [175, 365] on span "up" at bounding box center [181, 367] width 12 height 12
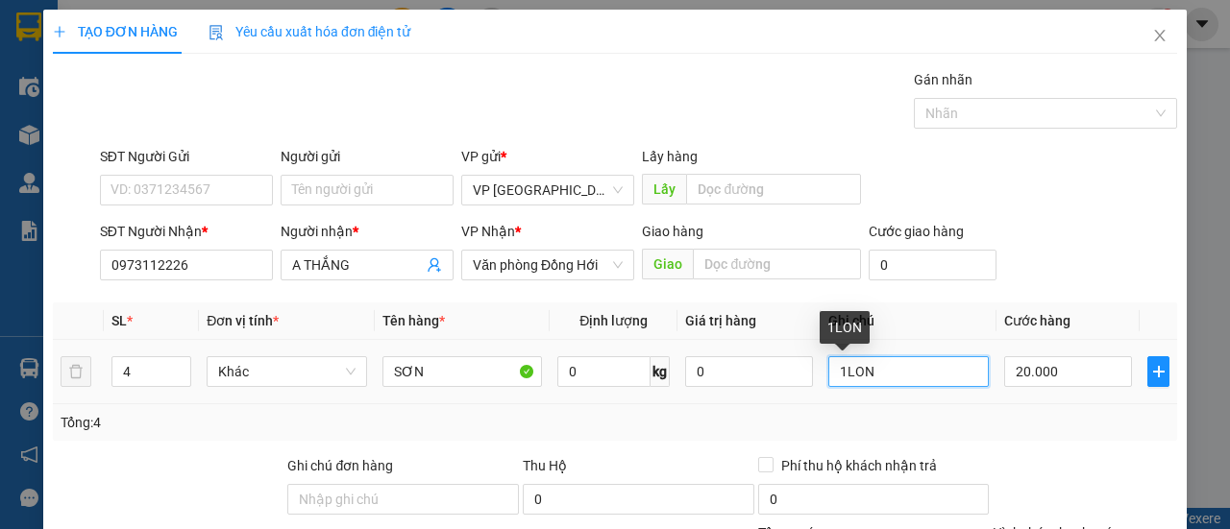
click at [828, 367] on input "1LON" at bounding box center [908, 371] width 160 height 31
click at [880, 378] on input "2LON" at bounding box center [908, 371] width 160 height 31
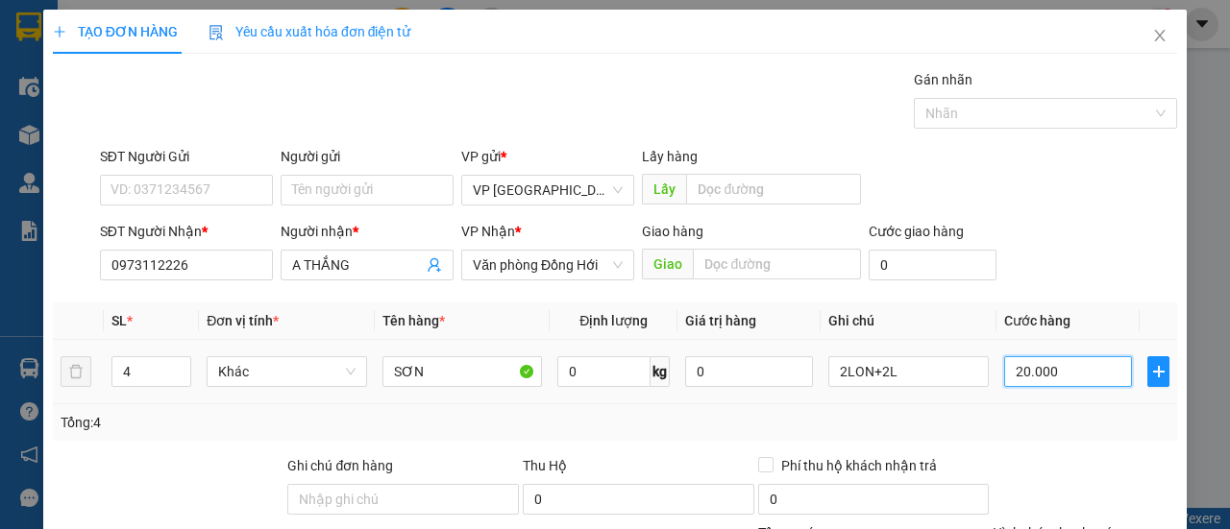
click at [1034, 366] on input "20.000" at bounding box center [1068, 371] width 128 height 31
click at [1053, 237] on div "SĐT Người Nhận * 0973112226 Người nhận * A THẮNG VP Nhận * Văn phòng Đồng Hới G…" at bounding box center [638, 254] width 1085 height 67
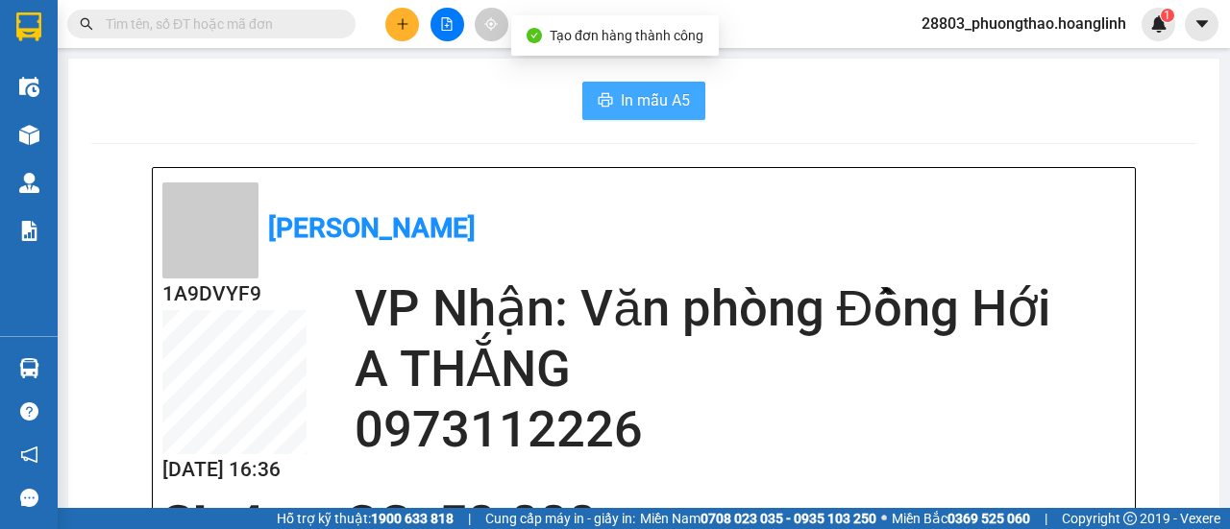
click at [676, 97] on span "In mẫu A5" at bounding box center [655, 100] width 69 height 24
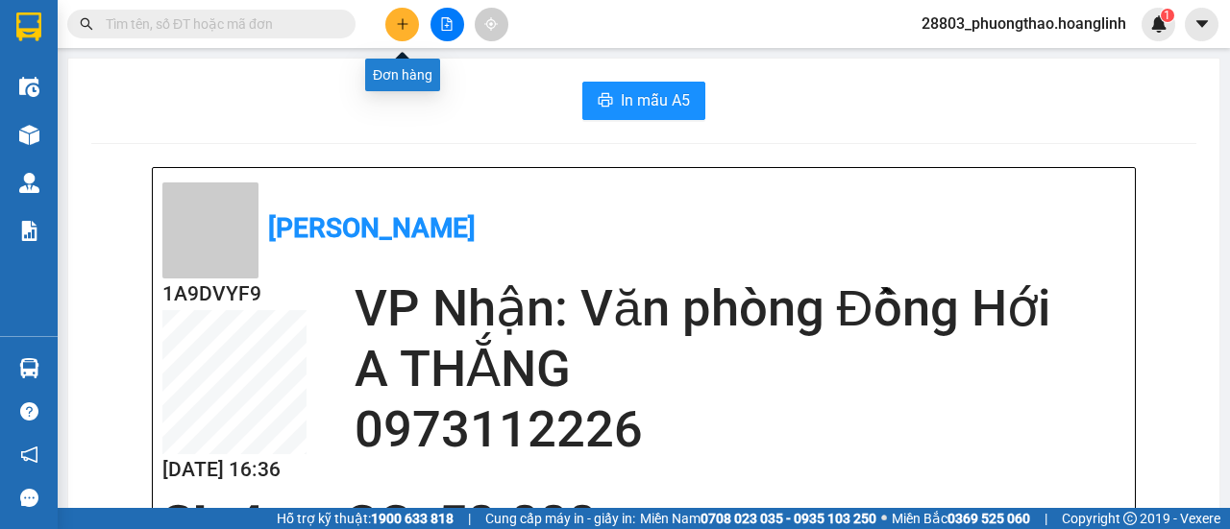
click at [403, 20] on icon "plus" at bounding box center [402, 23] width 13 height 13
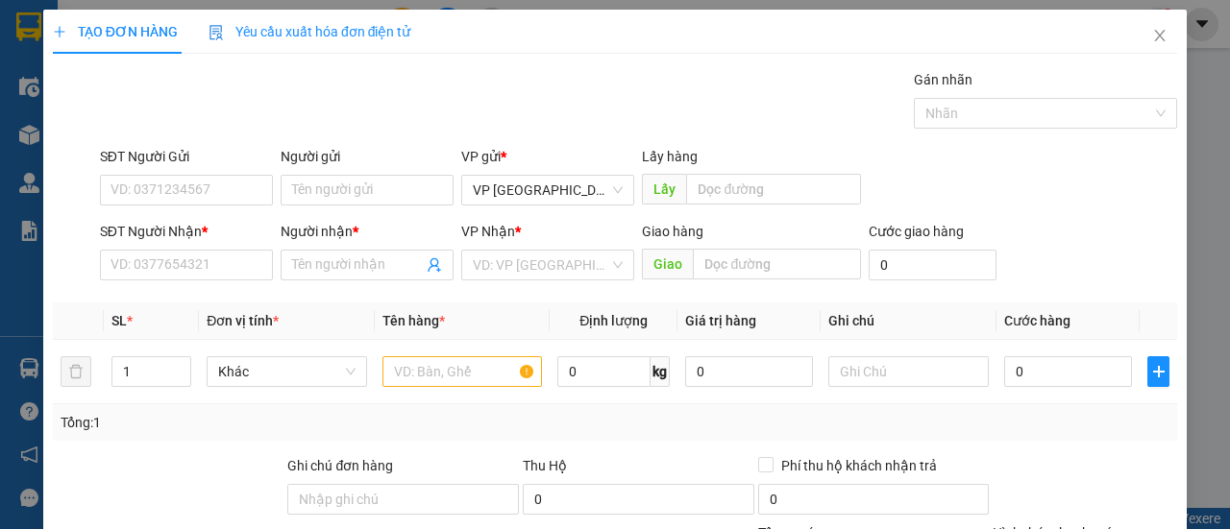
click at [221, 283] on div "SĐT Người Nhận * VD: 0377654321" at bounding box center [186, 254] width 173 height 67
click at [215, 262] on input "SĐT Người Nhận *" at bounding box center [186, 265] width 173 height 31
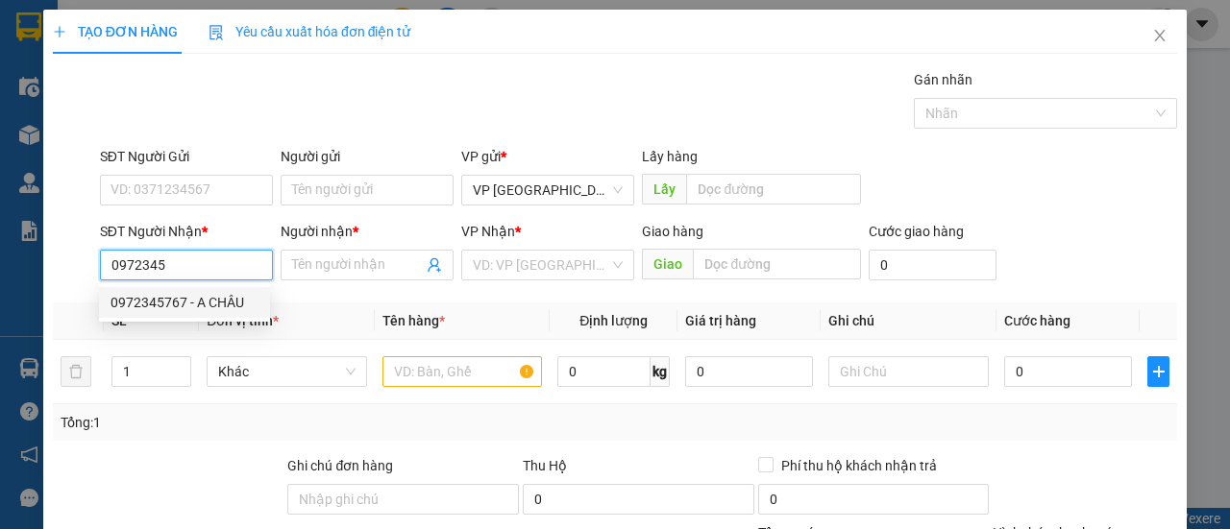
click at [225, 306] on div "0972345767 - A CHÂU" at bounding box center [184, 302] width 148 height 21
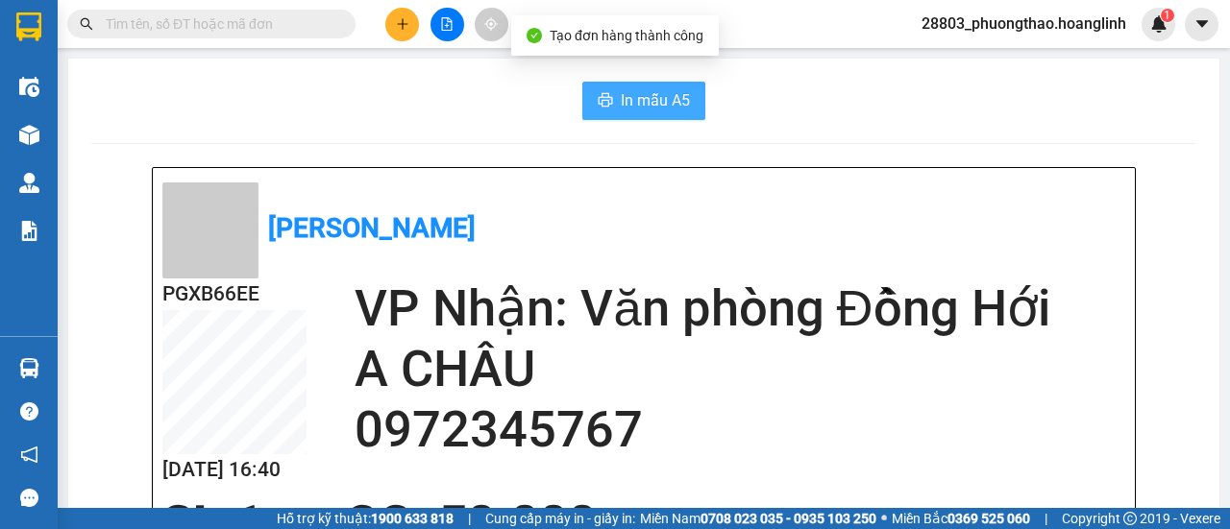
click at [646, 89] on span "In mẫu A5" at bounding box center [655, 100] width 69 height 24
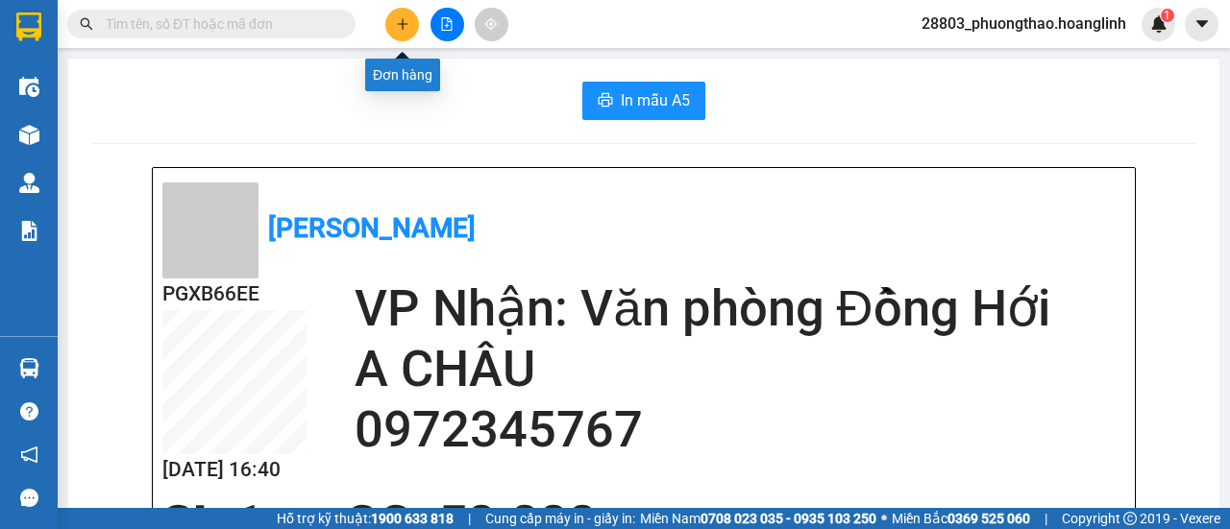
click at [393, 22] on button at bounding box center [402, 25] width 34 height 34
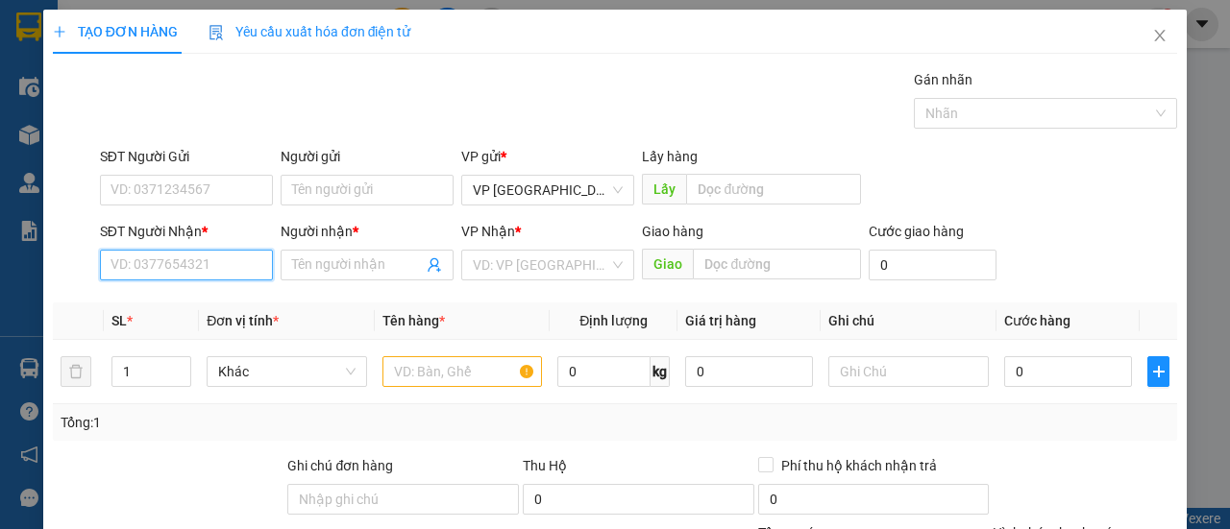
click at [232, 262] on input "SĐT Người Nhận *" at bounding box center [186, 265] width 173 height 31
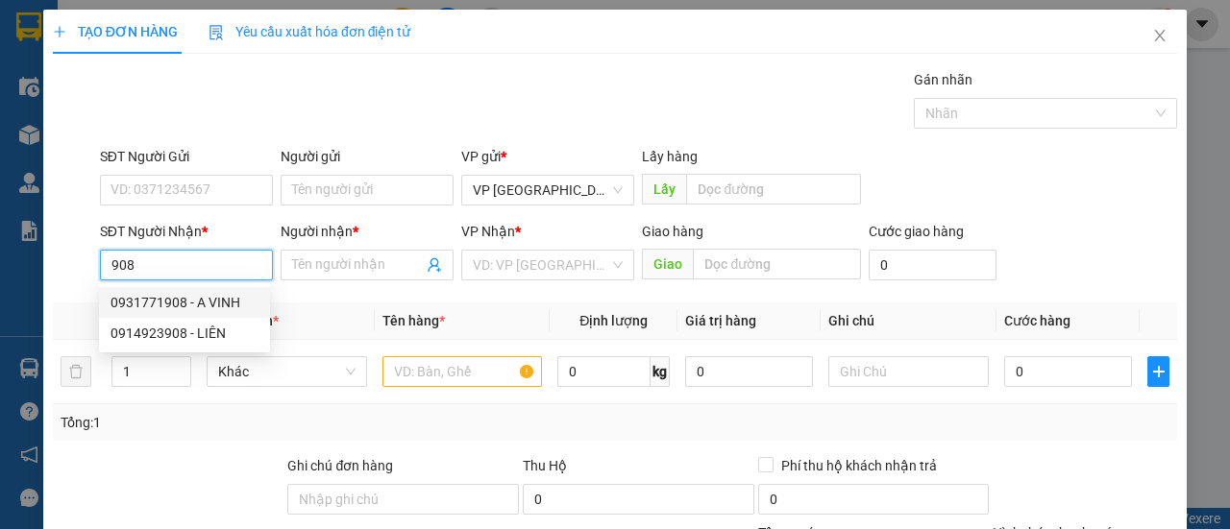
click at [215, 292] on div "0931771908 - A VINH" at bounding box center [184, 302] width 148 height 21
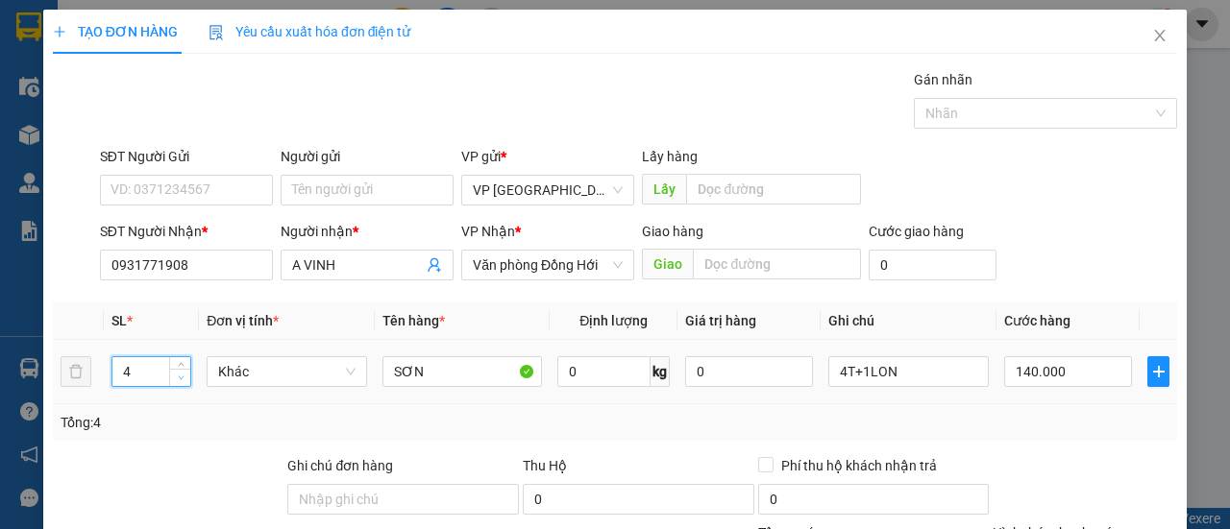
click at [173, 374] on span "Decrease Value" at bounding box center [179, 377] width 21 height 17
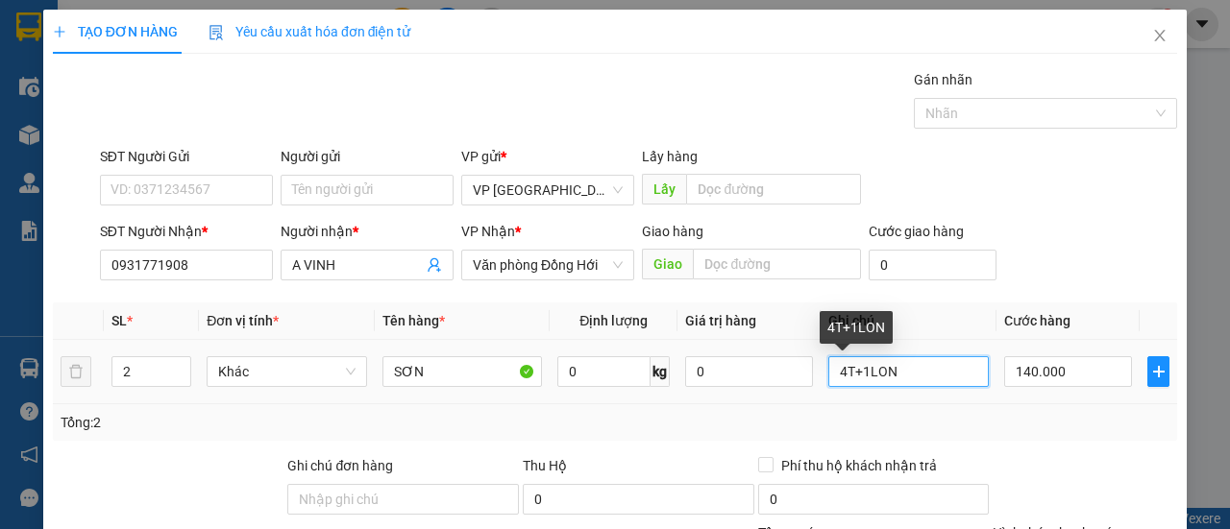
drag, startPoint x: 786, startPoint y: 379, endPoint x: 744, endPoint y: 388, distance: 42.2
click at [744, 388] on tr "2 Khác SƠN 0 kg 0 4T+1LON 140.000" at bounding box center [615, 372] width 1124 height 64
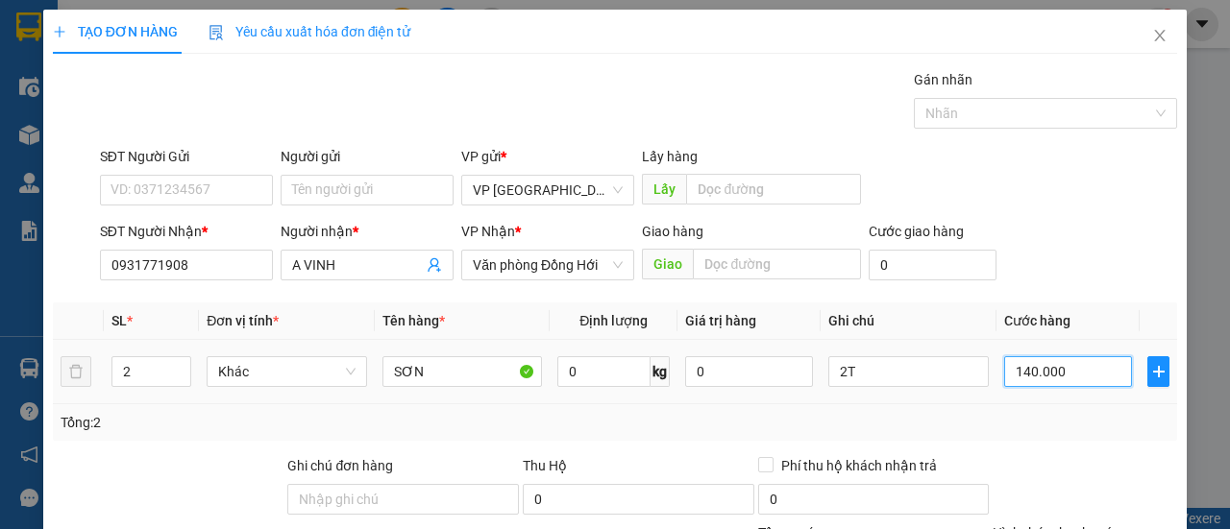
click at [1079, 373] on input "140.000" at bounding box center [1068, 371] width 128 height 31
click at [1036, 195] on div "SĐT Người Gửi VD: 0371234567 Người gửi Tên người gửi VP gửi * VP [GEOGRAPHIC_DA…" at bounding box center [638, 179] width 1085 height 67
drag, startPoint x: 1107, startPoint y: 476, endPoint x: 1070, endPoint y: 401, distance: 84.2
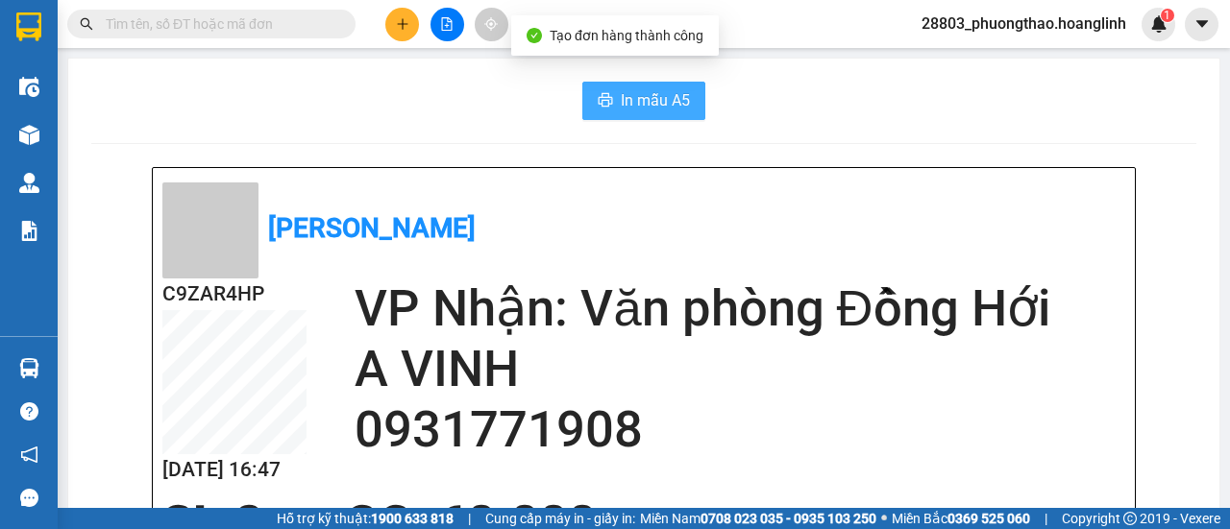
click at [653, 110] on span "In mẫu A5" at bounding box center [655, 100] width 69 height 24
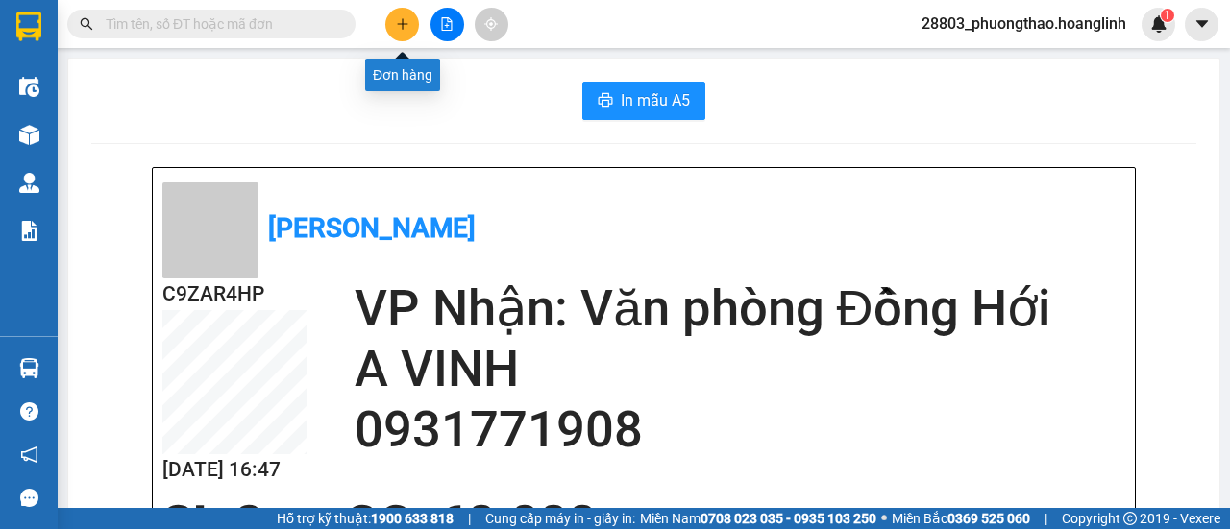
click at [394, 29] on button at bounding box center [402, 25] width 34 height 34
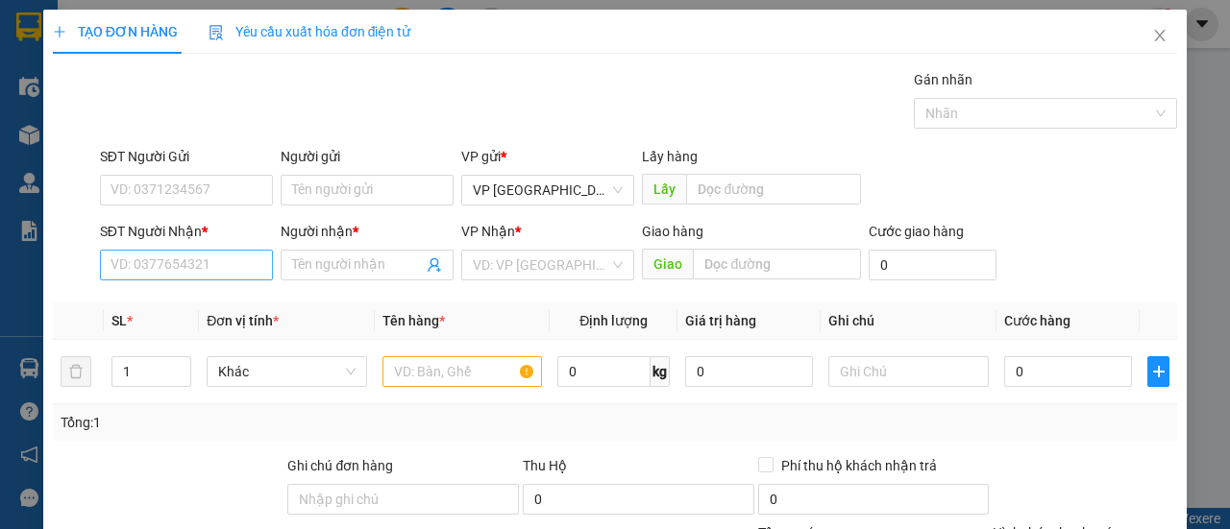
click at [234, 249] on div "SĐT Người Nhận * VD: 0377654321" at bounding box center [186, 254] width 173 height 67
click at [227, 262] on input "SĐT Người Nhận *" at bounding box center [186, 265] width 173 height 31
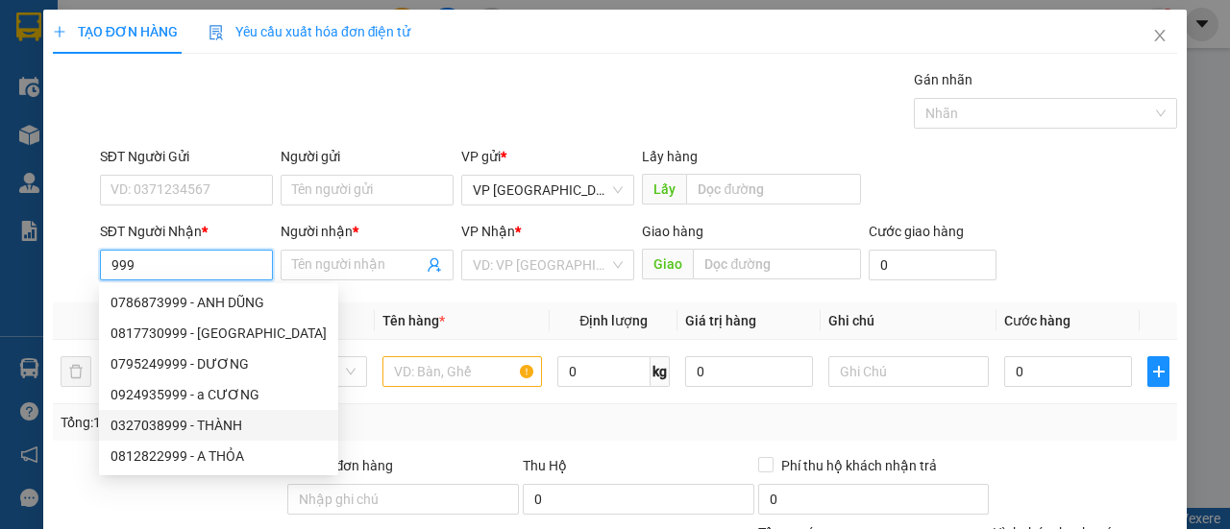
click at [227, 424] on div "0327038999 - THÀNH" at bounding box center [218, 425] width 216 height 21
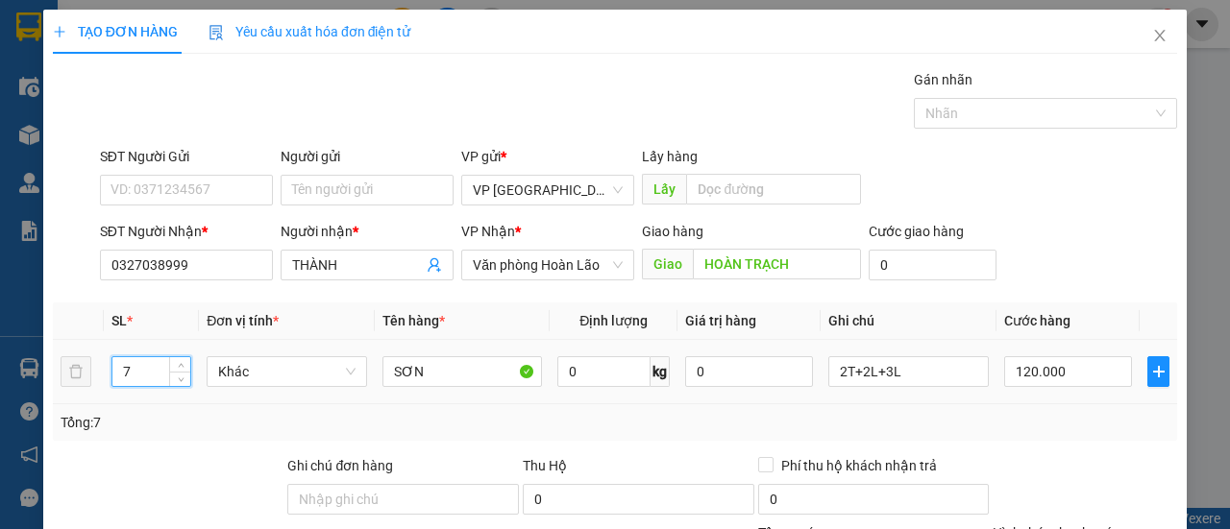
click at [89, 380] on tr "7 Khác SƠN 0 kg 0 2T+2L+3L 120.000" at bounding box center [615, 372] width 1124 height 64
click at [178, 365] on icon "up" at bounding box center [181, 367] width 7 height 7
click at [828, 370] on input "2T+2L+3L" at bounding box center [908, 371] width 160 height 31
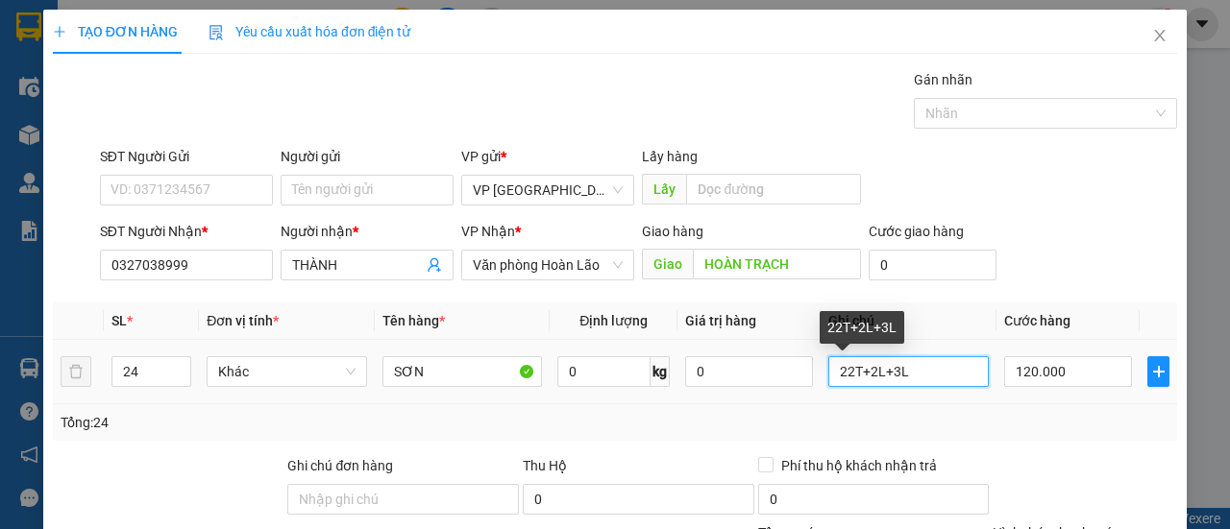
click at [859, 370] on input "22T+2L+3L" at bounding box center [908, 371] width 160 height 31
click at [899, 375] on input "22T+1L+3L" at bounding box center [908, 371] width 160 height 31
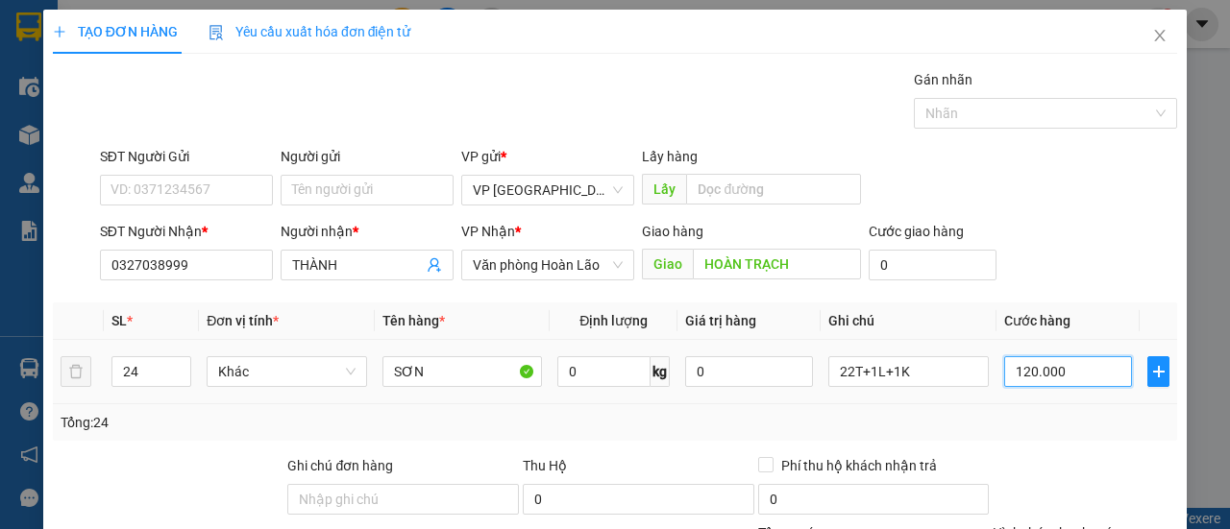
click at [1066, 374] on input "120.000" at bounding box center [1068, 371] width 128 height 31
click at [1066, 230] on div "SĐT Người Nhận * 0327038999 Người nhận * THÀNH VP Nhận * Văn phòng Hoàn Lão Gia…" at bounding box center [638, 254] width 1085 height 67
drag, startPoint x: 1085, startPoint y: 470, endPoint x: 1075, endPoint y: 441, distance: 30.7
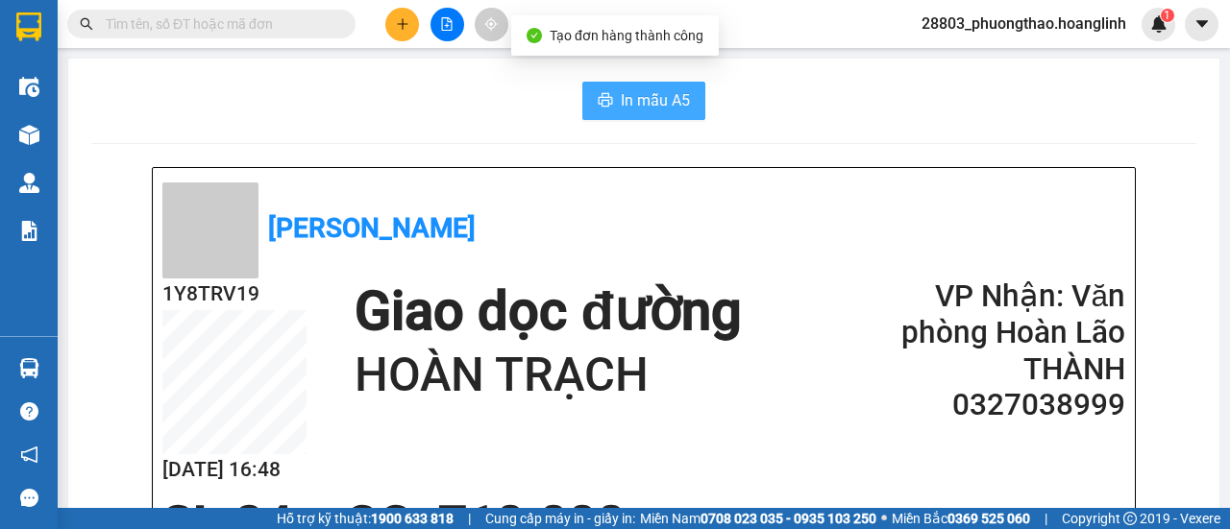
click at [663, 111] on span "In mẫu A5" at bounding box center [655, 100] width 69 height 24
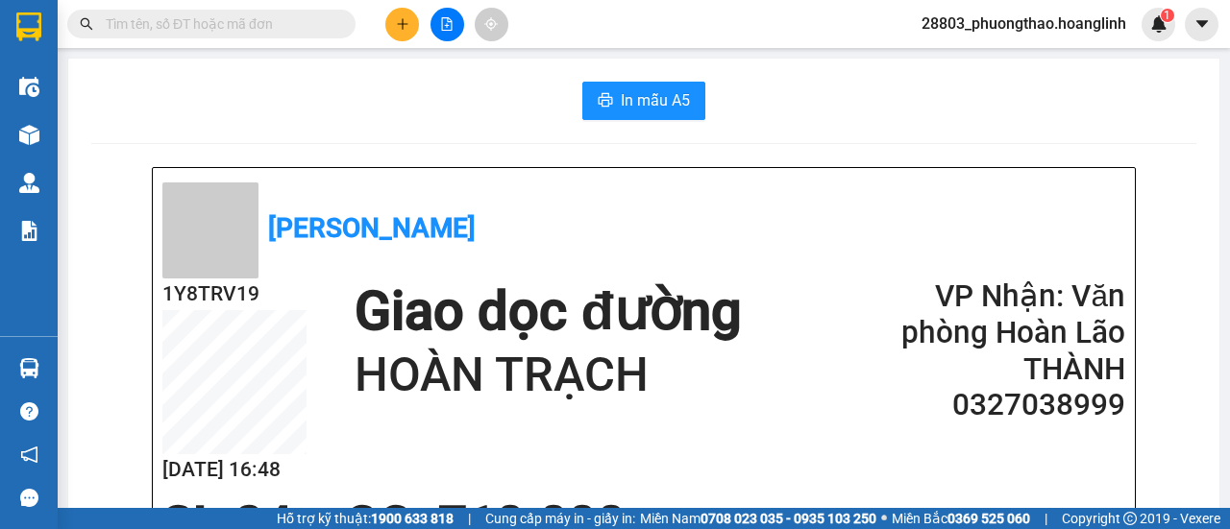
click at [411, 21] on button at bounding box center [402, 25] width 34 height 34
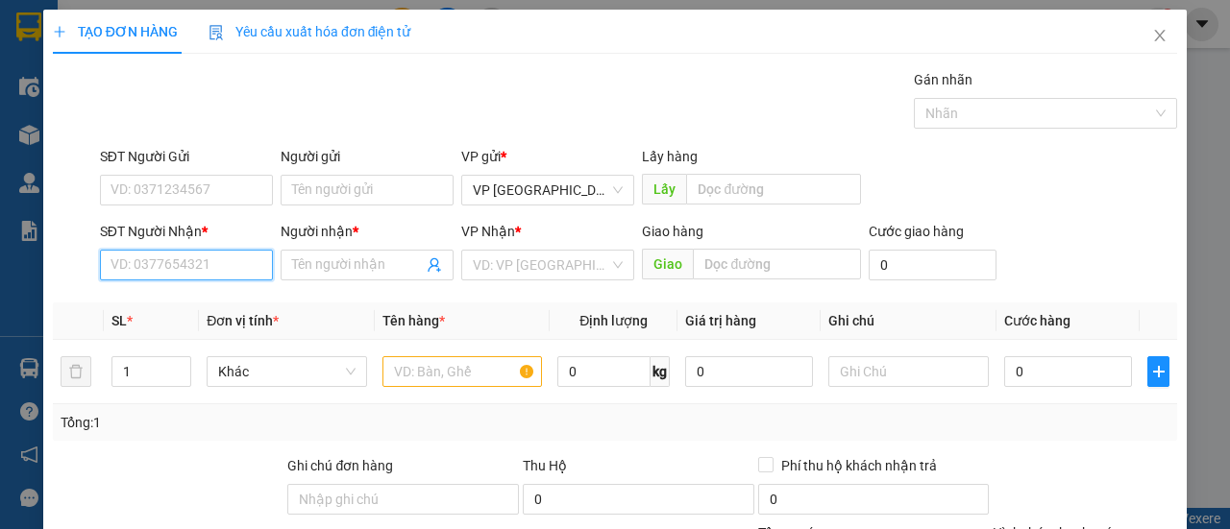
click at [207, 258] on input "SĐT Người Nhận *" at bounding box center [186, 265] width 173 height 31
click at [197, 306] on div "0935385656 - A TIỆP" at bounding box center [184, 302] width 148 height 21
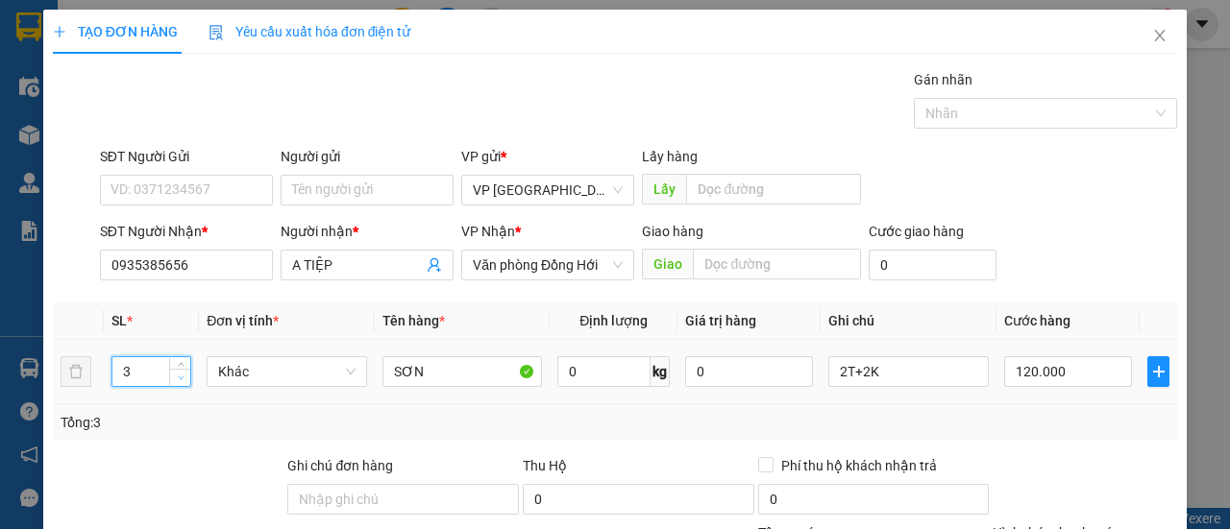
click at [175, 378] on span "down" at bounding box center [181, 379] width 12 height 12
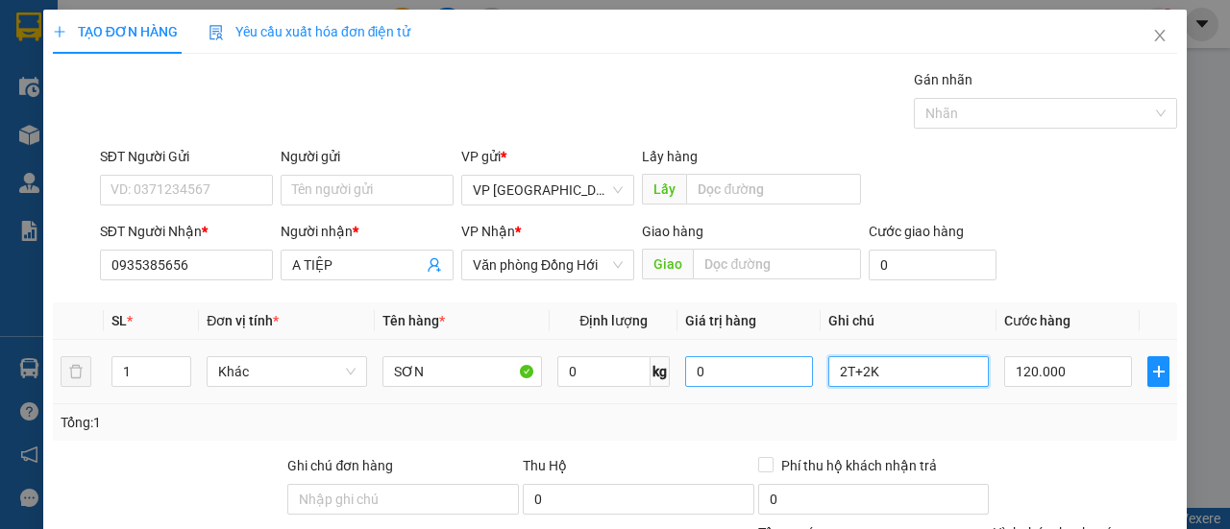
drag, startPoint x: 858, startPoint y: 368, endPoint x: 746, endPoint y: 377, distance: 111.8
click at [746, 377] on tr "1 Khác SƠN 0 kg 0 2T+2K 120.000" at bounding box center [615, 372] width 1124 height 64
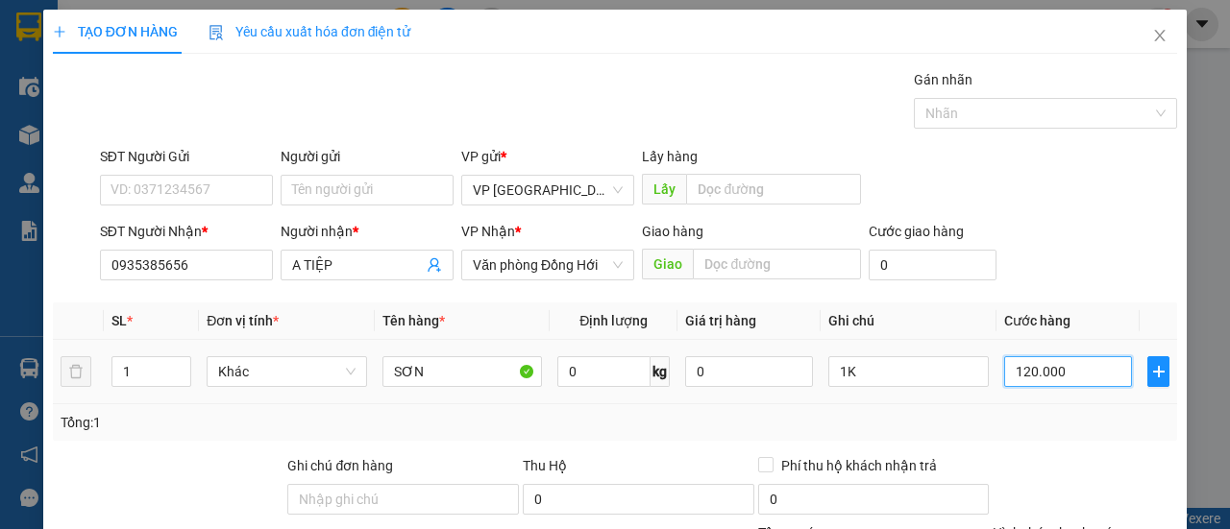
click at [1040, 365] on input "120.000" at bounding box center [1068, 371] width 128 height 31
click at [1037, 269] on div "SĐT Người Nhận * 0935385656 Người nhận * A TIỆP VP Nhận * Văn phòng Đồng Hới Gi…" at bounding box center [638, 254] width 1085 height 67
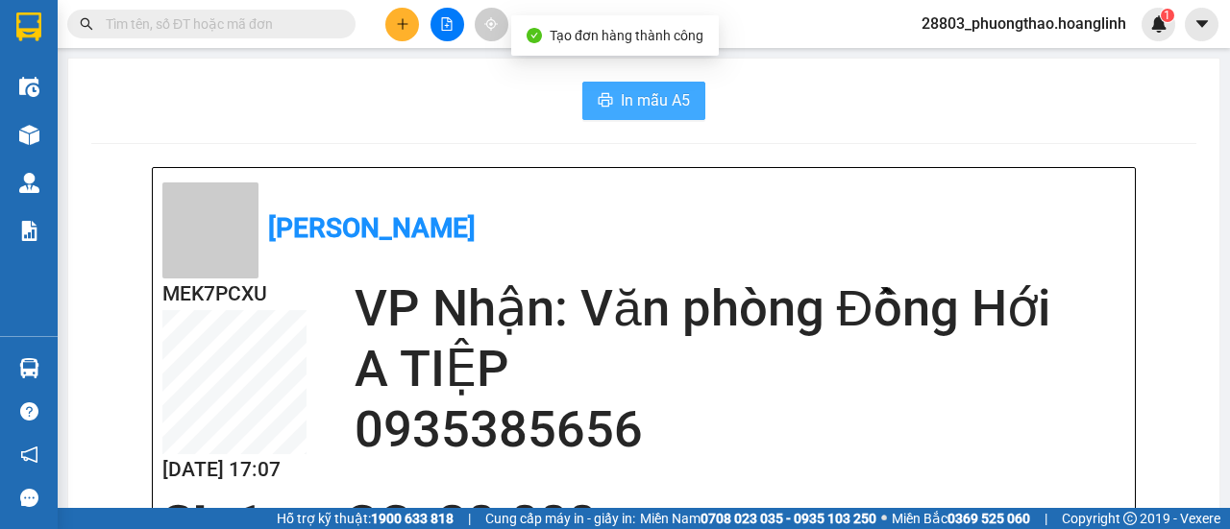
click at [627, 98] on span "In mẫu A5" at bounding box center [655, 100] width 69 height 24
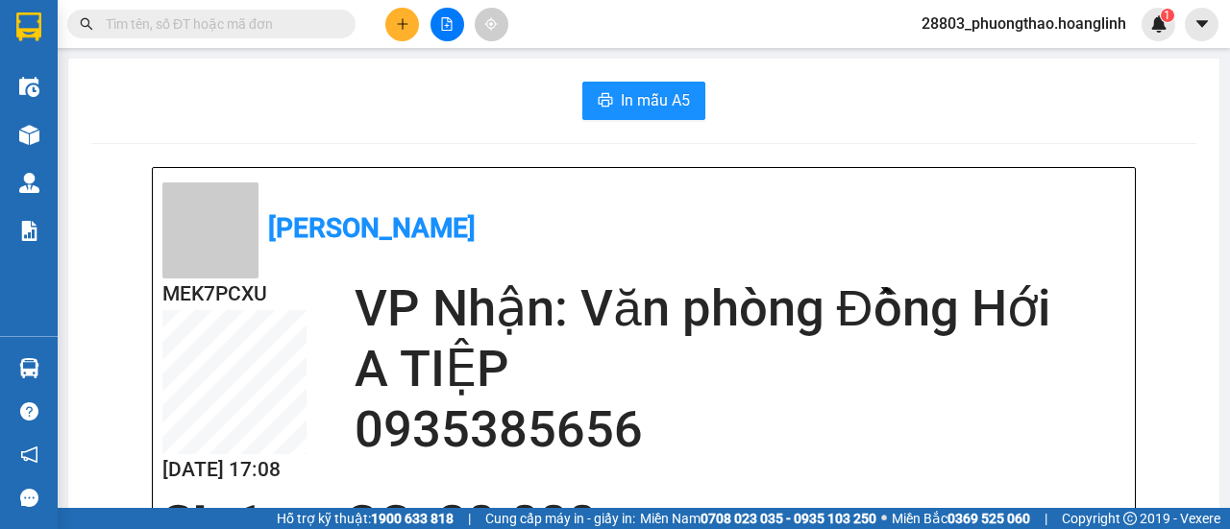
click at [400, 26] on icon "plus" at bounding box center [402, 23] width 13 height 13
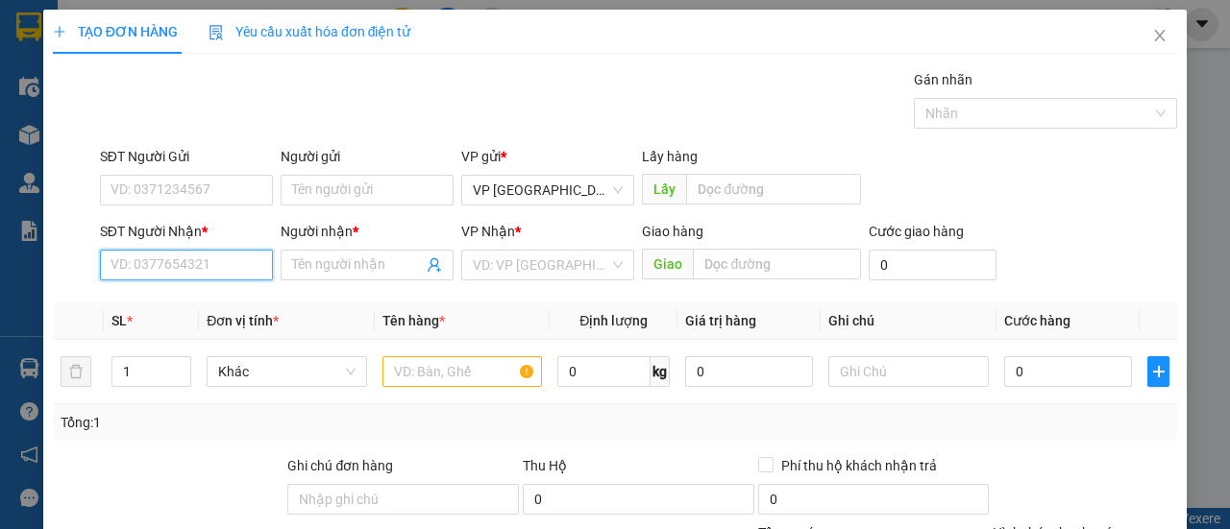
click at [217, 258] on input "SĐT Người Nhận *" at bounding box center [186, 265] width 173 height 31
click at [1152, 36] on icon "close" at bounding box center [1159, 35] width 15 height 15
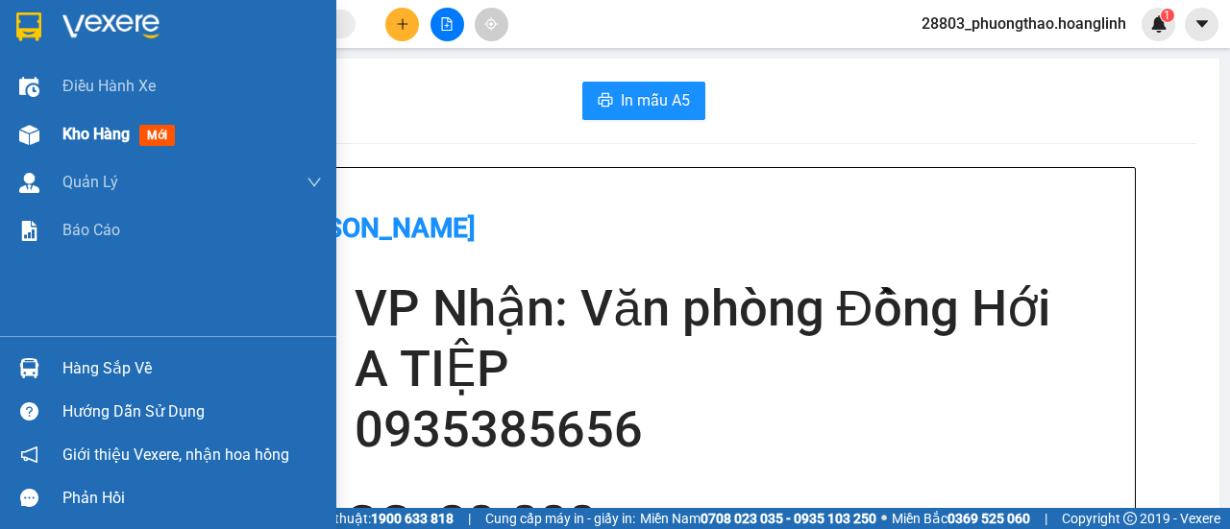
click at [61, 139] on div "Kho hàng mới" at bounding box center [168, 134] width 336 height 48
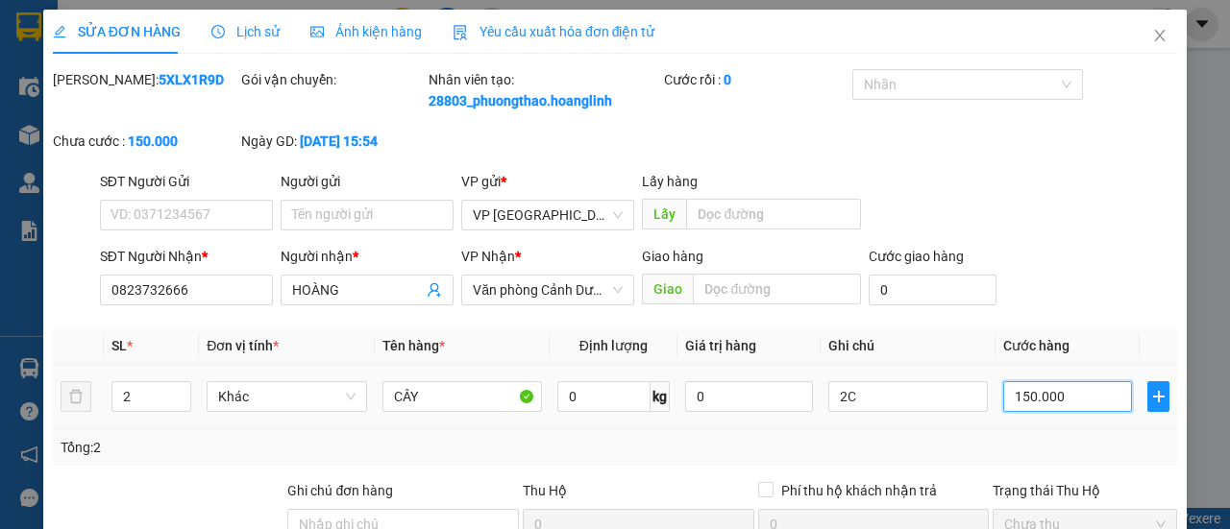
click at [1049, 412] on input "150.000" at bounding box center [1067, 396] width 129 height 31
click at [1100, 365] on th "Cước hàng" at bounding box center [1067, 346] width 144 height 37
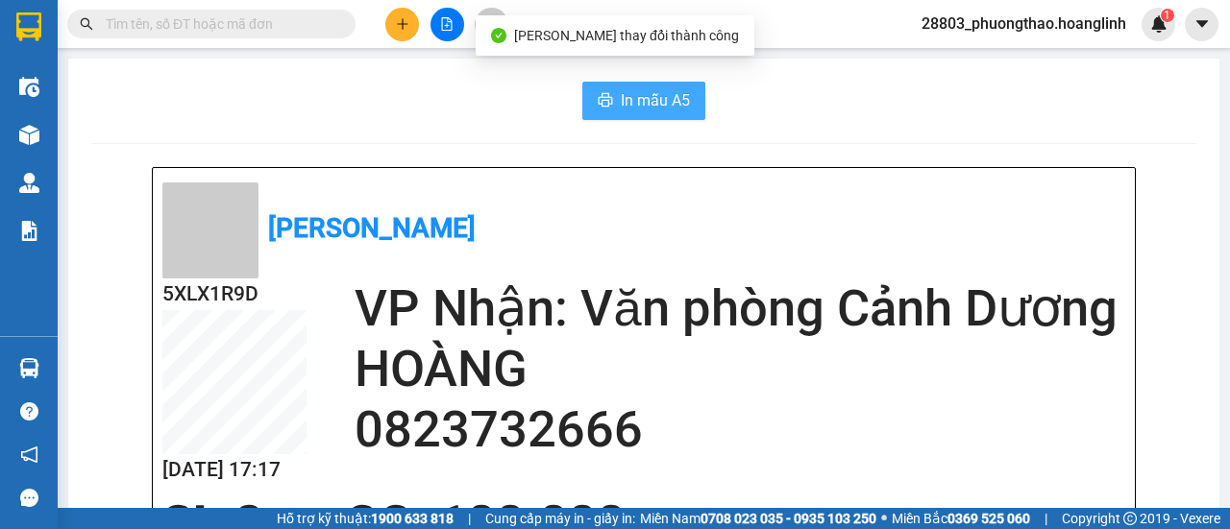
click at [653, 110] on span "In mẫu A5" at bounding box center [655, 100] width 69 height 24
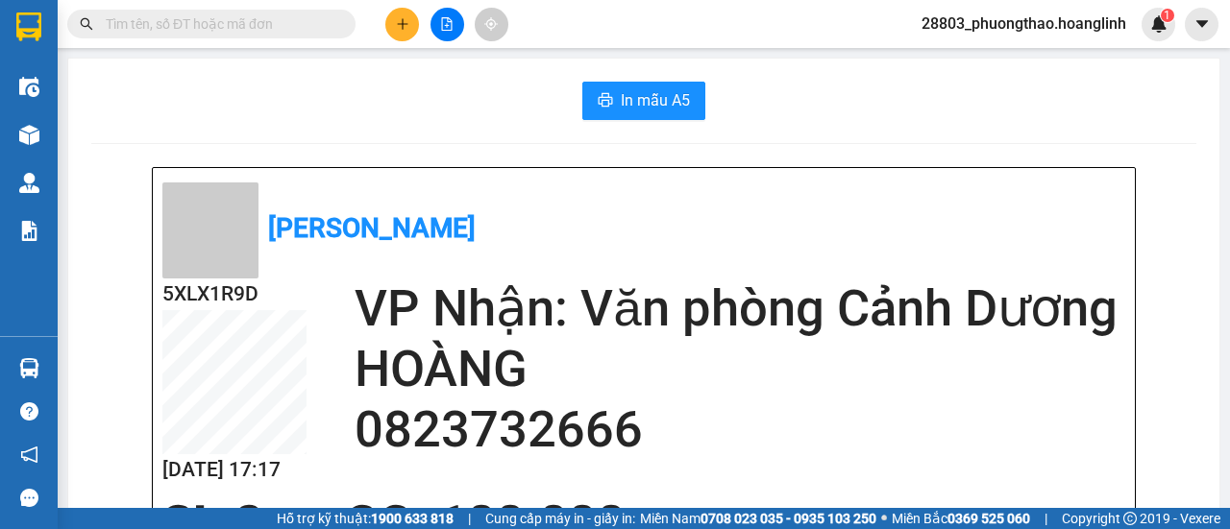
click at [394, 18] on button at bounding box center [402, 25] width 34 height 34
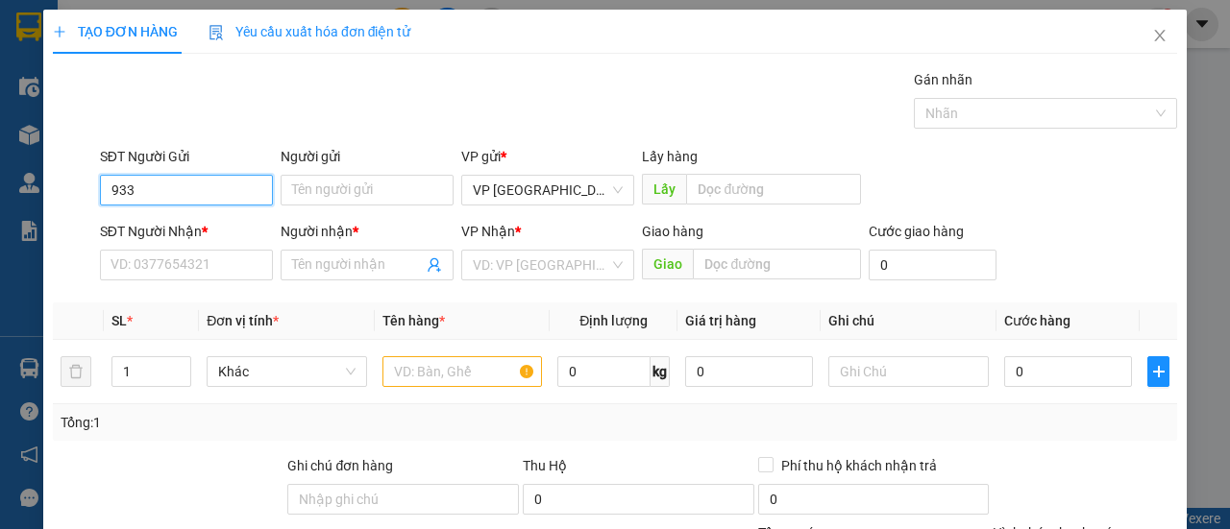
drag, startPoint x: 154, startPoint y: 185, endPoint x: 106, endPoint y: 187, distance: 48.1
click at [106, 187] on input "933" at bounding box center [186, 190] width 173 height 31
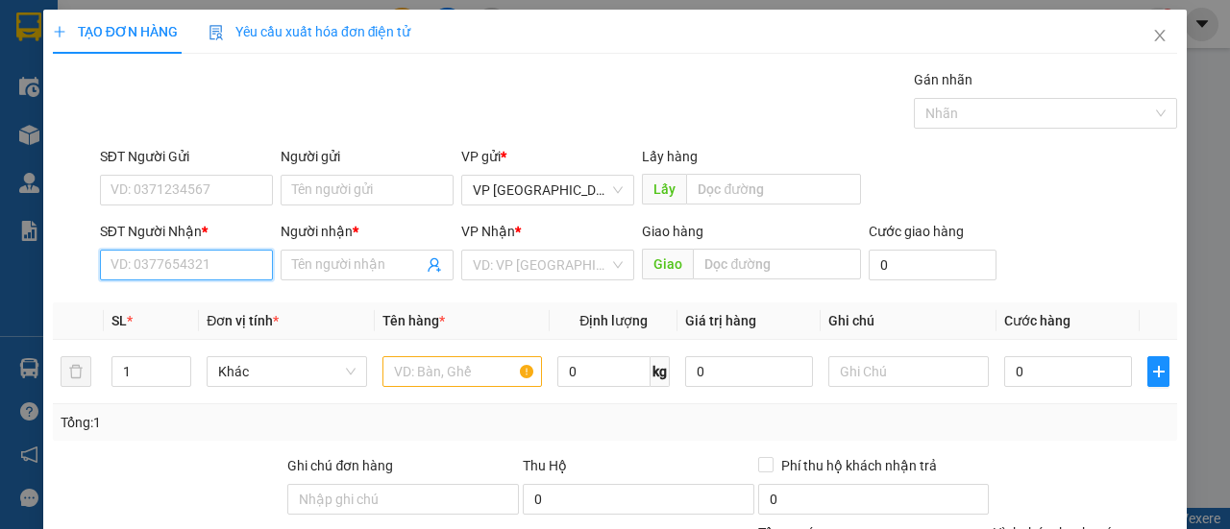
click at [188, 268] on input "SĐT Người Nhận *" at bounding box center [186, 265] width 173 height 31
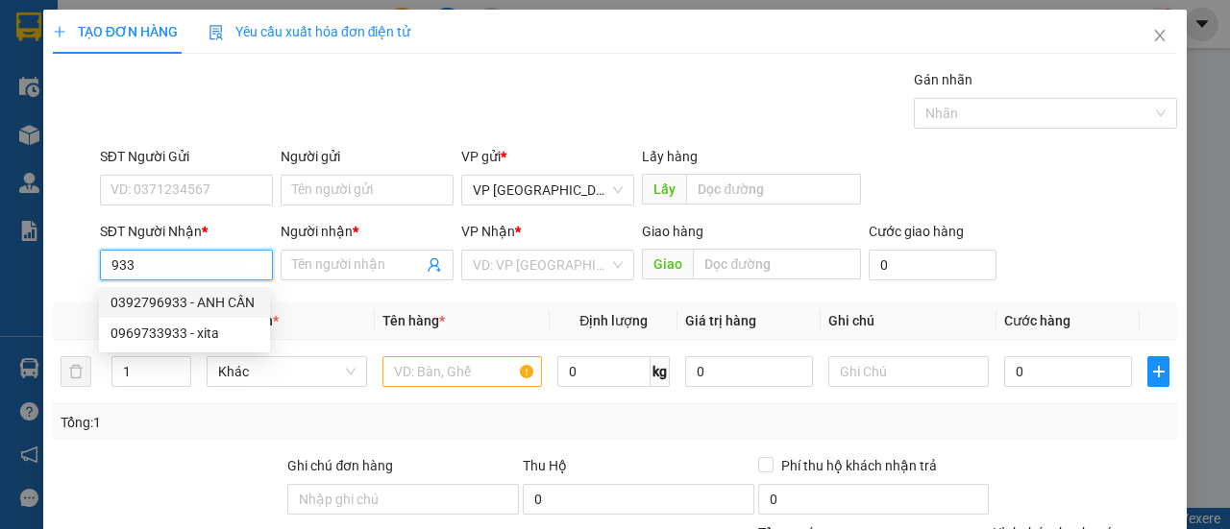
click at [199, 301] on div "0392796933 - ANH CẦN" at bounding box center [184, 302] width 148 height 21
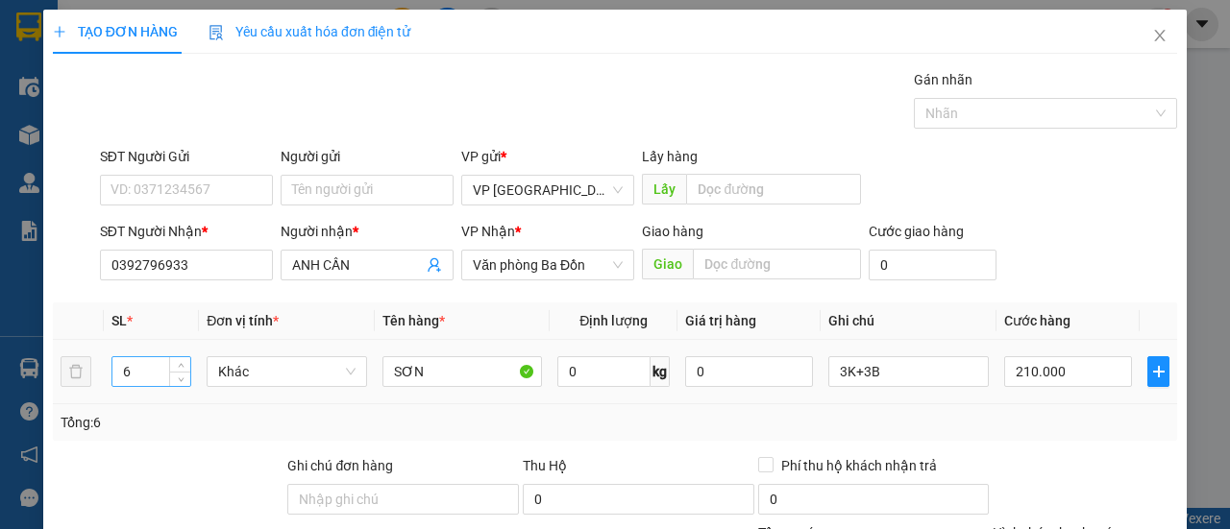
drag, startPoint x: 169, startPoint y: 385, endPoint x: 123, endPoint y: 385, distance: 46.1
click at [60, 387] on tr "6 Khác SƠN 0 kg 0 3K+3B 210.000" at bounding box center [615, 372] width 1124 height 64
drag, startPoint x: 138, startPoint y: 373, endPoint x: 126, endPoint y: 373, distance: 12.5
click at [137, 373] on input "6" at bounding box center [151, 371] width 79 height 29
click at [136, 390] on td "6" at bounding box center [152, 372] width 96 height 64
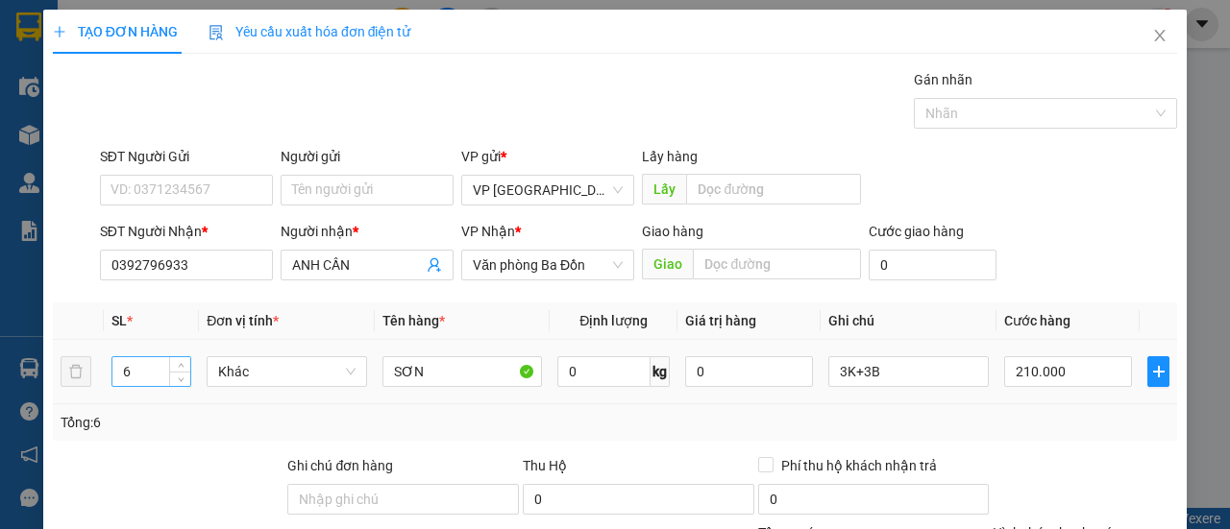
click at [143, 368] on input "6" at bounding box center [151, 371] width 79 height 29
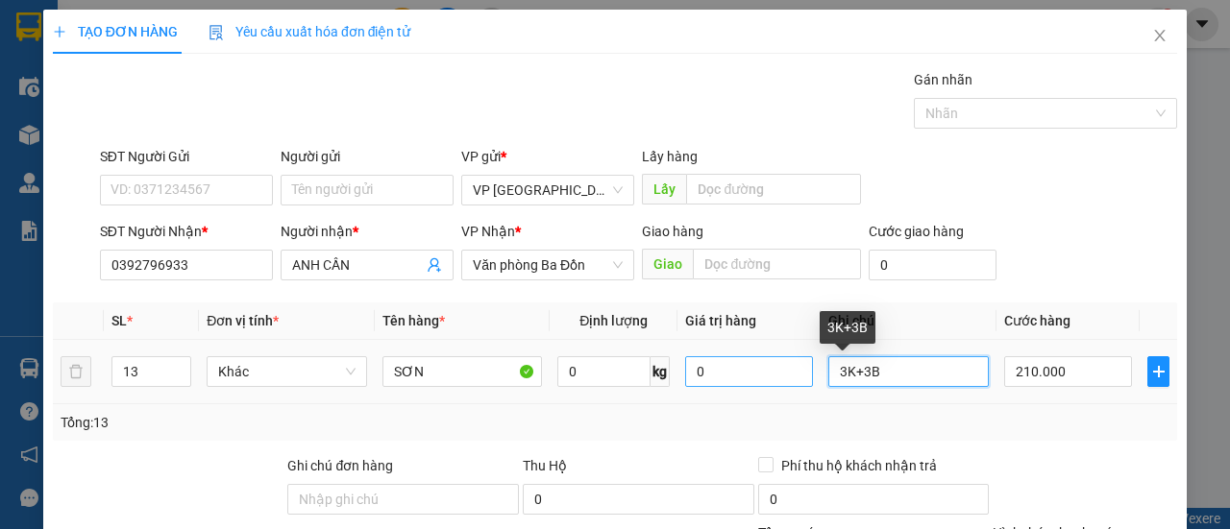
drag, startPoint x: 895, startPoint y: 365, endPoint x: 785, endPoint y: 383, distance: 112.0
click at [785, 383] on tr "13 Khác SƠN 0 kg 0 3K+3B 210.000" at bounding box center [615, 372] width 1124 height 64
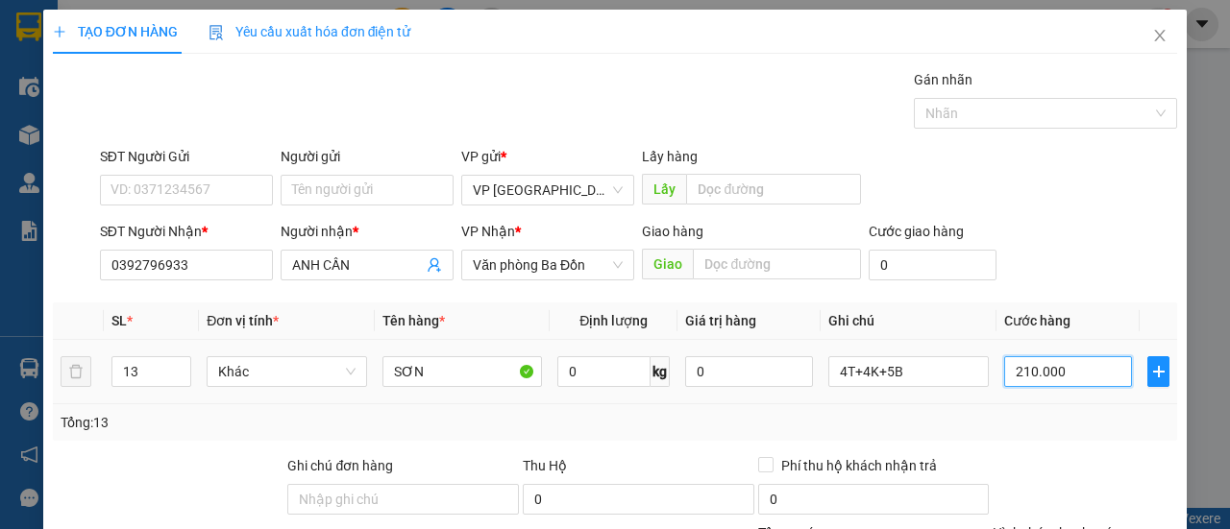
click at [1055, 381] on input "210.000" at bounding box center [1068, 371] width 128 height 31
click at [775, 418] on div "Tổng: 13" at bounding box center [615, 422] width 1109 height 21
click at [1107, 397] on td "440.000" at bounding box center [1067, 372] width 143 height 64
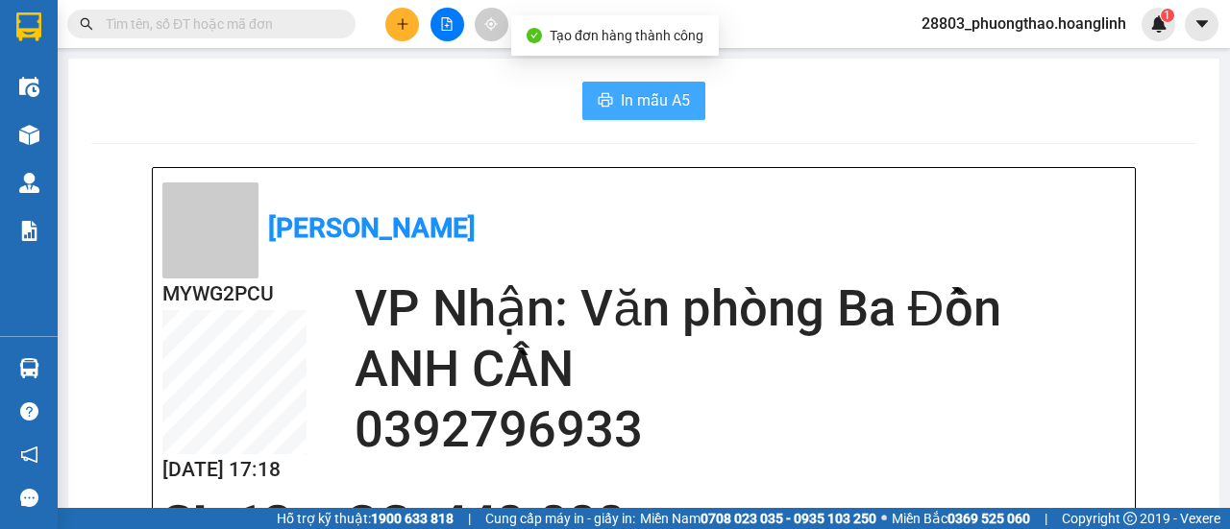
click at [651, 107] on span "In mẫu A5" at bounding box center [655, 100] width 69 height 24
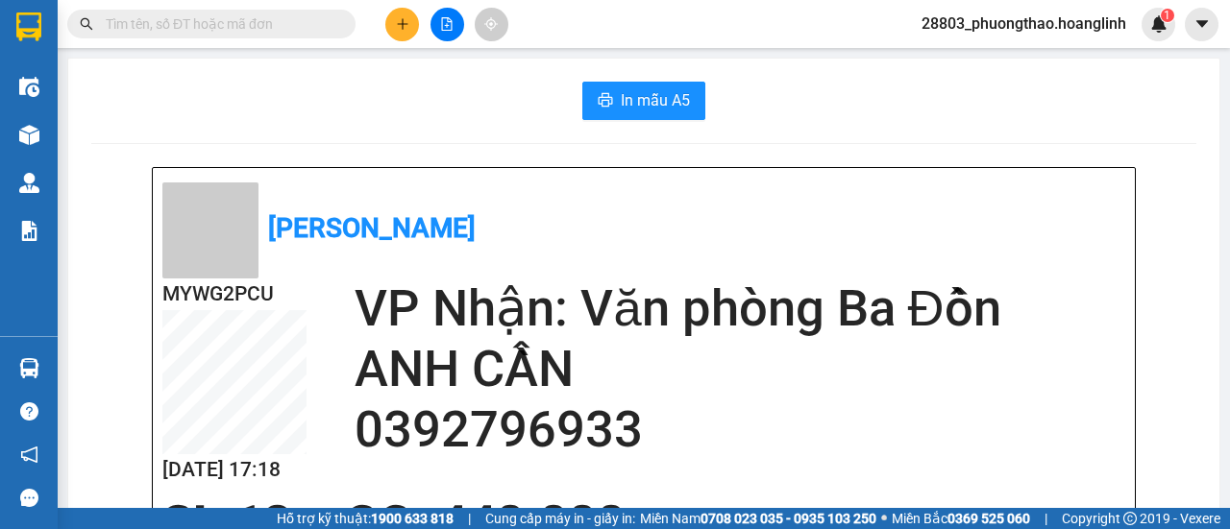
click at [403, 22] on icon "plus" at bounding box center [402, 23] width 13 height 13
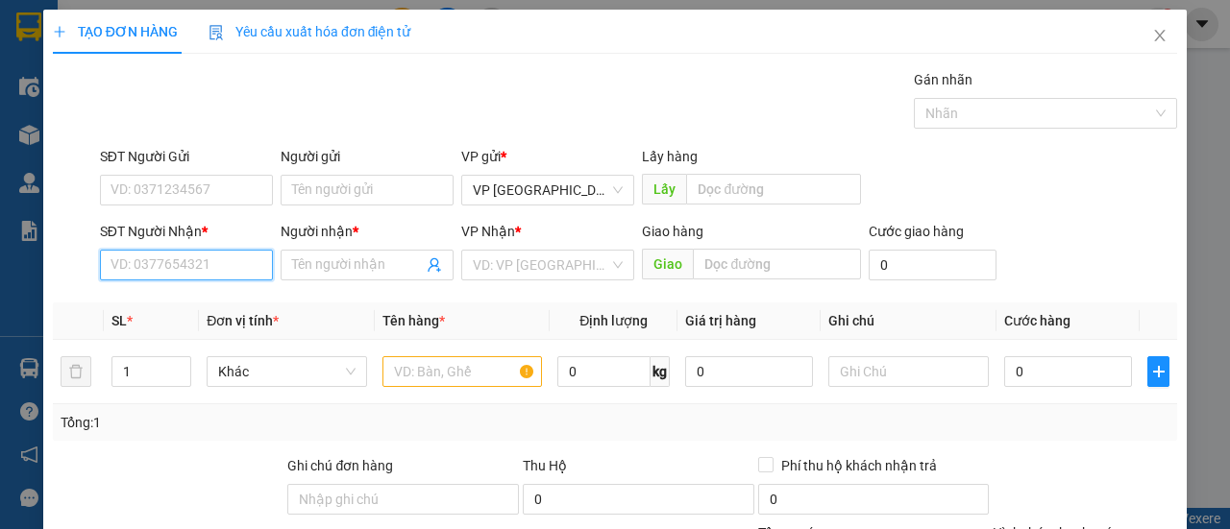
click at [216, 252] on input "SĐT Người Nhận *" at bounding box center [186, 265] width 173 height 31
click at [195, 301] on div "0989172174 - TUẤN" at bounding box center [184, 302] width 148 height 21
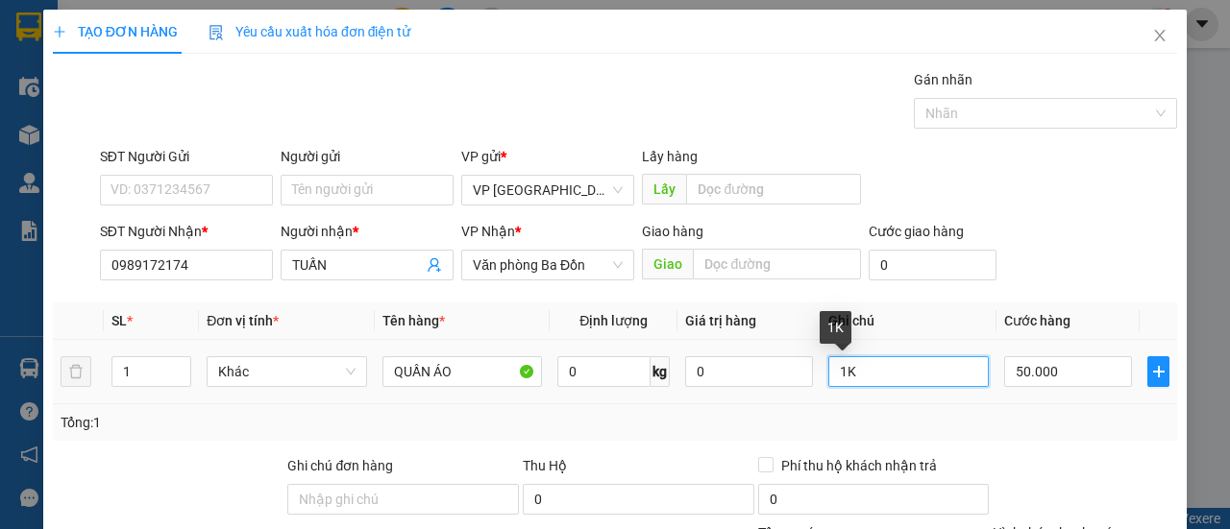
click at [900, 380] on input "1K" at bounding box center [908, 371] width 160 height 31
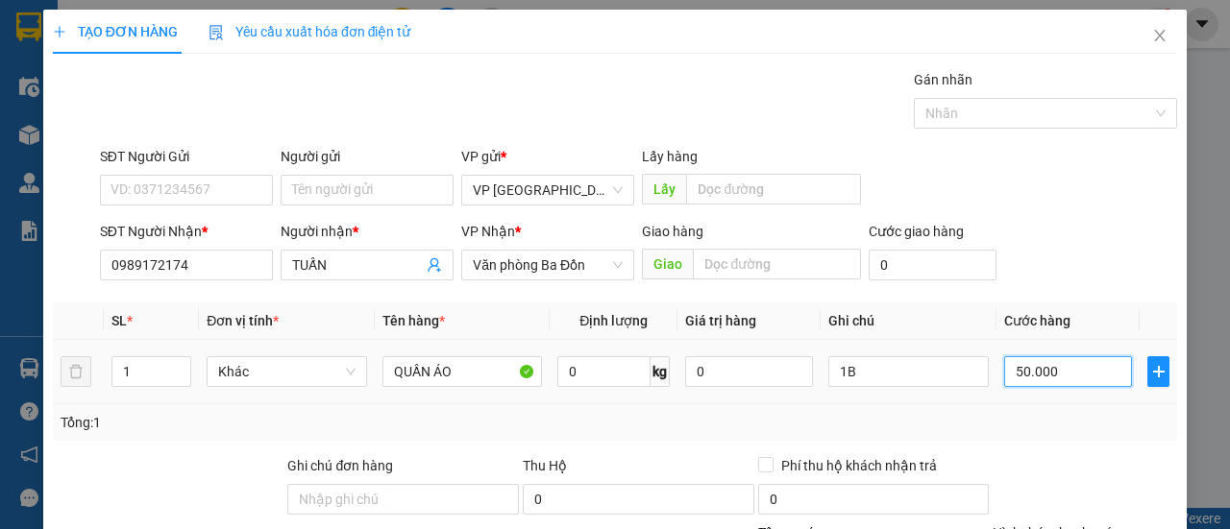
click at [1051, 370] on input "50.000" at bounding box center [1068, 371] width 128 height 31
click at [1070, 414] on div "Tổng: 1" at bounding box center [615, 422] width 1109 height 21
drag, startPoint x: 1083, startPoint y: 476, endPoint x: 1036, endPoint y: 475, distance: 46.1
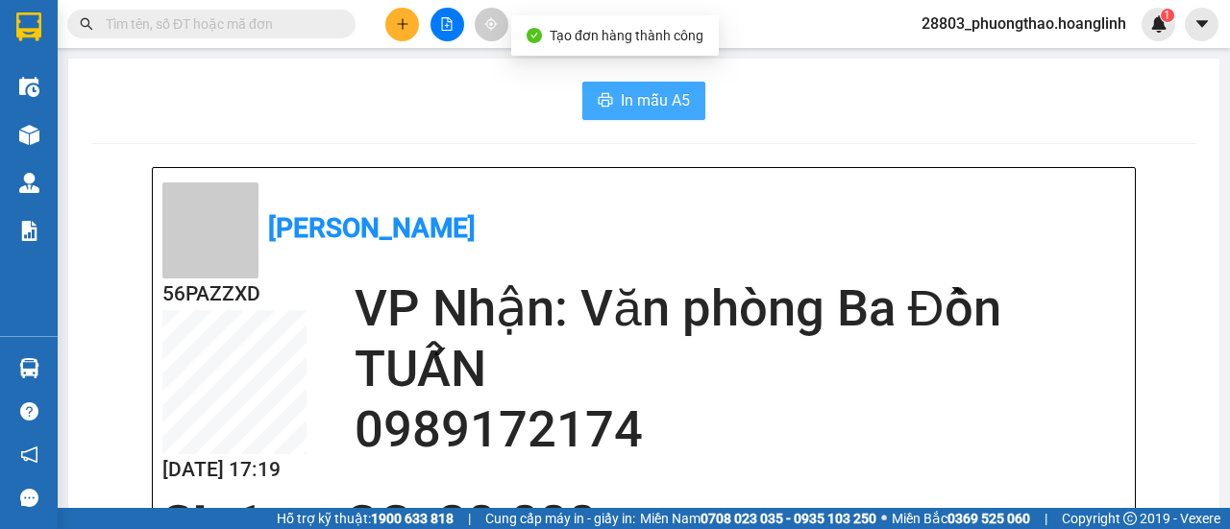
click at [667, 90] on span "In mẫu A5" at bounding box center [655, 100] width 69 height 24
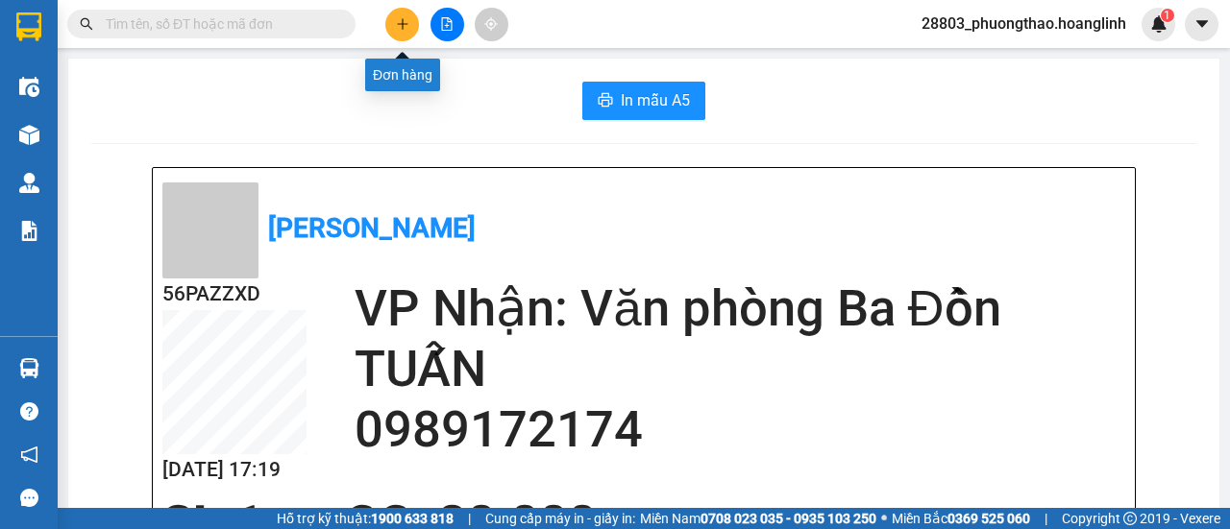
click at [408, 24] on icon "plus" at bounding box center [402, 23] width 13 height 13
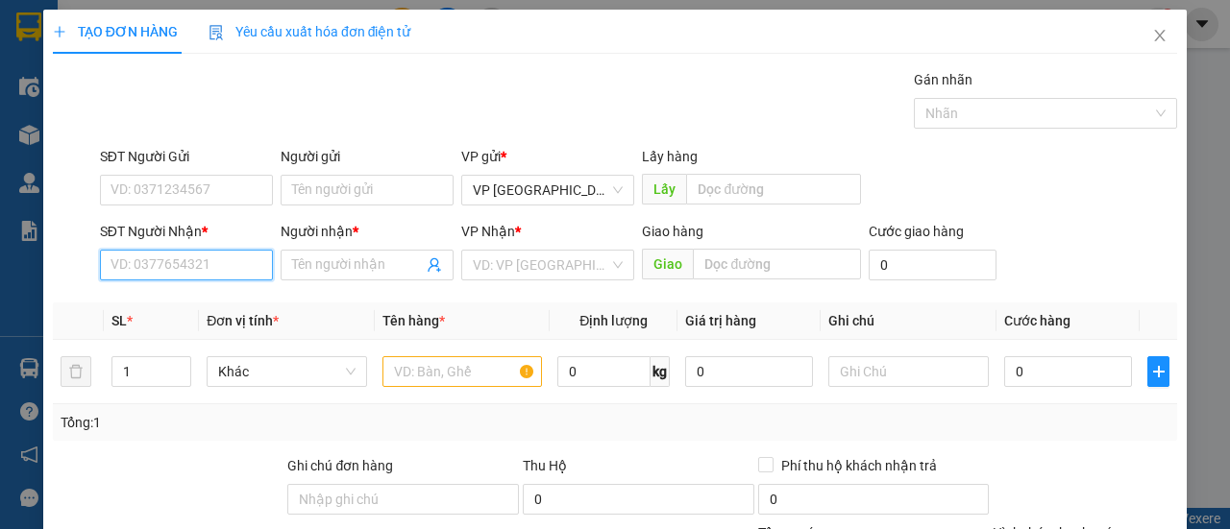
click at [202, 253] on input "SĐT Người Nhận *" at bounding box center [186, 265] width 173 height 31
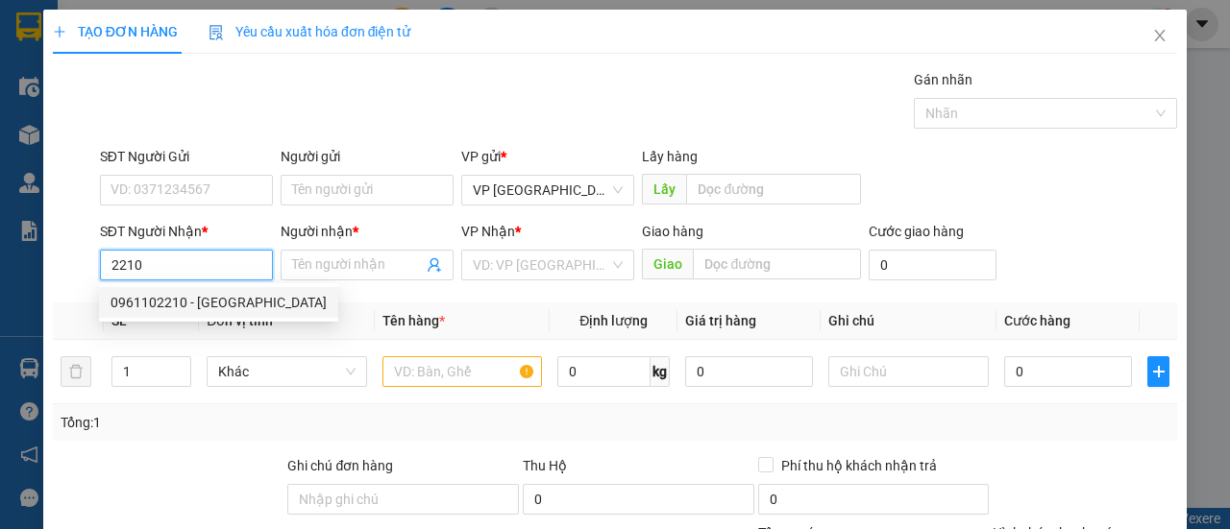
click at [259, 297] on div "0961102210 - [GEOGRAPHIC_DATA]" at bounding box center [218, 302] width 216 height 21
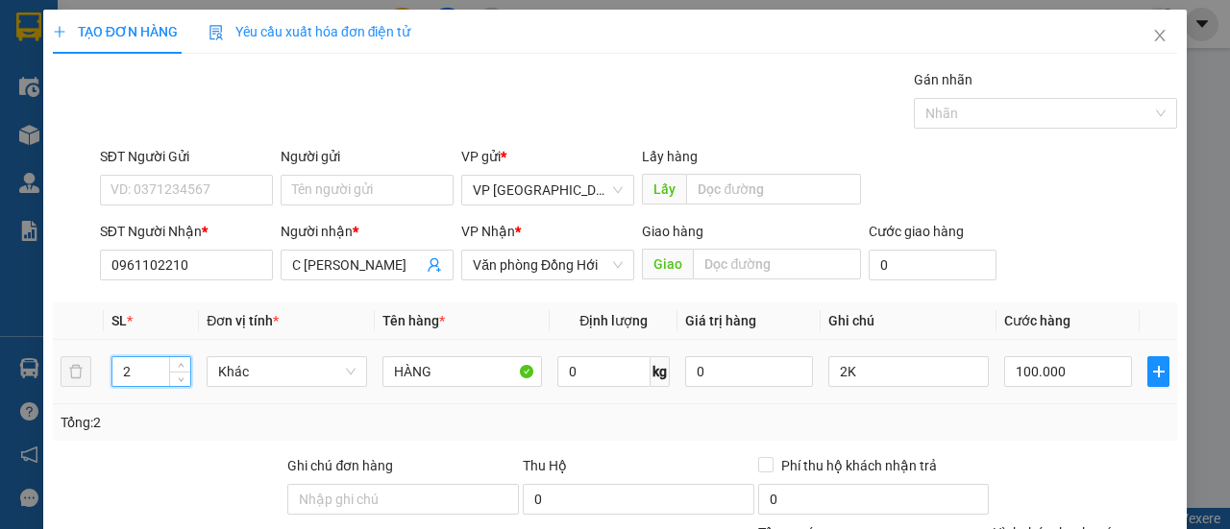
drag, startPoint x: 145, startPoint y: 356, endPoint x: 104, endPoint y: 390, distance: 53.3
click at [104, 389] on td "2" at bounding box center [152, 372] width 96 height 64
drag, startPoint x: 148, startPoint y: 377, endPoint x: 113, endPoint y: 378, distance: 34.6
click at [112, 378] on input "21" at bounding box center [151, 371] width 79 height 29
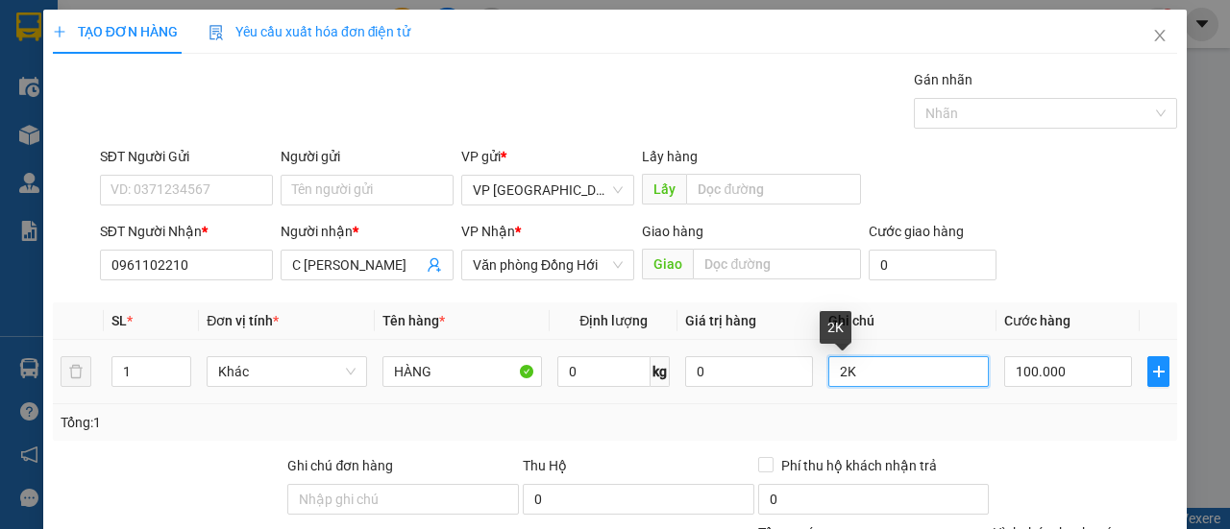
drag, startPoint x: 841, startPoint y: 376, endPoint x: 932, endPoint y: 376, distance: 91.3
click at [793, 375] on tr "1 Khác HÀNG 0 kg 0 2K 100.000" at bounding box center [615, 372] width 1124 height 64
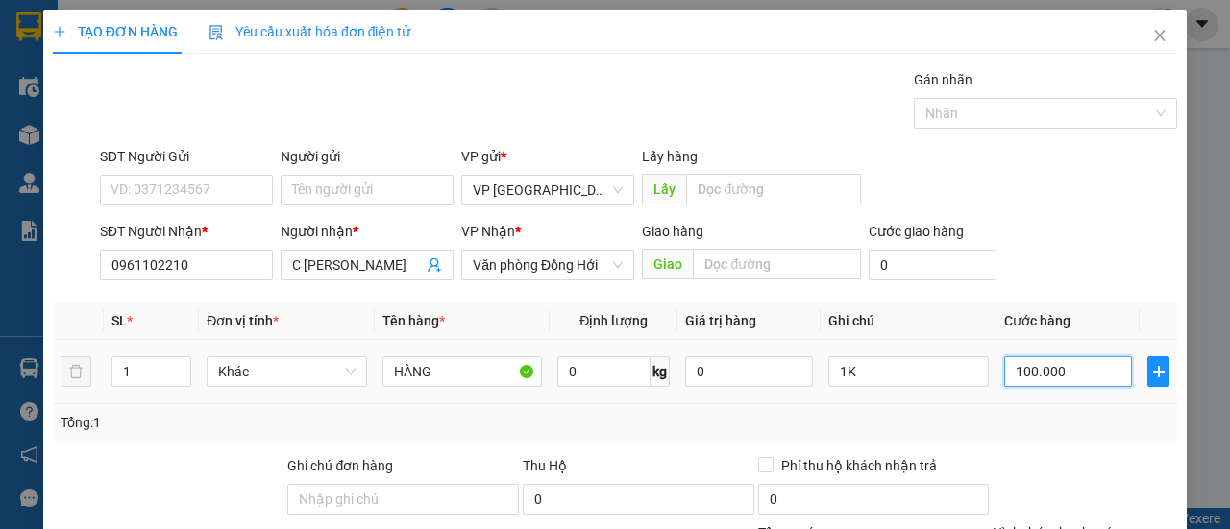
click at [1039, 372] on input "100.000" at bounding box center [1068, 371] width 128 height 31
click at [1016, 409] on div "Tổng: 1" at bounding box center [615, 422] width 1124 height 37
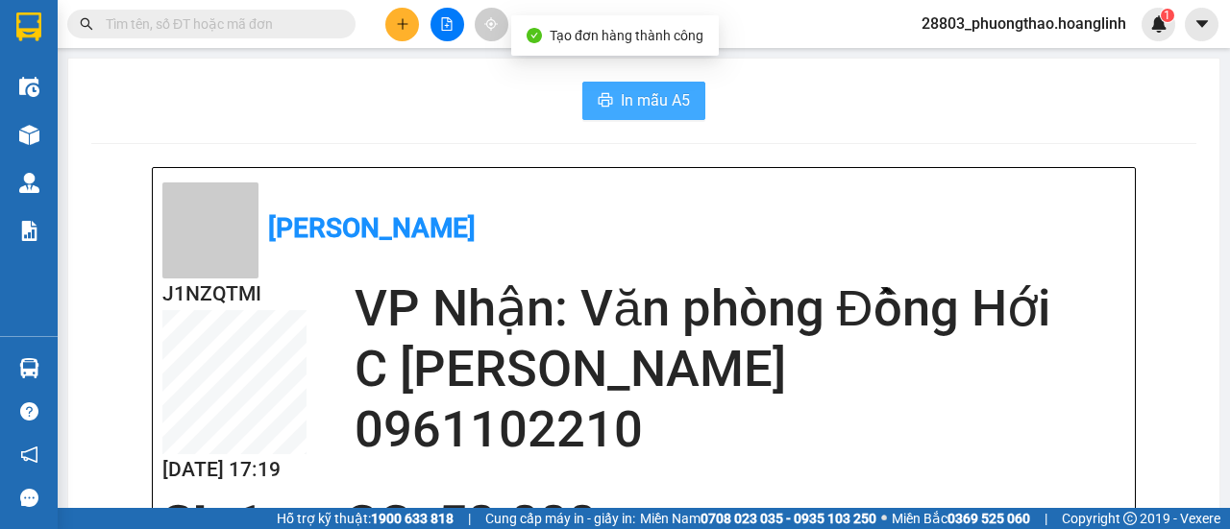
drag, startPoint x: 682, startPoint y: 94, endPoint x: 674, endPoint y: 101, distance: 10.2
click at [681, 94] on span "In mẫu A5" at bounding box center [655, 100] width 69 height 24
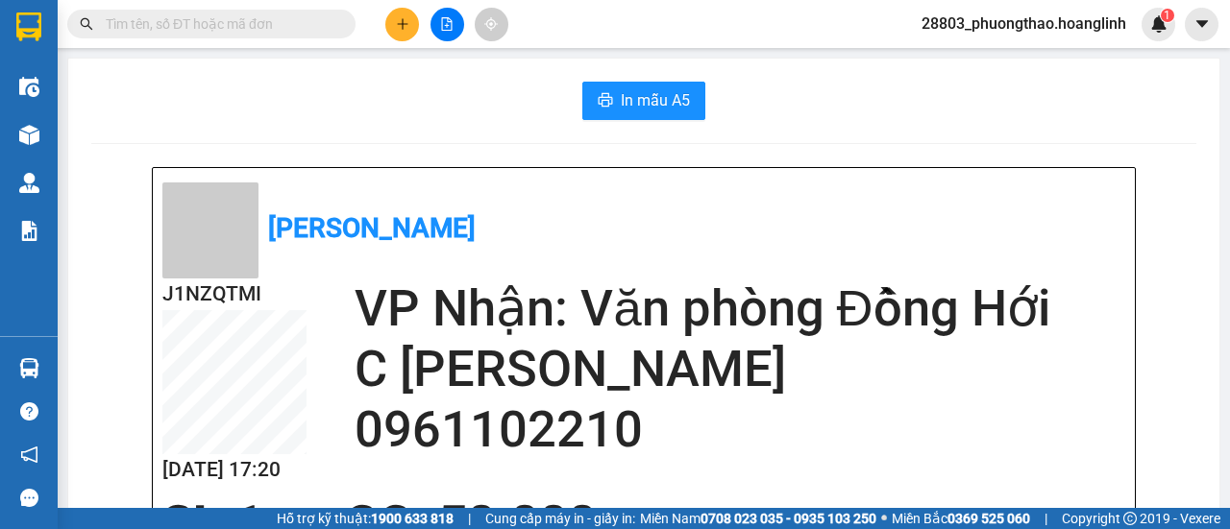
click at [401, 24] on icon "plus" at bounding box center [402, 23] width 13 height 13
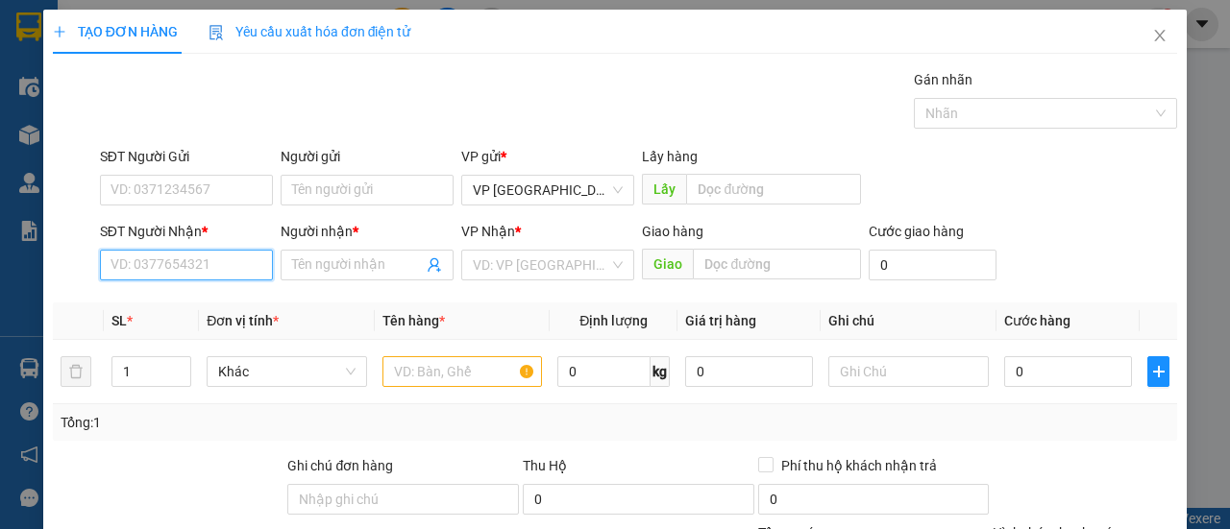
click at [161, 264] on input "SĐT Người Nhận *" at bounding box center [186, 265] width 173 height 31
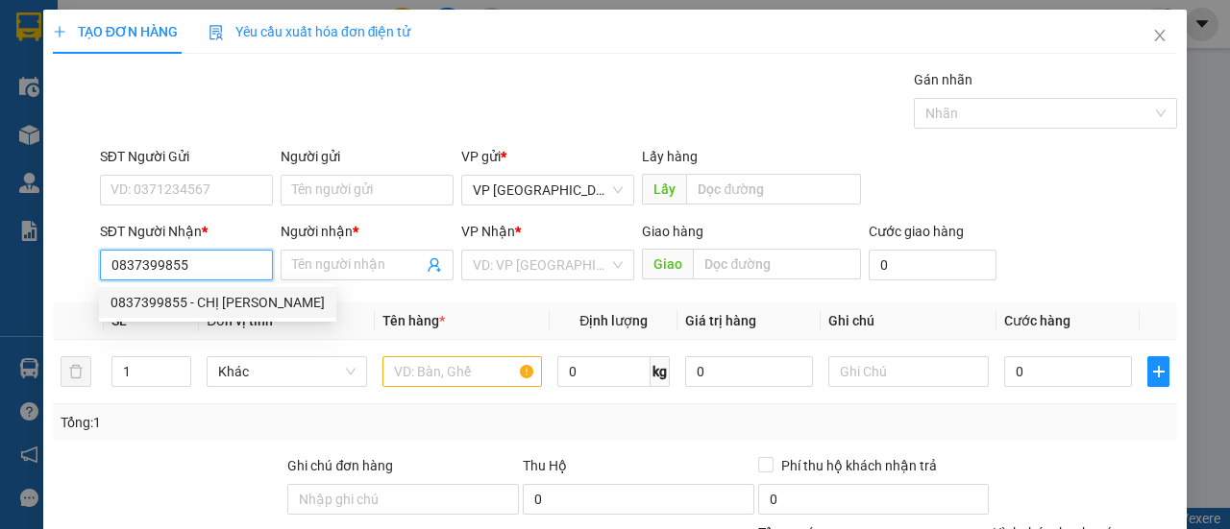
click at [212, 311] on div "0837399855 - CHỊ [PERSON_NAME]" at bounding box center [217, 302] width 214 height 21
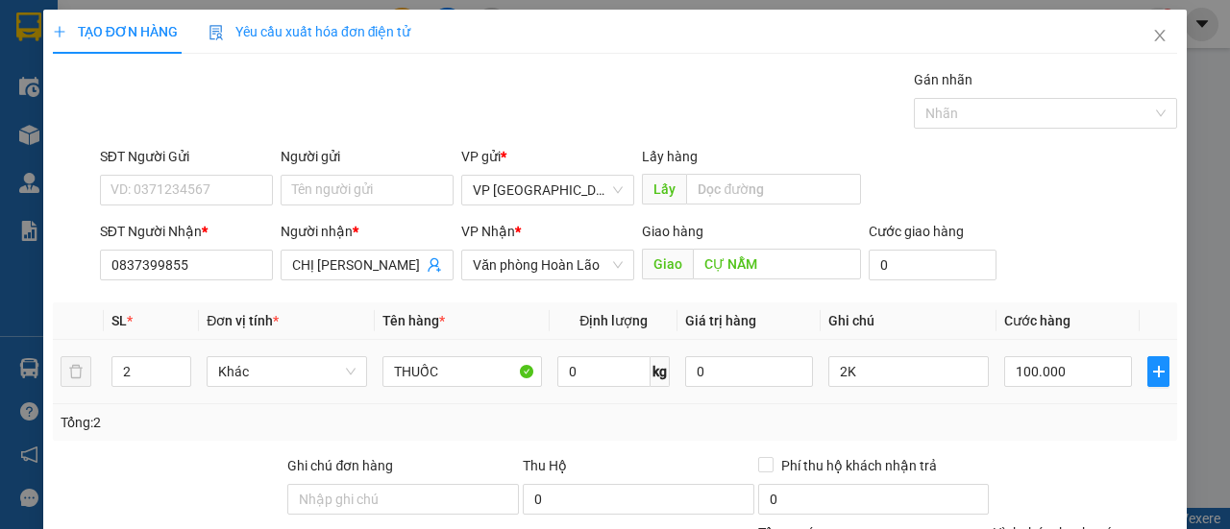
drag, startPoint x: 141, startPoint y: 379, endPoint x: 106, endPoint y: 379, distance: 35.5
click at [106, 379] on td "2" at bounding box center [152, 372] width 96 height 64
drag, startPoint x: 823, startPoint y: 378, endPoint x: 849, endPoint y: 377, distance: 26.0
click at [849, 377] on input "2K" at bounding box center [908, 371] width 160 height 31
click at [1050, 363] on input "100.000" at bounding box center [1068, 371] width 128 height 31
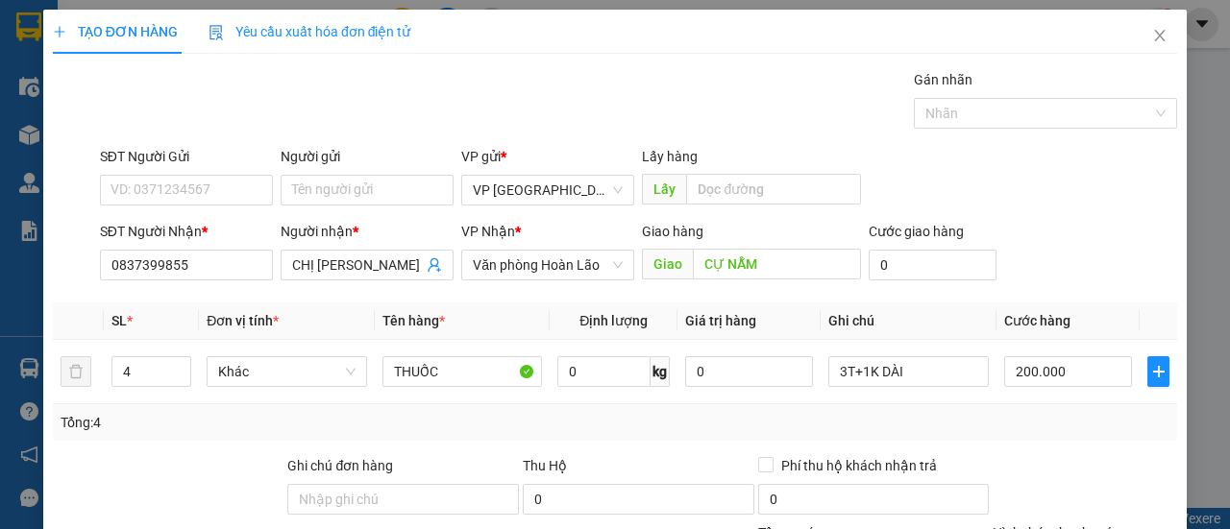
click at [1013, 423] on div "Tổng: 4" at bounding box center [615, 422] width 1109 height 21
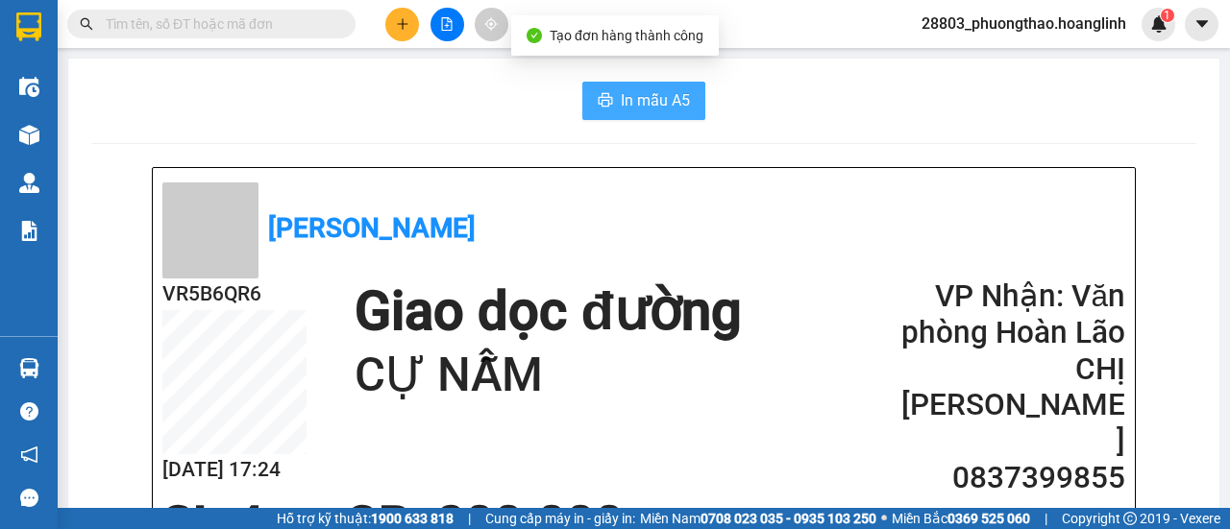
click at [629, 110] on span "In mẫu A5" at bounding box center [655, 100] width 69 height 24
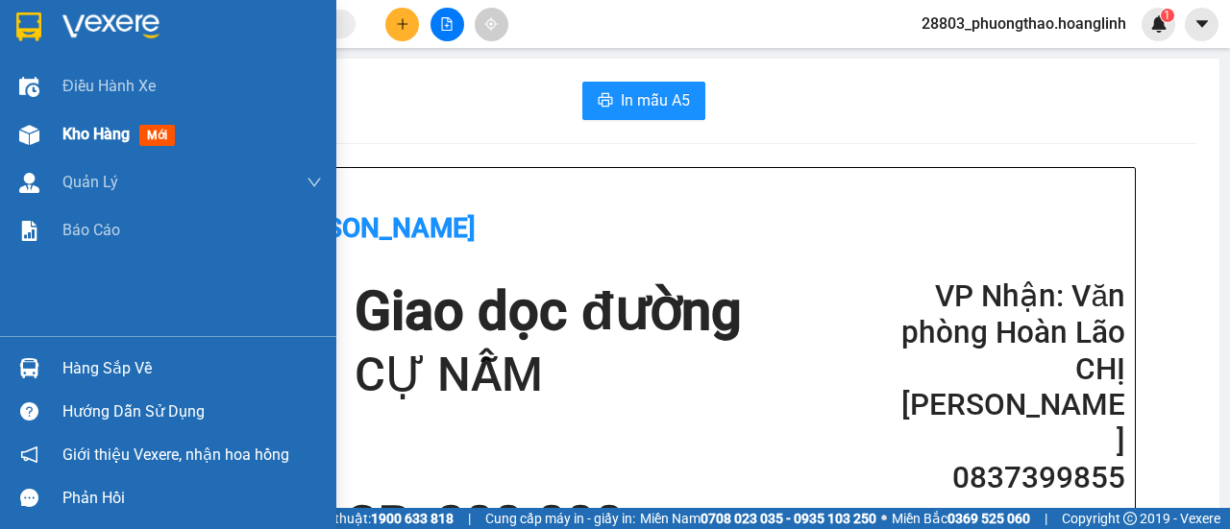
drag, startPoint x: 49, startPoint y: 124, endPoint x: 327, endPoint y: 127, distance: 277.6
click at [55, 124] on div "Kho hàng mới" at bounding box center [168, 134] width 336 height 48
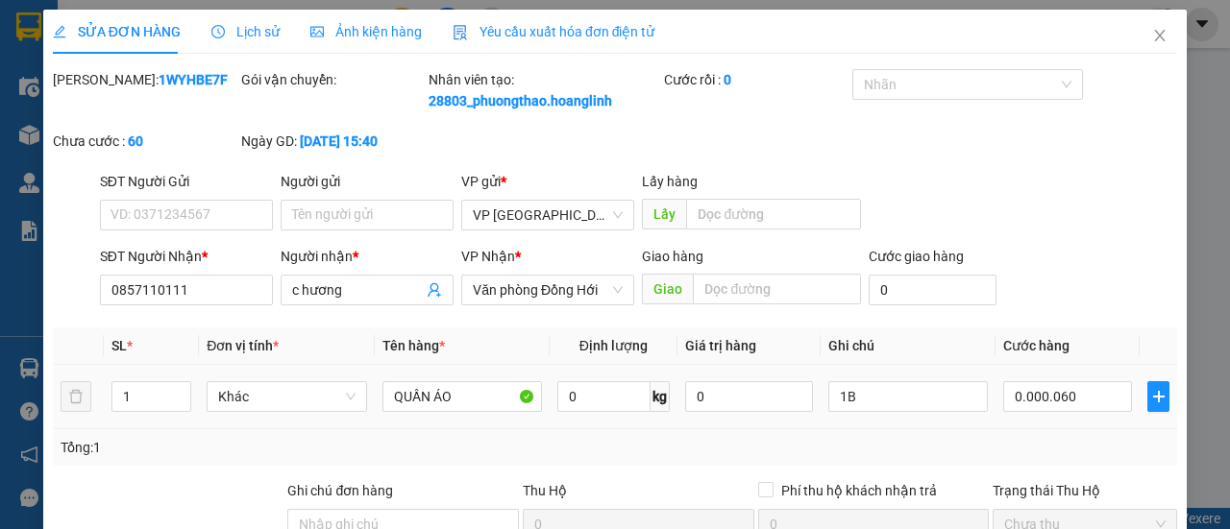
click at [1044, 429] on td "0.000.060" at bounding box center [1067, 397] width 144 height 64
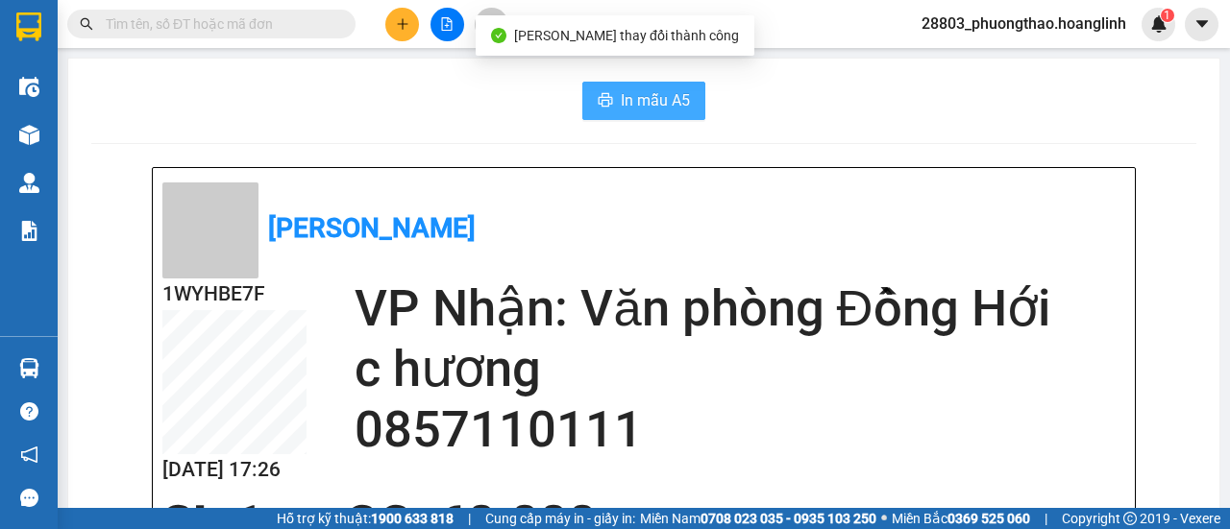
click at [687, 110] on button "In mẫu A5" at bounding box center [643, 101] width 123 height 38
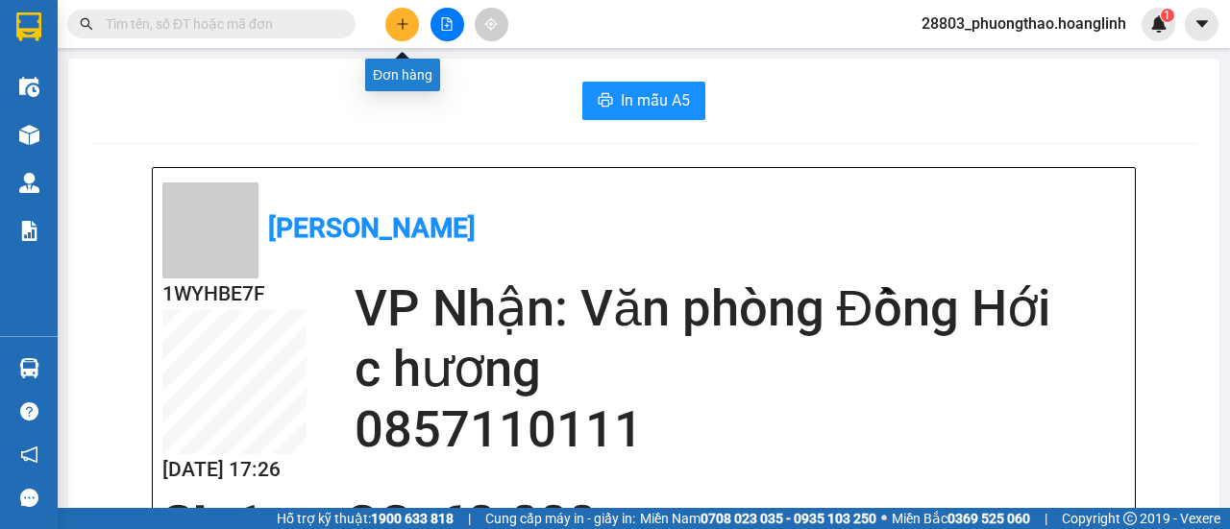
click at [405, 17] on div at bounding box center [447, 25] width 144 height 34
click at [405, 18] on icon "plus" at bounding box center [402, 23] width 13 height 13
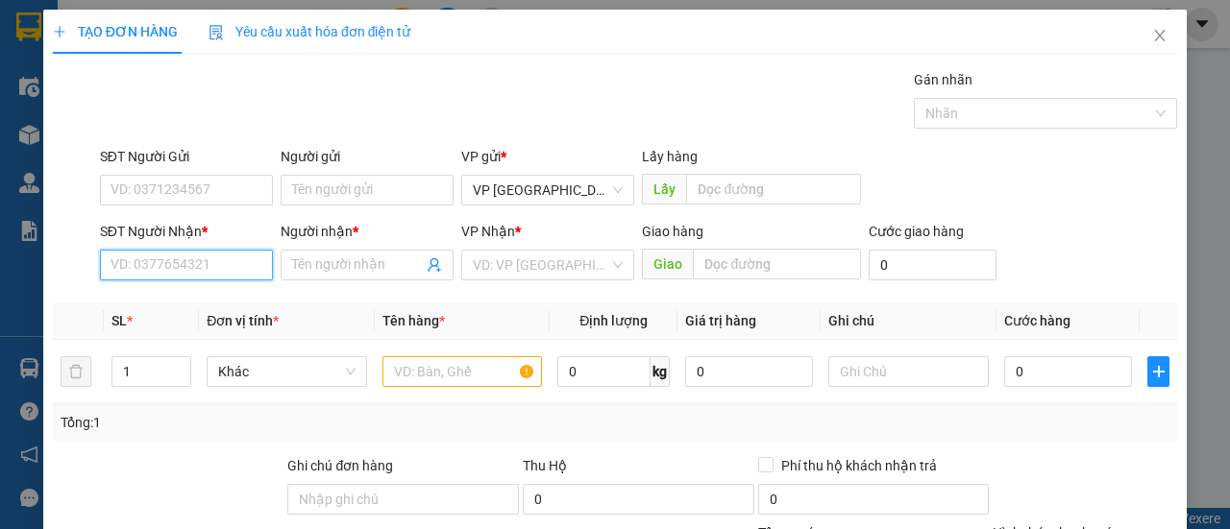
click at [183, 255] on input "SĐT Người Nhận *" at bounding box center [186, 265] width 173 height 31
click at [186, 302] on div "0989172174 - TUẤN" at bounding box center [184, 302] width 148 height 21
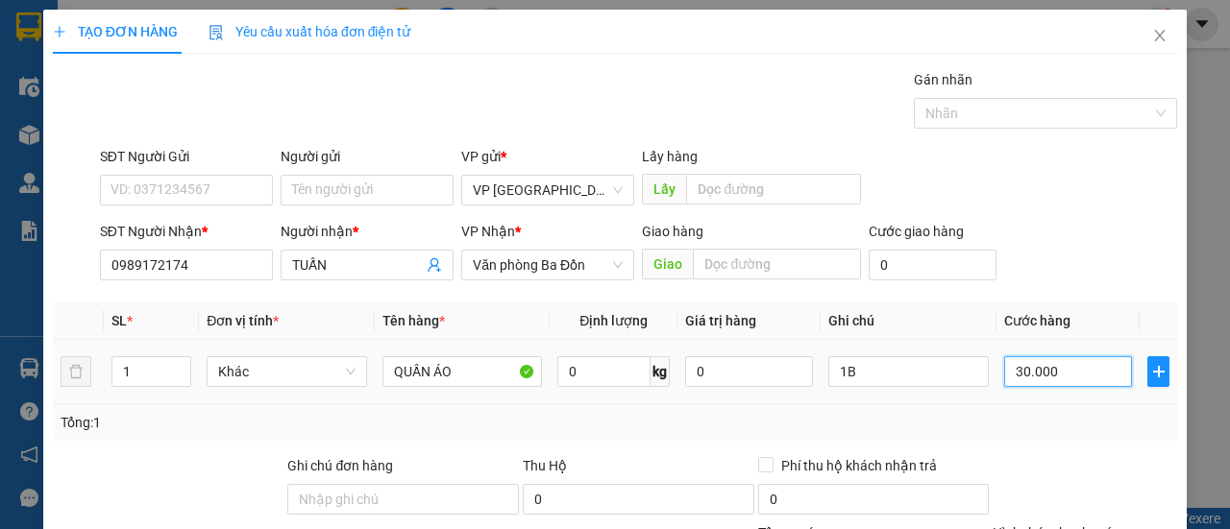
click at [1062, 366] on input "30.000" at bounding box center [1068, 371] width 128 height 31
click at [980, 419] on div "Tổng: 1" at bounding box center [615, 422] width 1109 height 21
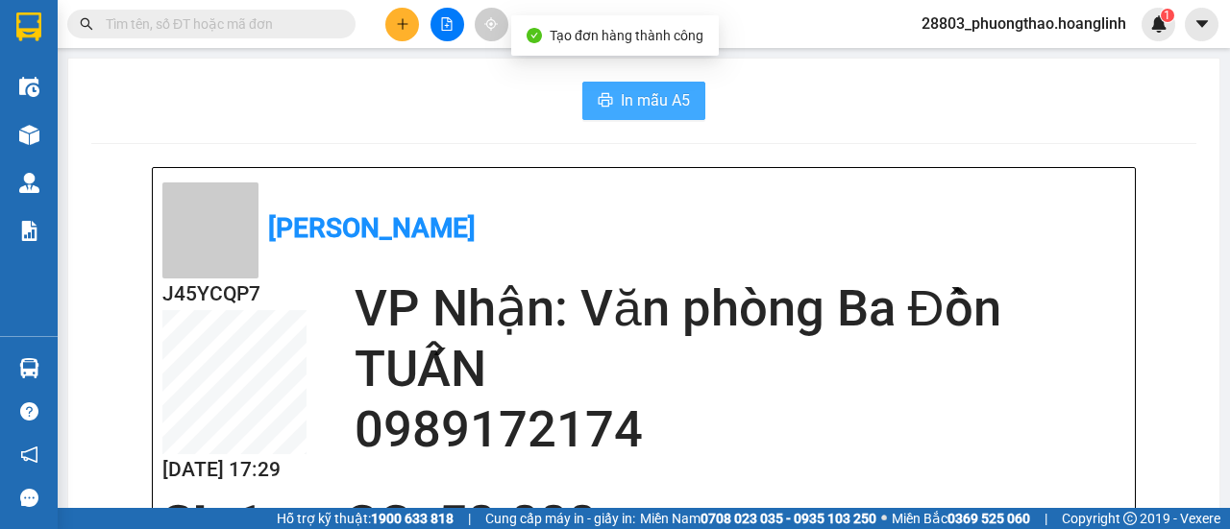
click at [648, 93] on span "In mẫu A5" at bounding box center [655, 100] width 69 height 24
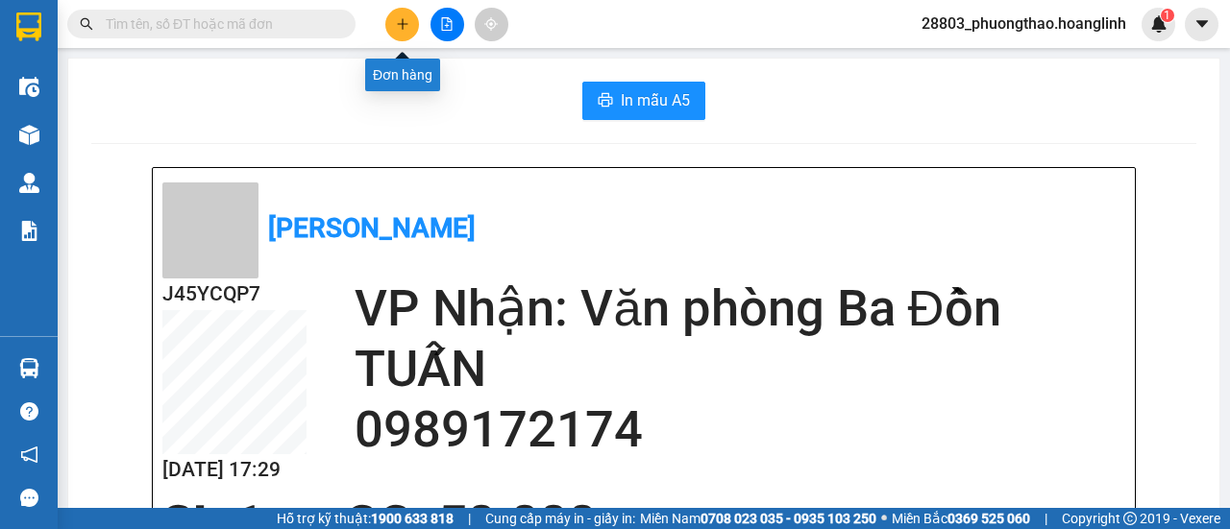
click at [399, 15] on button at bounding box center [402, 25] width 34 height 34
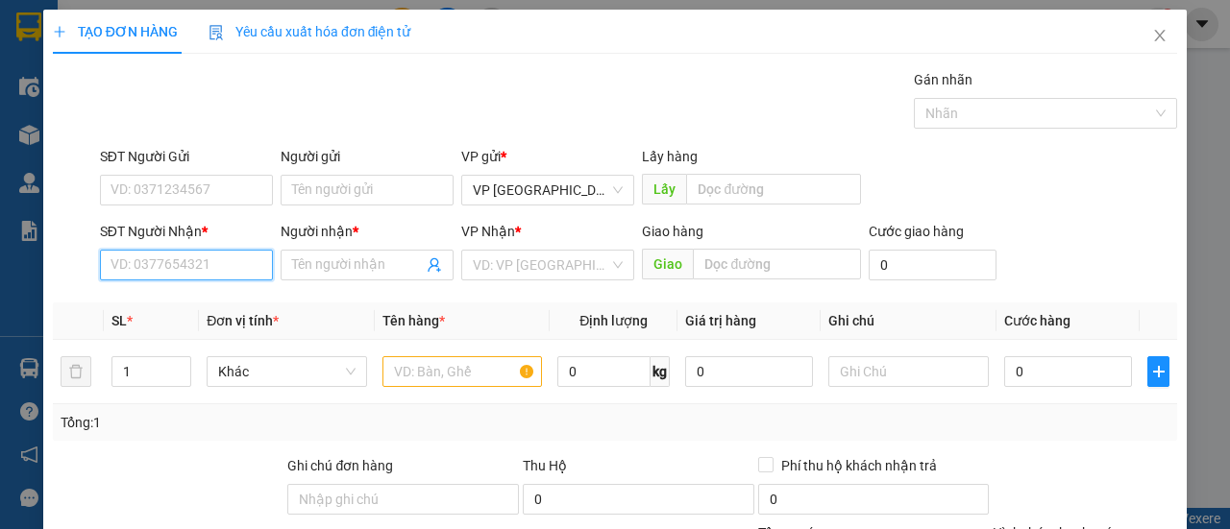
click at [229, 270] on input "SĐT Người Nhận *" at bounding box center [186, 265] width 173 height 31
click at [212, 299] on div "0911441369 - ANH DUNG" at bounding box center [187, 302] width 154 height 21
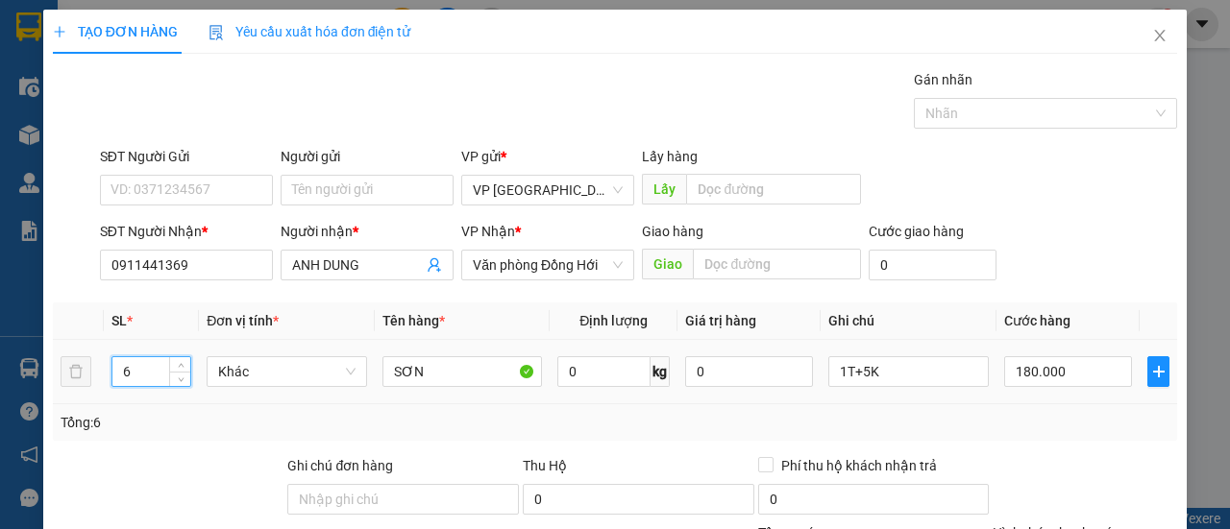
drag, startPoint x: 140, startPoint y: 378, endPoint x: 94, endPoint y: 378, distance: 46.1
click at [94, 378] on tr "6 Khác SƠN 0 kg 0 1T+5K 180.000" at bounding box center [615, 372] width 1124 height 64
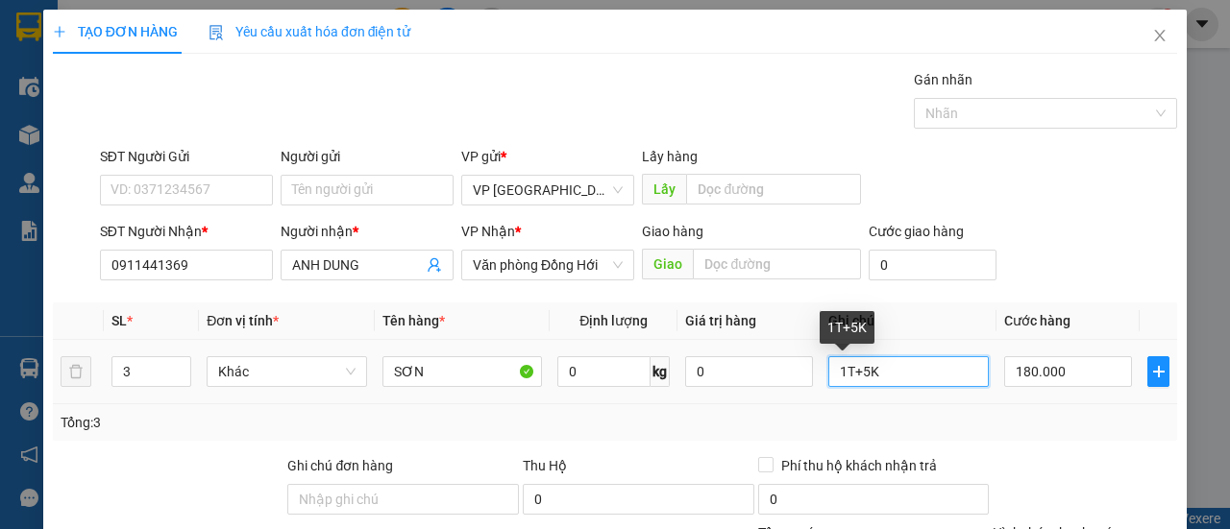
drag, startPoint x: 872, startPoint y: 370, endPoint x: 805, endPoint y: 373, distance: 67.3
click at [805, 373] on tr "3 Khác SƠN 0 kg 0 1T+5K 180.000" at bounding box center [615, 372] width 1124 height 64
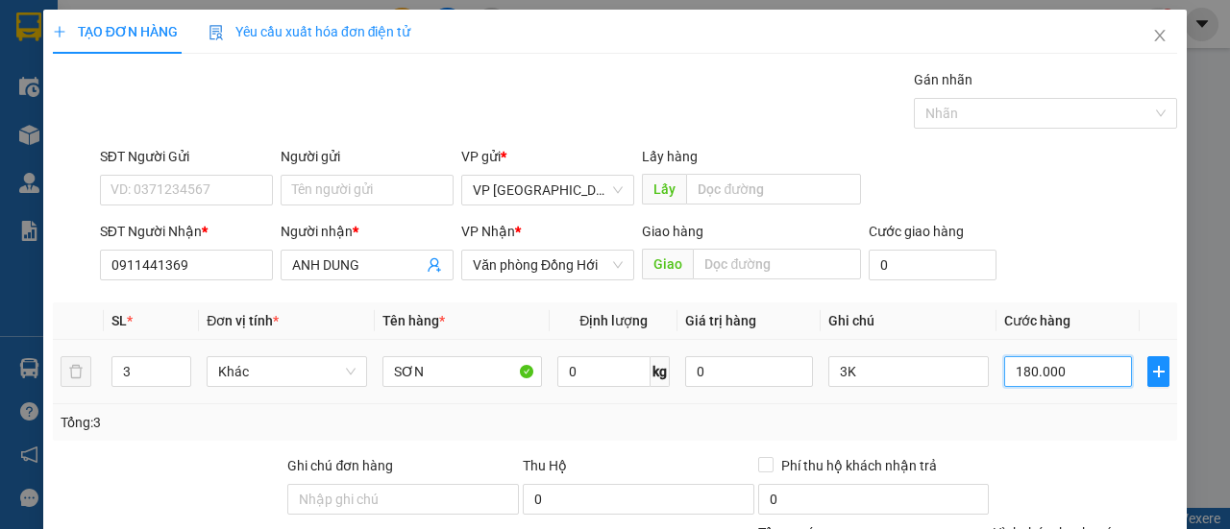
click at [1009, 376] on input "180.000" at bounding box center [1068, 371] width 128 height 31
drag, startPoint x: 1035, startPoint y: 368, endPoint x: 954, endPoint y: 370, distance: 80.7
click at [968, 374] on tr "3 Khác SƠN 0 kg 0 3K 009" at bounding box center [615, 372] width 1124 height 64
drag, startPoint x: 1039, startPoint y: 422, endPoint x: 1028, endPoint y: 418, distance: 12.2
click at [1037, 421] on div "Tổng: 3" at bounding box center [615, 422] width 1109 height 21
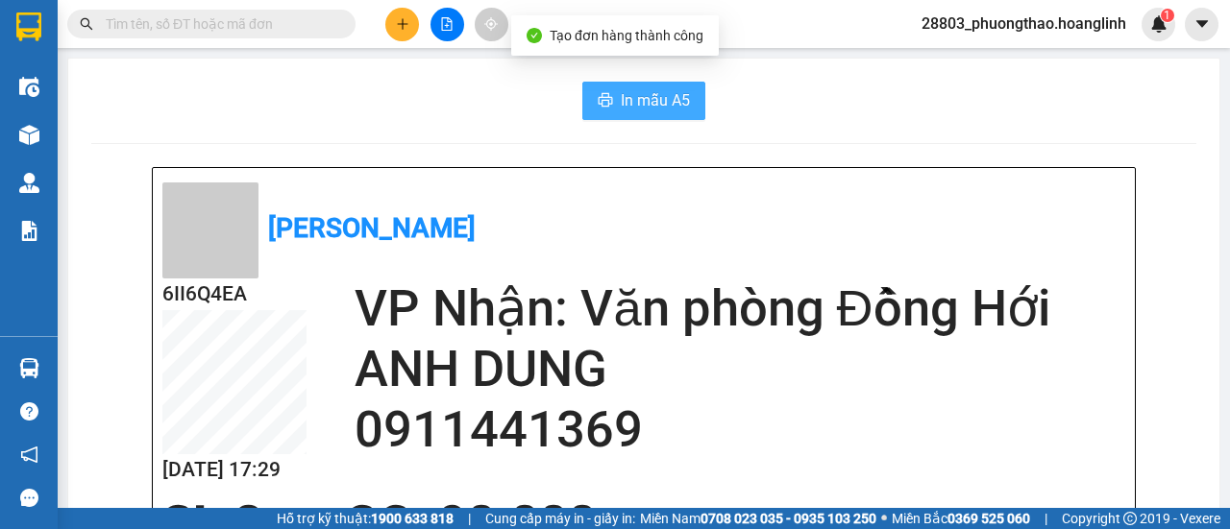
drag, startPoint x: 653, startPoint y: 102, endPoint x: 644, endPoint y: 104, distance: 9.8
click at [653, 101] on span "In mẫu A5" at bounding box center [655, 100] width 69 height 24
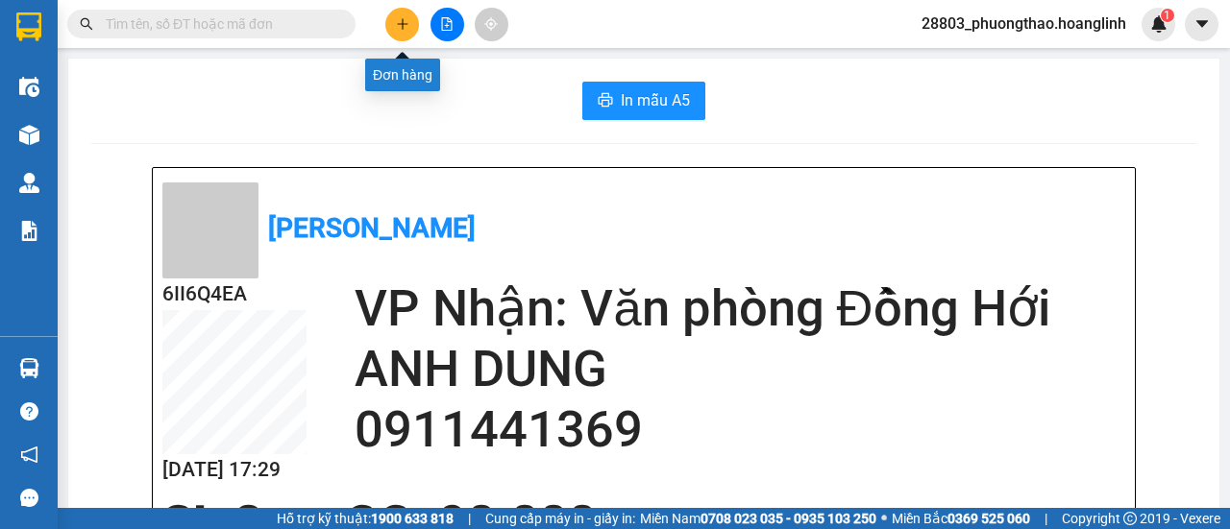
click at [398, 24] on icon "plus" at bounding box center [402, 23] width 11 height 1
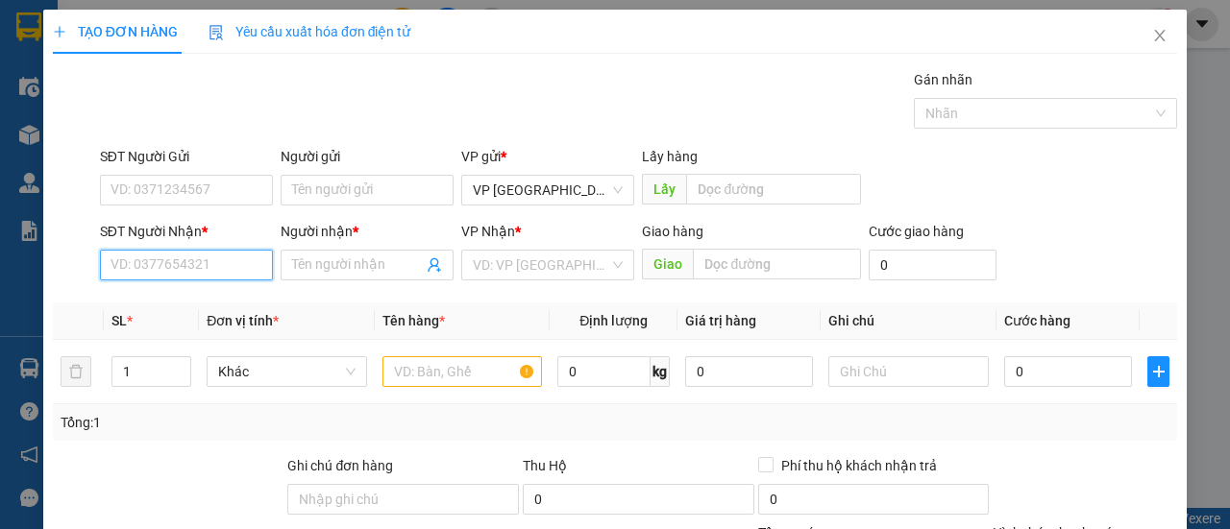
click at [222, 258] on input "SĐT Người Nhận *" at bounding box center [186, 265] width 173 height 31
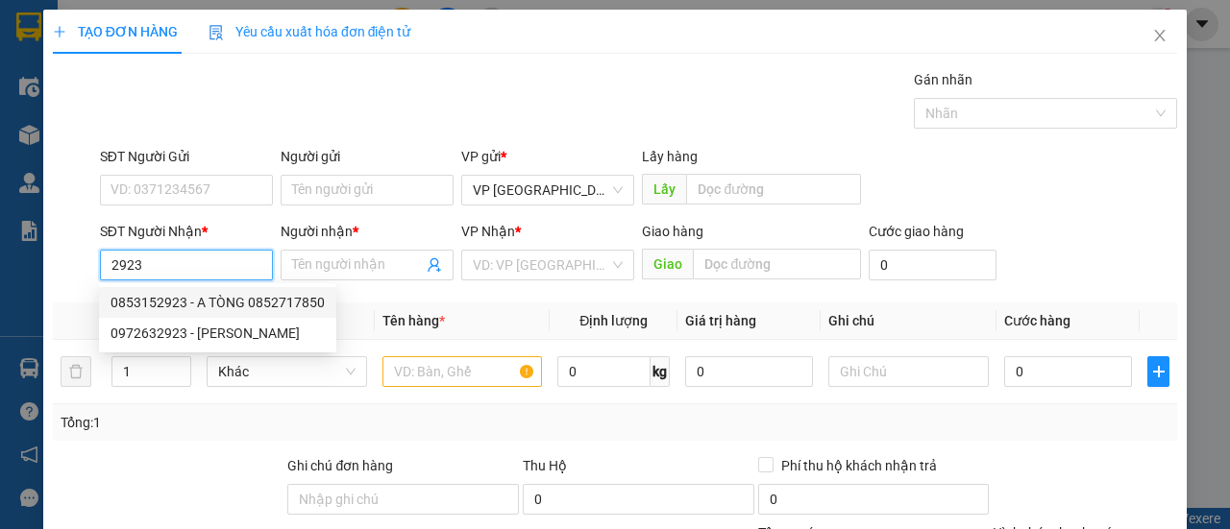
click at [233, 310] on div "0853152923 - A TÒNG 0852717850" at bounding box center [217, 302] width 214 height 21
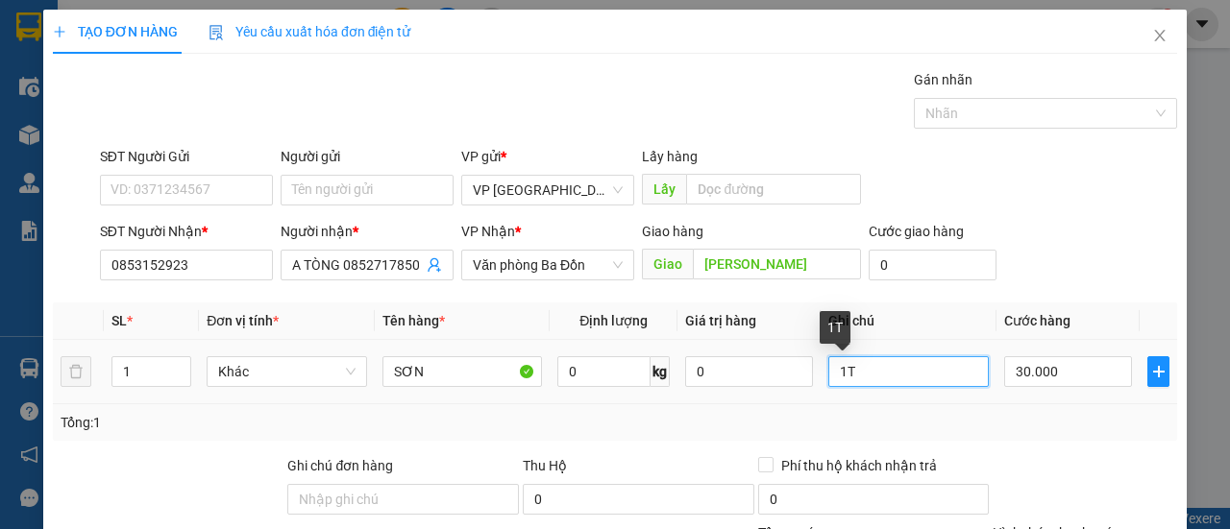
click at [900, 368] on input "1T" at bounding box center [908, 371] width 160 height 31
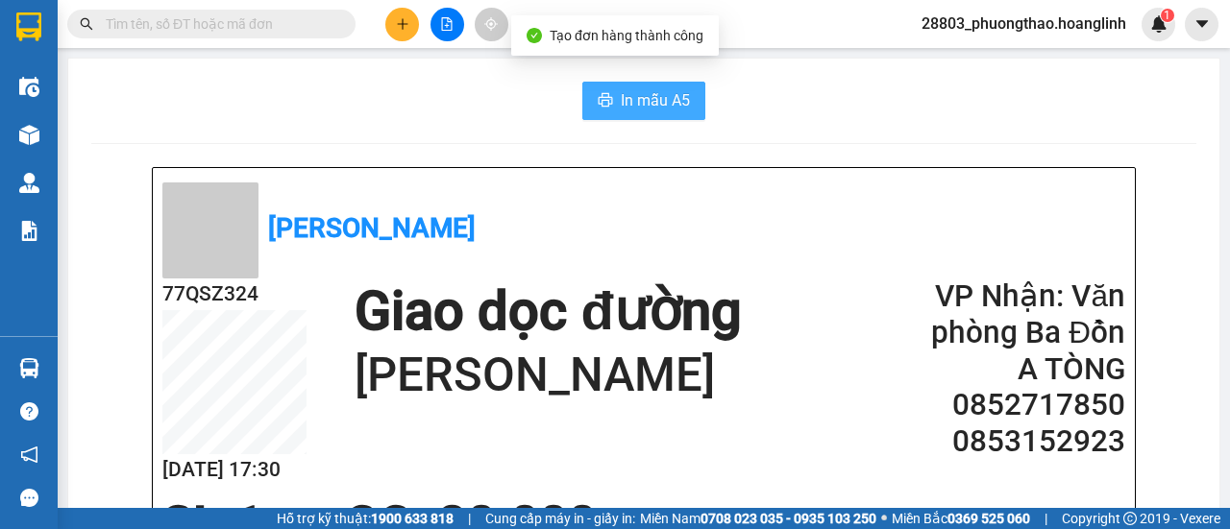
click at [611, 100] on button "In mẫu A5" at bounding box center [643, 101] width 123 height 38
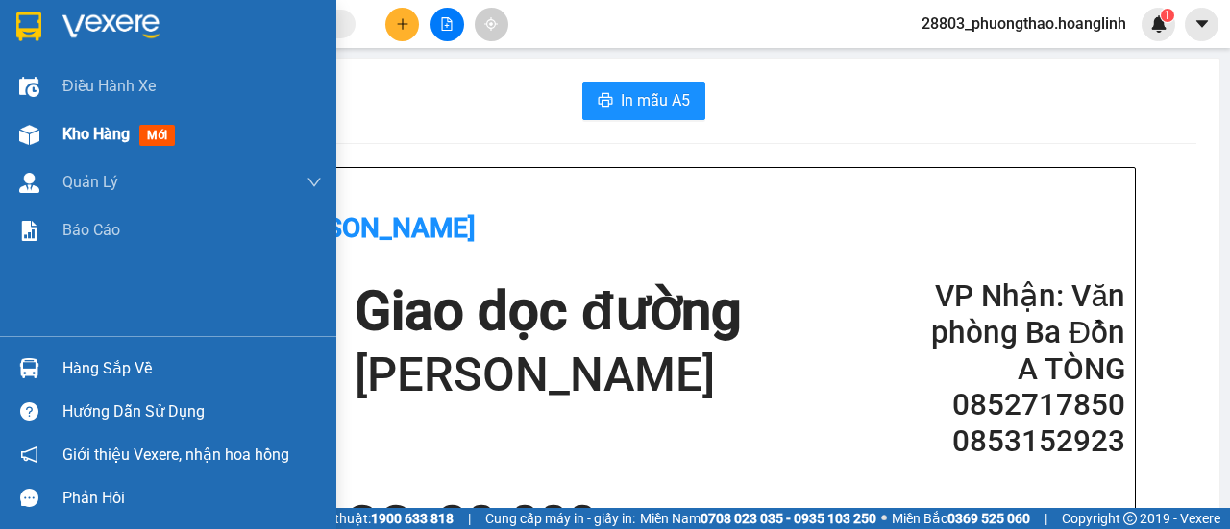
drag, startPoint x: 42, startPoint y: 130, endPoint x: 119, endPoint y: 112, distance: 78.8
click at [42, 130] on div at bounding box center [29, 135] width 34 height 34
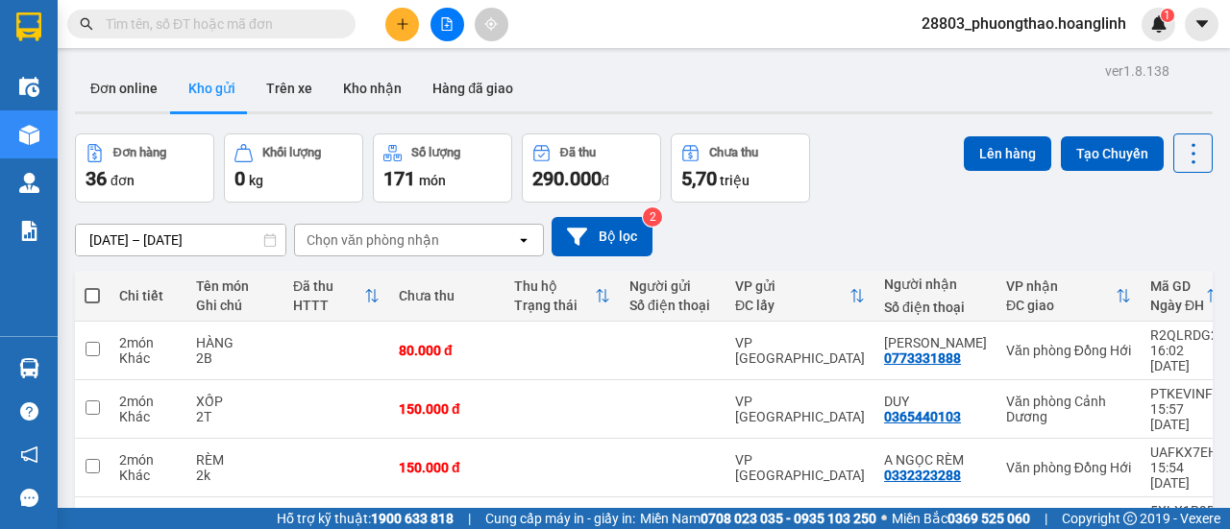
click at [400, 33] on button at bounding box center [402, 25] width 34 height 34
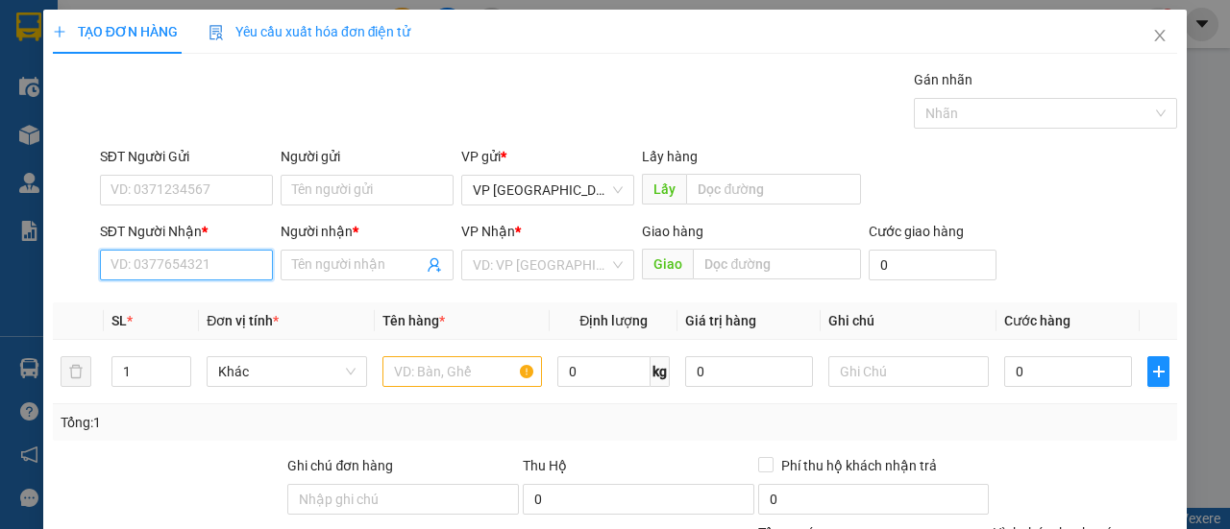
click at [179, 261] on input "SĐT Người Nhận *" at bounding box center [186, 265] width 173 height 31
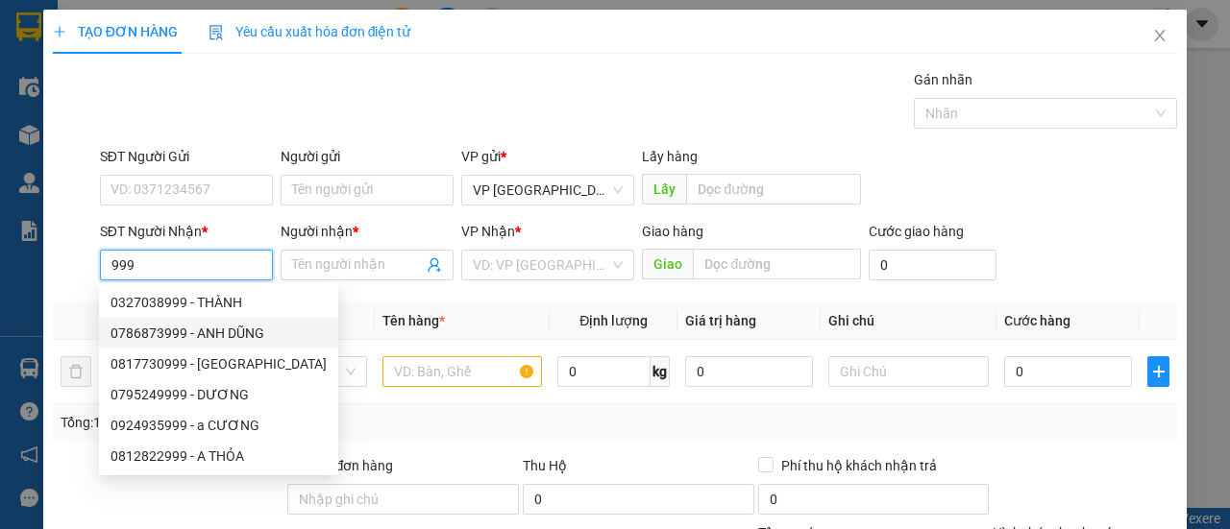
click at [153, 308] on div "0327038999 - THÀNH" at bounding box center [218, 302] width 216 height 21
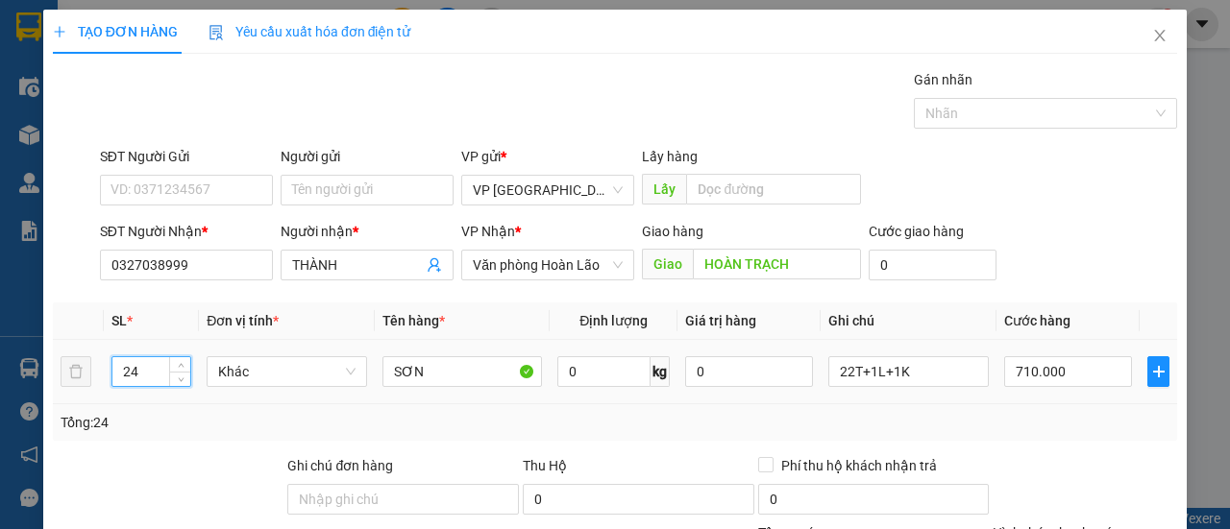
drag, startPoint x: 157, startPoint y: 360, endPoint x: 109, endPoint y: 372, distance: 49.4
click at [109, 372] on td "24" at bounding box center [152, 372] width 96 height 64
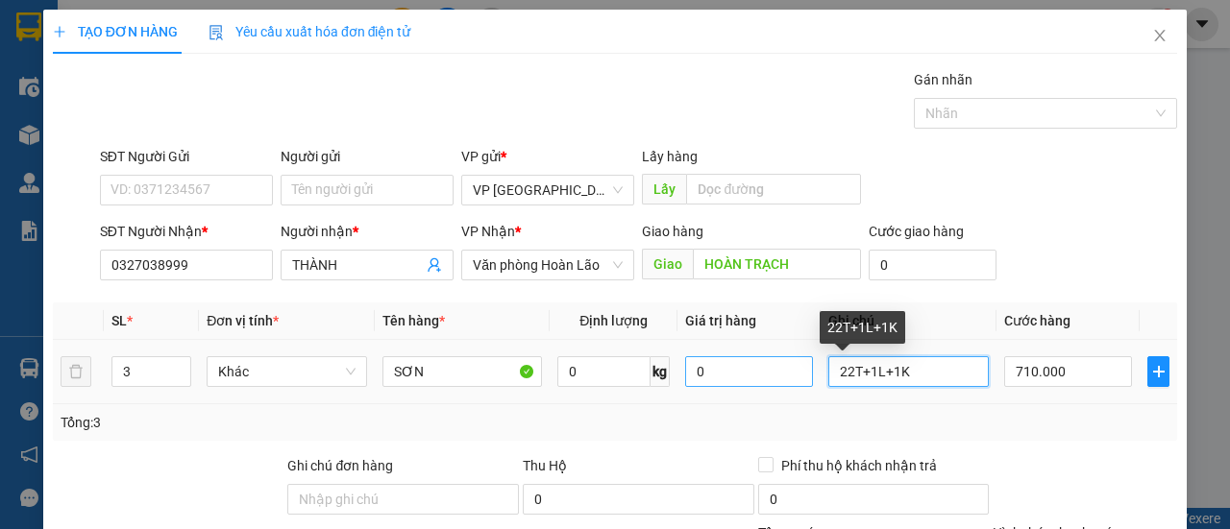
drag, startPoint x: 837, startPoint y: 379, endPoint x: 782, endPoint y: 385, distance: 55.1
click at [782, 385] on tr "3 Khác SƠN 0 kg 0 22T+1L+1K 710.000" at bounding box center [615, 372] width 1124 height 64
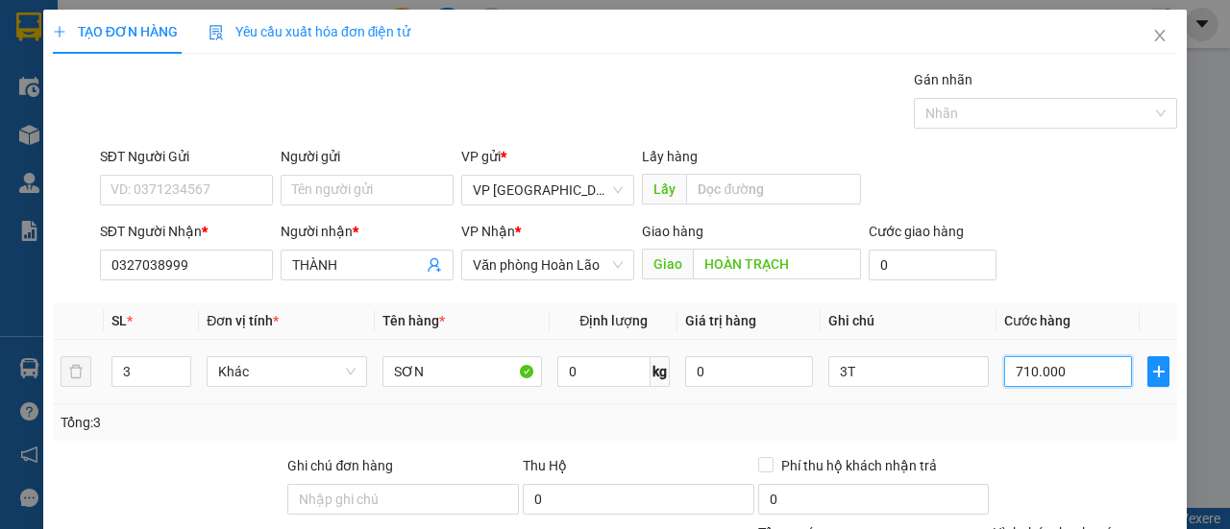
click at [1072, 371] on input "710.000" at bounding box center [1068, 371] width 128 height 31
click at [1054, 412] on div "Tổng: 3" at bounding box center [615, 422] width 1109 height 21
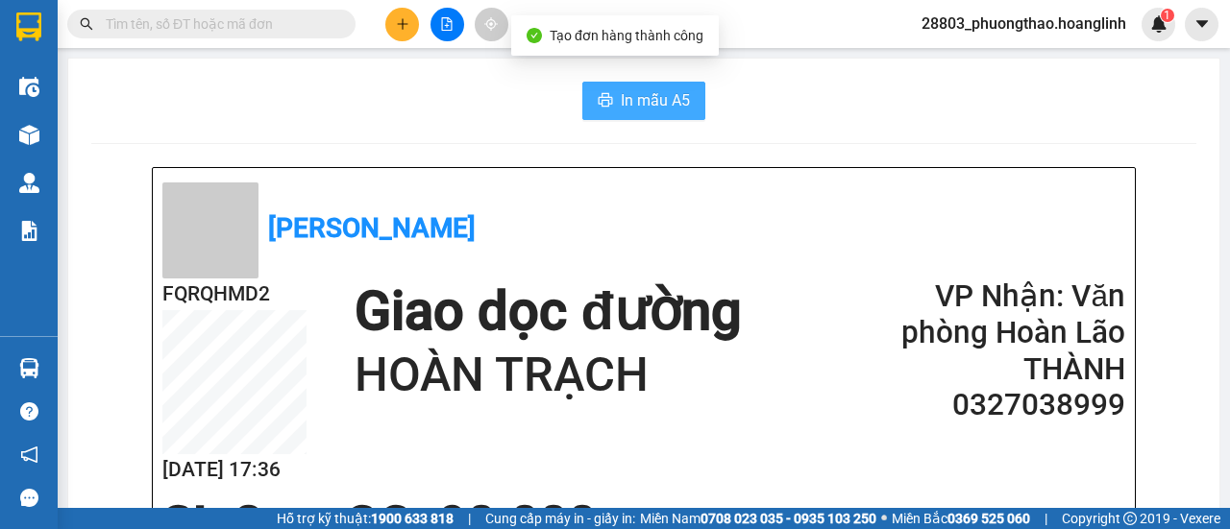
click at [666, 99] on span "In mẫu A5" at bounding box center [655, 100] width 69 height 24
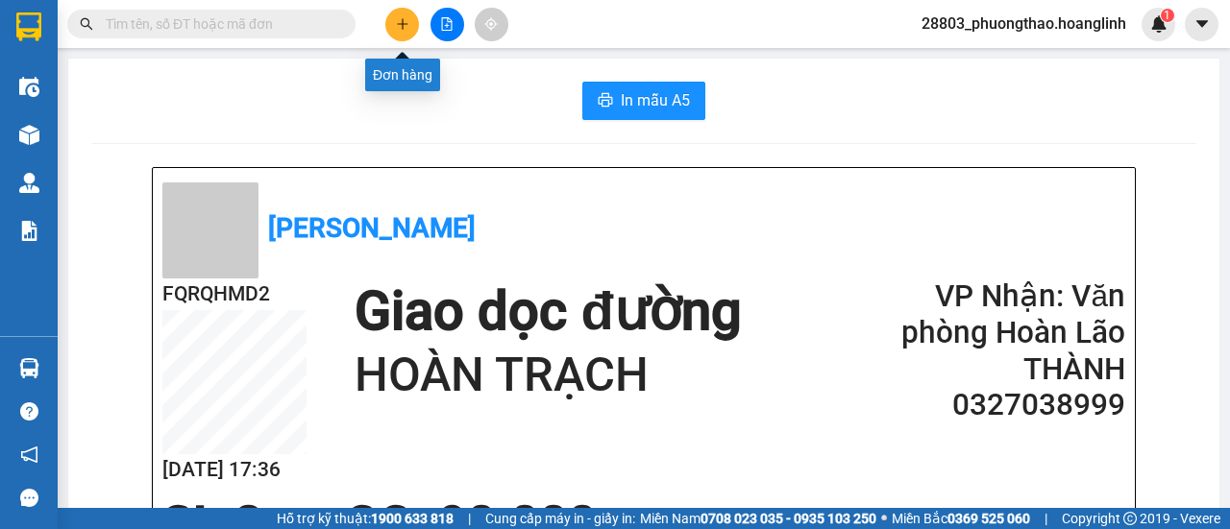
click at [401, 17] on icon "plus" at bounding box center [402, 23] width 13 height 13
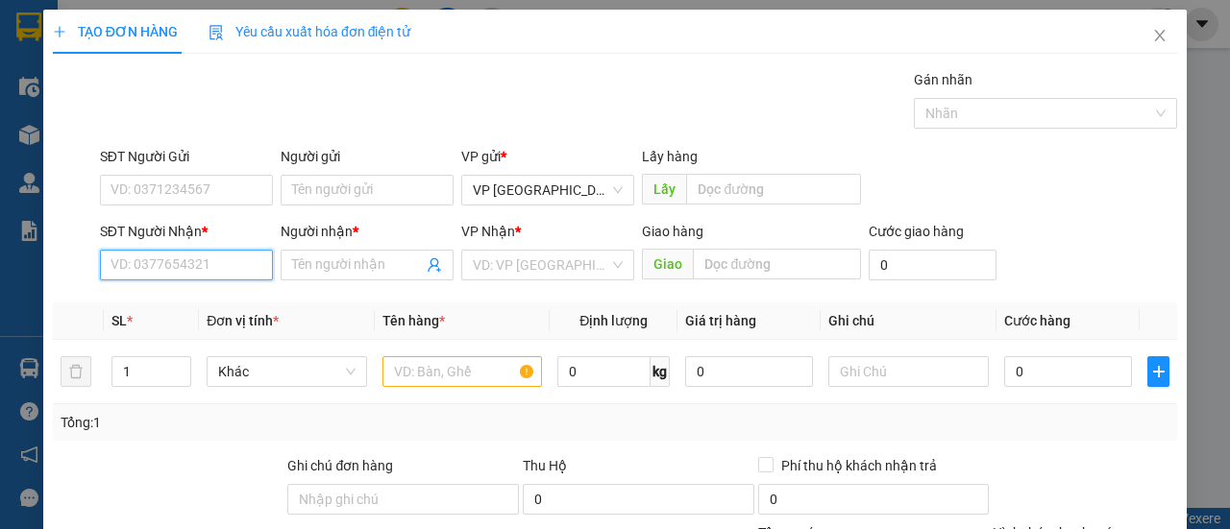
click at [114, 254] on input "SĐT Người Nhận *" at bounding box center [186, 265] width 173 height 31
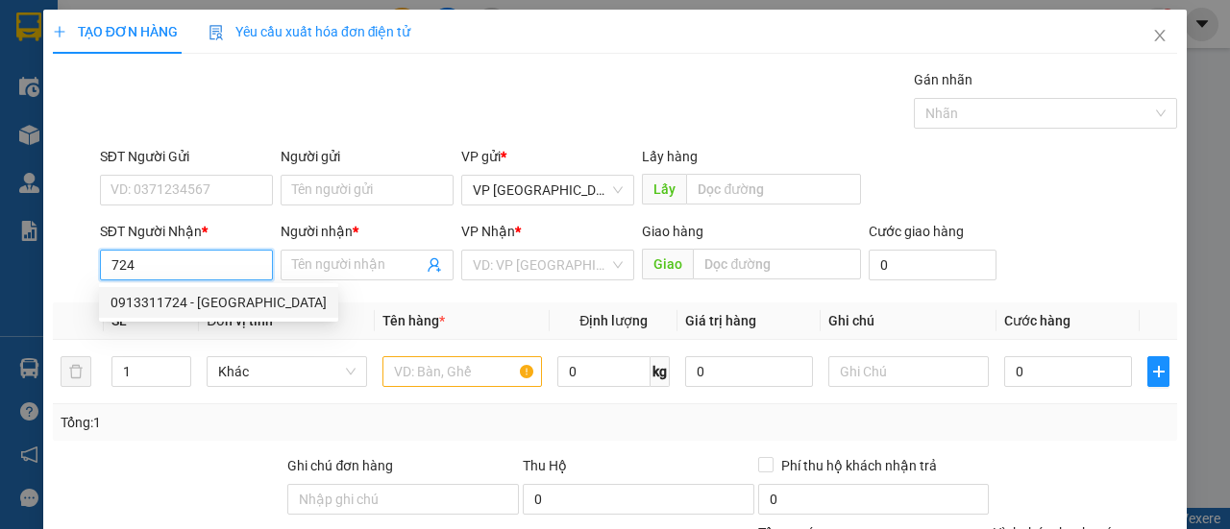
click at [140, 303] on div "0913311724 - [GEOGRAPHIC_DATA]" at bounding box center [218, 302] width 216 height 21
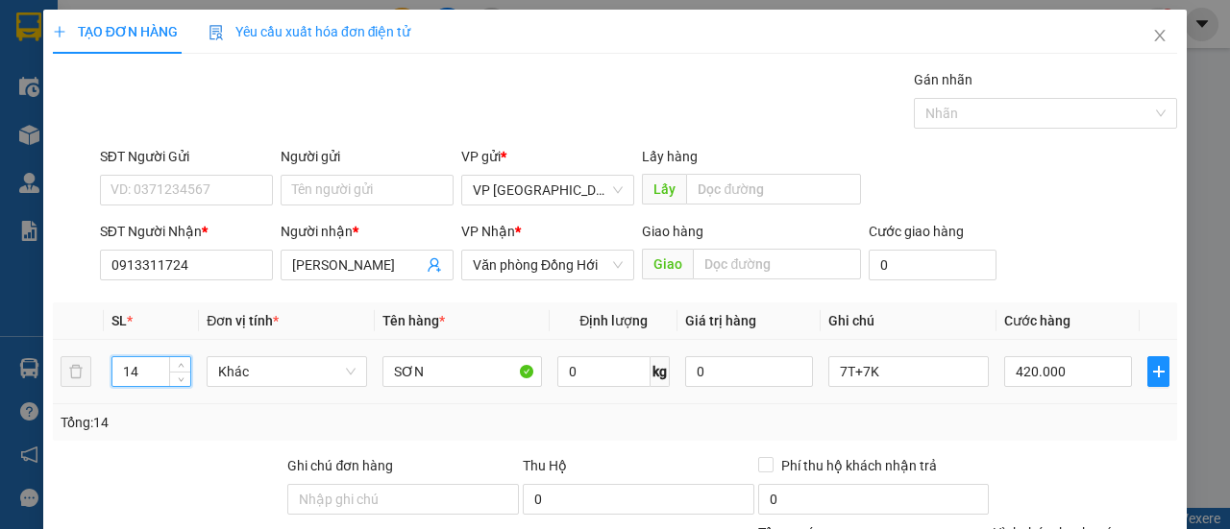
drag, startPoint x: 138, startPoint y: 376, endPoint x: 115, endPoint y: 376, distance: 23.1
click at [115, 376] on input "14" at bounding box center [151, 371] width 79 height 29
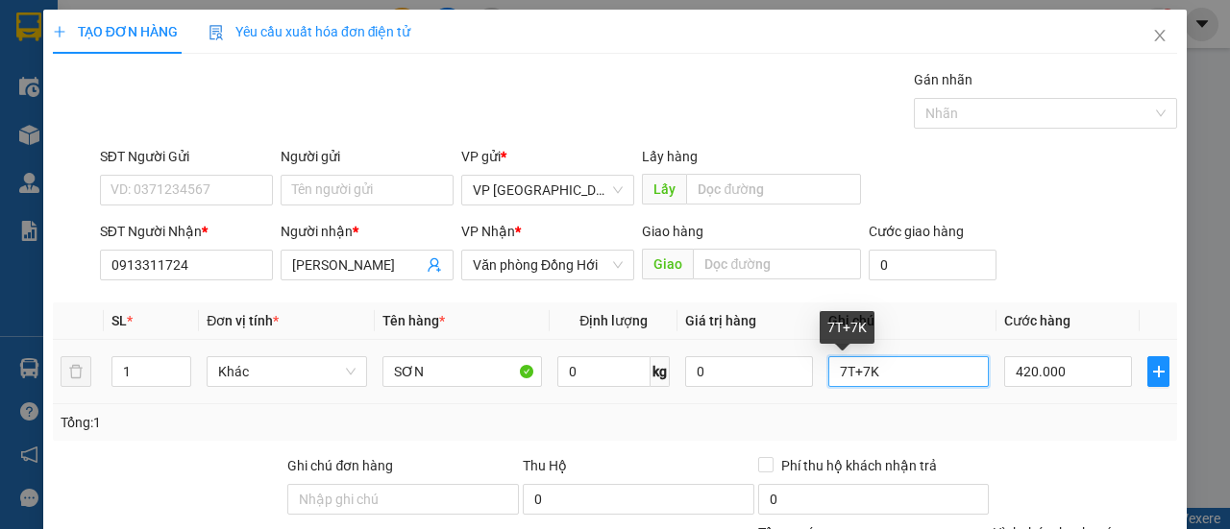
drag, startPoint x: 853, startPoint y: 374, endPoint x: 792, endPoint y: 392, distance: 63.2
click at [792, 392] on tr "1 Khác SƠN 0 kg 0 7T+7K 420.000" at bounding box center [615, 372] width 1124 height 64
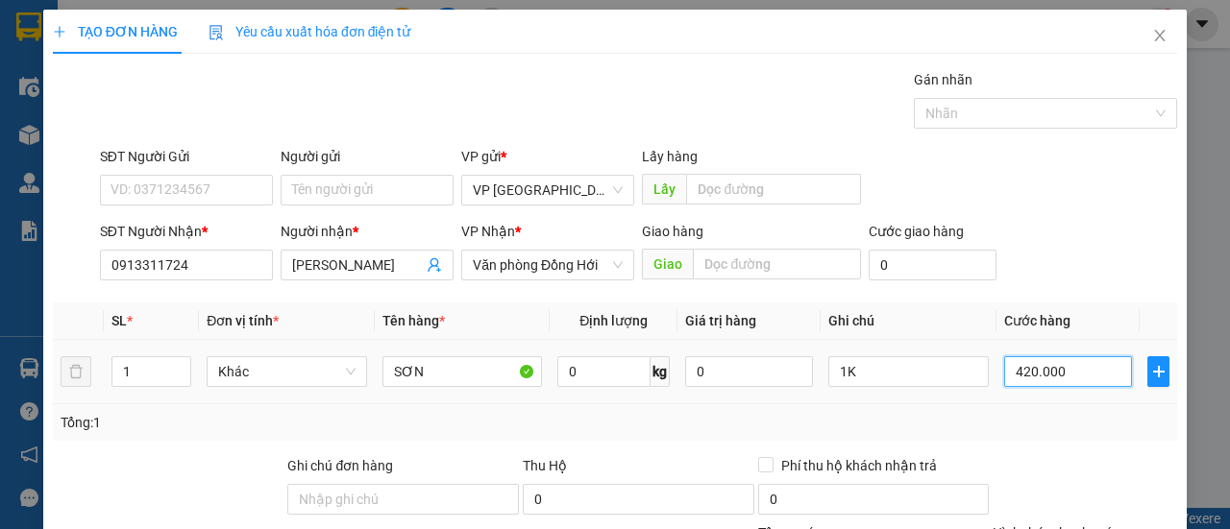
click at [1048, 370] on input "420.000" at bounding box center [1068, 371] width 128 height 31
click at [1005, 406] on div "Tổng: 1" at bounding box center [615, 422] width 1124 height 37
click at [1055, 458] on div "Transit Pickup Surcharge Ids Transit Deliver Surcharge Ids Transit Deliver Surc…" at bounding box center [615, 401] width 1124 height 664
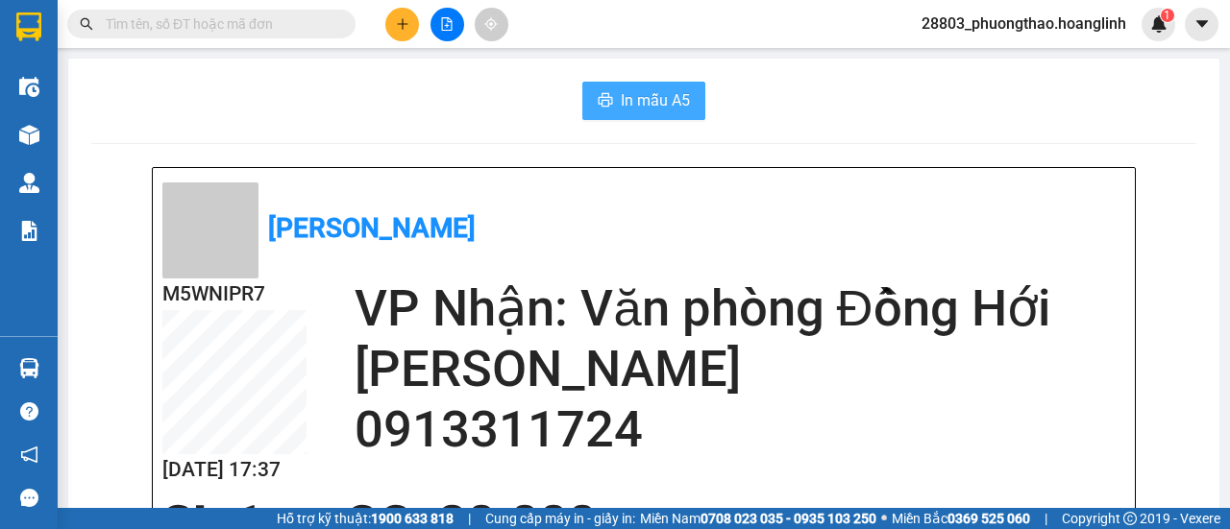
click at [668, 110] on span "In mẫu A5" at bounding box center [655, 100] width 69 height 24
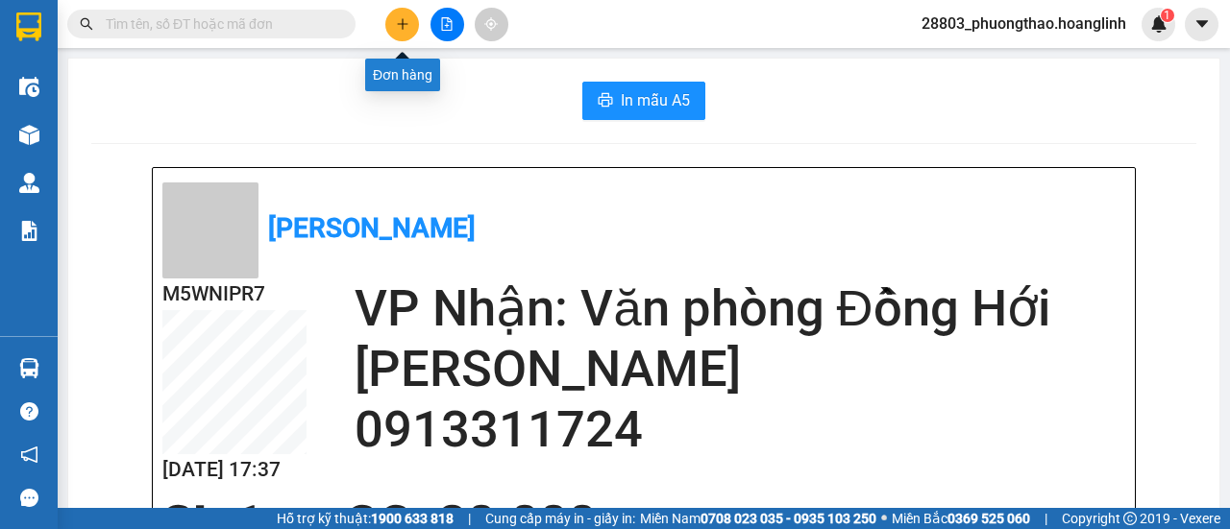
click at [401, 20] on icon "plus" at bounding box center [402, 23] width 13 height 13
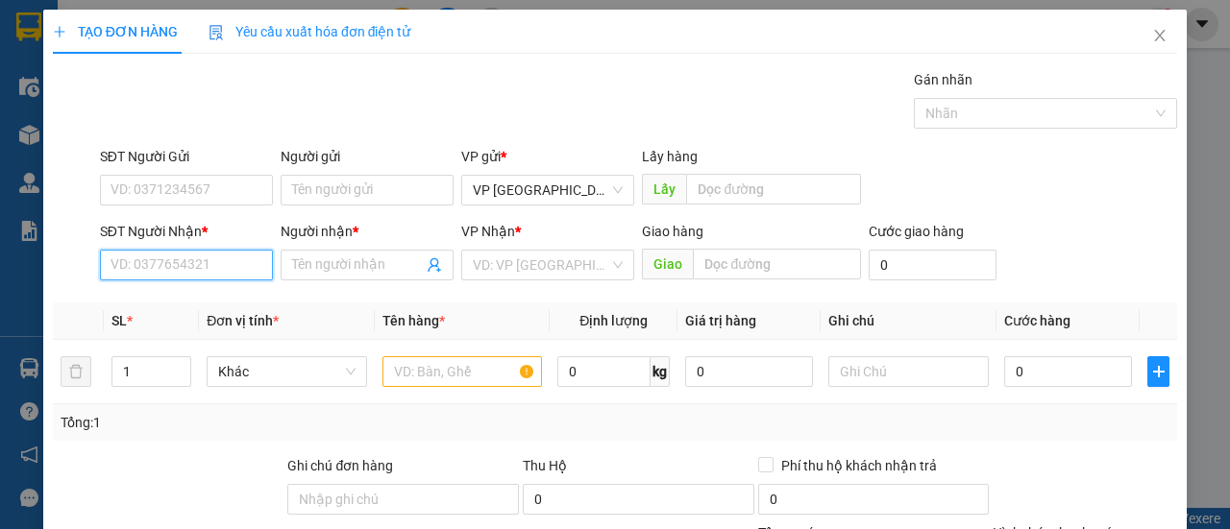
click at [180, 256] on input "SĐT Người Nhận *" at bounding box center [186, 265] width 173 height 31
click at [203, 335] on div "0388612367 - A HÙNG" at bounding box center [184, 333] width 148 height 21
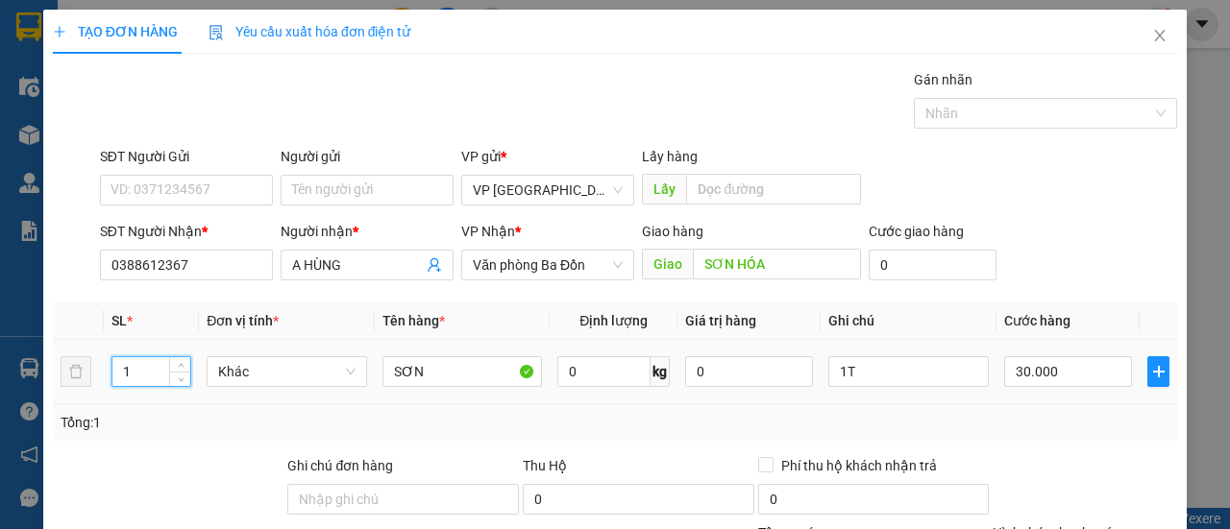
click at [82, 381] on tr "1 Khác SƠN 0 kg 0 1T 30.000" at bounding box center [615, 372] width 1124 height 64
click at [856, 366] on input "1T" at bounding box center [908, 371] width 160 height 31
click at [1011, 366] on input "30.000" at bounding box center [1068, 371] width 128 height 31
drag, startPoint x: 924, startPoint y: 401, endPoint x: 934, endPoint y: 391, distance: 13.6
click at [931, 396] on td "10T+1L" at bounding box center [908, 372] width 176 height 64
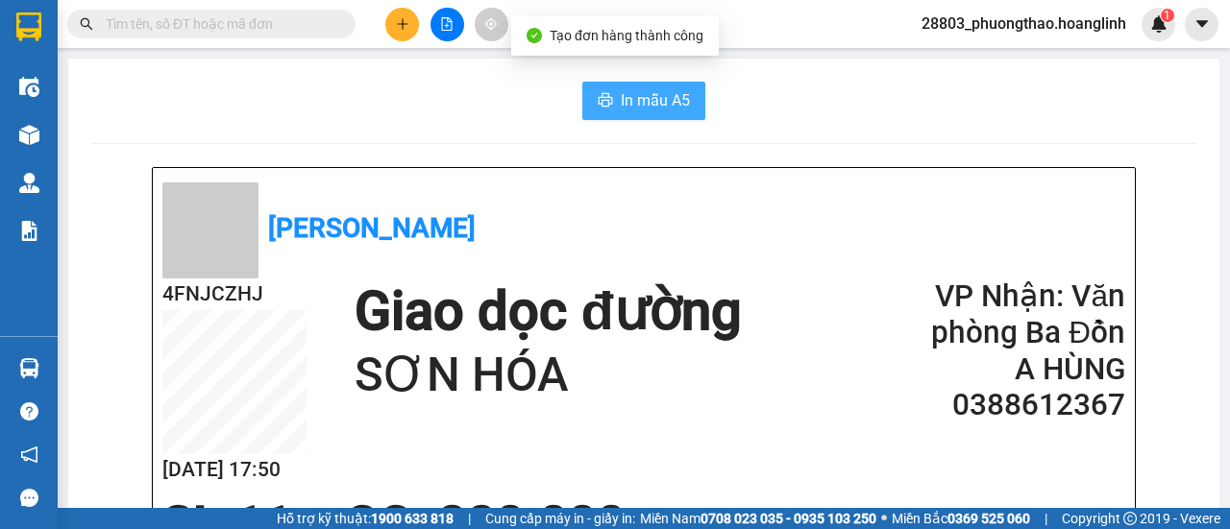
click at [674, 103] on span "In mẫu A5" at bounding box center [655, 100] width 69 height 24
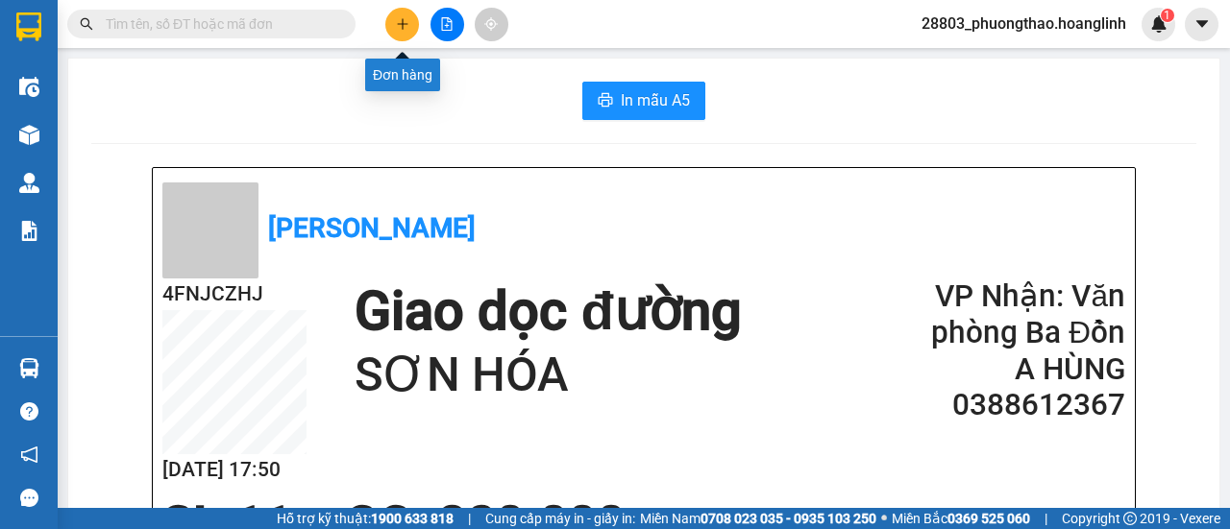
click at [402, 26] on icon "plus" at bounding box center [402, 23] width 1 height 11
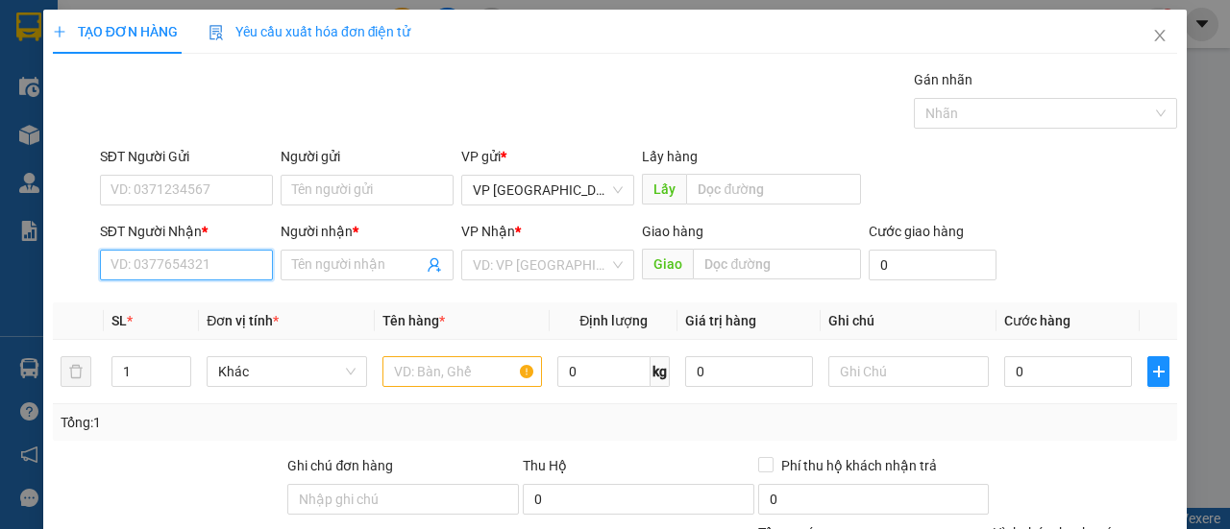
click at [202, 263] on input "SĐT Người Nhận *" at bounding box center [186, 265] width 173 height 31
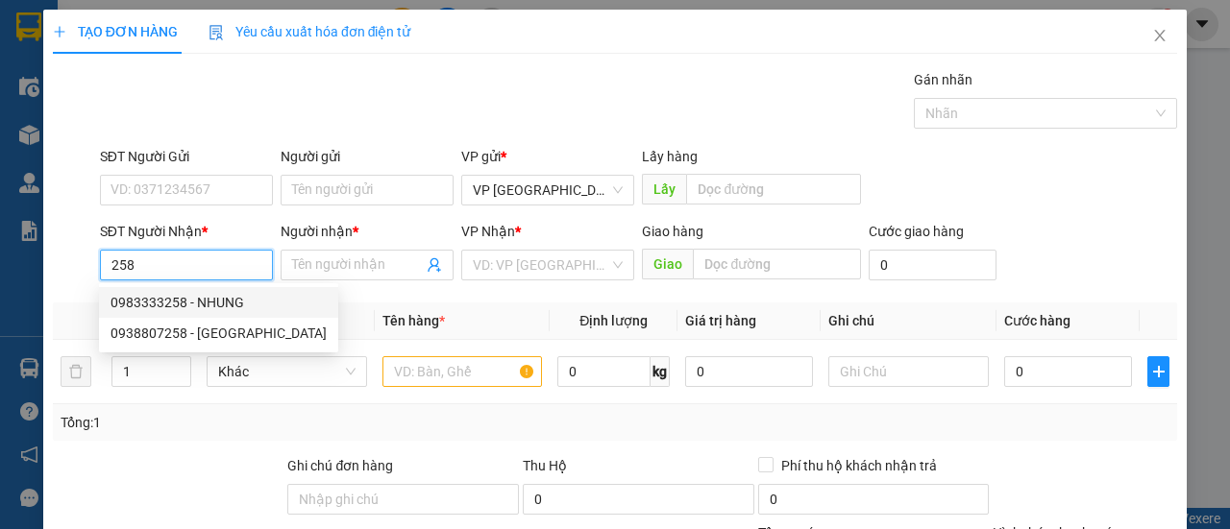
click at [192, 305] on div "0983333258 - NHUNG" at bounding box center [218, 302] width 216 height 21
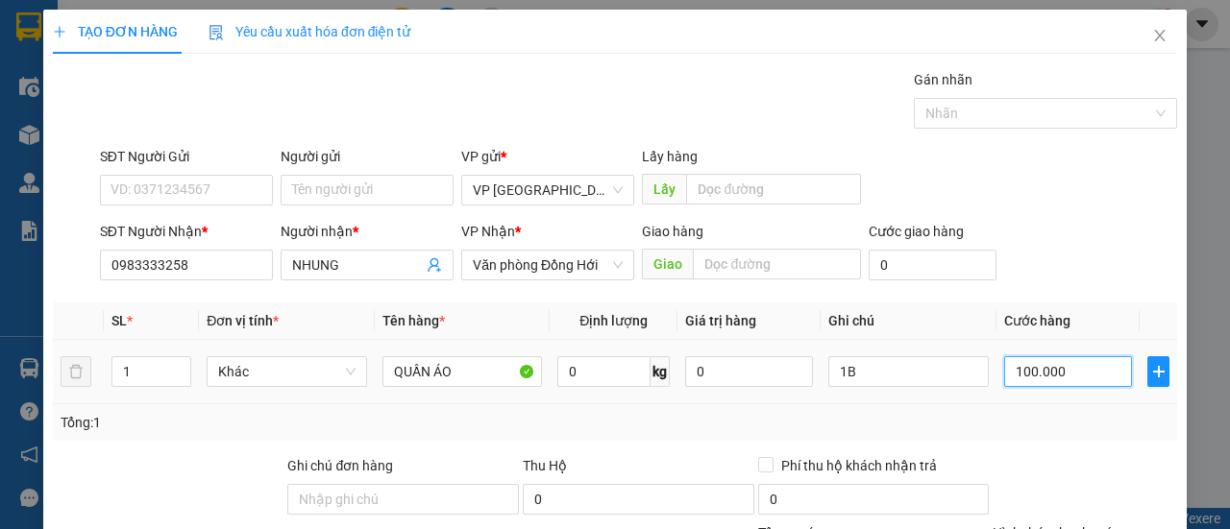
click at [1030, 378] on input "100.000" at bounding box center [1068, 371] width 128 height 31
click at [1041, 412] on div "Tổng: 1" at bounding box center [615, 422] width 1109 height 21
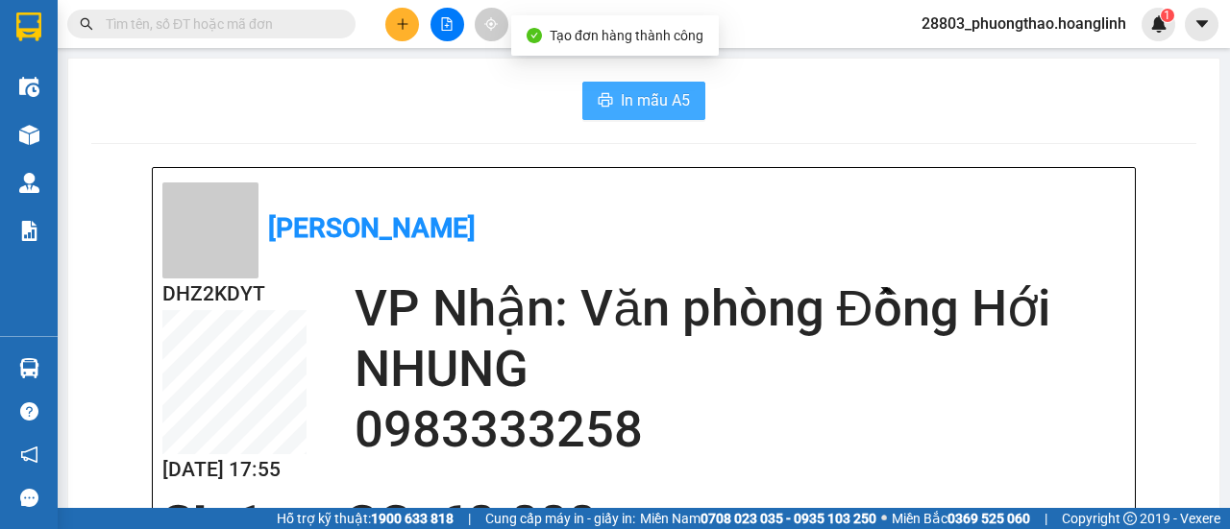
click at [677, 103] on span "In mẫu A5" at bounding box center [655, 100] width 69 height 24
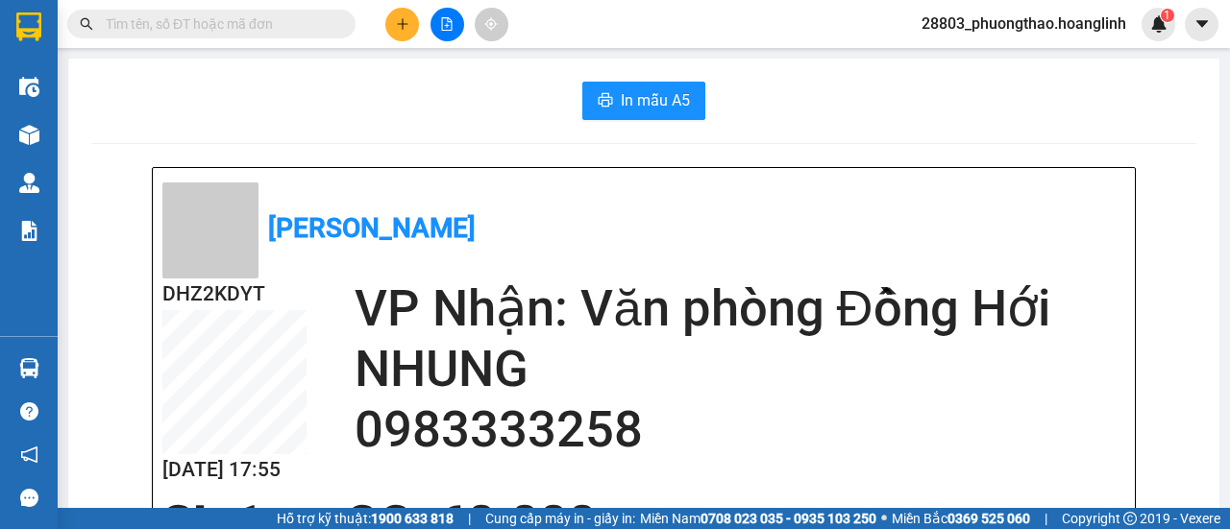
click at [402, 21] on icon "plus" at bounding box center [402, 23] width 13 height 13
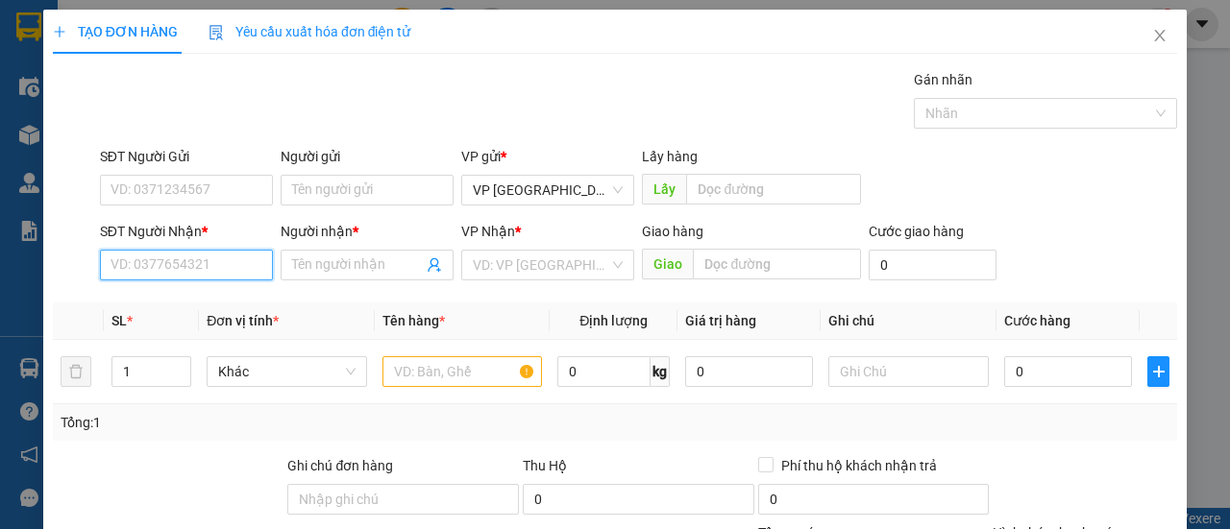
click at [121, 262] on input "SĐT Người Nhận *" at bounding box center [186, 265] width 173 height 31
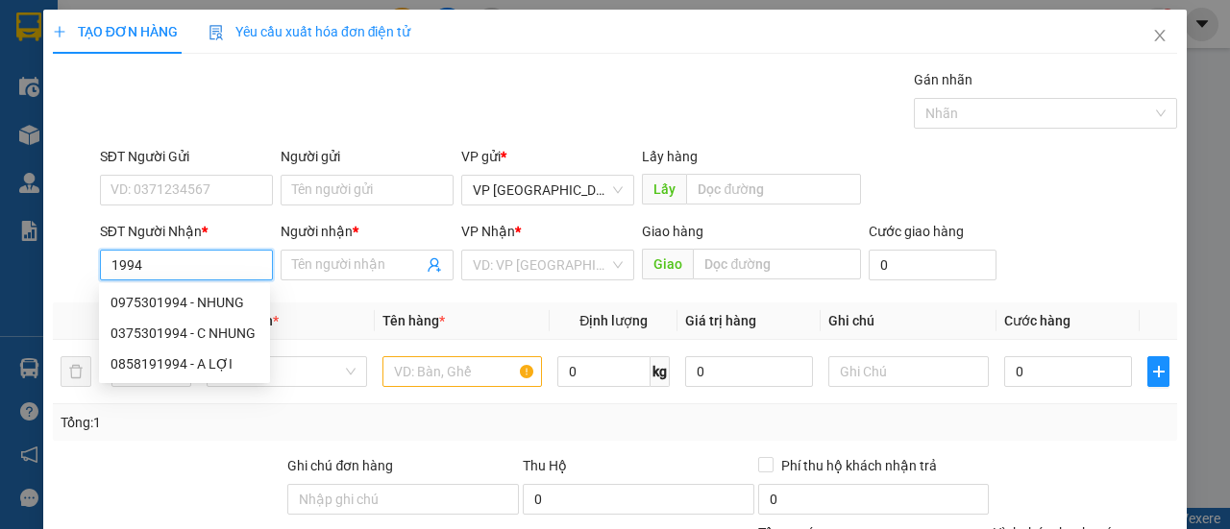
drag, startPoint x: 144, startPoint y: 262, endPoint x: 177, endPoint y: 263, distance: 32.7
click at [177, 263] on input "1994" at bounding box center [186, 265] width 173 height 31
click at [201, 299] on div "0975301994 - NHUNG" at bounding box center [184, 302] width 148 height 21
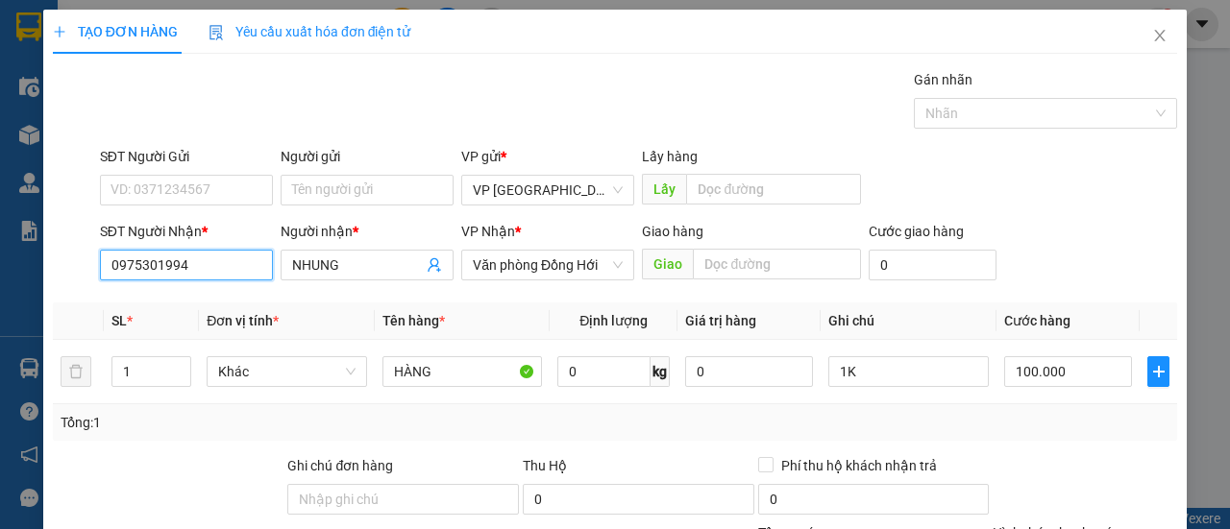
click at [204, 266] on input "0975301994" at bounding box center [186, 265] width 173 height 31
click at [207, 310] on div "0975301994 - NHUNG" at bounding box center [184, 302] width 148 height 21
click at [1045, 373] on input "100.000" at bounding box center [1068, 371] width 128 height 31
click at [820, 374] on td "1K" at bounding box center [908, 372] width 176 height 64
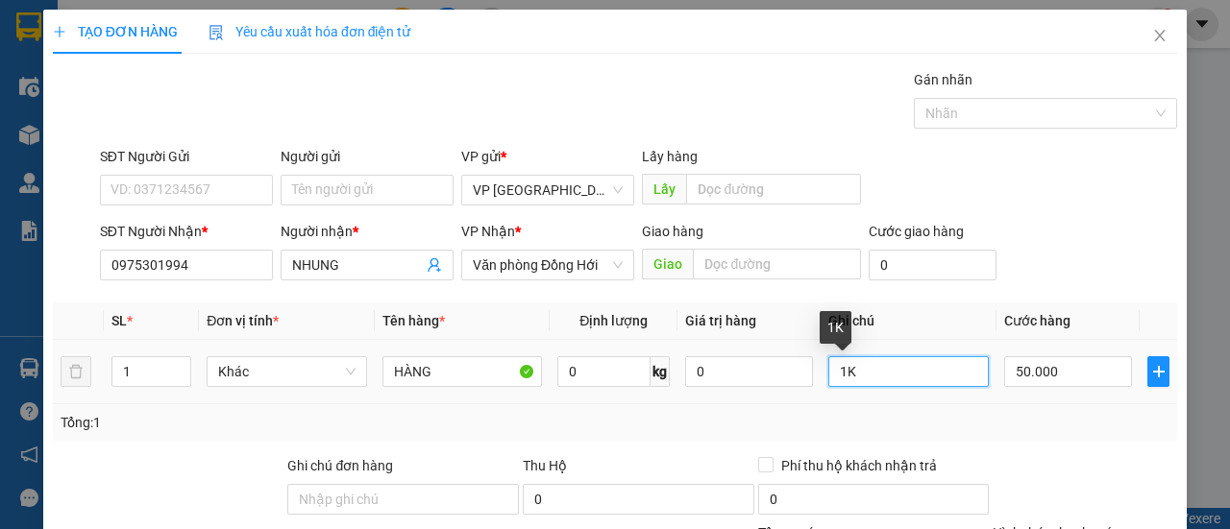
drag, startPoint x: 851, startPoint y: 369, endPoint x: 863, endPoint y: 370, distance: 11.6
click at [853, 369] on input "1K" at bounding box center [908, 371] width 160 height 31
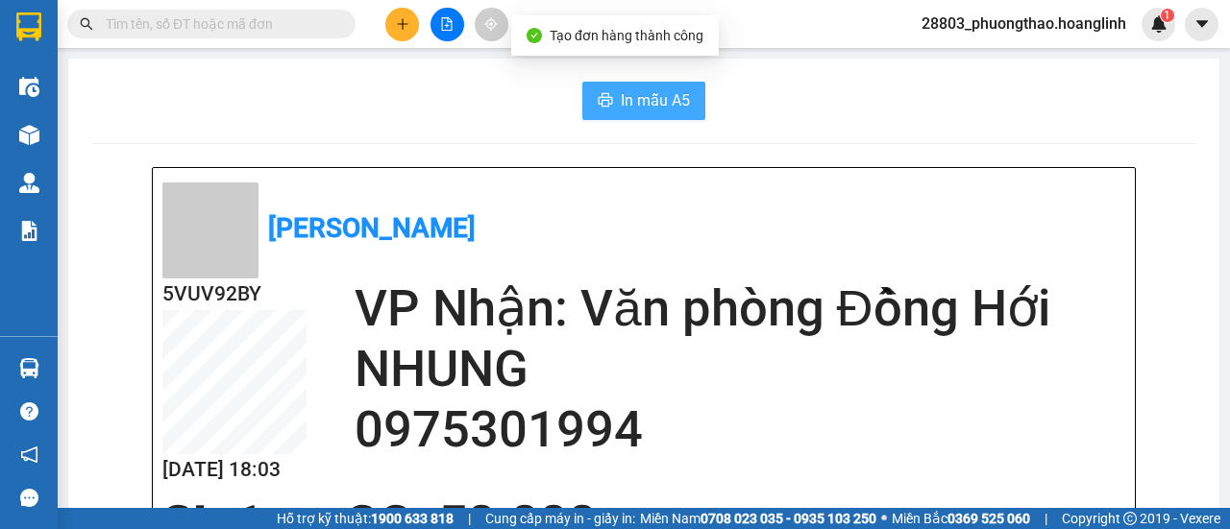
click at [598, 107] on icon "printer" at bounding box center [605, 99] width 14 height 13
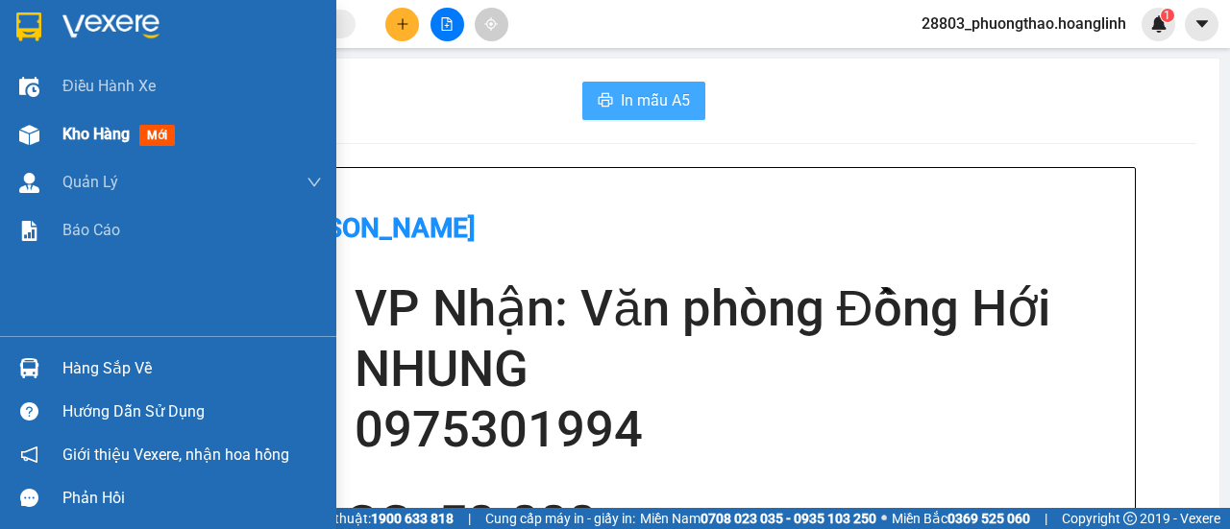
drag, startPoint x: 98, startPoint y: 137, endPoint x: 204, endPoint y: 117, distance: 107.6
click at [100, 137] on span "Kho hàng" at bounding box center [95, 134] width 67 height 18
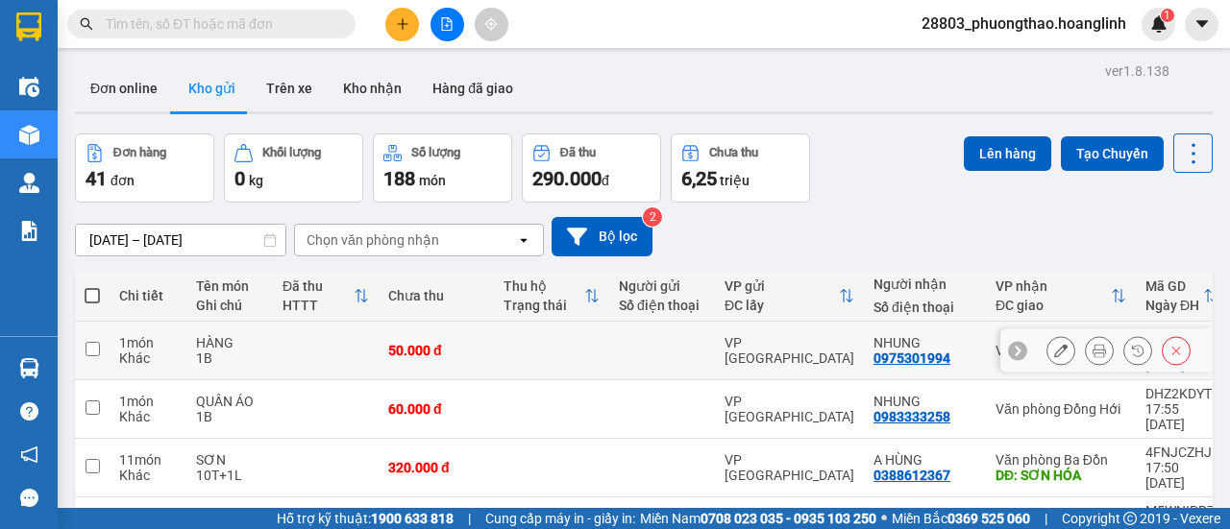
drag, startPoint x: 1066, startPoint y: 276, endPoint x: 1053, endPoint y: 281, distance: 14.6
click at [1062, 336] on div at bounding box center [1118, 350] width 144 height 29
click at [1054, 344] on icon at bounding box center [1060, 350] width 13 height 13
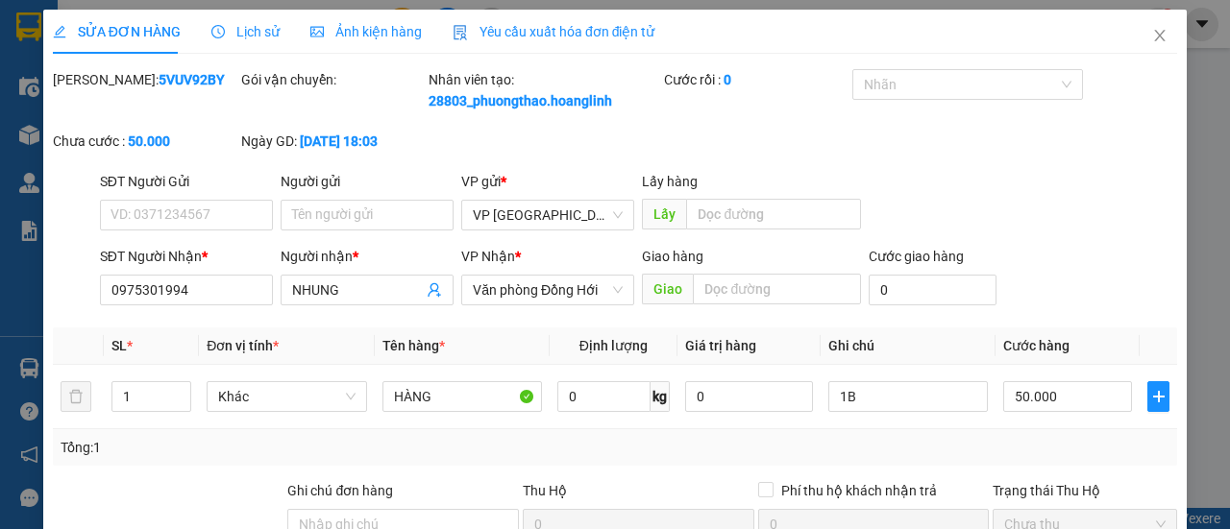
drag, startPoint x: 196, startPoint y: 294, endPoint x: 44, endPoint y: 314, distance: 153.1
click at [44, 314] on div "SỬA ĐƠN HÀNG Lịch sử Ảnh kiện hàng Yêu cầu xuất hóa đơn điện tử Total Paid Fee …" at bounding box center [614, 391] width 1143 height 763
drag, startPoint x: 172, startPoint y: 322, endPoint x: 183, endPoint y: 320, distance: 11.7
click at [181, 305] on input "0975301994" at bounding box center [186, 290] width 173 height 31
click at [191, 305] on input "097530199" at bounding box center [186, 290] width 173 height 31
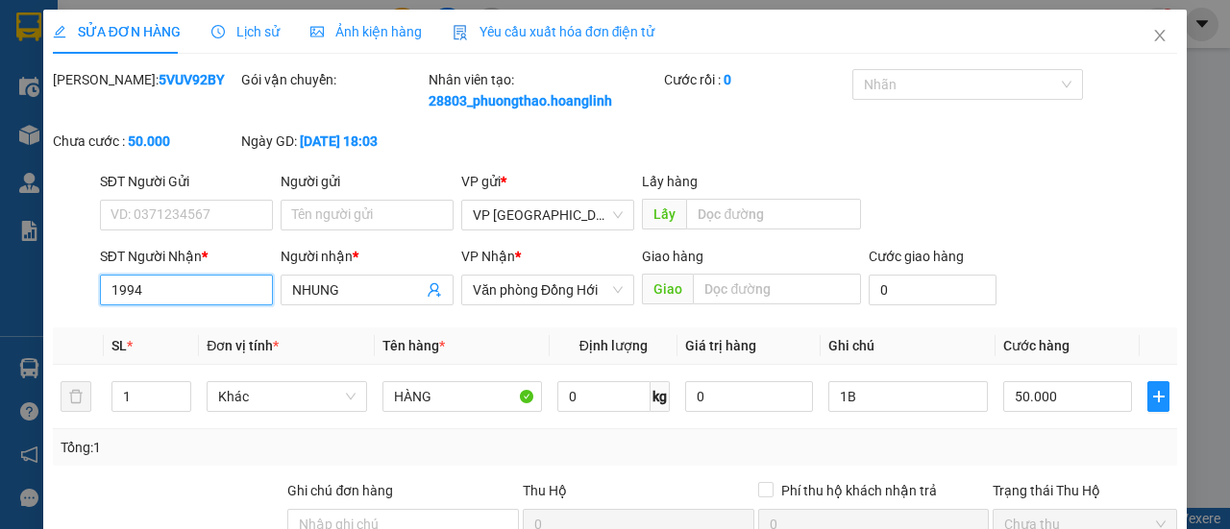
drag, startPoint x: 159, startPoint y: 320, endPoint x: 75, endPoint y: 320, distance: 84.5
click at [75, 313] on div "SĐT Người Nhận * 1994 1994 Người nhận * NHUNG VP Nhận * Văn phòng Đồng Hới Giao…" at bounding box center [615, 279] width 1128 height 67
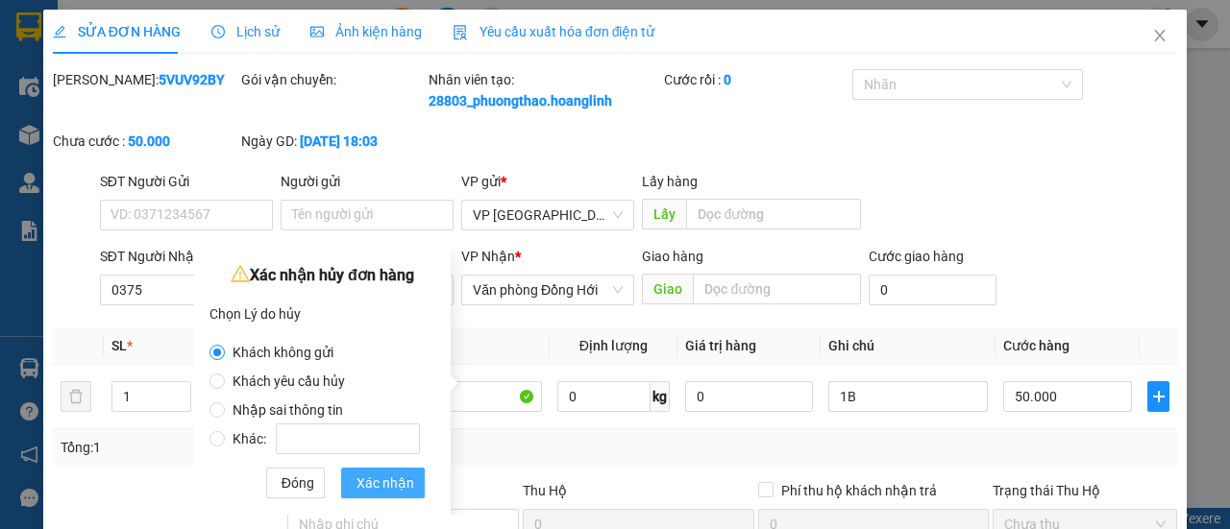
click at [371, 475] on span "Xác nhận" at bounding box center [385, 483] width 58 height 21
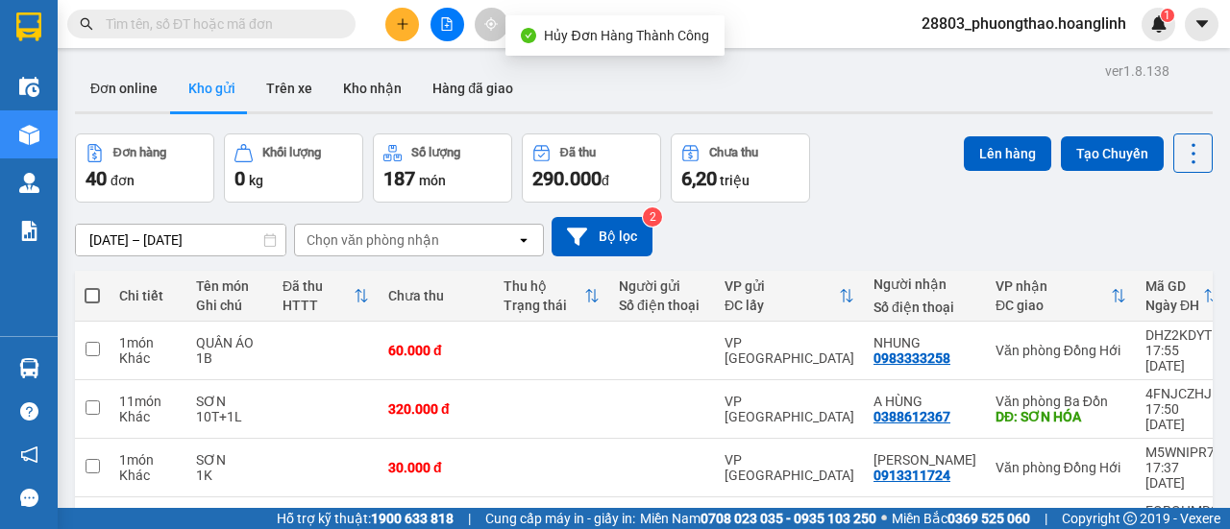
click at [401, 11] on button at bounding box center [402, 25] width 34 height 34
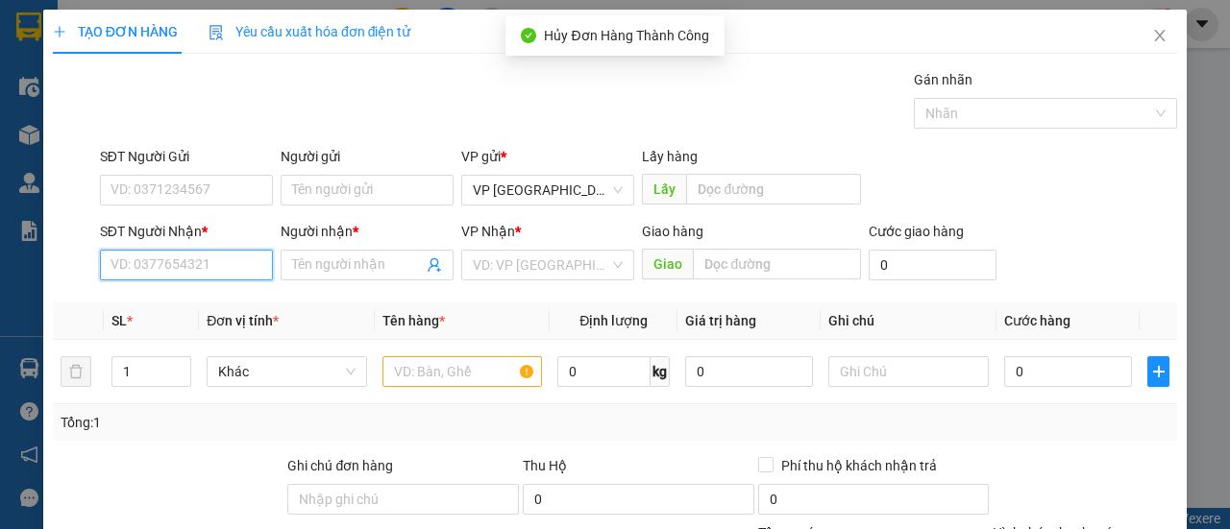
click at [199, 264] on input "SĐT Người Nhận *" at bounding box center [186, 265] width 173 height 31
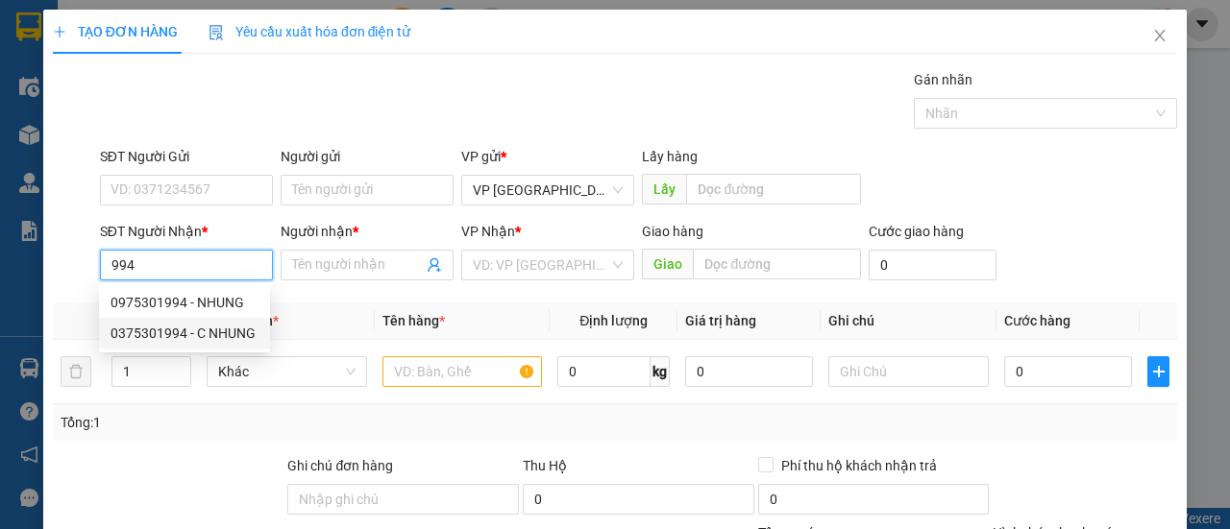
click at [168, 328] on div "0375301994 - C NHUNG" at bounding box center [184, 333] width 148 height 21
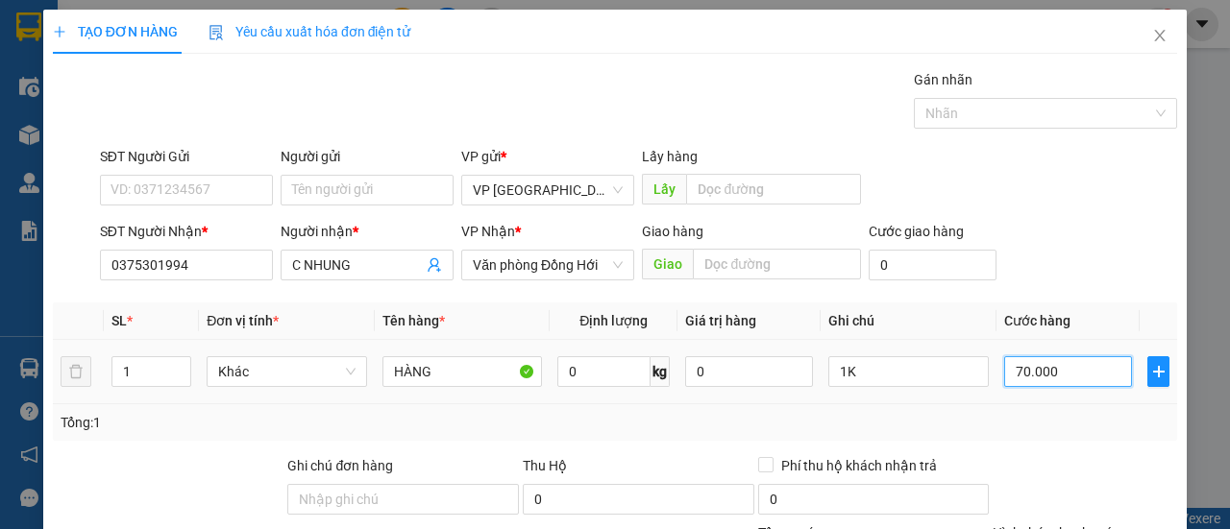
click at [1041, 374] on input "70.000" at bounding box center [1068, 371] width 128 height 31
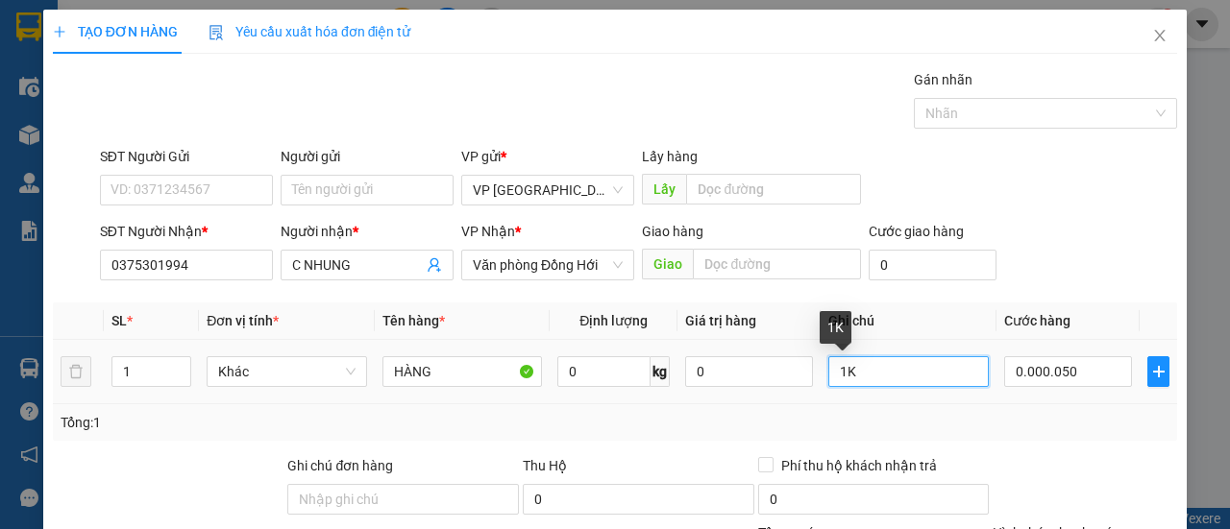
click at [859, 378] on input "1K" at bounding box center [908, 371] width 160 height 31
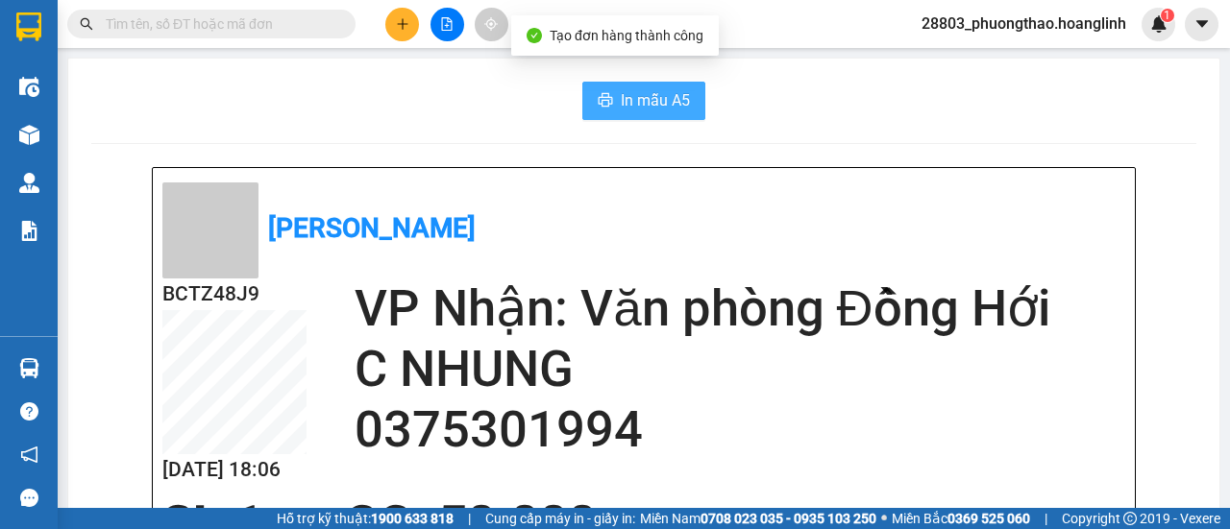
click at [646, 111] on span "In mẫu A5" at bounding box center [655, 100] width 69 height 24
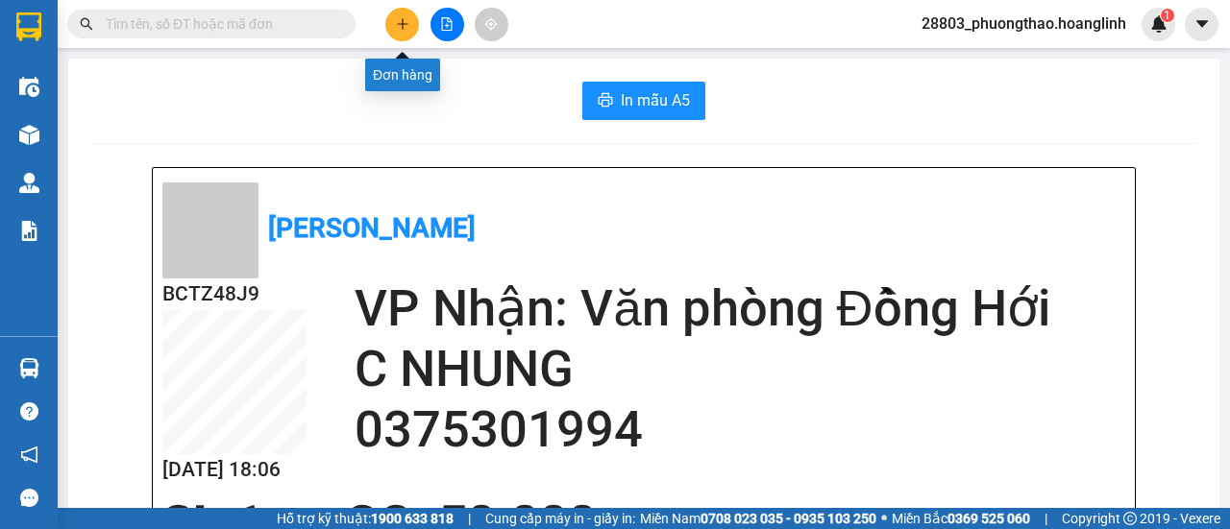
click at [407, 14] on button at bounding box center [402, 25] width 34 height 34
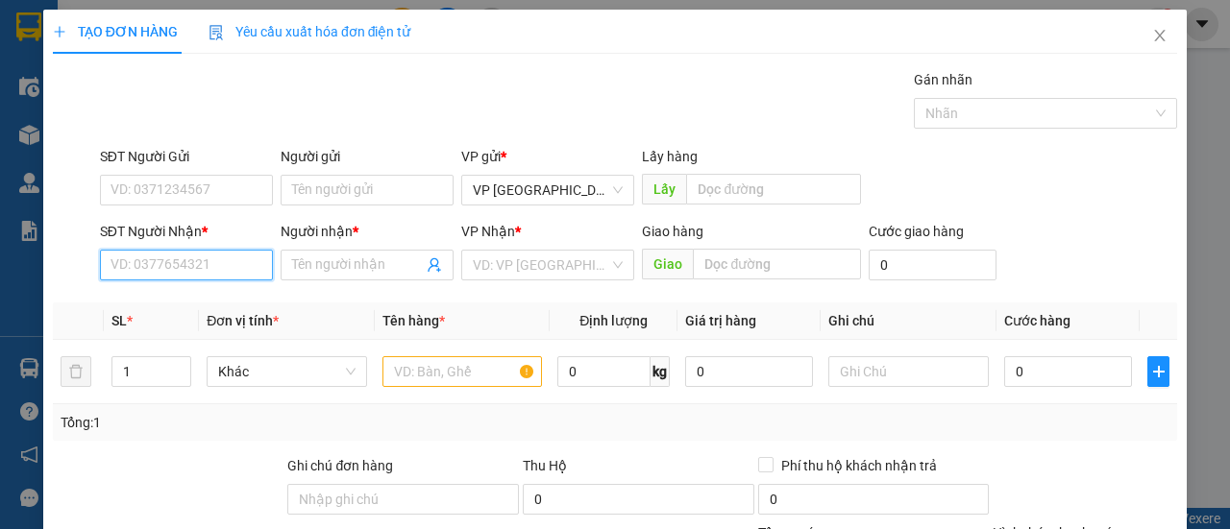
click at [225, 262] on input "SĐT Người Nhận *" at bounding box center [186, 265] width 173 height 31
click at [174, 299] on div "0931915931 - NAM" at bounding box center [184, 302] width 148 height 21
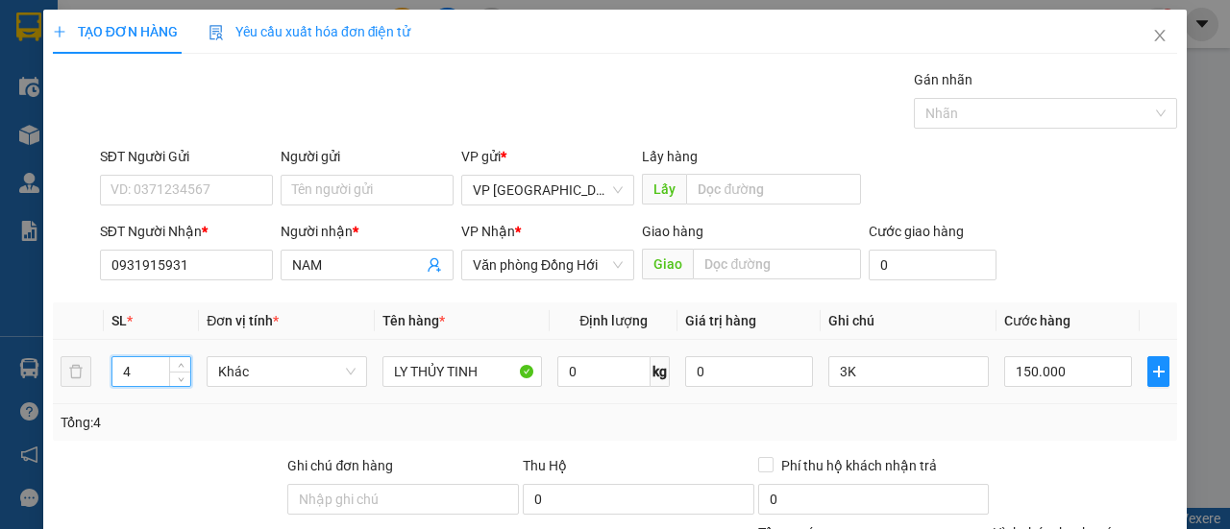
drag, startPoint x: 149, startPoint y: 364, endPoint x: 113, endPoint y: 364, distance: 35.5
click at [102, 364] on tr "4 Khác LY THỦY TINH 0 kg 0 3K 150.000" at bounding box center [615, 372] width 1124 height 64
drag, startPoint x: 150, startPoint y: 373, endPoint x: 113, endPoint y: 378, distance: 36.8
click at [113, 378] on input "4" at bounding box center [151, 371] width 79 height 29
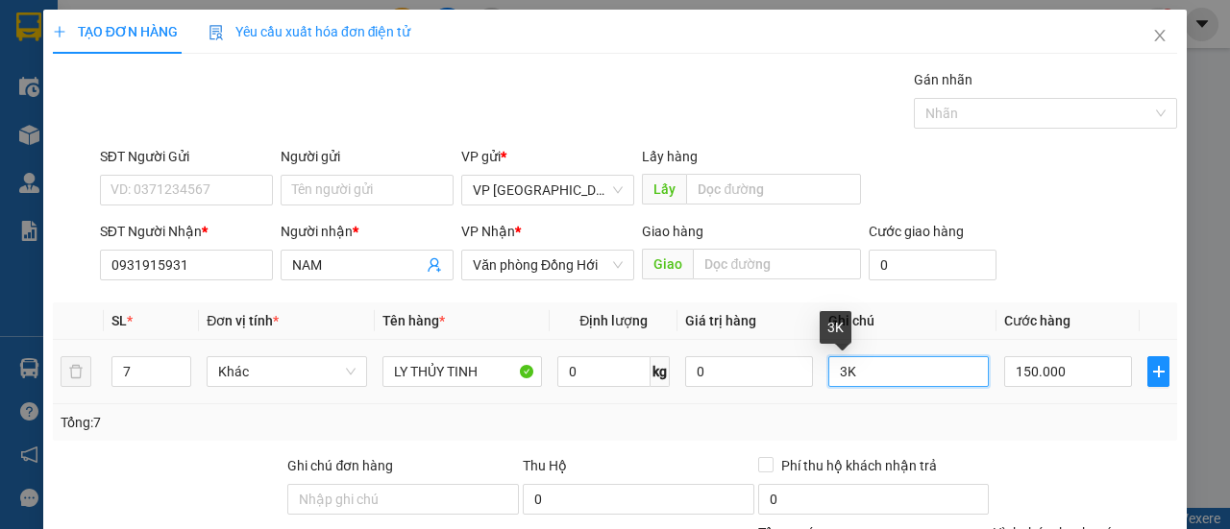
drag, startPoint x: 835, startPoint y: 368, endPoint x: 822, endPoint y: 383, distance: 19.8
click at [828, 373] on input "3K" at bounding box center [908, 371] width 160 height 31
click at [1060, 394] on td "000.000.350" at bounding box center [1067, 372] width 143 height 64
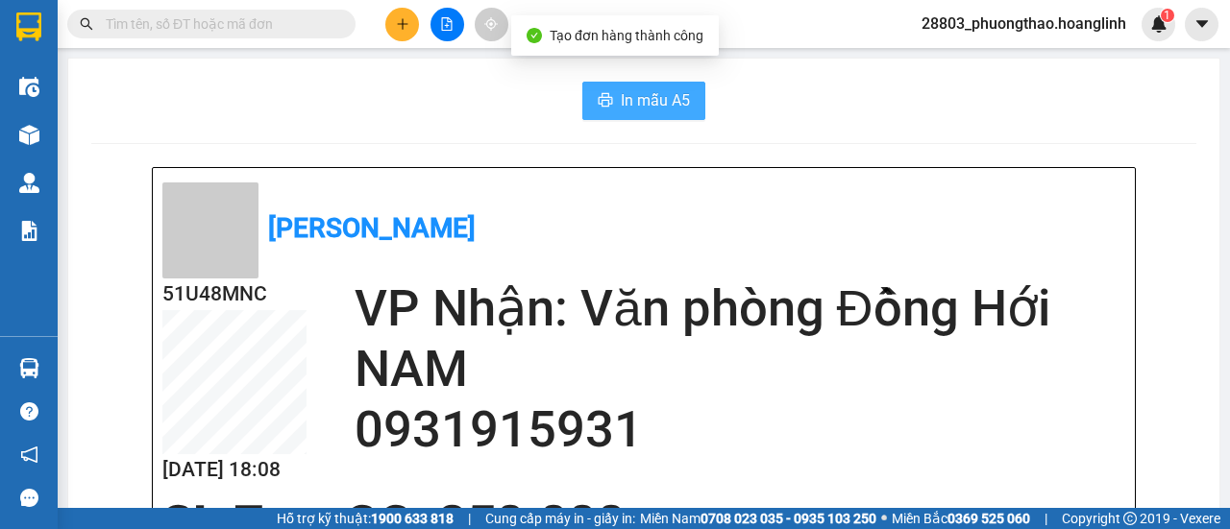
click at [666, 97] on span "In mẫu A5" at bounding box center [655, 100] width 69 height 24
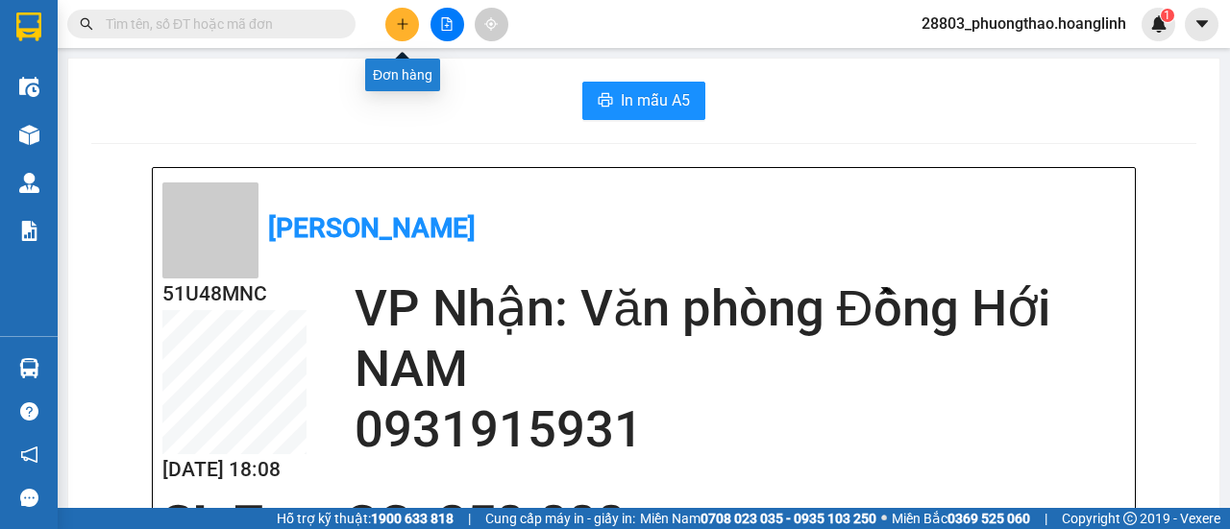
click at [394, 24] on button at bounding box center [402, 25] width 34 height 34
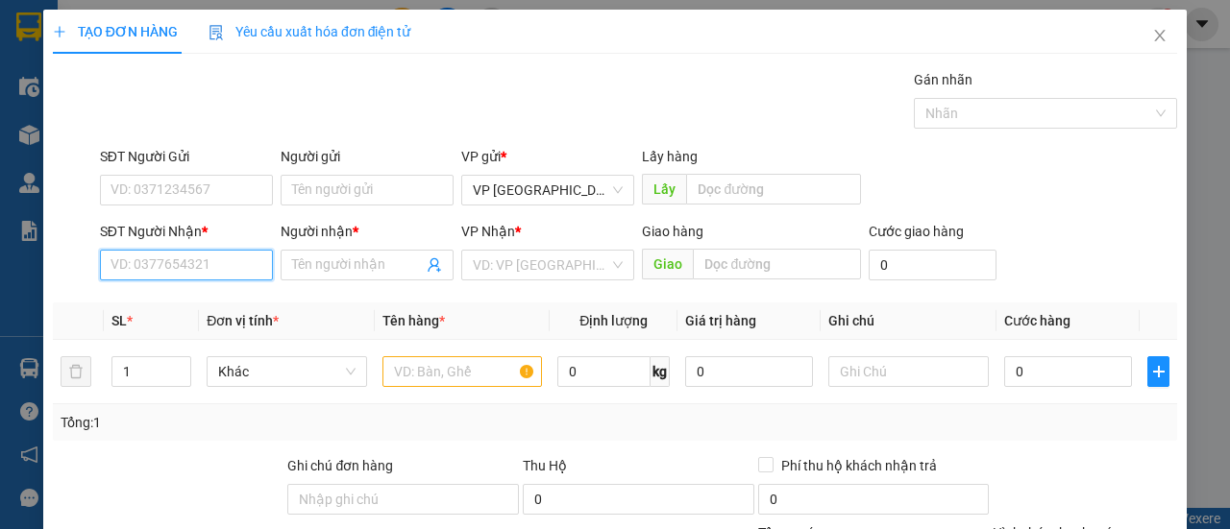
click at [181, 260] on input "SĐT Người Nhận *" at bounding box center [186, 265] width 173 height 31
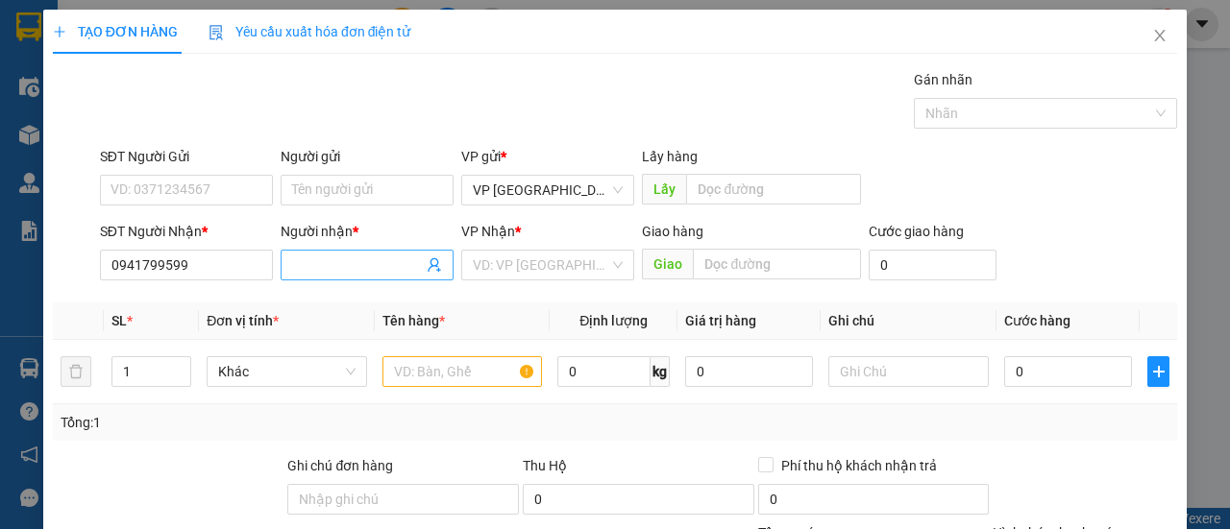
click at [317, 274] on input "Người nhận *" at bounding box center [357, 265] width 131 height 21
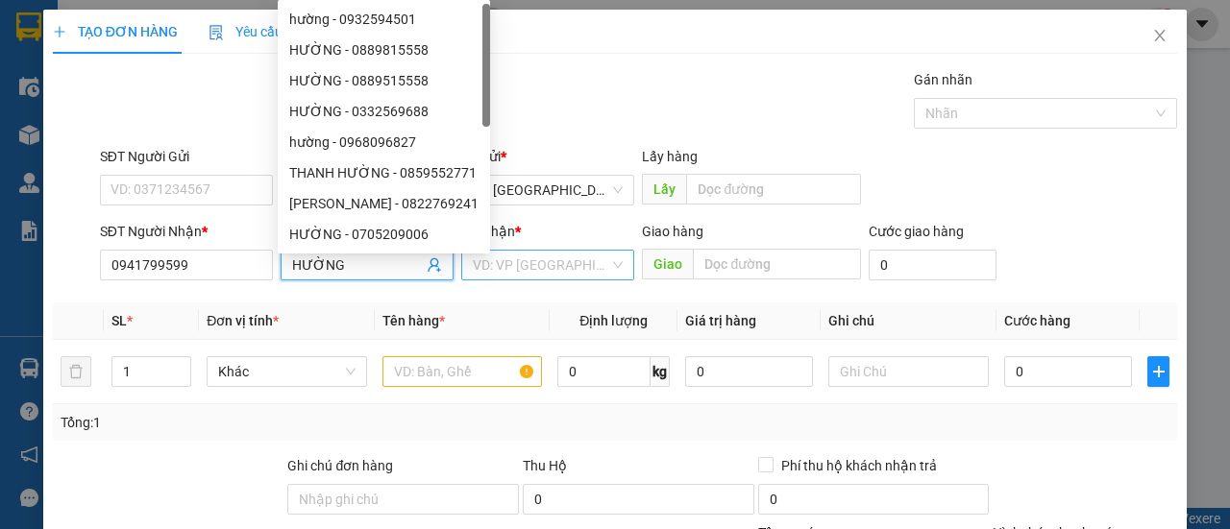
click at [571, 264] on input "search" at bounding box center [541, 265] width 136 height 29
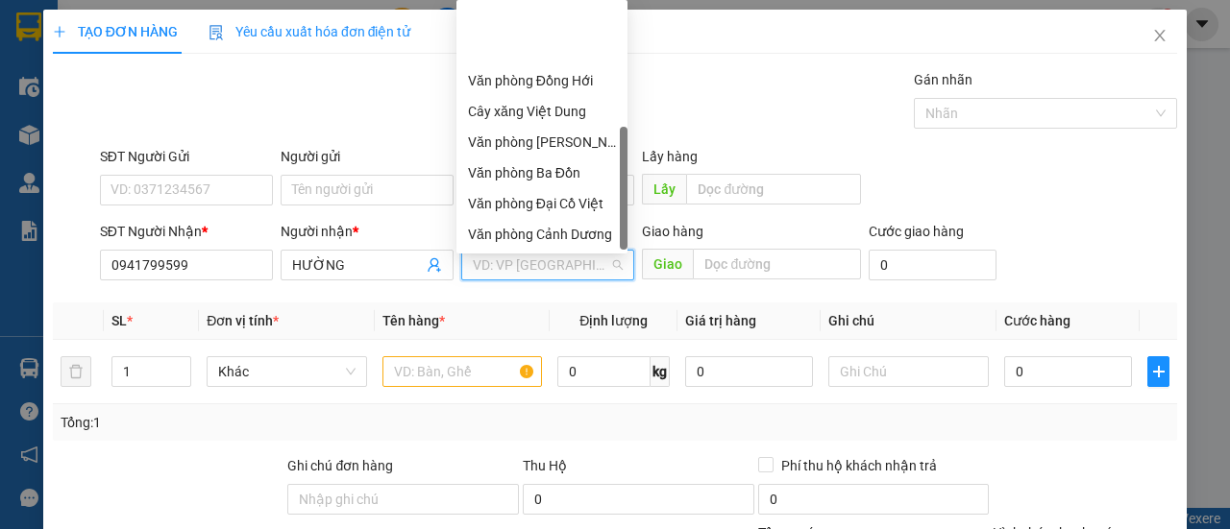
click at [580, 285] on div "Văn phòng Hoàn Lão" at bounding box center [542, 295] width 148 height 21
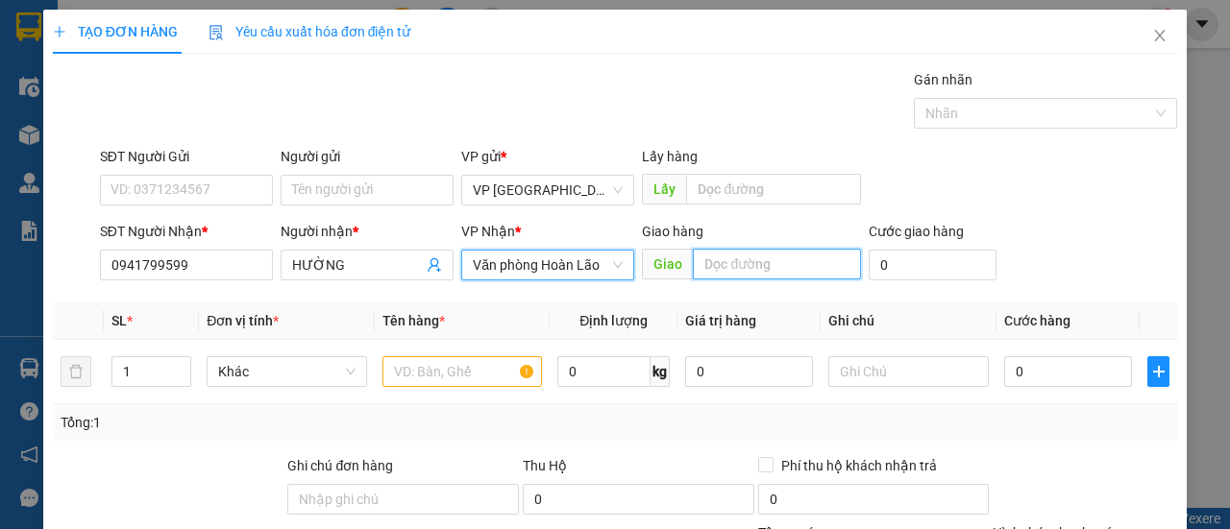
click at [724, 259] on input "text" at bounding box center [776, 264] width 167 height 31
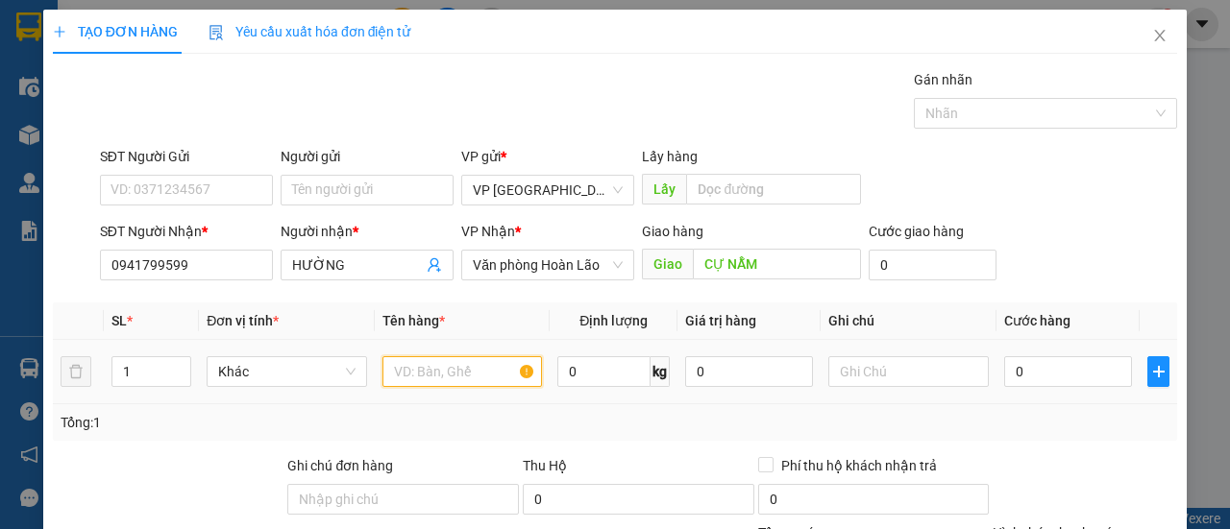
click at [438, 380] on input "text" at bounding box center [462, 371] width 160 height 31
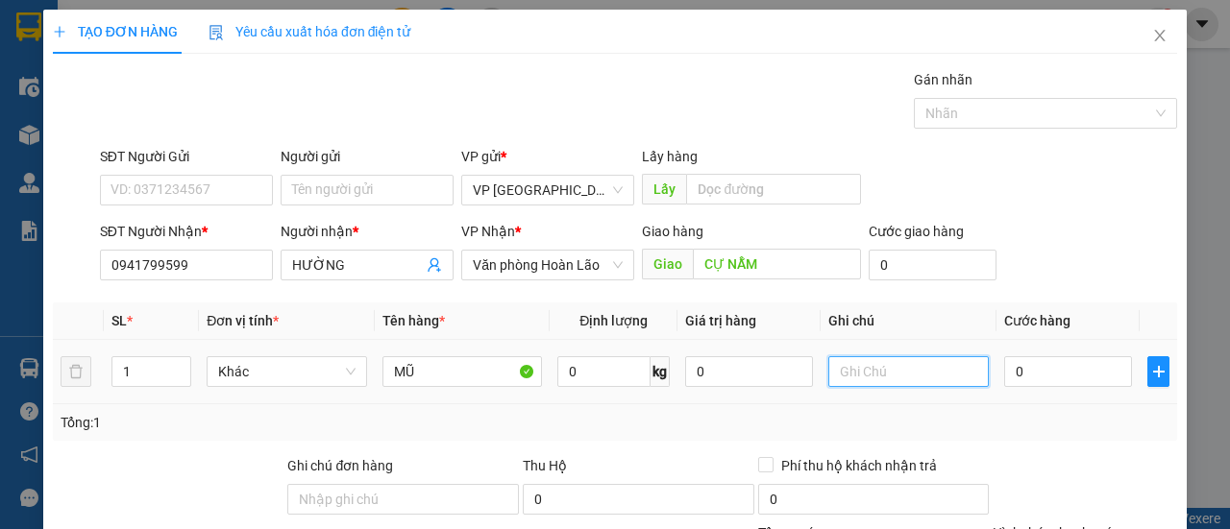
click at [845, 369] on input "text" at bounding box center [908, 371] width 160 height 31
click at [1004, 376] on input "0" at bounding box center [1068, 371] width 128 height 31
click at [1027, 404] on div "Tổng: 1" at bounding box center [615, 422] width 1124 height 37
drag, startPoint x: 1067, startPoint y: 330, endPoint x: 1061, endPoint y: 349, distance: 19.1
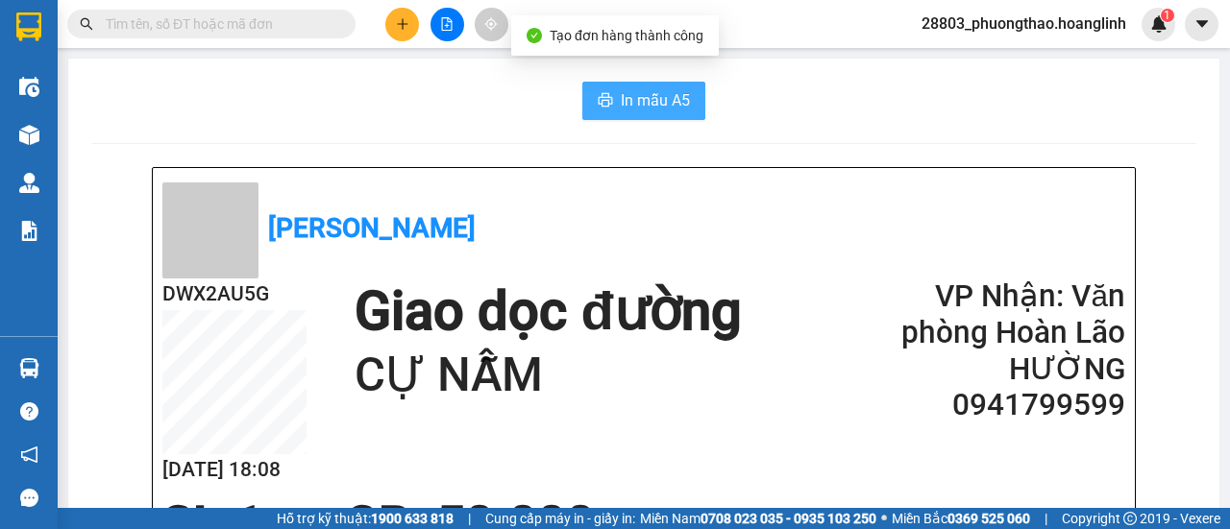
click at [632, 99] on span "In mẫu A5" at bounding box center [655, 100] width 69 height 24
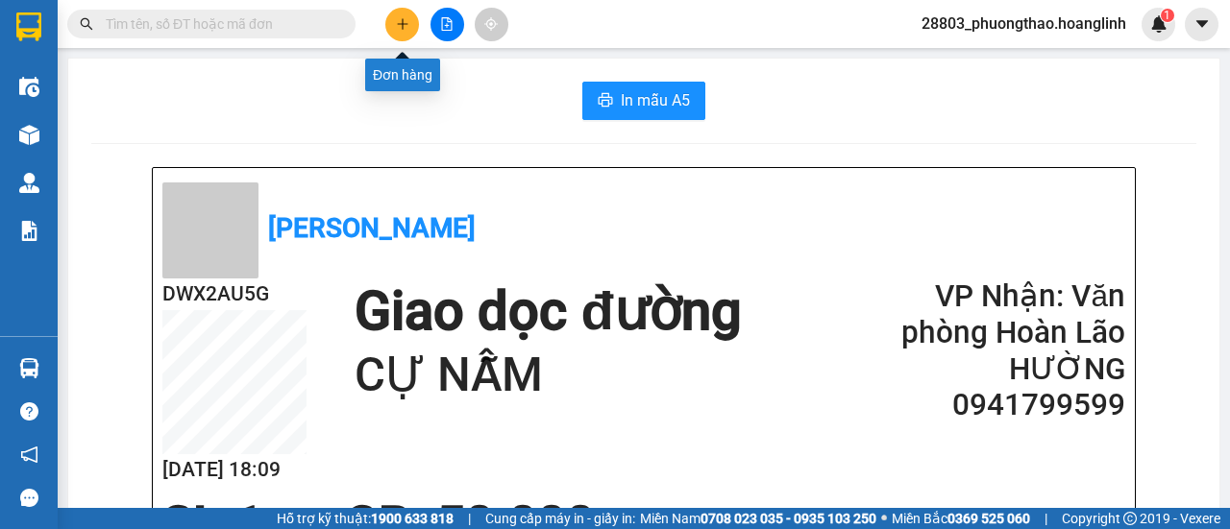
click at [407, 18] on icon "plus" at bounding box center [402, 23] width 13 height 13
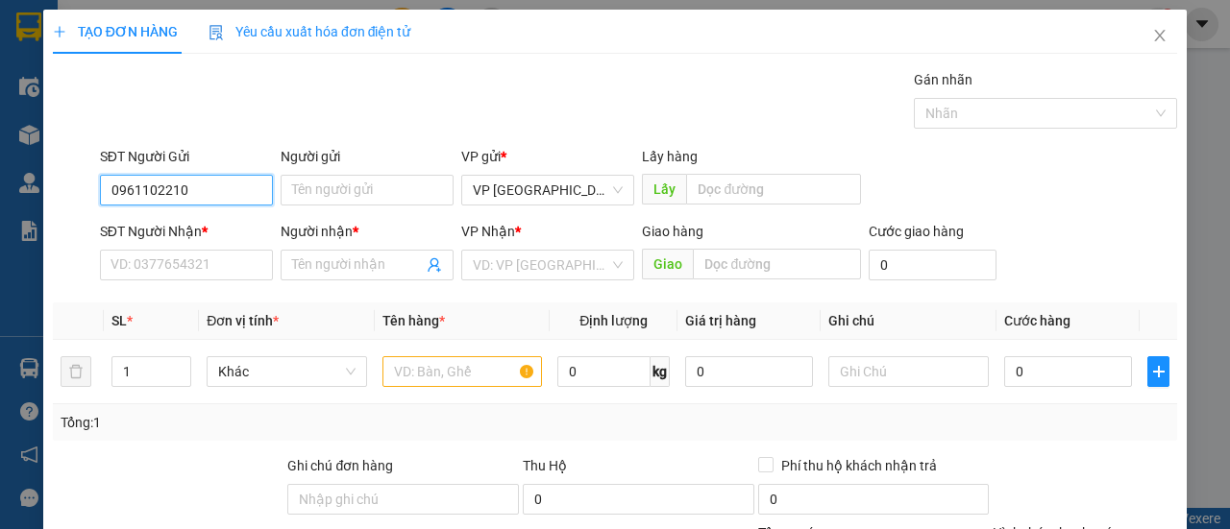
drag, startPoint x: 207, startPoint y: 191, endPoint x: 37, endPoint y: 228, distance: 174.8
click at [37, 227] on div "TẠO ĐƠN HÀNG Yêu cầu xuất hóa đơn điện tử Transit Pickup Surcharge Ids Transit …" at bounding box center [615, 264] width 1230 height 529
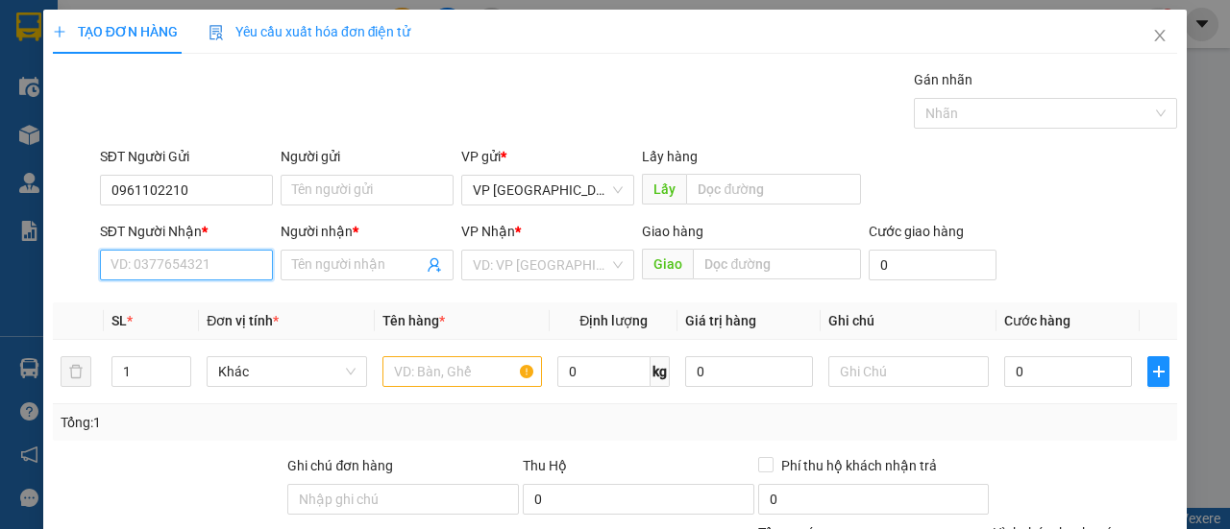
click at [213, 258] on input "SĐT Người Nhận *" at bounding box center [186, 265] width 173 height 31
paste input "0961102210"
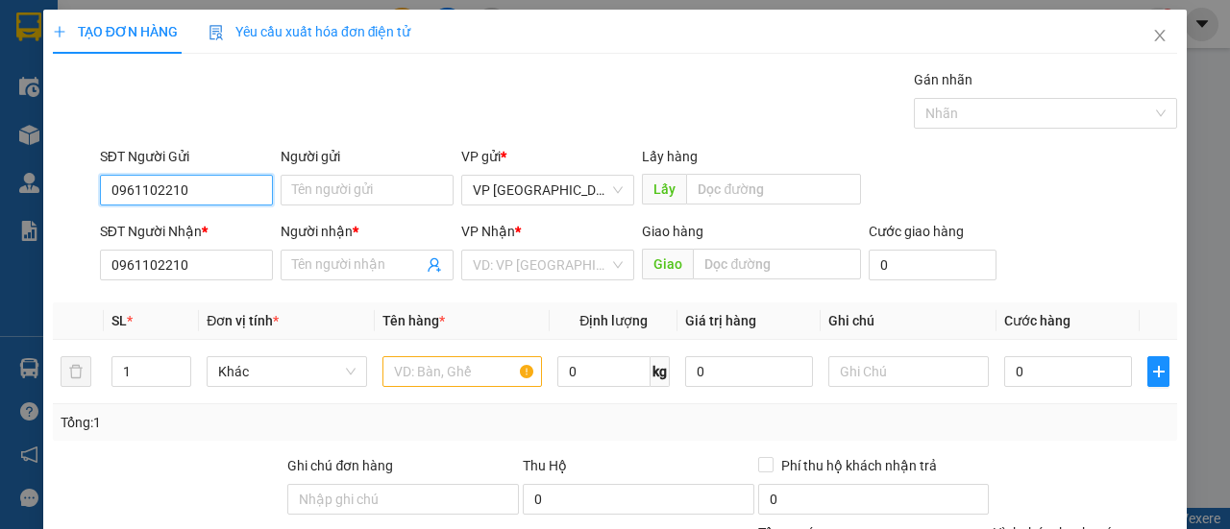
drag, startPoint x: 179, startPoint y: 216, endPoint x: 63, endPoint y: 280, distance: 131.6
click at [63, 279] on form "SĐT Người Gửi 0961102210 0961102210 Người gửi Tên người gửi VP gửi * VP [GEOGRA…" at bounding box center [615, 217] width 1124 height 142
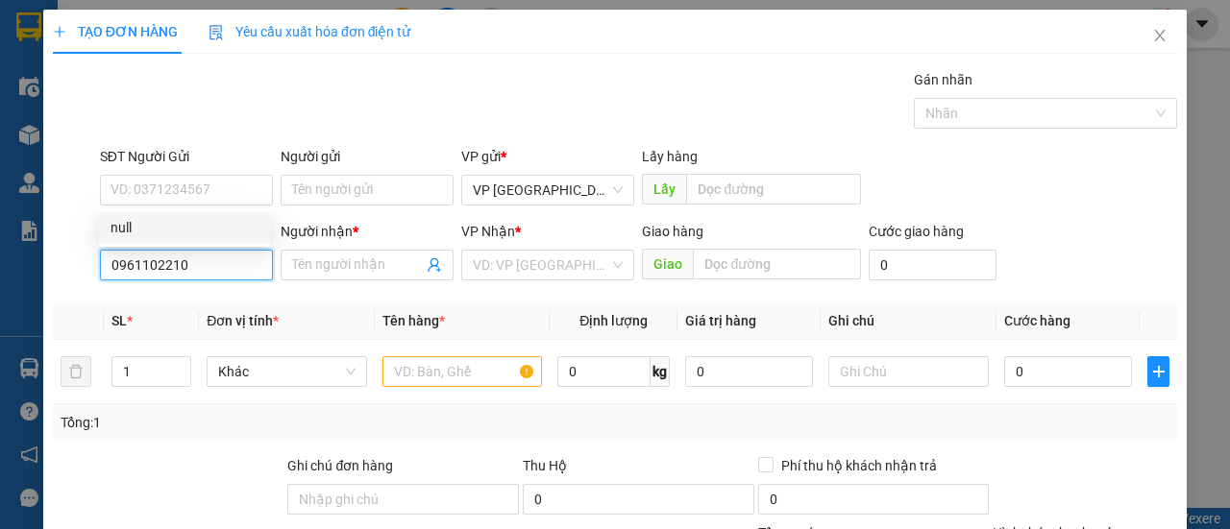
click at [181, 268] on input "0961102210" at bounding box center [186, 265] width 173 height 31
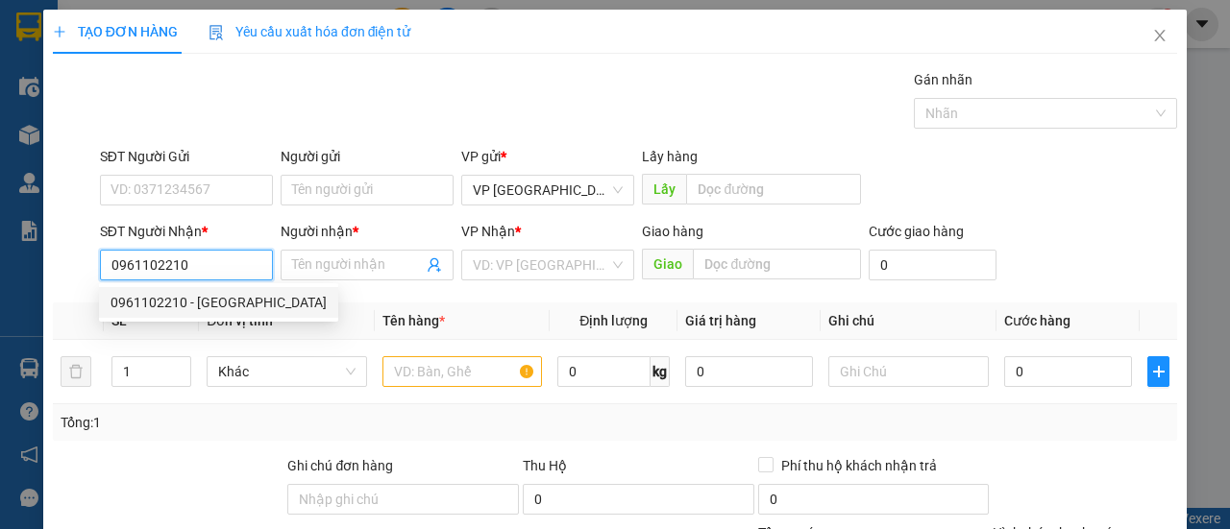
click at [207, 308] on div "0961102210 - [GEOGRAPHIC_DATA]" at bounding box center [218, 302] width 216 height 21
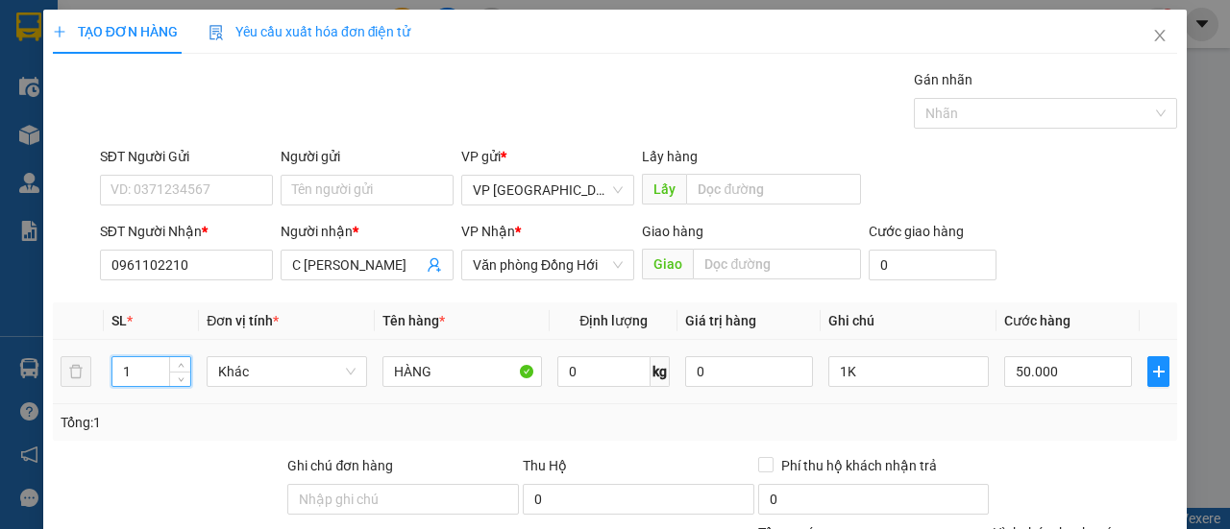
click at [70, 379] on tr "1 Khác HÀNG 0 kg 0 1K 50.000" at bounding box center [615, 372] width 1124 height 64
drag, startPoint x: 979, startPoint y: 172, endPoint x: 971, endPoint y: 197, distance: 26.1
click at [979, 173] on div "SĐT Người Gửi VD: 0371234567 Người gửi Tên người gửi VP gửi * VP [GEOGRAPHIC_DA…" at bounding box center [638, 179] width 1085 height 67
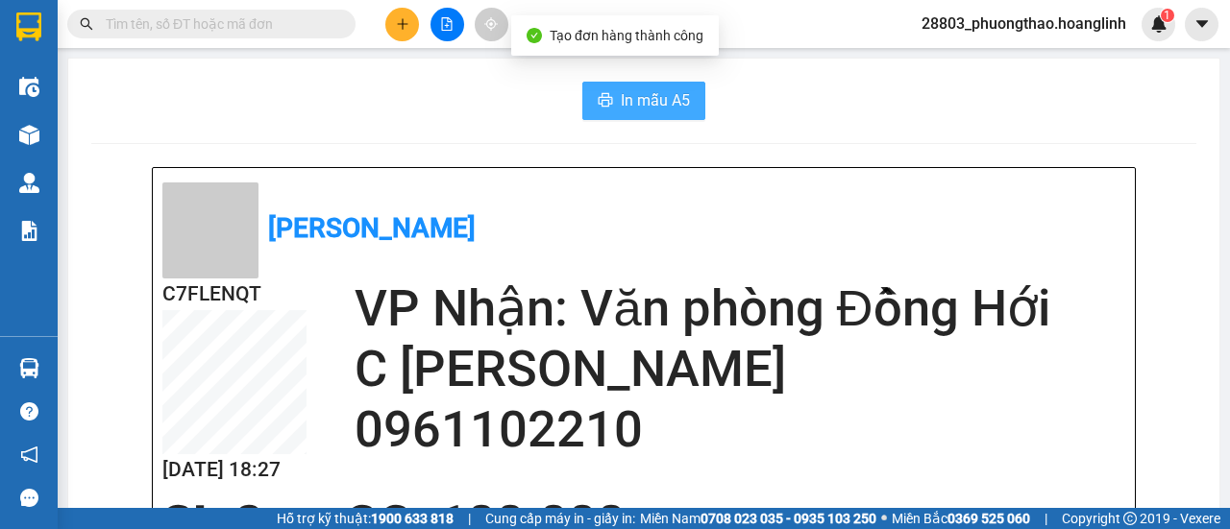
click at [649, 109] on span "In mẫu A5" at bounding box center [655, 100] width 69 height 24
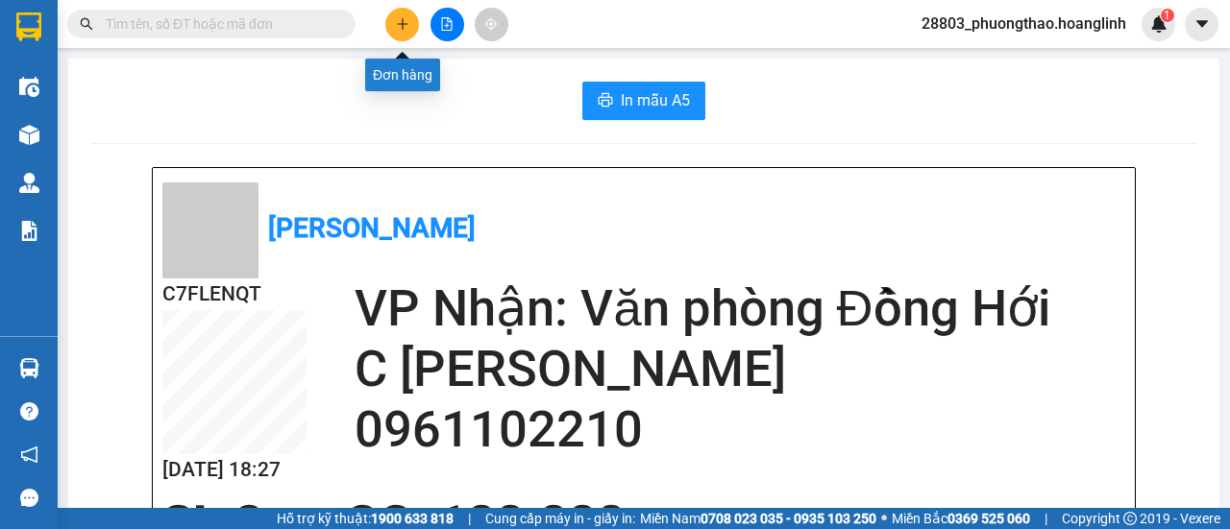
click at [396, 39] on button at bounding box center [402, 25] width 34 height 34
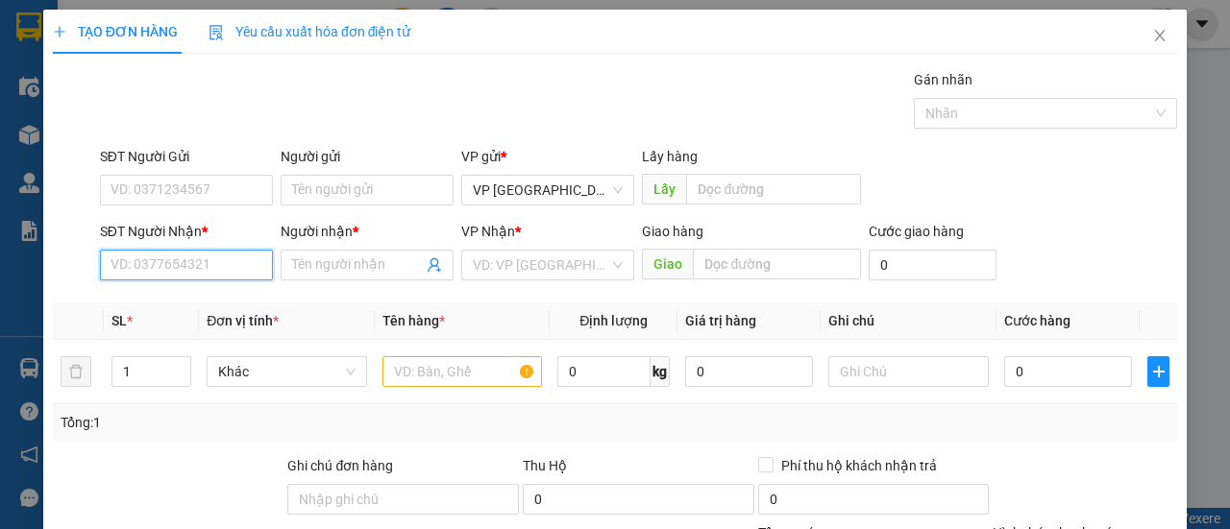
click at [190, 266] on input "SĐT Người Nhận *" at bounding box center [186, 265] width 173 height 31
click at [204, 282] on div "SĐT Người Nhận * 0972231587 0972231587" at bounding box center [186, 254] width 173 height 67
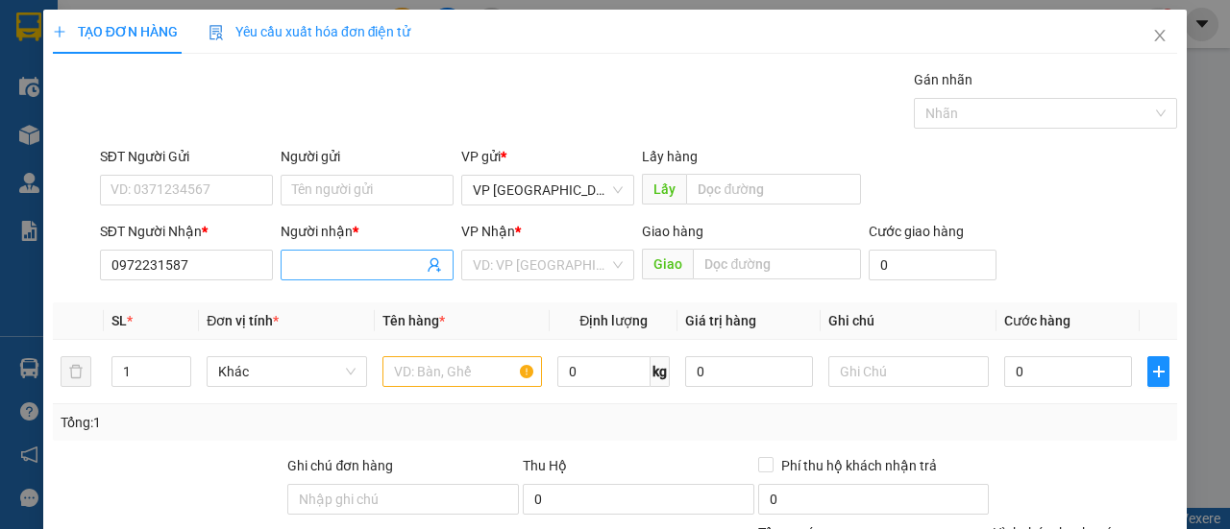
click at [311, 264] on input "Người nhận *" at bounding box center [357, 265] width 131 height 21
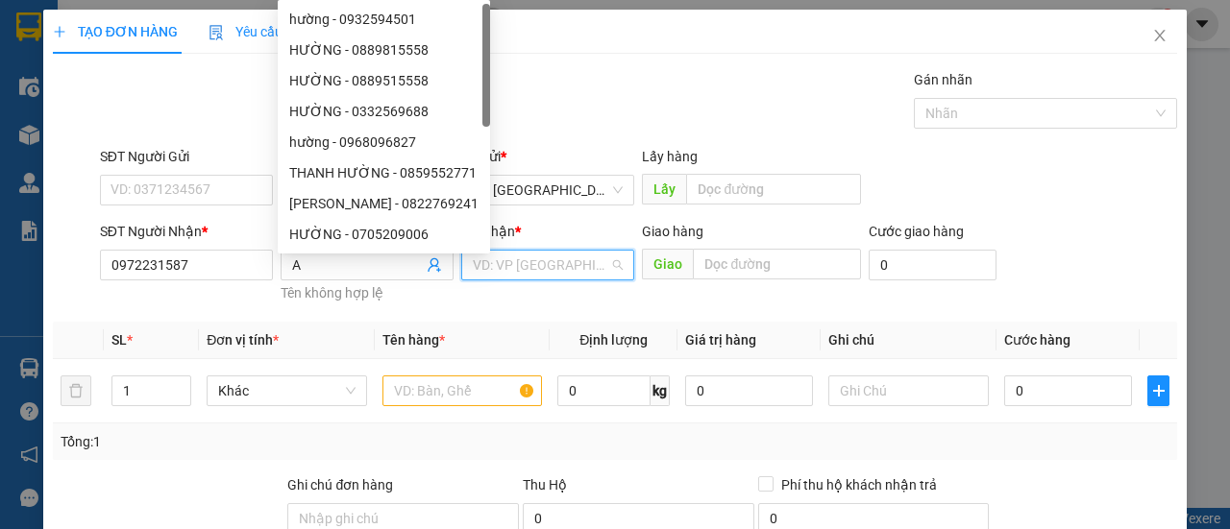
click at [552, 272] on input "search" at bounding box center [541, 265] width 136 height 29
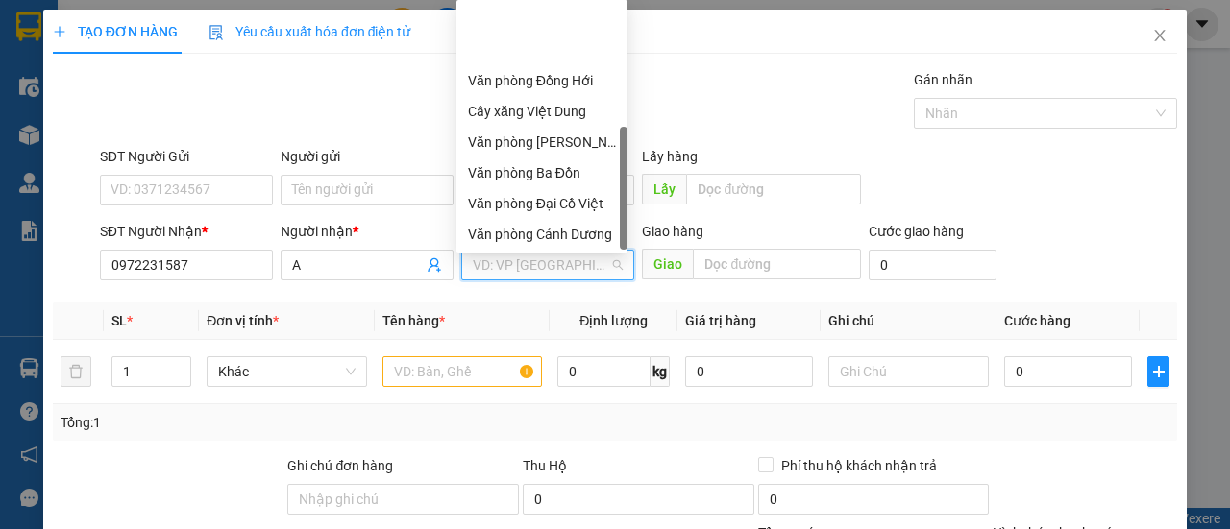
click at [551, 285] on div "Văn phòng Hoàn Lão" at bounding box center [542, 295] width 148 height 21
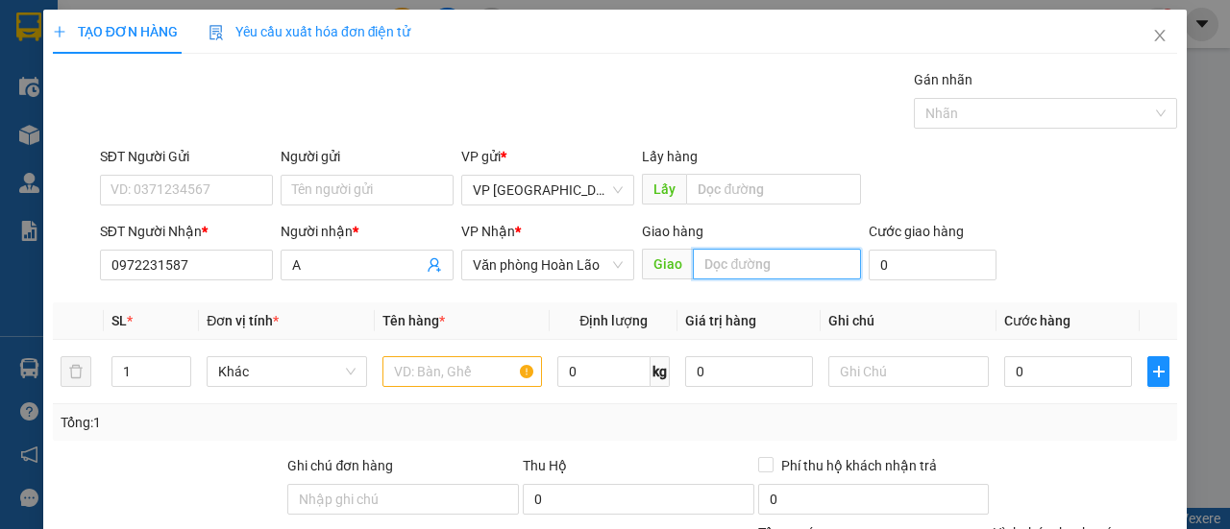
click at [709, 268] on input "text" at bounding box center [776, 264] width 167 height 31
click at [411, 381] on input "text" at bounding box center [462, 371] width 160 height 31
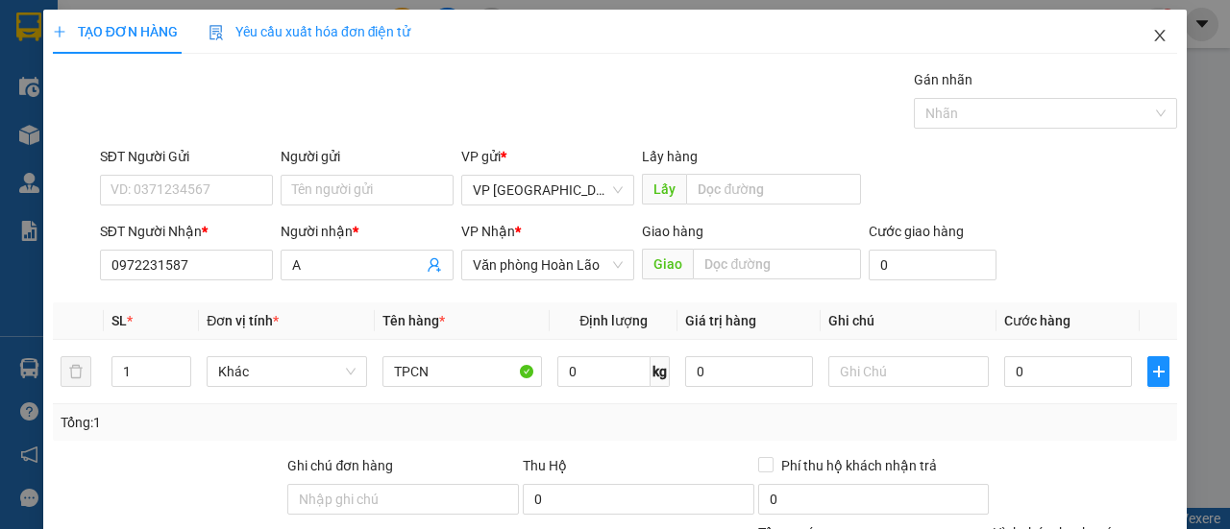
click at [1152, 43] on icon "close" at bounding box center [1159, 35] width 15 height 15
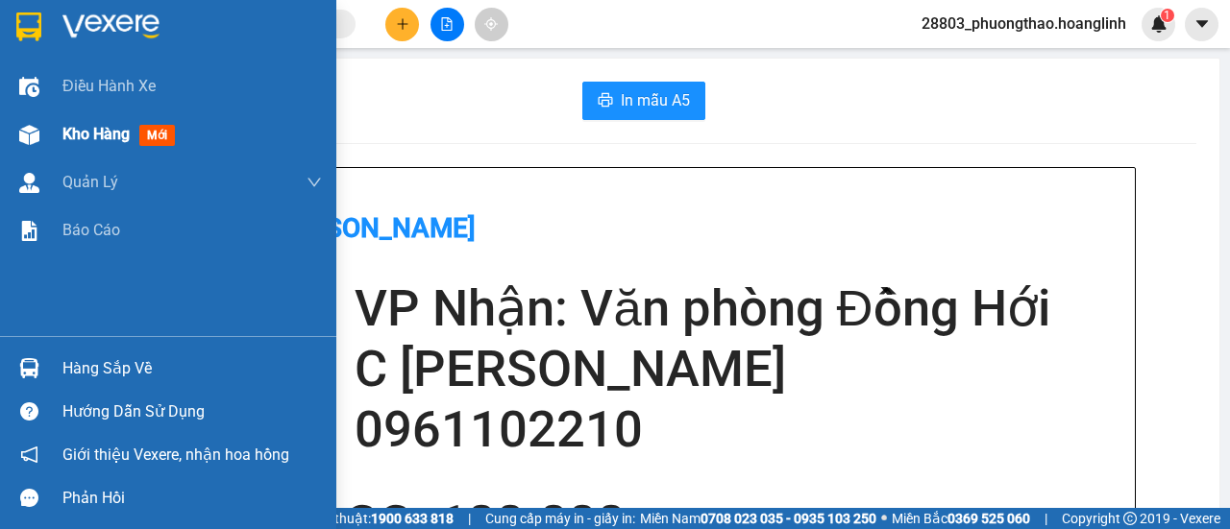
click at [92, 138] on span "Kho hàng" at bounding box center [95, 134] width 67 height 18
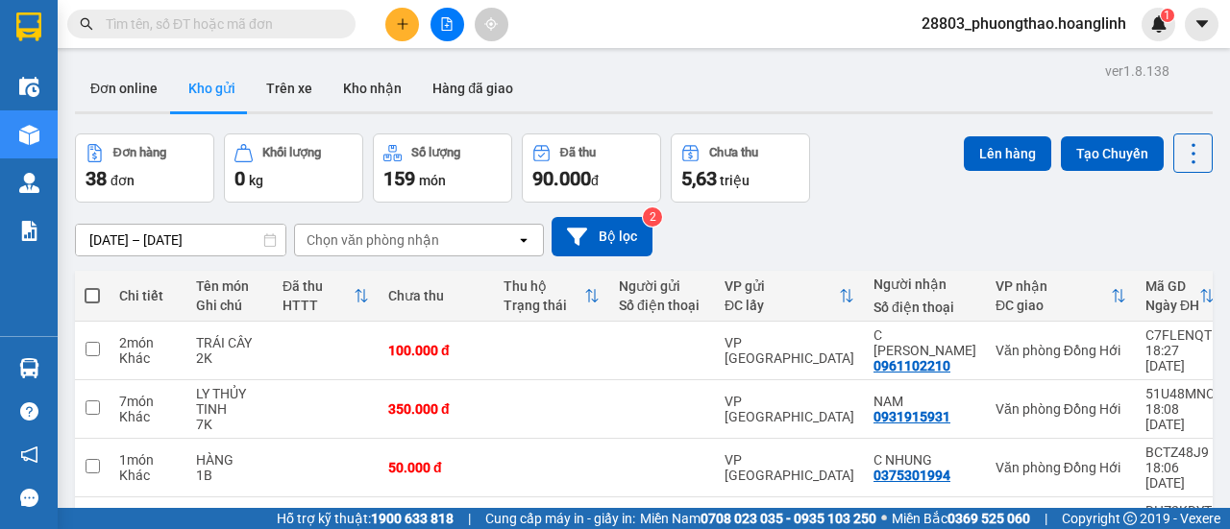
click at [402, 23] on icon "plus" at bounding box center [402, 23] width 13 height 13
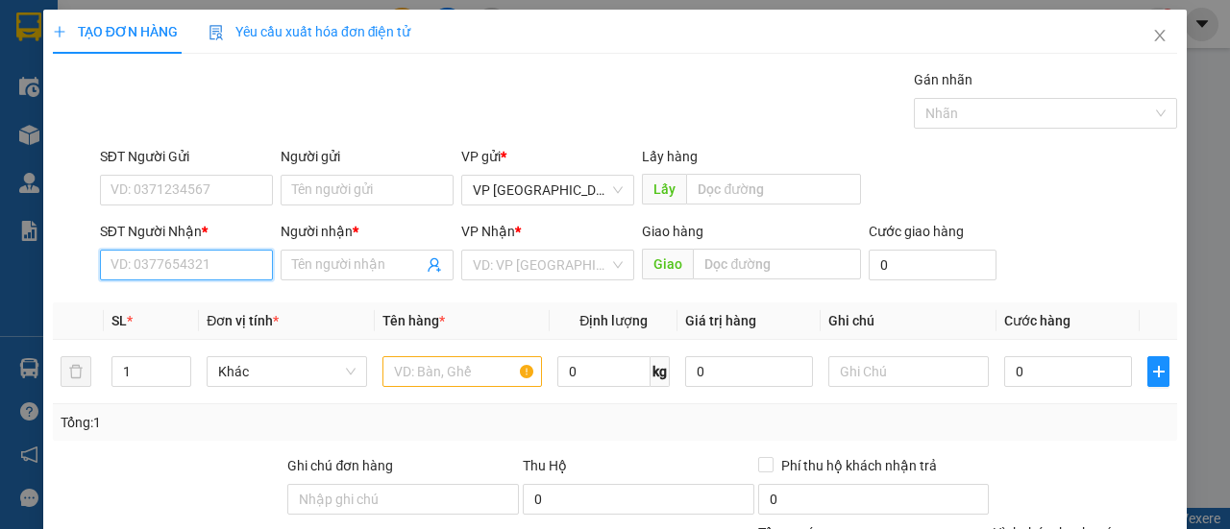
click at [221, 273] on input "SĐT Người Nhận *" at bounding box center [186, 265] width 173 height 31
click at [199, 268] on input "SĐT Người Nhận *" at bounding box center [186, 265] width 173 height 31
click at [192, 265] on input "0464" at bounding box center [186, 265] width 173 height 31
click at [181, 305] on div "0983430464 - LONG" at bounding box center [184, 302] width 148 height 21
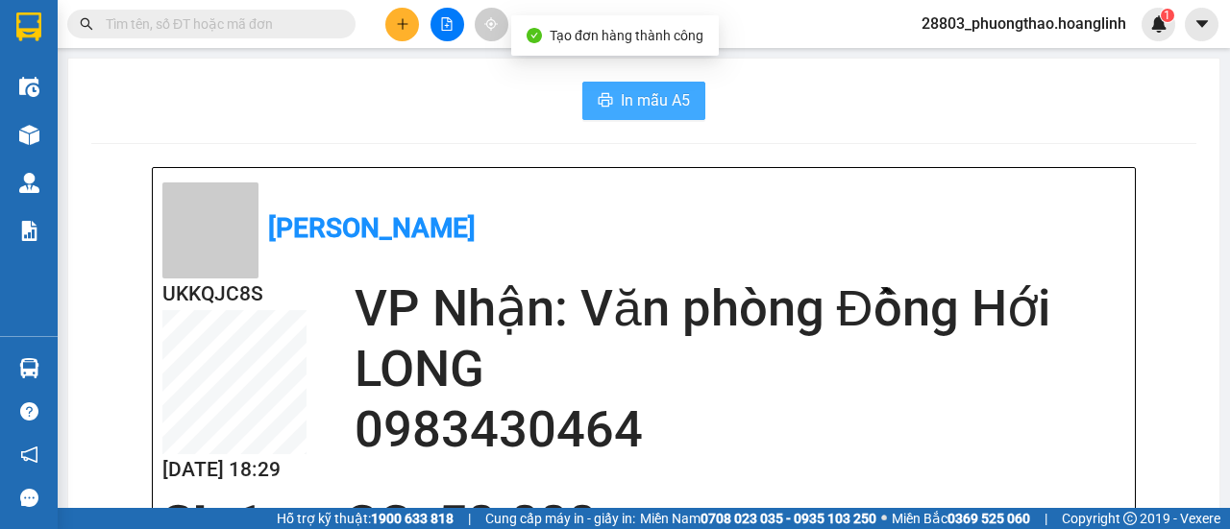
drag, startPoint x: 621, startPoint y: 110, endPoint x: 280, endPoint y: 72, distance: 343.2
click at [621, 111] on span "In mẫu A5" at bounding box center [655, 100] width 69 height 24
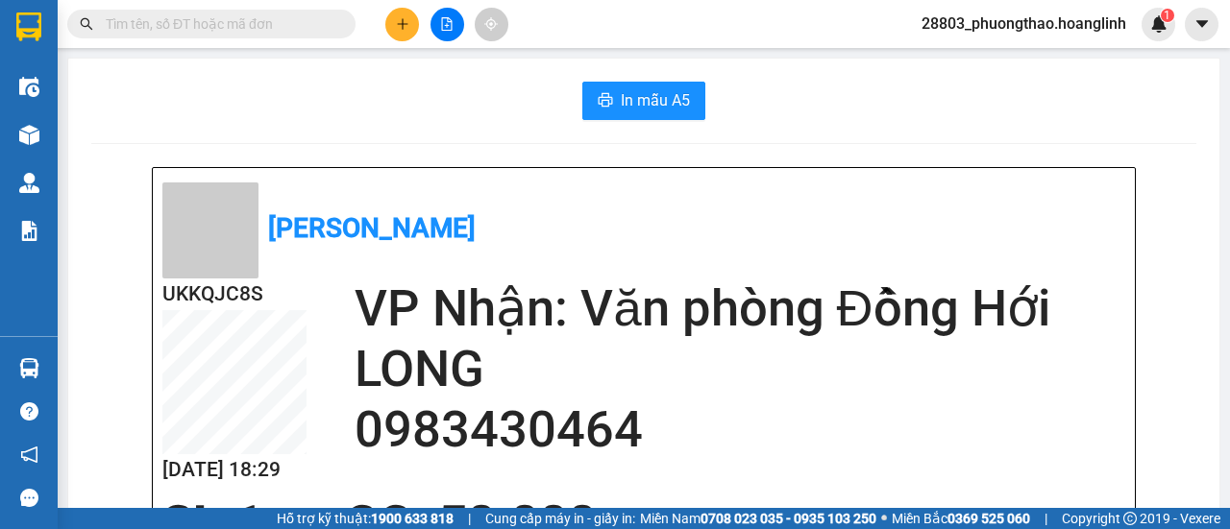
click at [403, 28] on icon "plus" at bounding box center [402, 23] width 13 height 13
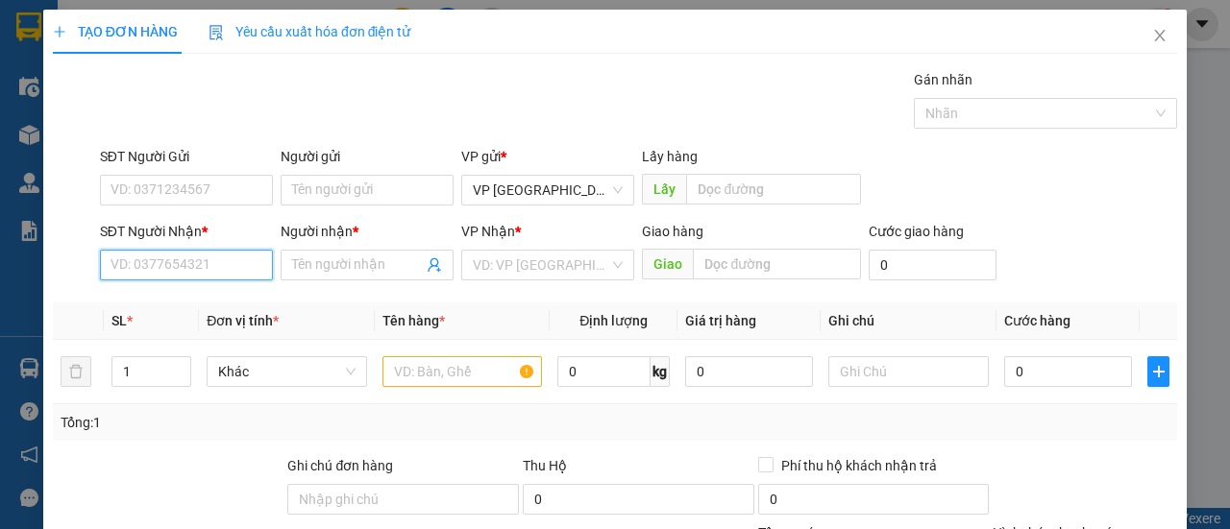
click at [192, 266] on input "SĐT Người Nhận *" at bounding box center [186, 265] width 173 height 31
click at [192, 265] on input "9009" at bounding box center [186, 265] width 173 height 31
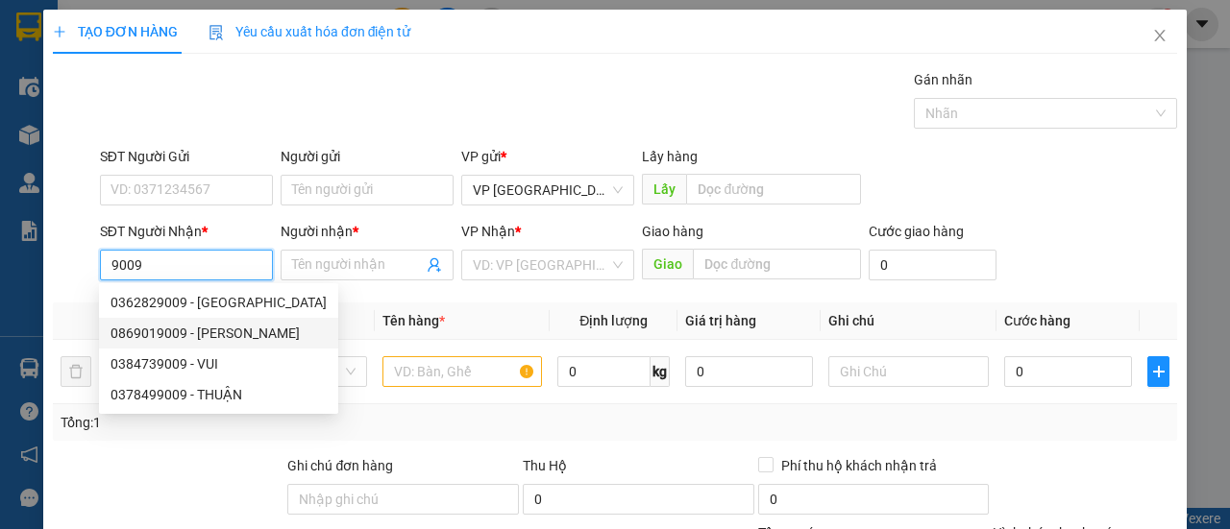
click at [202, 331] on div "0869019009 - [PERSON_NAME]" at bounding box center [218, 333] width 216 height 21
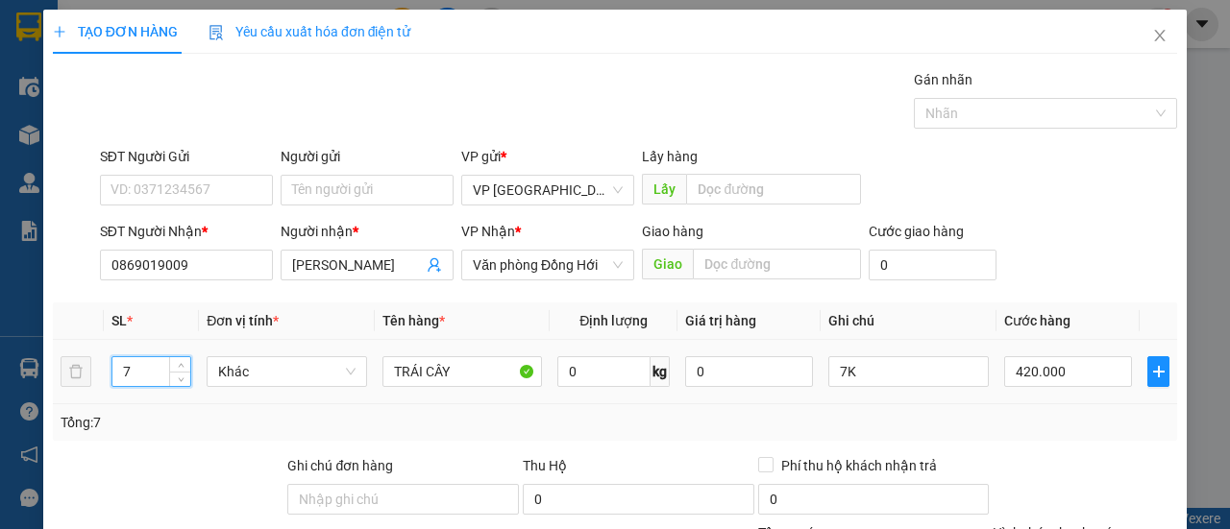
drag, startPoint x: 122, startPoint y: 185, endPoint x: 58, endPoint y: 200, distance: 66.0
click at [58, 340] on tr "7 Khác TRÁI CÂY 0 kg 0 7K 420.000" at bounding box center [615, 372] width 1124 height 64
drag, startPoint x: 143, startPoint y: 189, endPoint x: 65, endPoint y: 210, distance: 80.6
click at [65, 340] on tr "6 Khác TRÁI CÂY 0 kg 0 7K 420.000" at bounding box center [615, 372] width 1124 height 64
click at [990, 455] on div at bounding box center [1084, 488] width 188 height 67
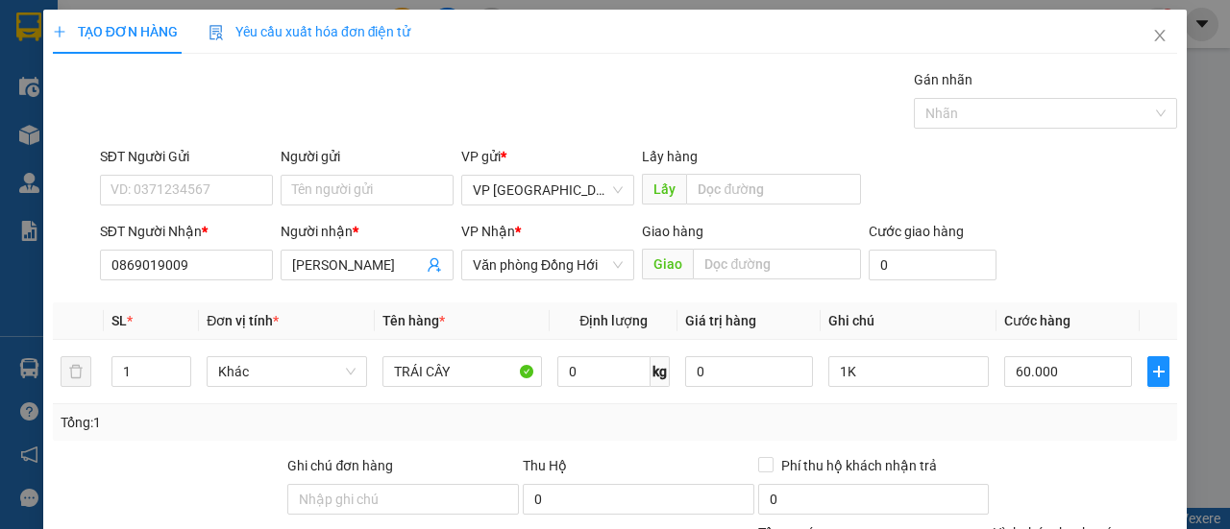
drag, startPoint x: 1087, startPoint y: 478, endPoint x: 978, endPoint y: 524, distance: 118.4
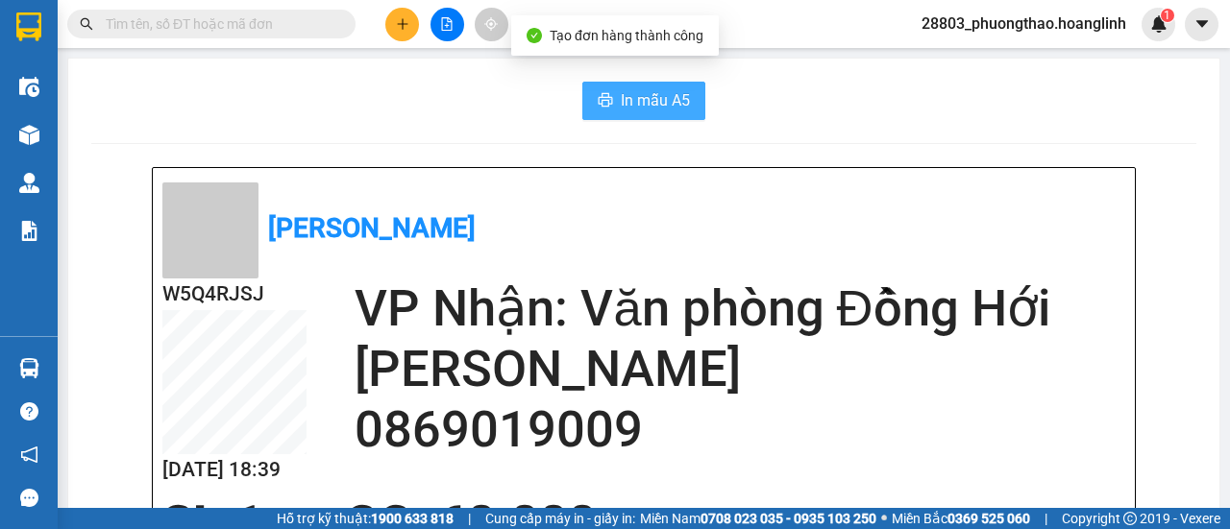
click at [635, 109] on span "In mẫu A5" at bounding box center [655, 100] width 69 height 24
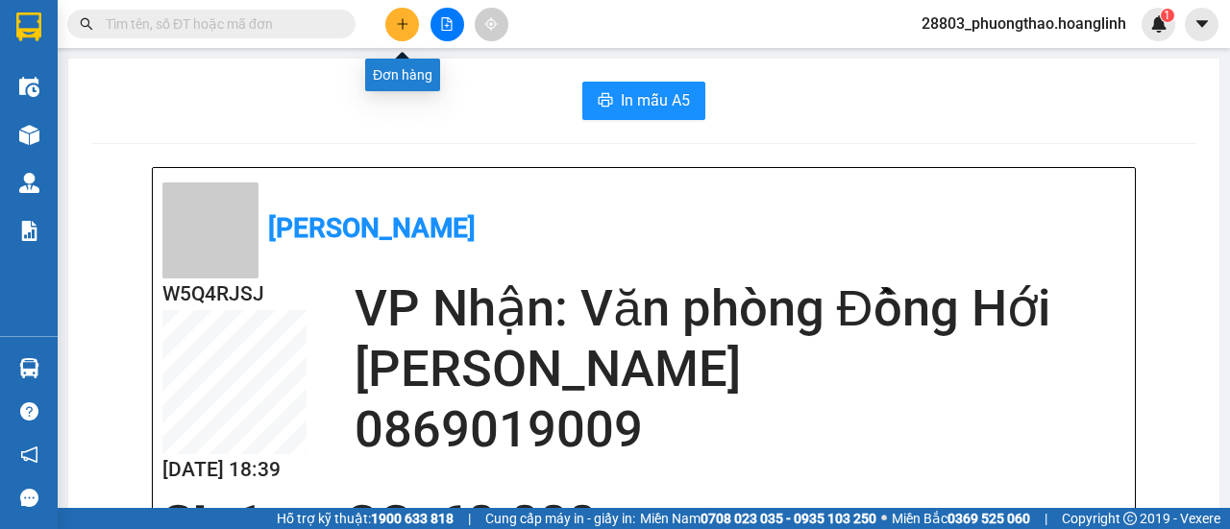
click at [401, 24] on icon "plus" at bounding box center [402, 23] width 11 height 1
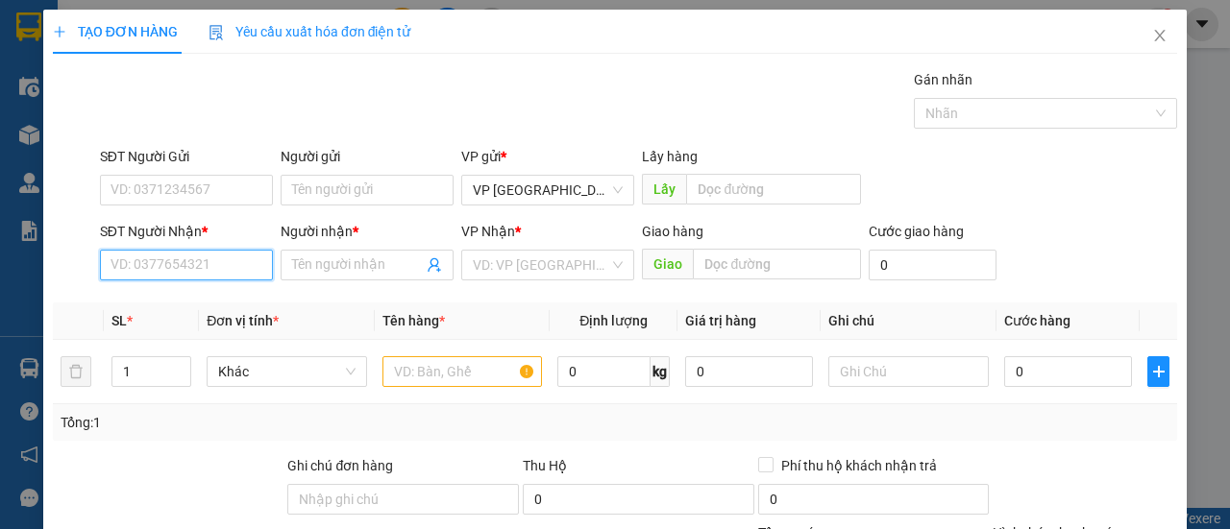
click at [202, 251] on input "SĐT Người Nhận *" at bounding box center [186, 265] width 173 height 31
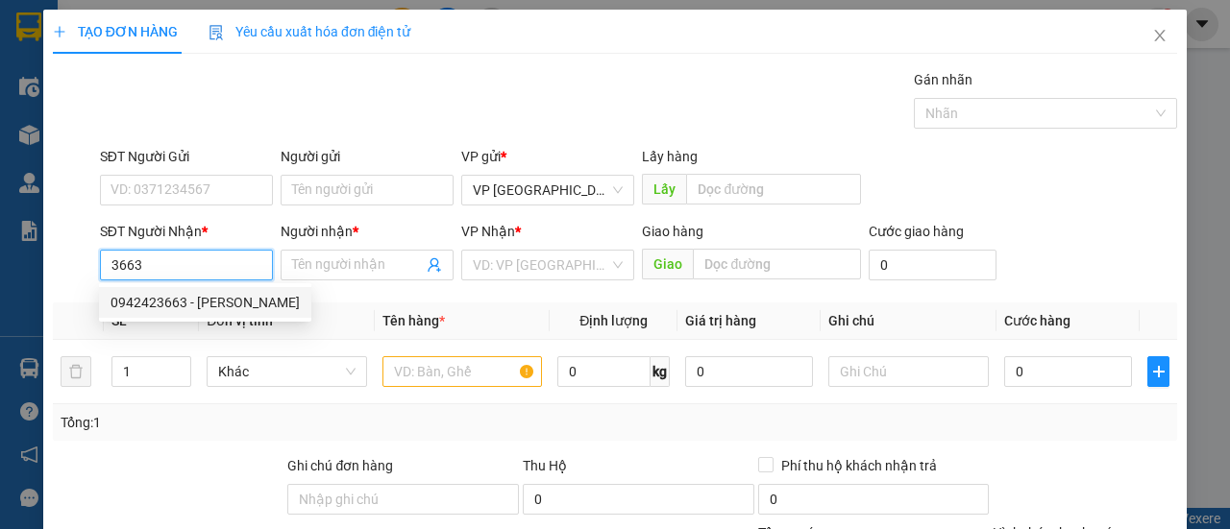
click at [241, 290] on div "0942423663 - [PERSON_NAME]" at bounding box center [205, 302] width 212 height 31
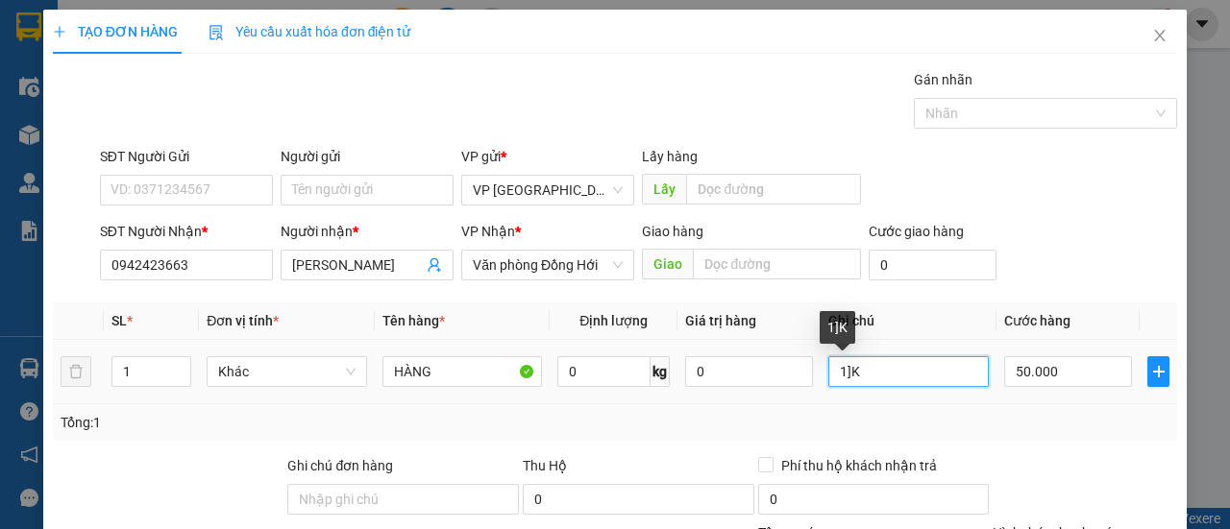
drag, startPoint x: 851, startPoint y: 375, endPoint x: 793, endPoint y: 389, distance: 59.4
click at [793, 389] on tr "1 Khác HÀNG 0 kg 0 1]K 50.000" at bounding box center [615, 372] width 1124 height 64
click at [1062, 162] on div "SĐT Người Gửi VD: 0371234567 Người gửi Tên người gửi VP gửi * VP [GEOGRAPHIC_DA…" at bounding box center [638, 179] width 1085 height 67
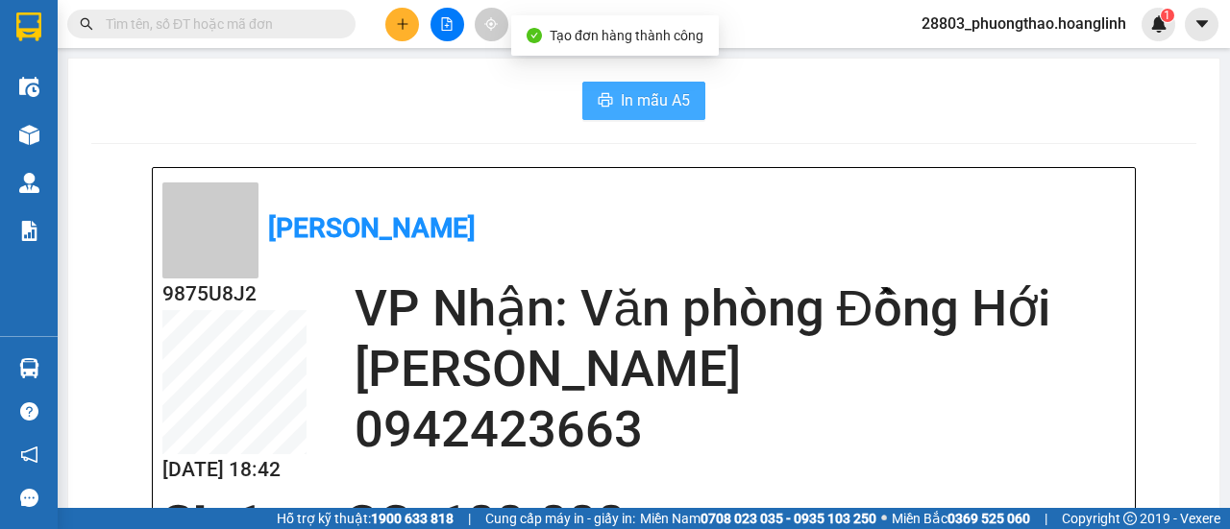
click at [604, 110] on button "In mẫu A5" at bounding box center [643, 101] width 123 height 38
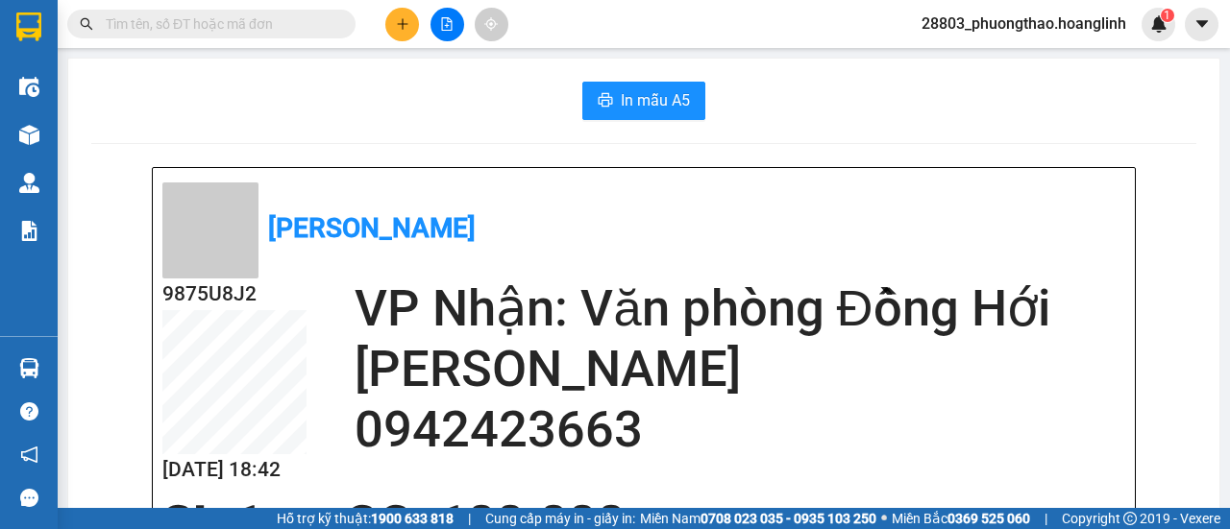
click at [409, 19] on button at bounding box center [402, 25] width 34 height 34
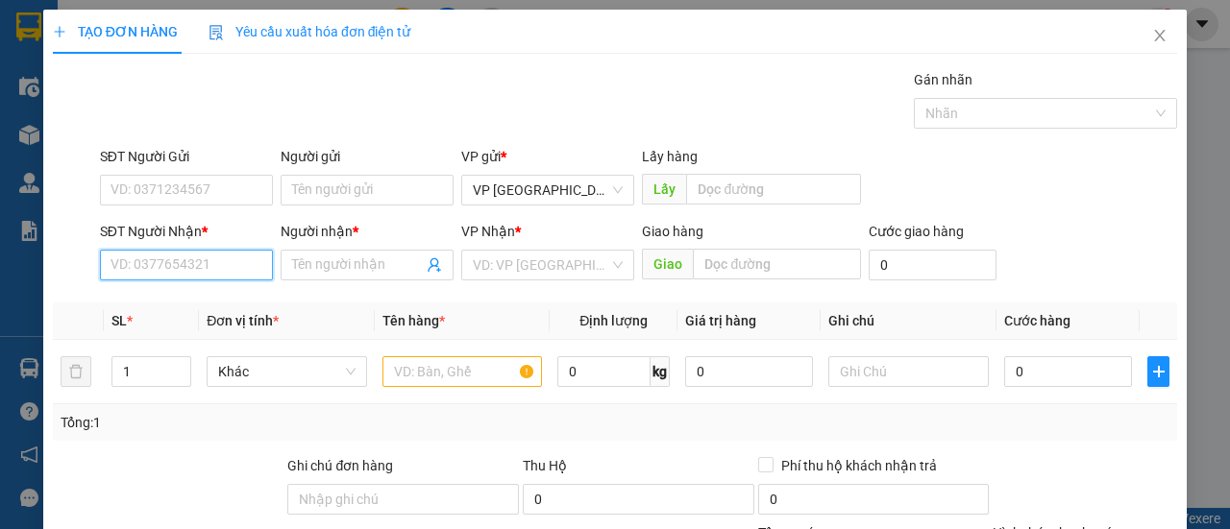
drag, startPoint x: 198, startPoint y: 274, endPoint x: 177, endPoint y: 262, distance: 24.1
click at [192, 270] on input "SĐT Người Nhận *" at bounding box center [186, 265] width 173 height 31
click at [195, 253] on input "234" at bounding box center [186, 265] width 173 height 31
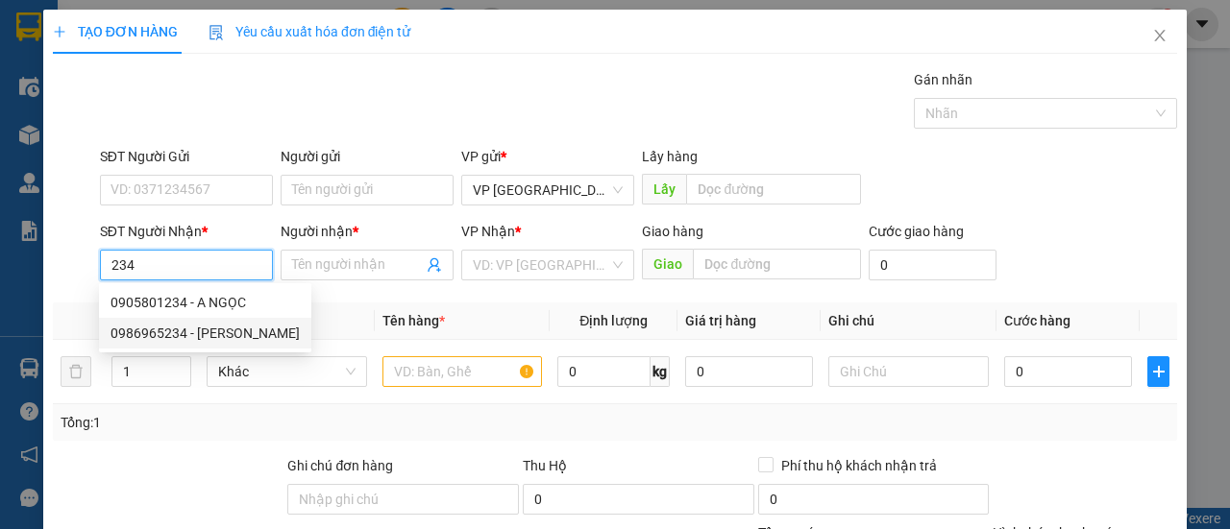
click at [171, 328] on div "0986965234 - [PERSON_NAME]" at bounding box center [204, 333] width 189 height 21
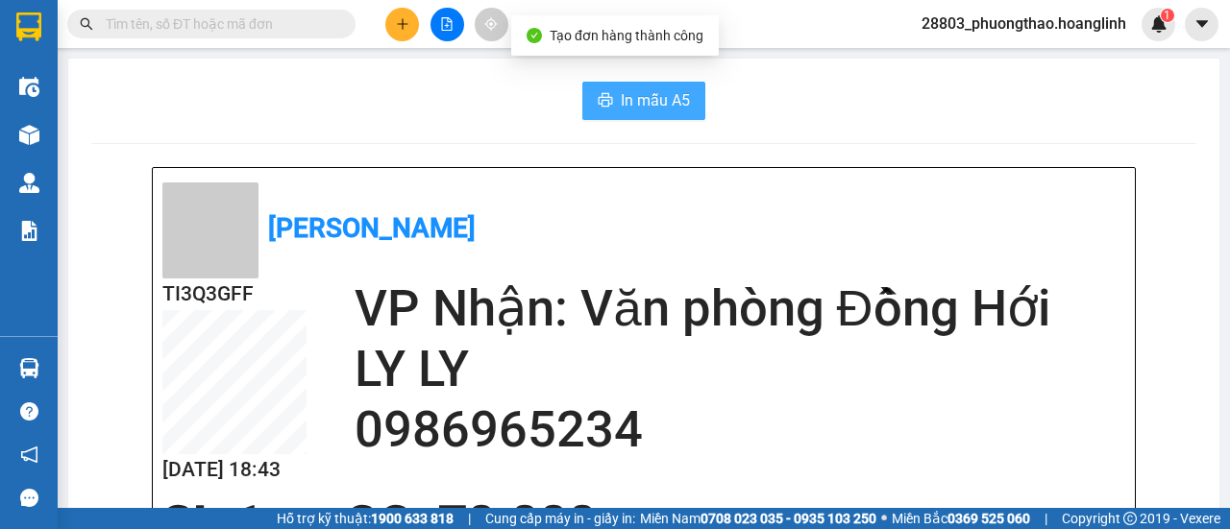
click at [661, 97] on span "In mẫu A5" at bounding box center [655, 100] width 69 height 24
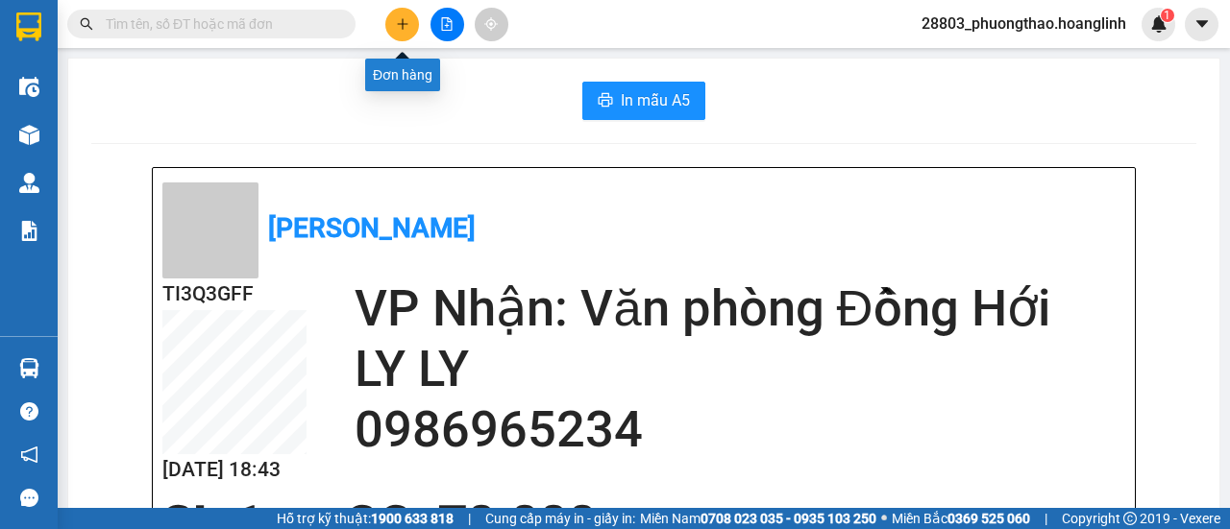
click at [400, 26] on icon "plus" at bounding box center [402, 23] width 13 height 13
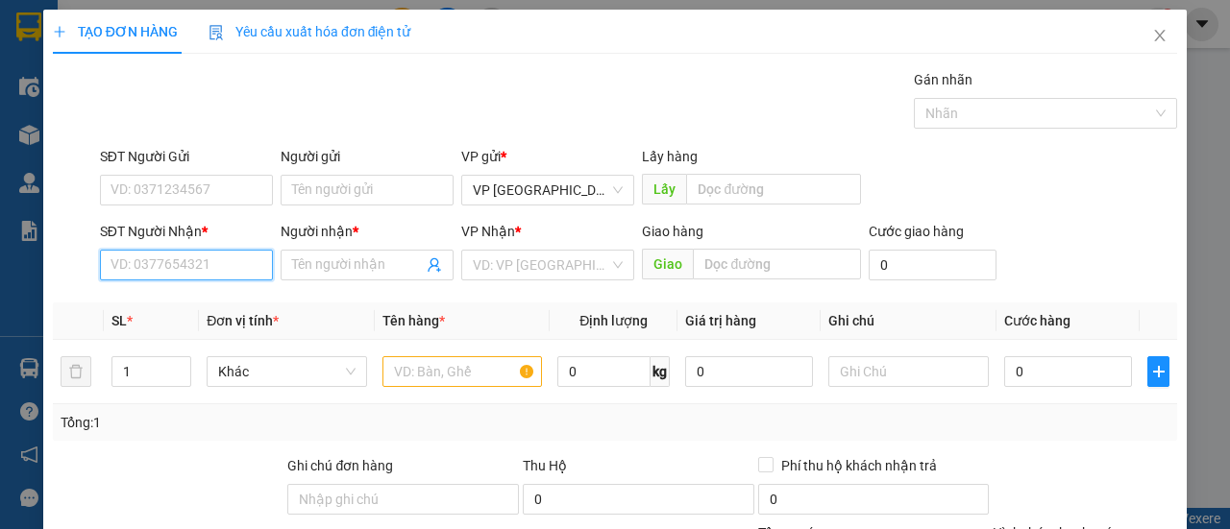
click at [171, 251] on input "SĐT Người Nhận *" at bounding box center [186, 265] width 173 height 31
click at [181, 276] on input "107" at bounding box center [186, 265] width 173 height 31
click at [149, 296] on div "0917424107 - [PERSON_NAME]" at bounding box center [204, 302] width 189 height 21
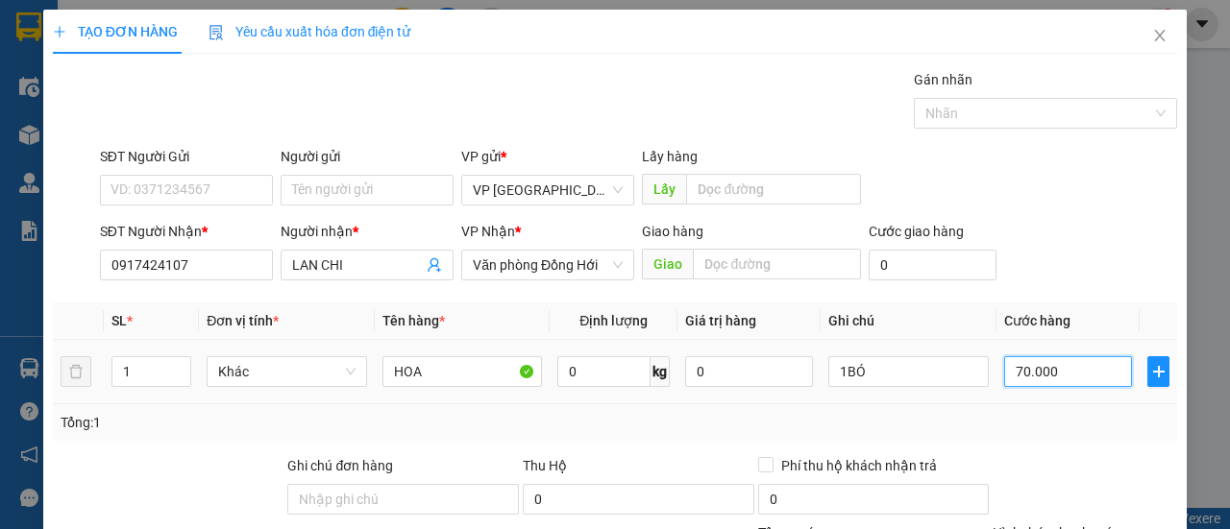
click at [1036, 378] on input "70.000" at bounding box center [1068, 371] width 128 height 31
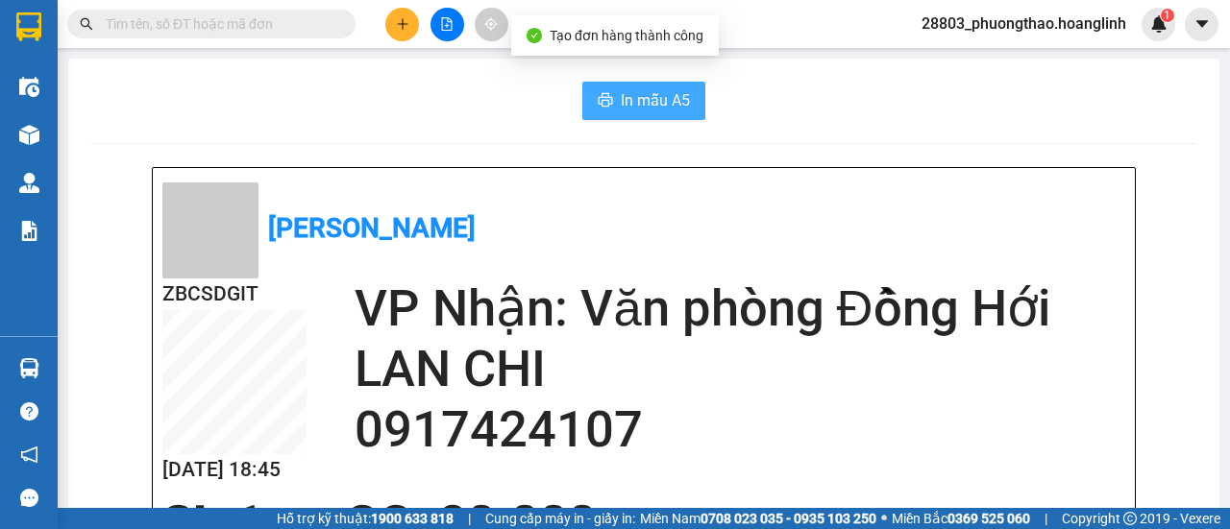
click at [639, 102] on span "In mẫu A5" at bounding box center [655, 100] width 69 height 24
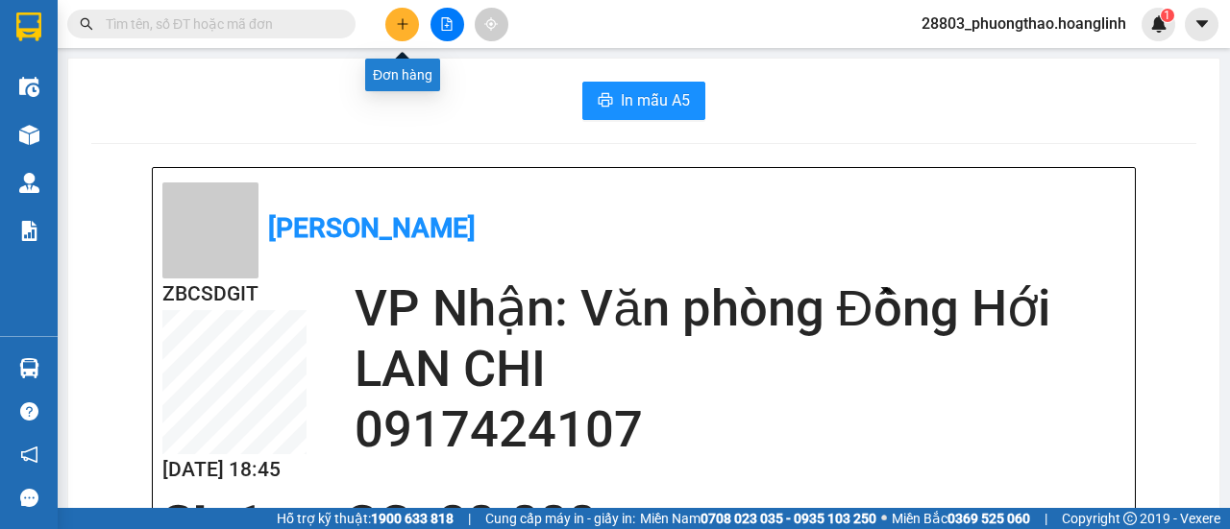
click at [389, 29] on button at bounding box center [402, 25] width 34 height 34
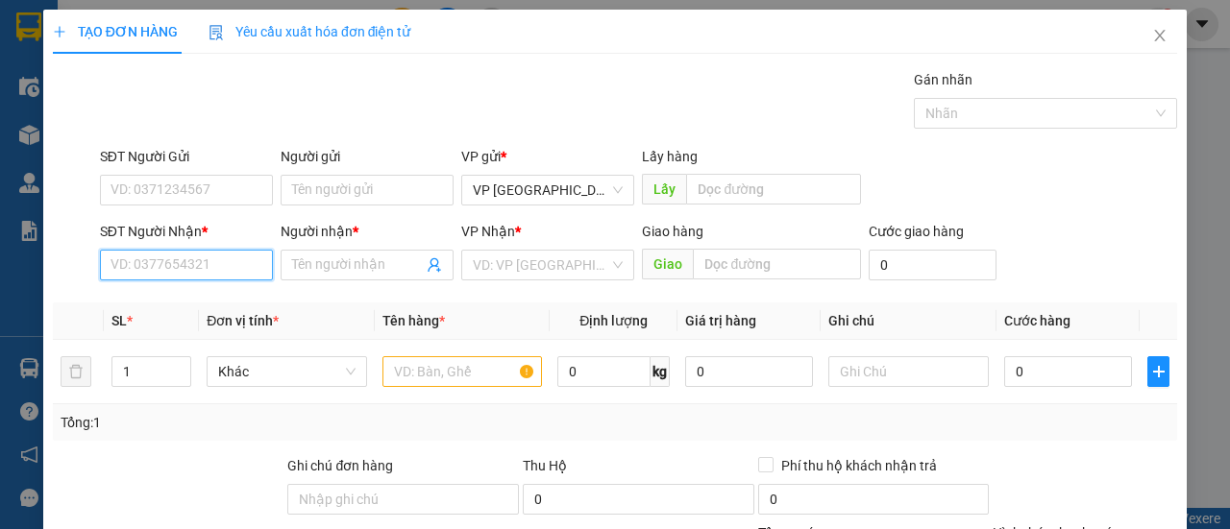
click at [127, 270] on input "SĐT Người Nhận *" at bounding box center [186, 265] width 173 height 31
click at [161, 273] on input "7728" at bounding box center [186, 265] width 173 height 31
click at [172, 302] on div "0966727728 - KHUYÊN" at bounding box center [184, 302] width 148 height 21
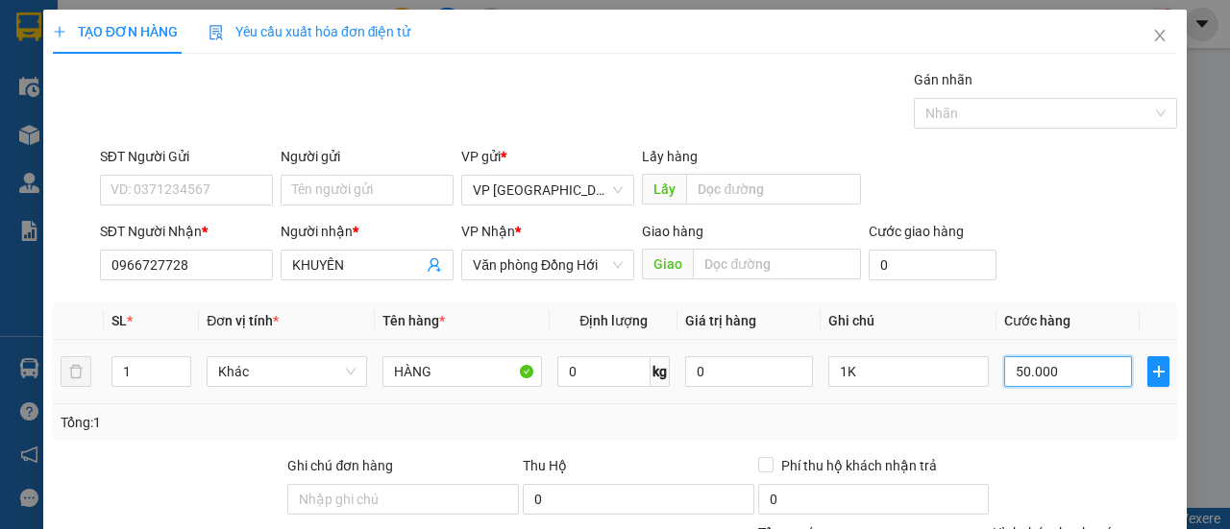
click at [1012, 380] on input "50.000" at bounding box center [1068, 371] width 128 height 31
click at [1056, 460] on div "Transit Pickup Surcharge Ids Transit Deliver Surcharge Ids Transit Deliver Surc…" at bounding box center [615, 401] width 1124 height 664
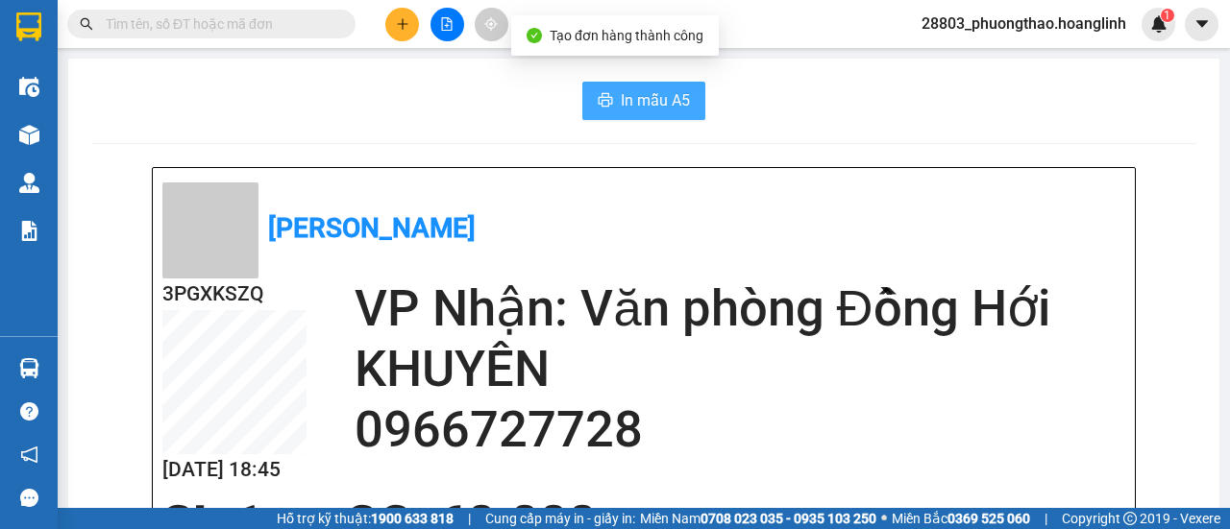
click at [636, 107] on span "In mẫu A5" at bounding box center [655, 100] width 69 height 24
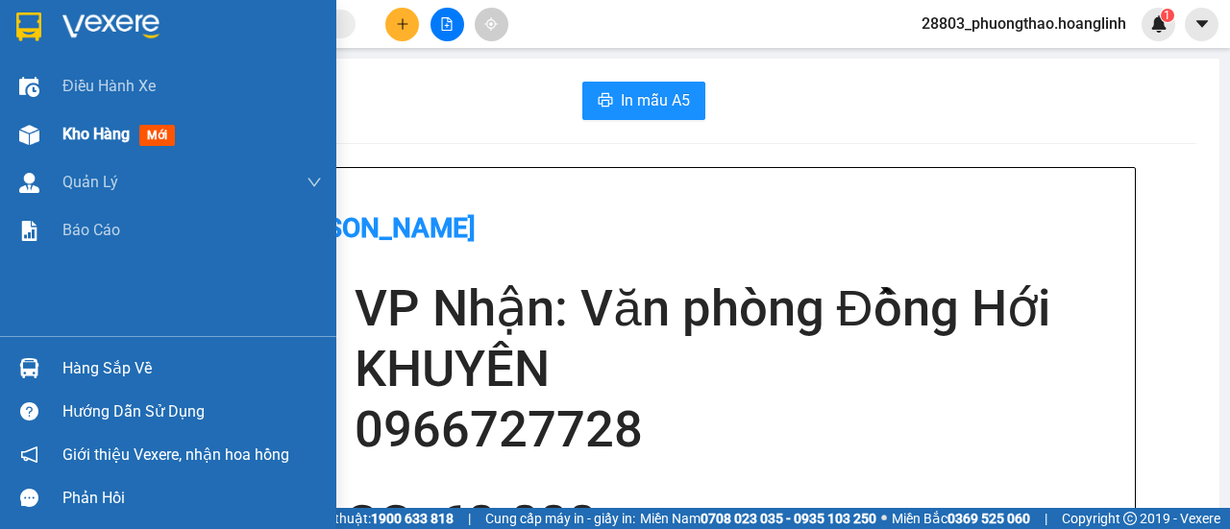
click at [43, 134] on div at bounding box center [29, 135] width 34 height 34
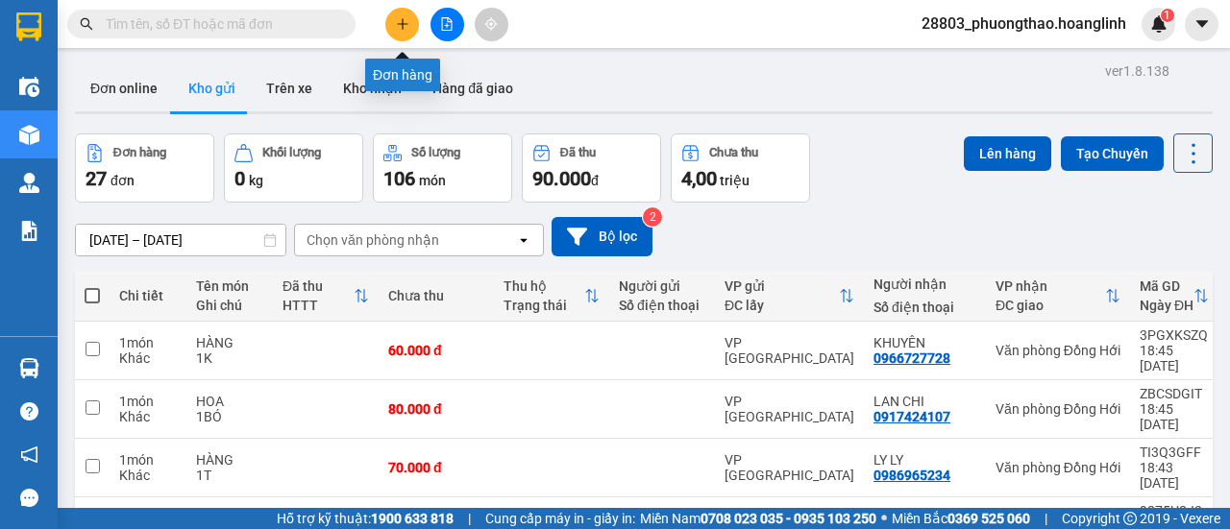
click at [398, 24] on icon "plus" at bounding box center [402, 23] width 11 height 1
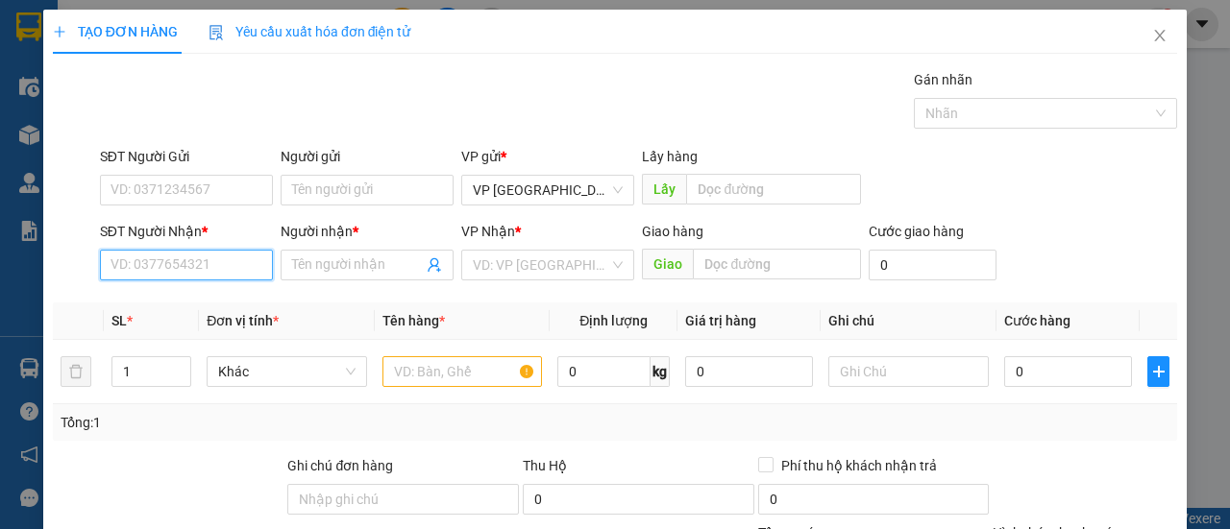
click at [164, 251] on input "SĐT Người Nhận *" at bounding box center [186, 265] width 173 height 31
click at [161, 299] on div "0919215077 - HUY" at bounding box center [184, 302] width 148 height 21
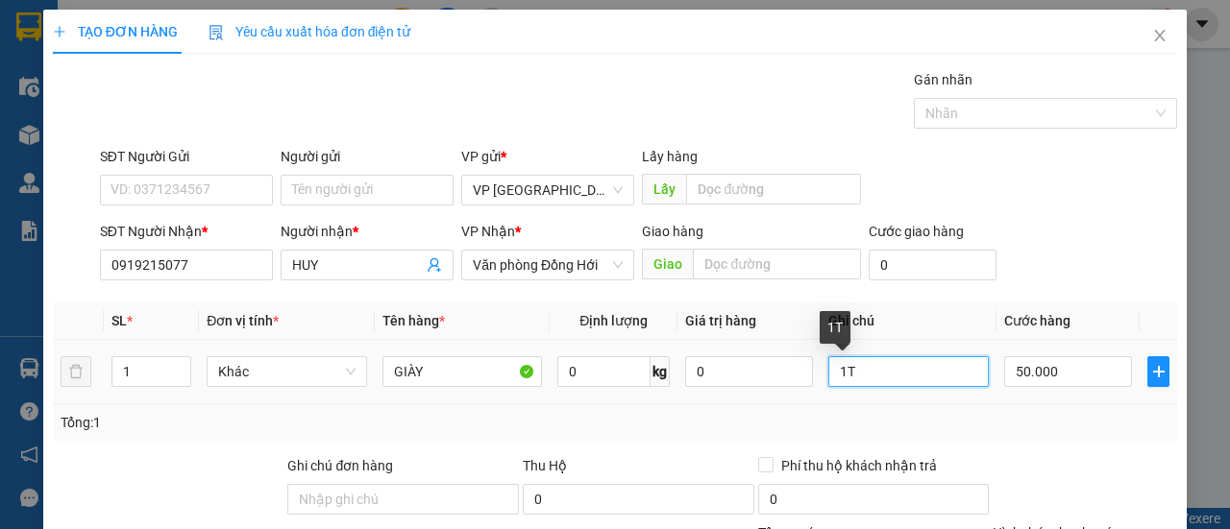
click at [888, 383] on input "1T" at bounding box center [908, 371] width 160 height 31
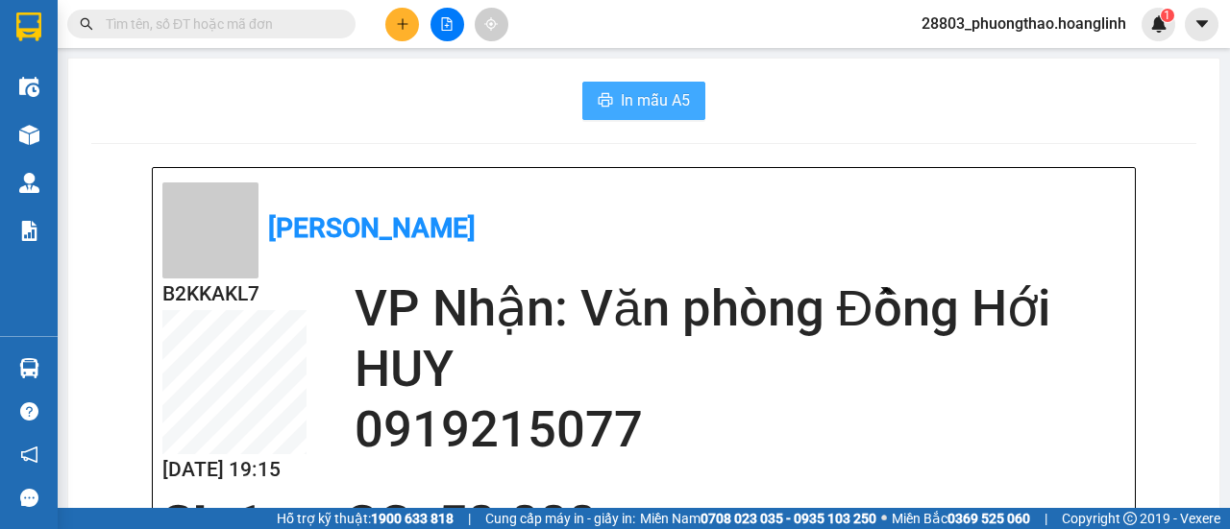
click at [667, 104] on span "In mẫu A5" at bounding box center [655, 100] width 69 height 24
click at [393, 16] on button at bounding box center [402, 25] width 34 height 34
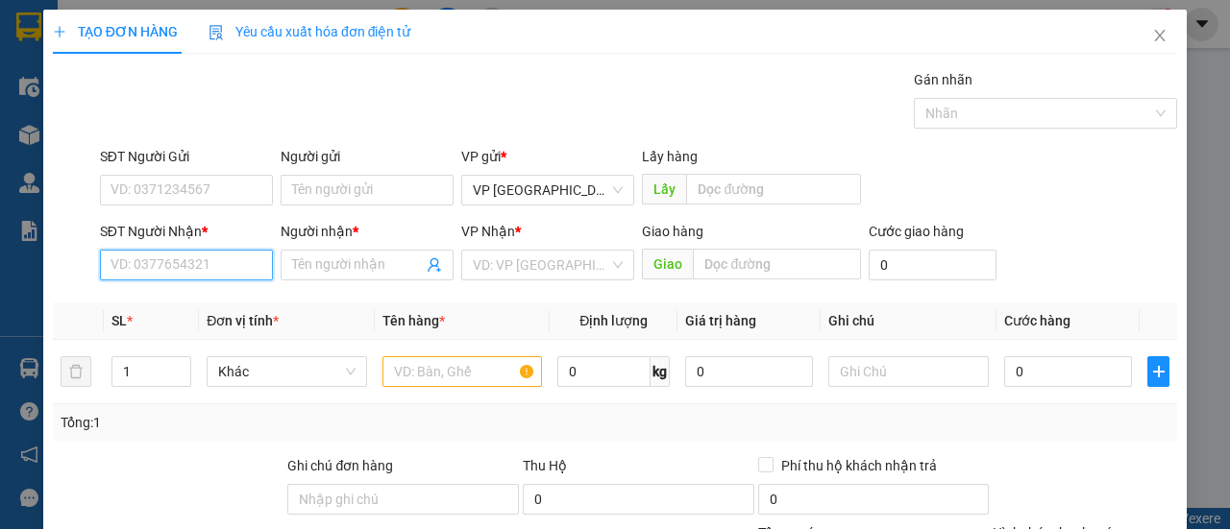
click at [221, 267] on input "SĐT Người Nhận *" at bounding box center [186, 265] width 173 height 31
click at [196, 292] on div "0918805407 - MẮM SPOS" at bounding box center [188, 302] width 156 height 21
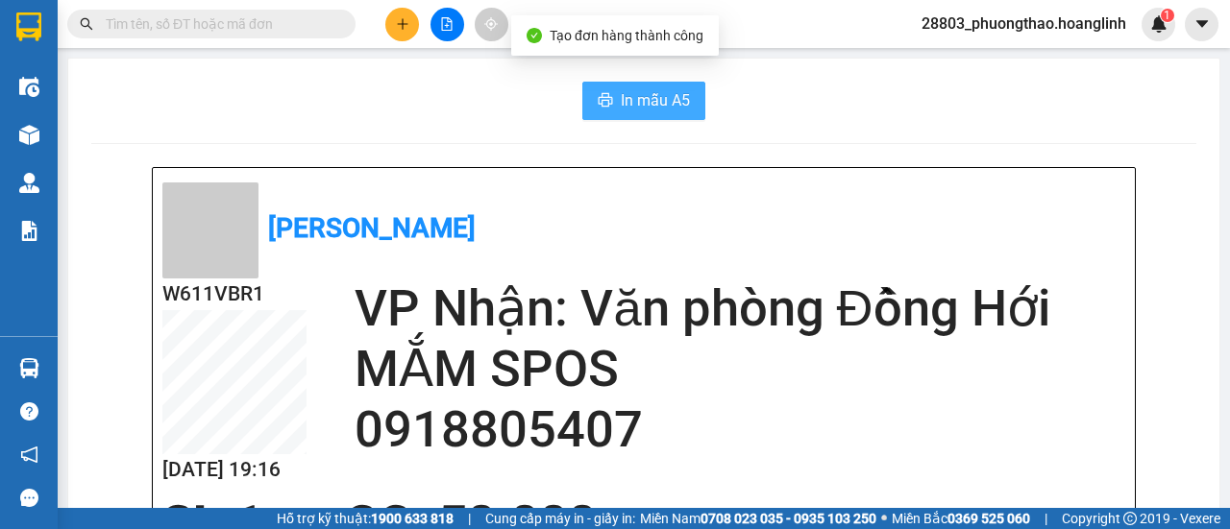
click at [646, 100] on span "In mẫu A5" at bounding box center [655, 100] width 69 height 24
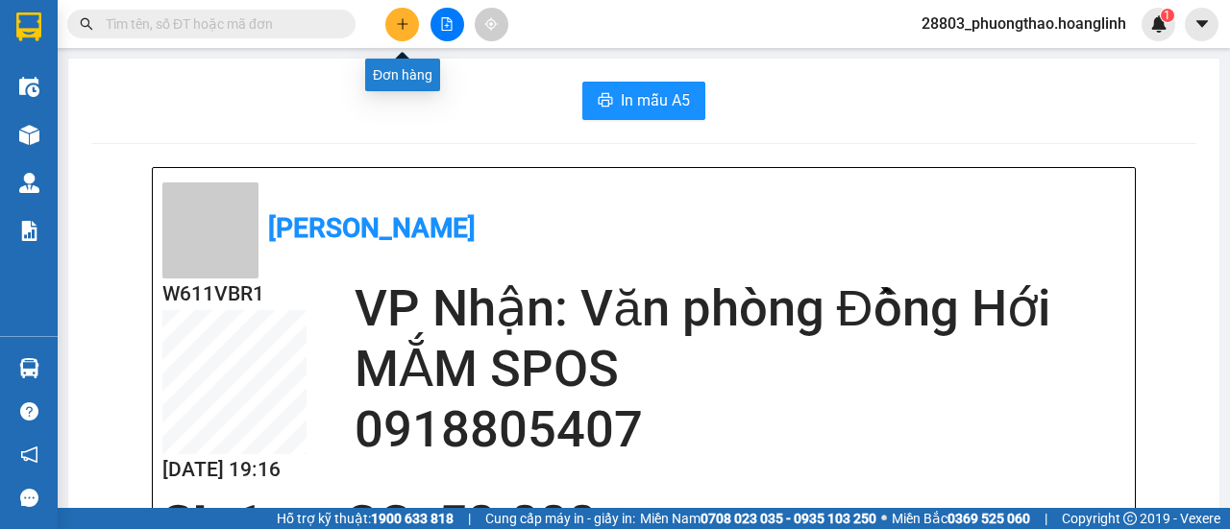
click at [396, 26] on icon "plus" at bounding box center [402, 23] width 13 height 13
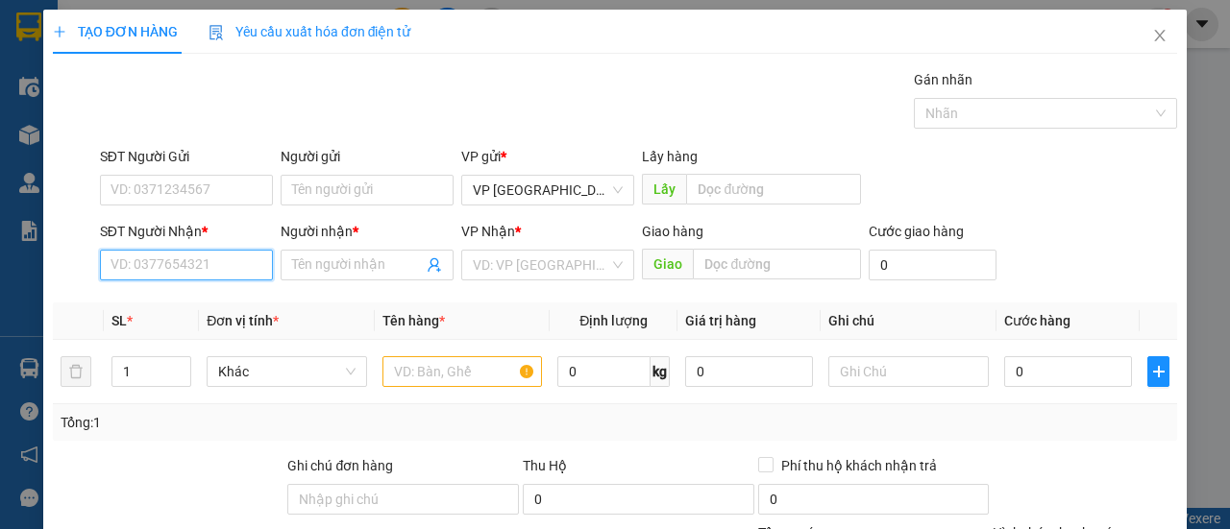
click at [222, 267] on input "SĐT Người Nhận *" at bounding box center [186, 265] width 173 height 31
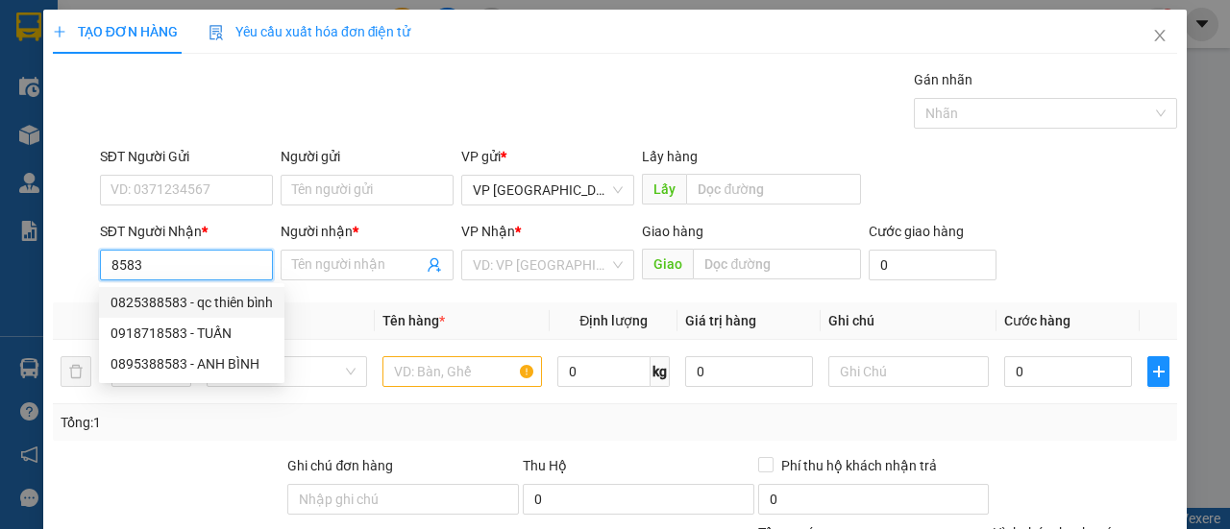
click at [224, 306] on div "0825388583 - qc thiên bình" at bounding box center [191, 302] width 162 height 21
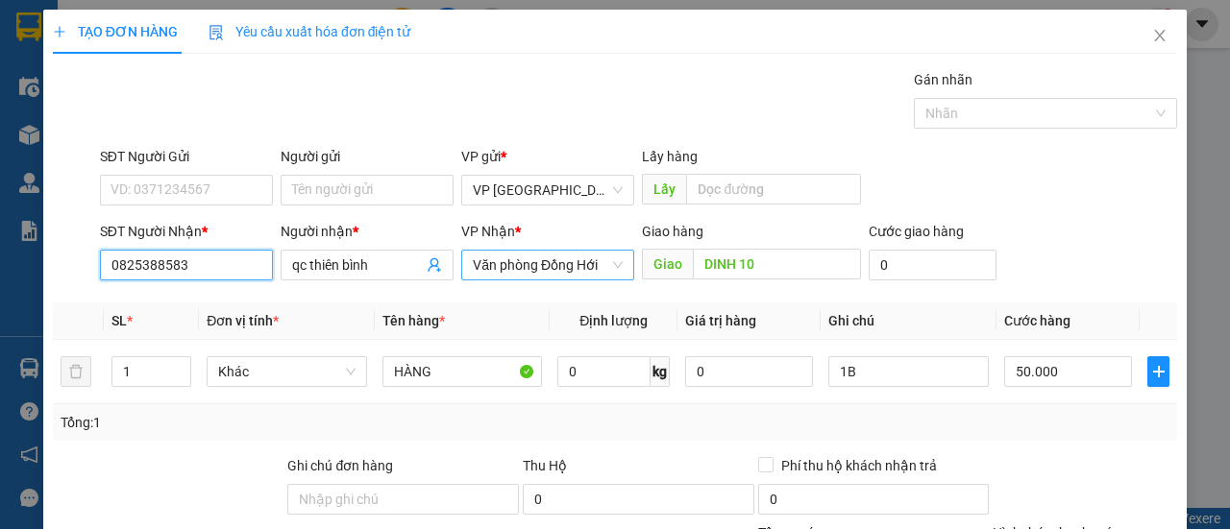
click at [608, 260] on span "Văn phòng Đồng Hới" at bounding box center [548, 265] width 150 height 29
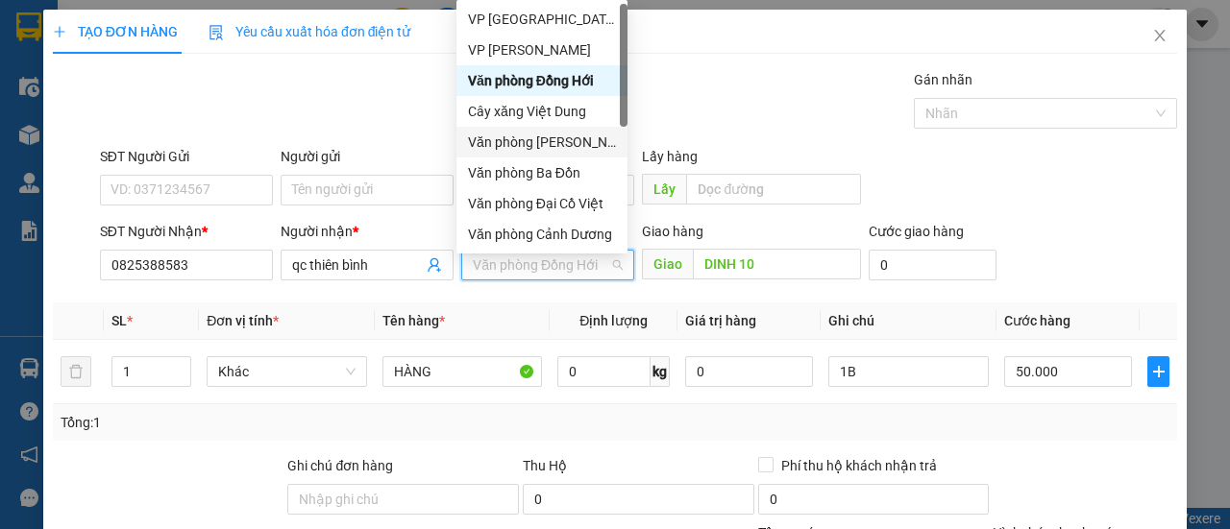
click at [562, 143] on div "Văn phòng [PERSON_NAME]" at bounding box center [542, 142] width 148 height 21
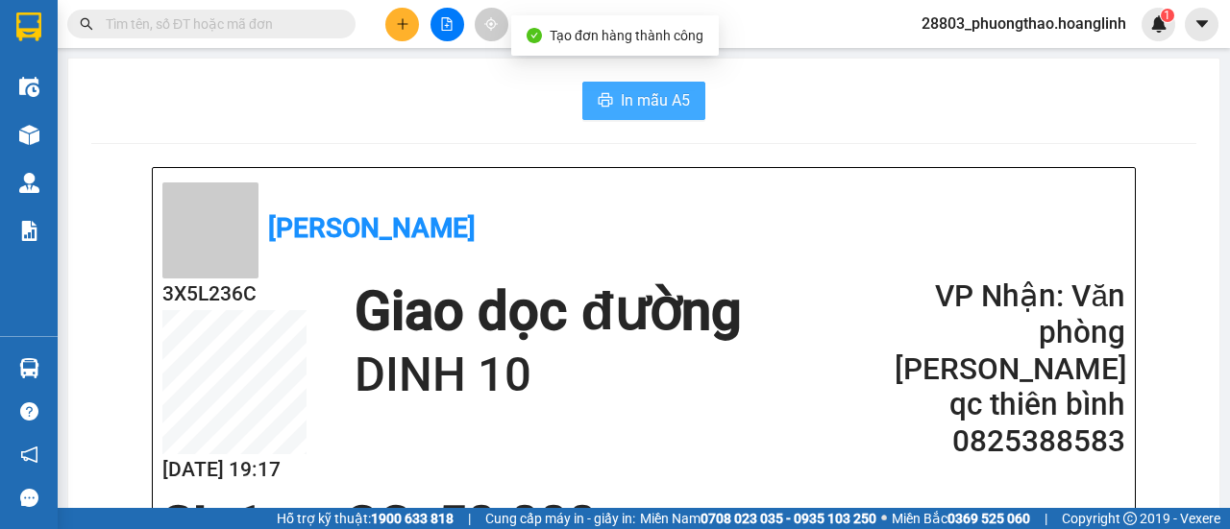
click at [672, 108] on span "In mẫu A5" at bounding box center [655, 100] width 69 height 24
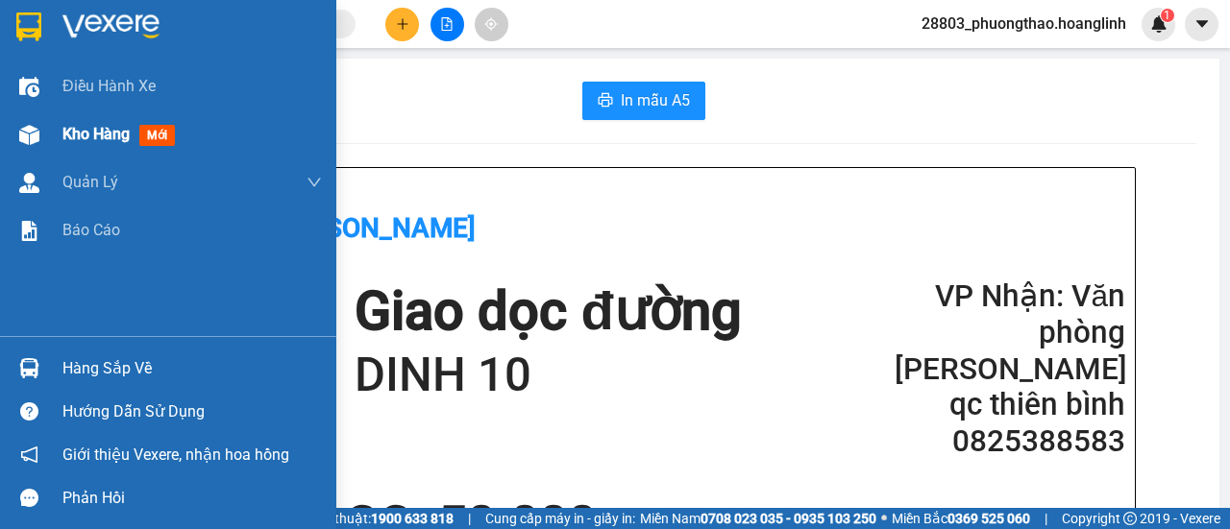
drag, startPoint x: 63, startPoint y: 149, endPoint x: 38, endPoint y: 1, distance: 150.0
click at [65, 149] on div "Kho hàng mới" at bounding box center [191, 134] width 259 height 48
click at [85, 139] on span "Kho hàng" at bounding box center [95, 134] width 67 height 18
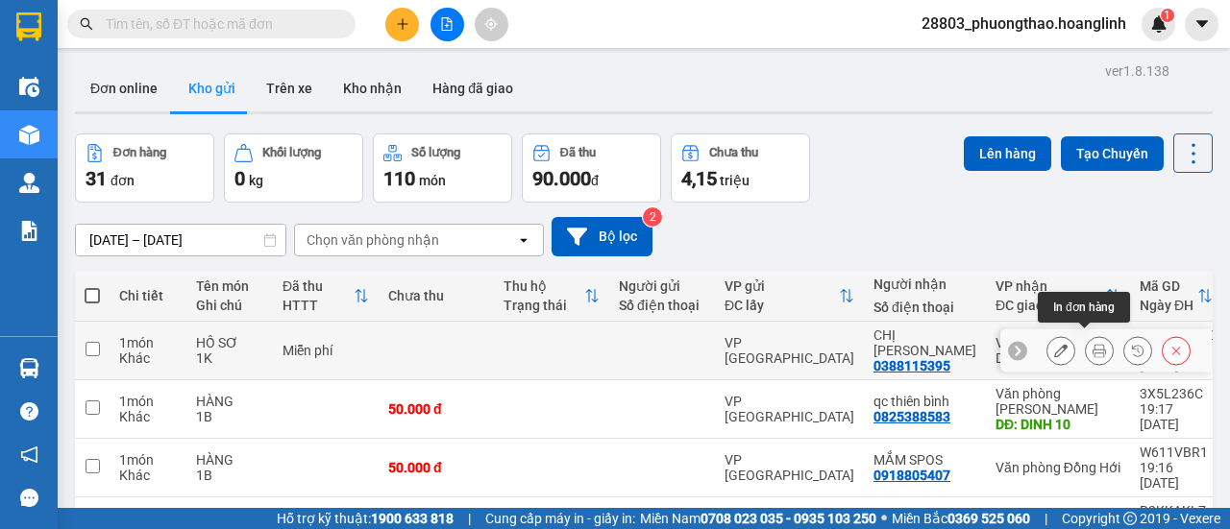
click at [1093, 337] on button at bounding box center [1098, 351] width 27 height 34
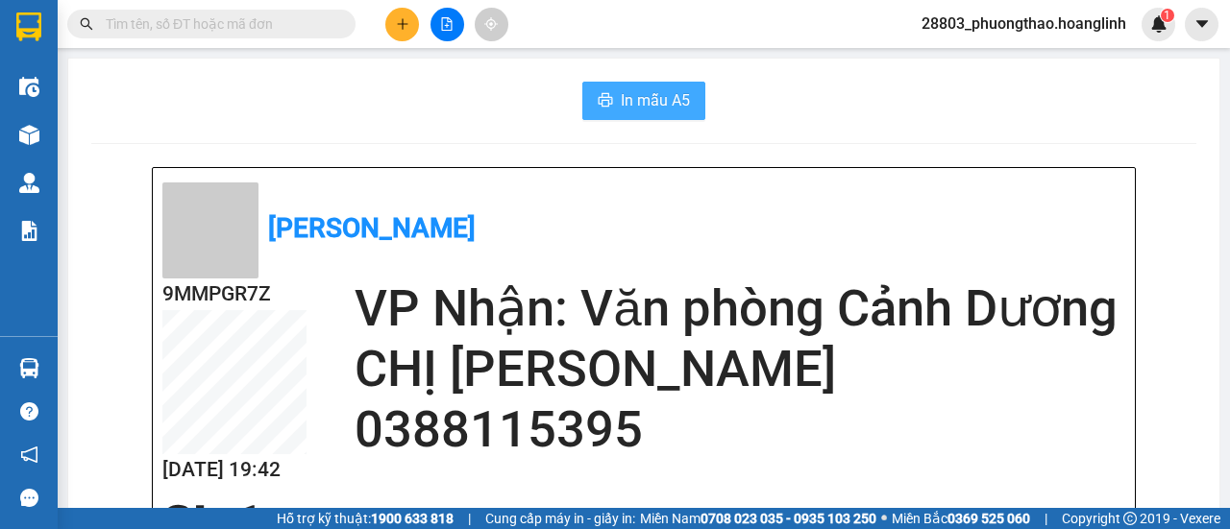
click at [626, 105] on span "In mẫu A5" at bounding box center [655, 100] width 69 height 24
